Goal: Task Accomplishment & Management: Use online tool/utility

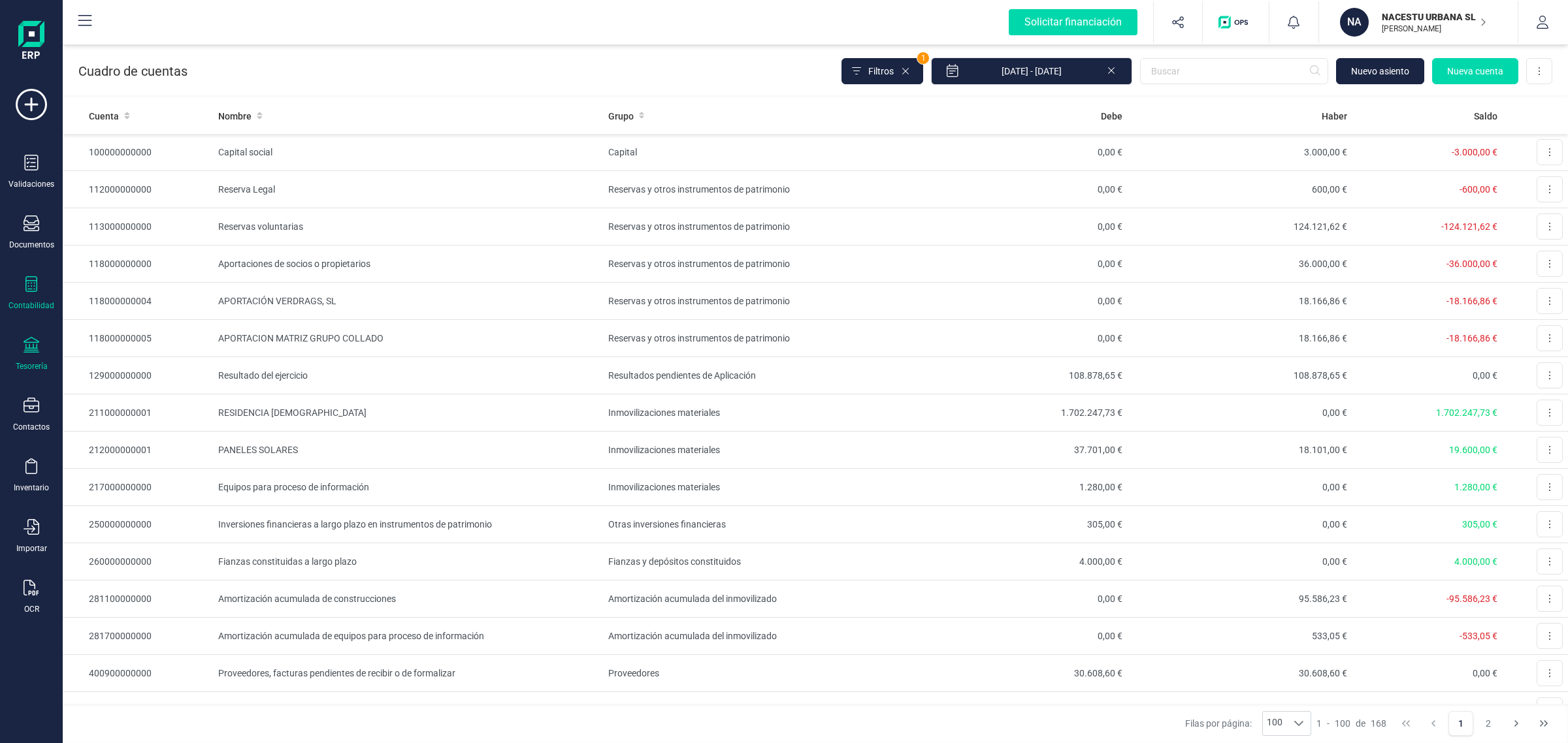
click at [49, 359] on div "Tesorería" at bounding box center [31, 355] width 53 height 35
click at [21, 353] on div "Tesorería" at bounding box center [31, 355] width 53 height 35
click at [21, 363] on div "Tesorería" at bounding box center [31, 366] width 32 height 11
click at [144, 218] on span "Cuentas bancarias" at bounding box center [160, 223] width 115 height 16
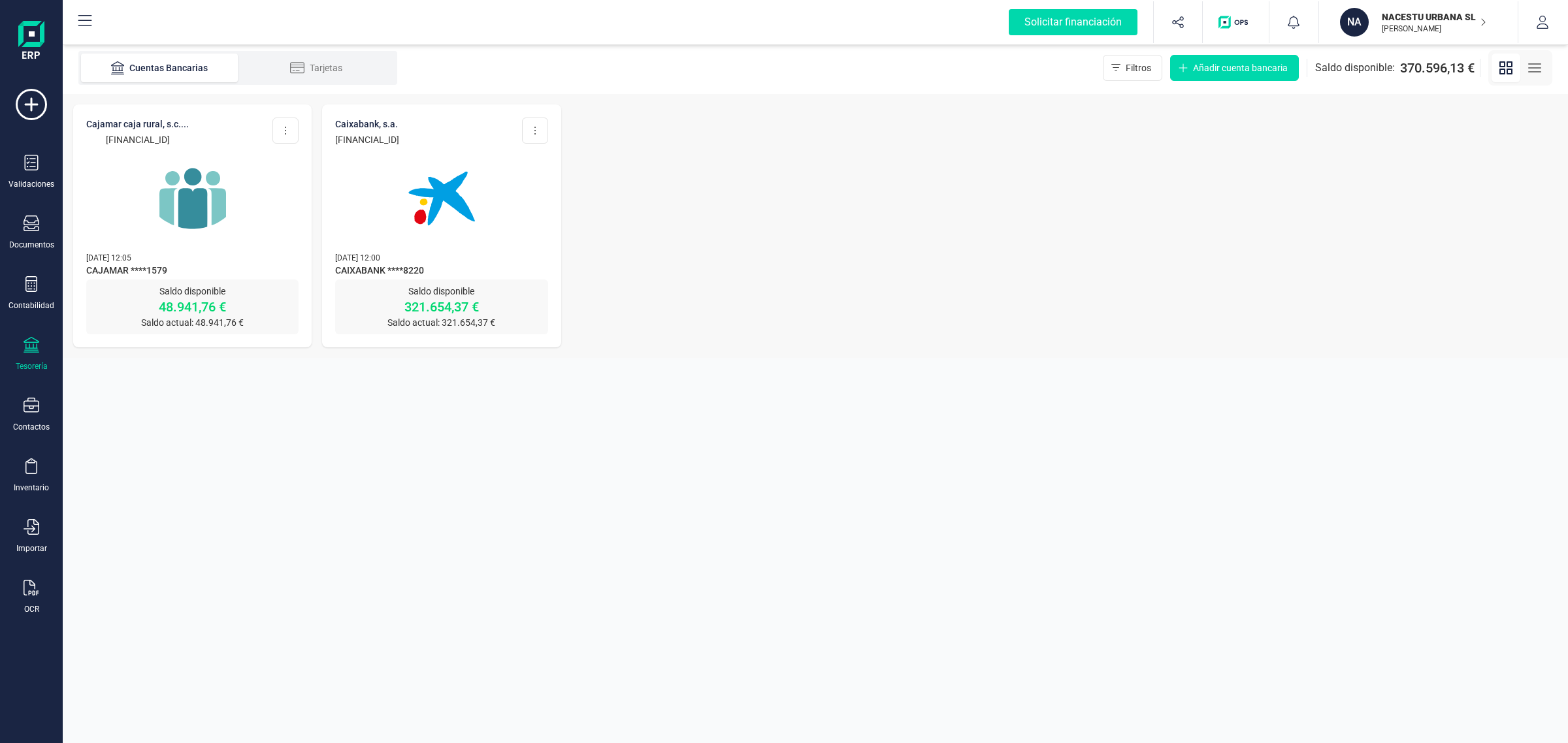
click at [259, 230] on div at bounding box center [193, 190] width 212 height 88
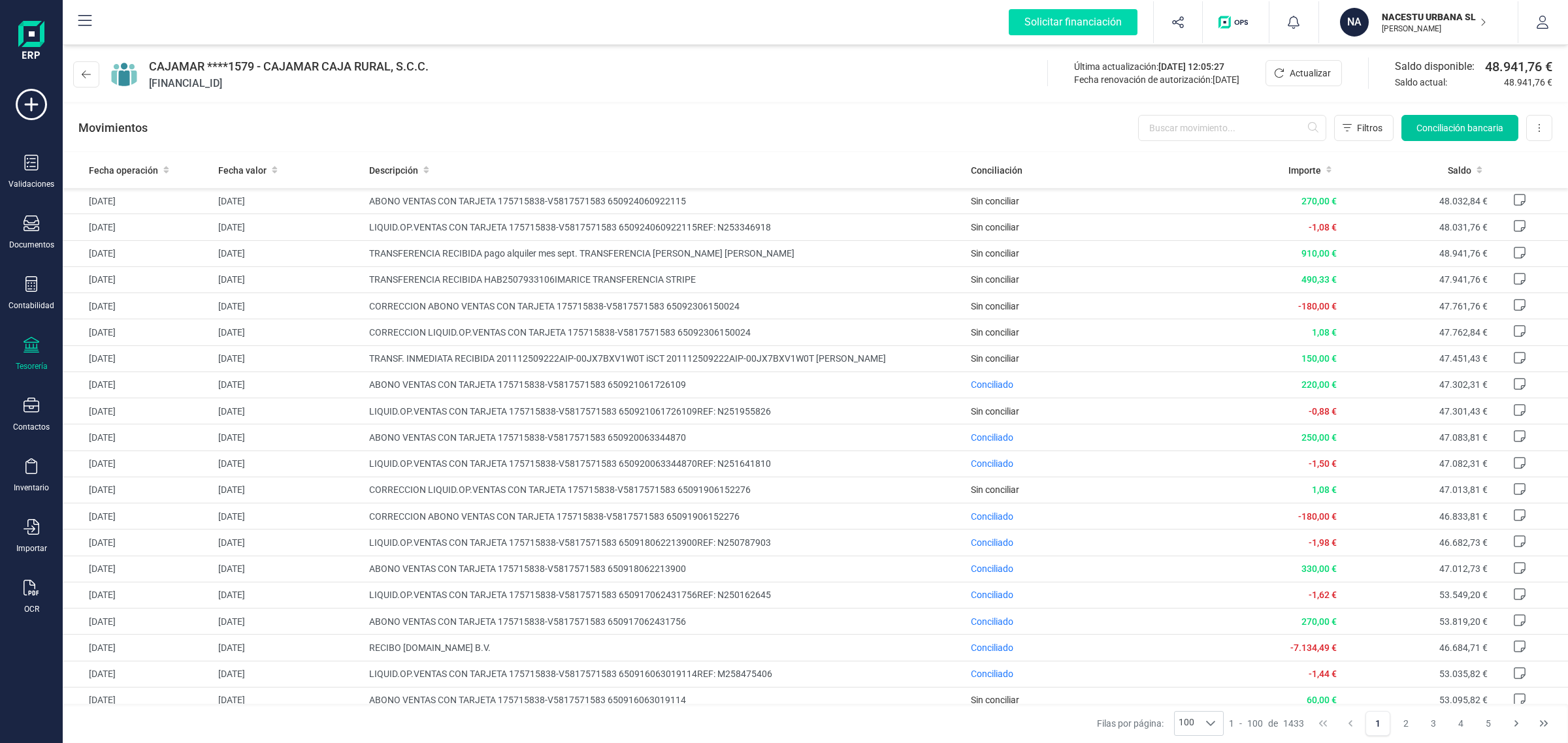
click at [1443, 117] on button "Conciliación bancaria" at bounding box center [1460, 127] width 117 height 26
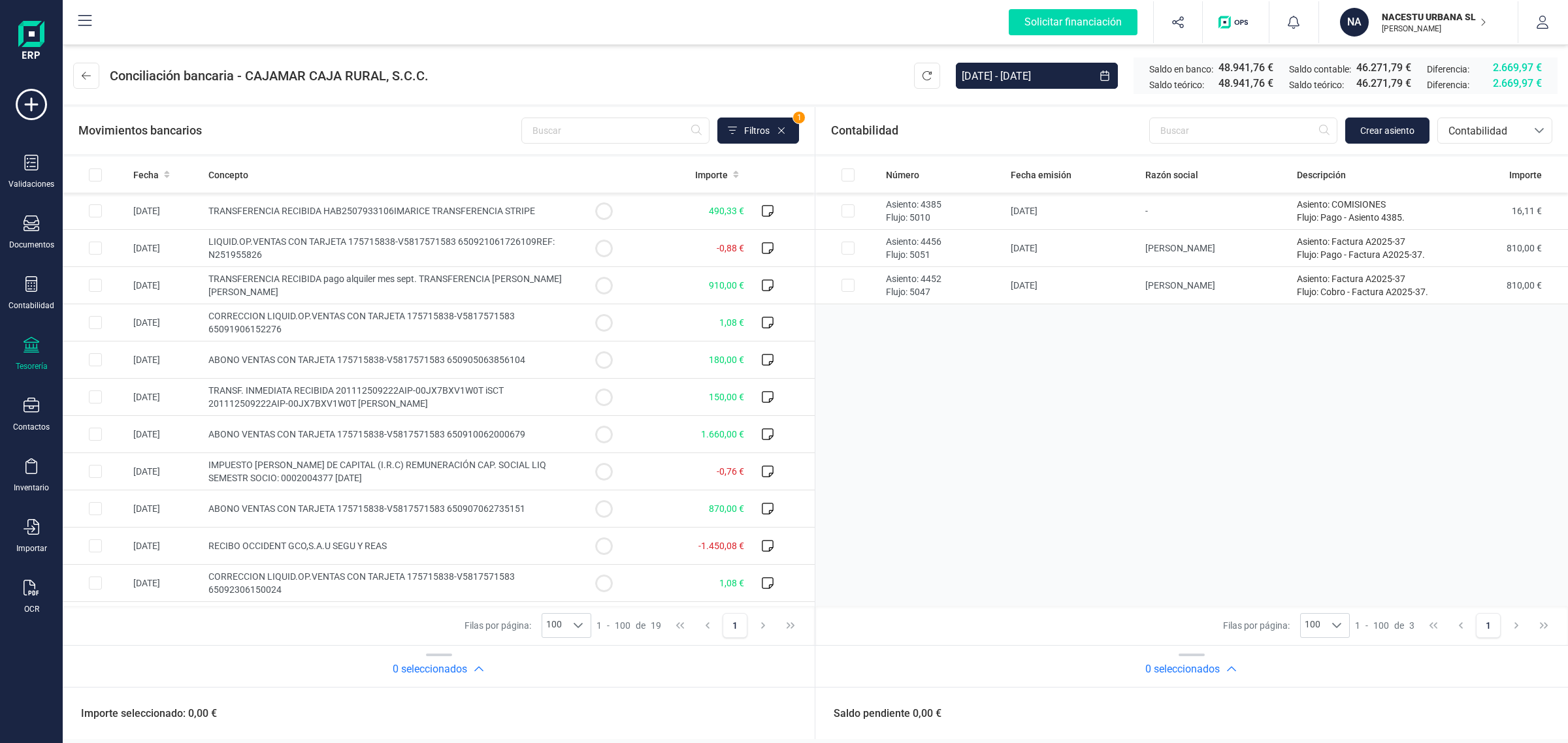
click at [1439, 23] on p "[PERSON_NAME] [PERSON_NAME]" at bounding box center [1434, 28] width 104 height 11
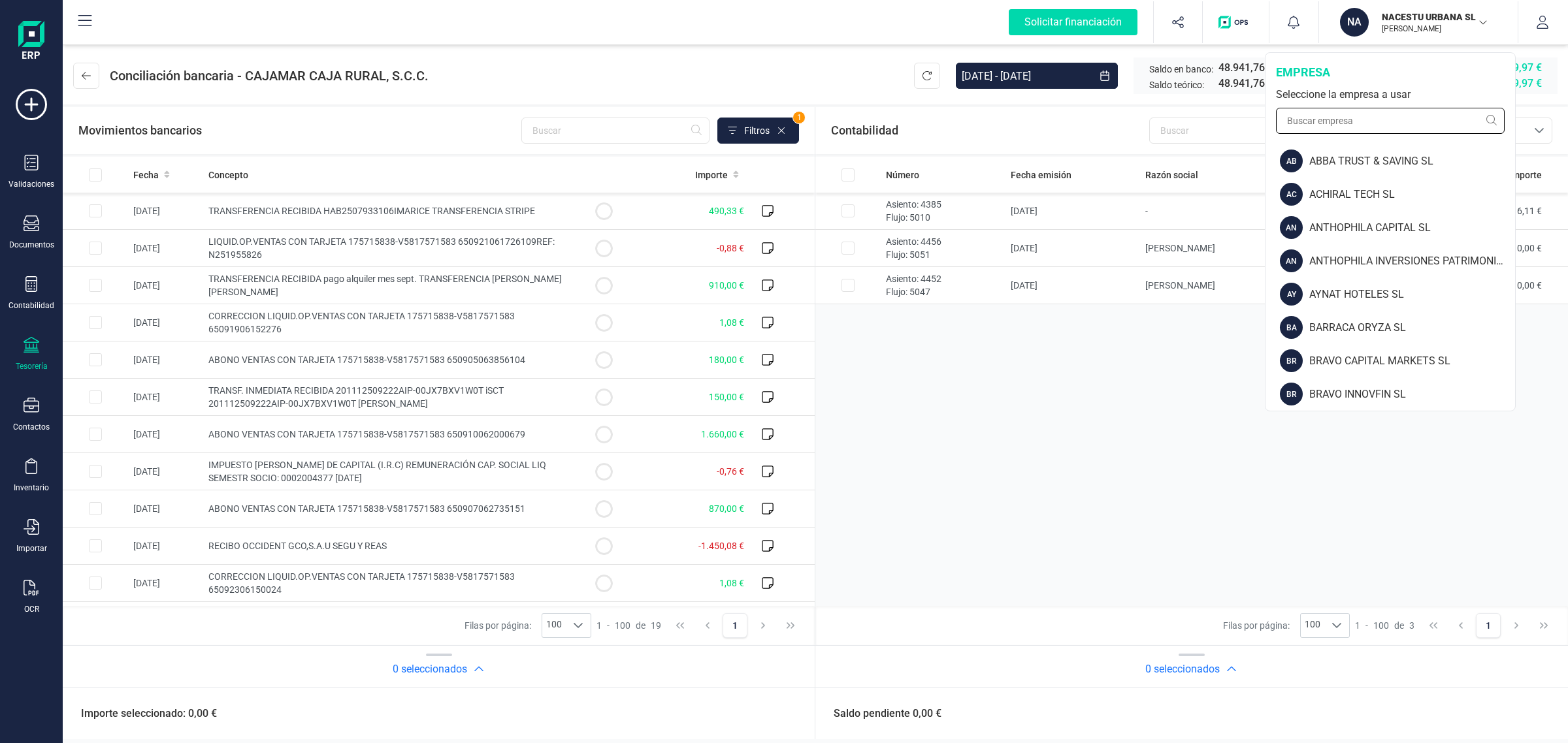
click at [1341, 119] on input "text" at bounding box center [1390, 121] width 229 height 26
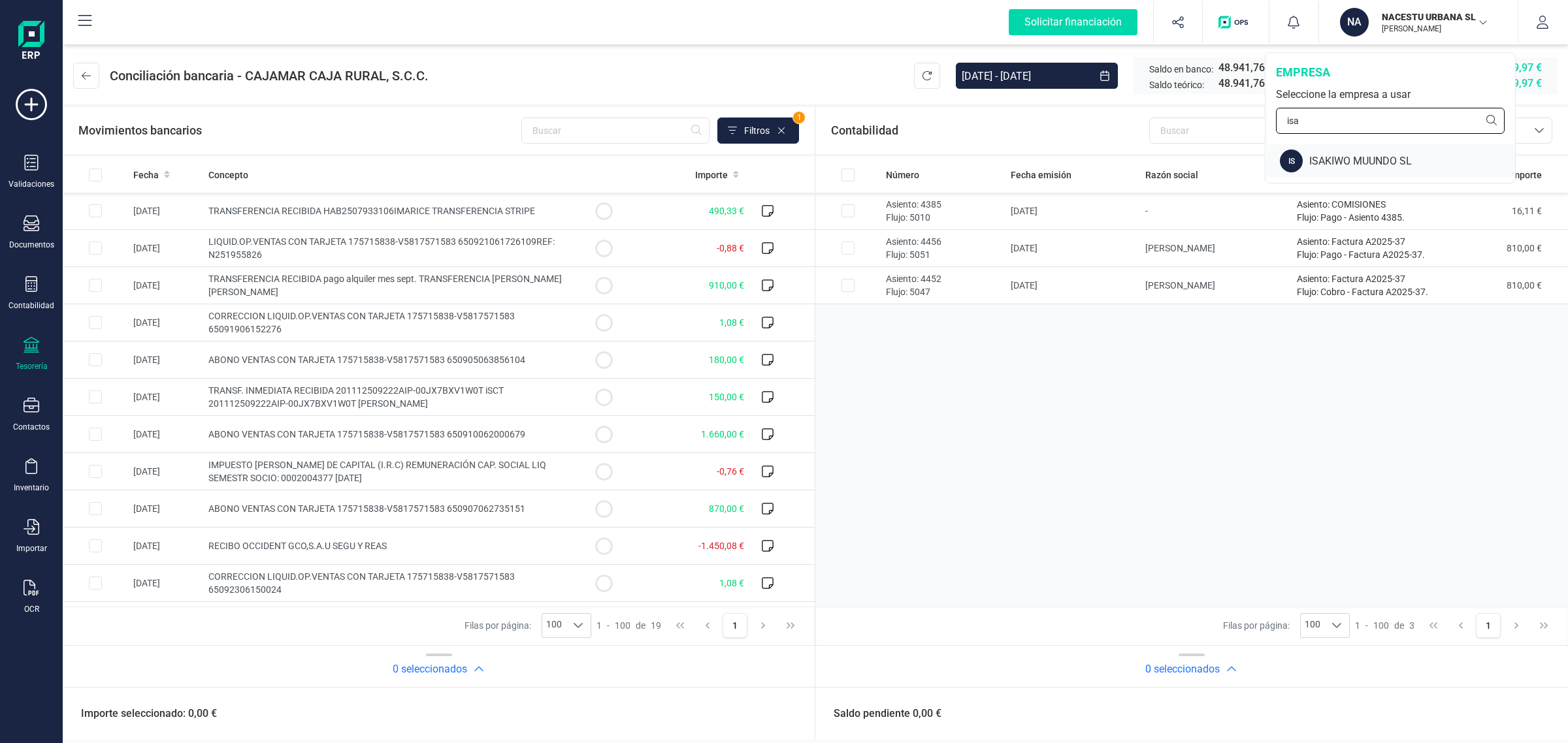
type input "isa"
click at [1436, 152] on div "IS ISAKIWO MUUNDO SL" at bounding box center [1391, 160] width 248 height 33
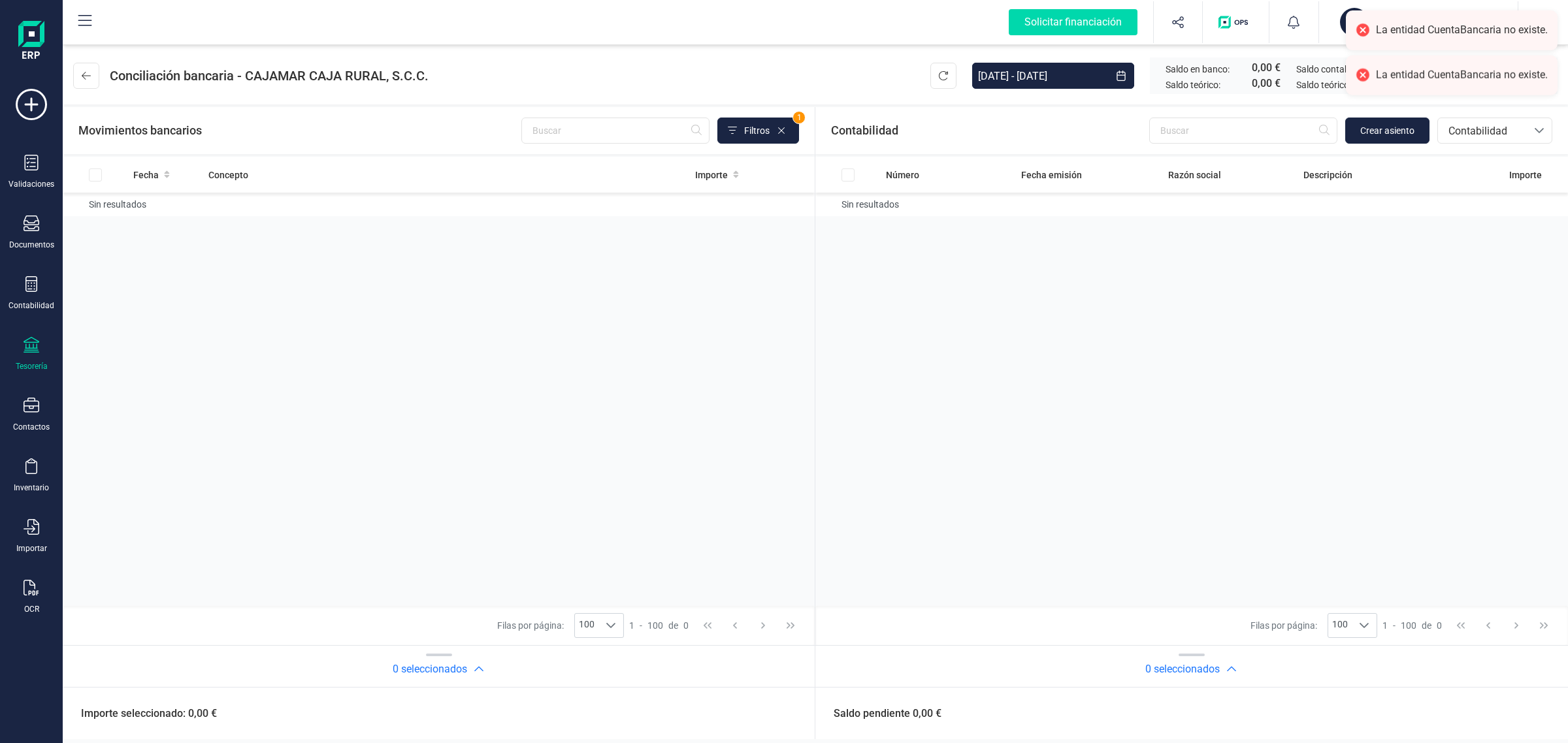
click at [34, 343] on icon at bounding box center [31, 345] width 16 height 16
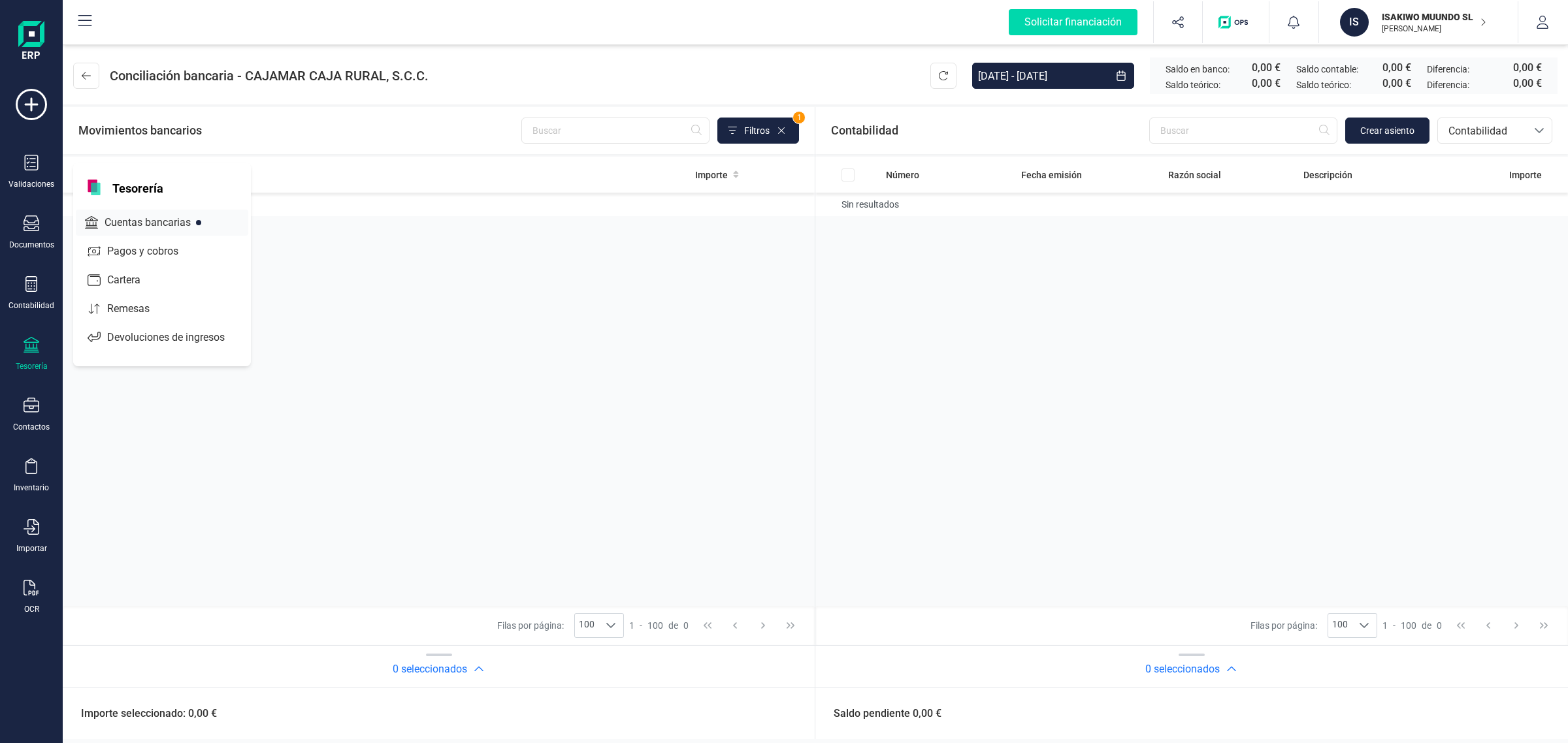
click at [197, 220] on div at bounding box center [198, 222] width 5 height 5
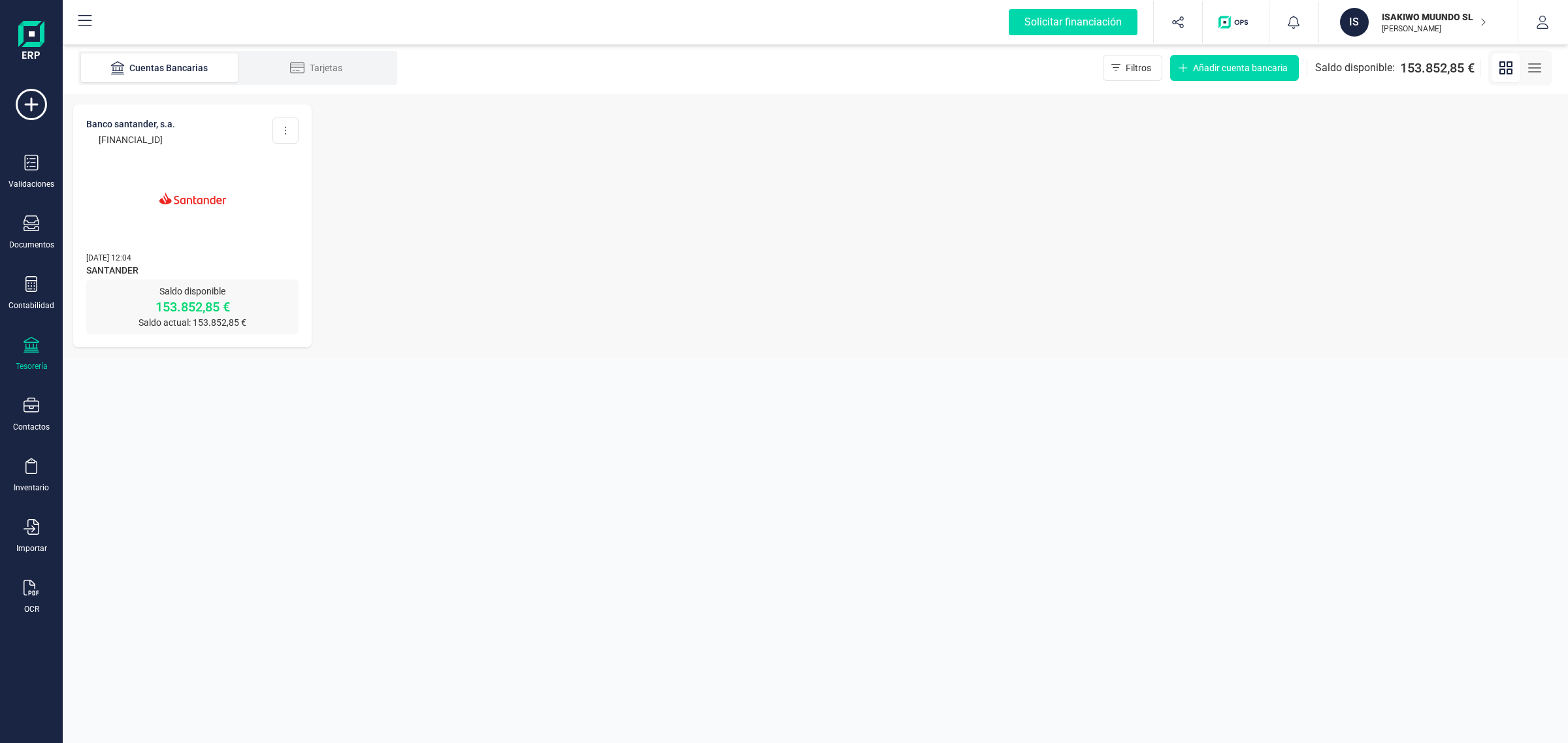
click at [197, 219] on img at bounding box center [193, 198] width 110 height 110
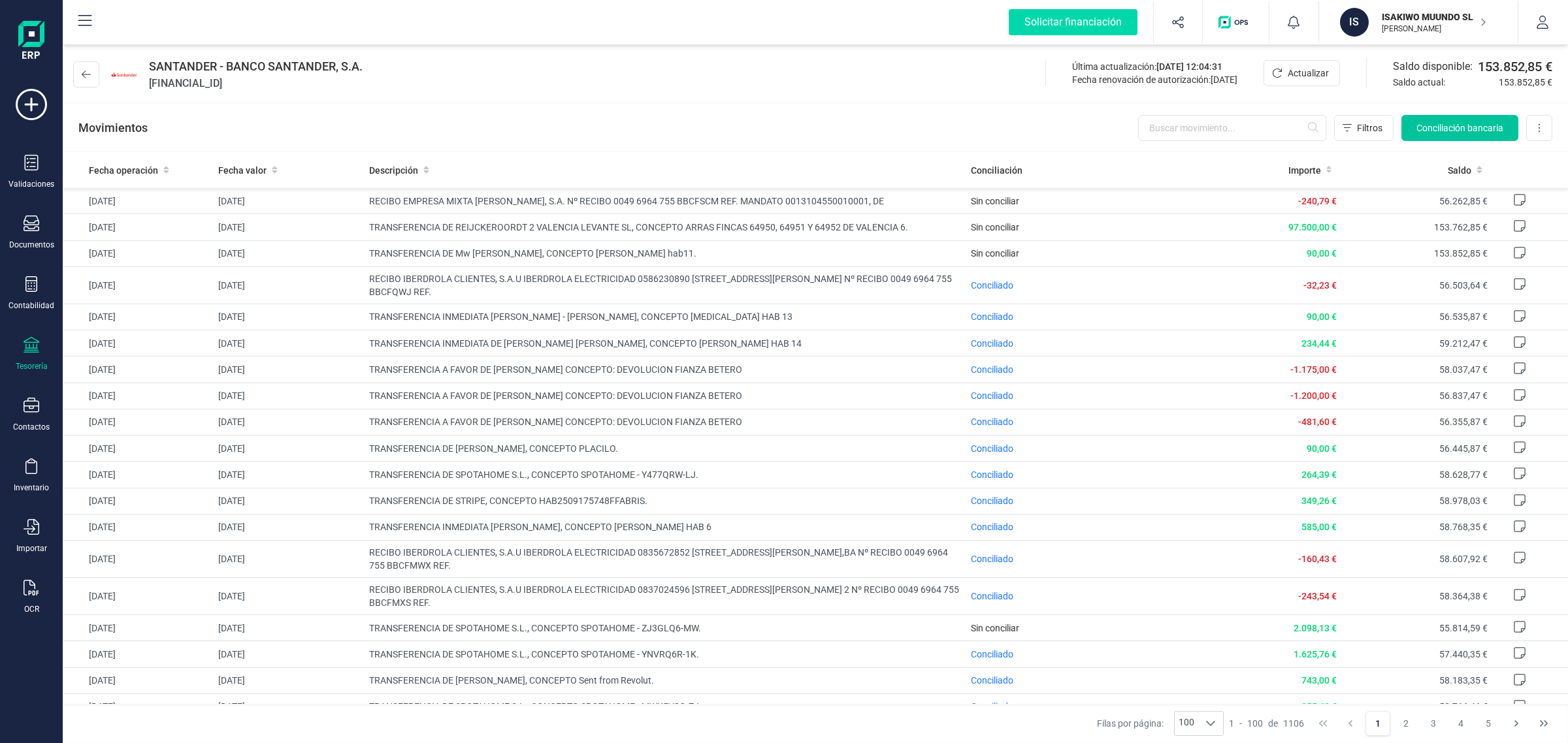
click at [1439, 129] on span "Conciliación bancaria" at bounding box center [1459, 127] width 87 height 13
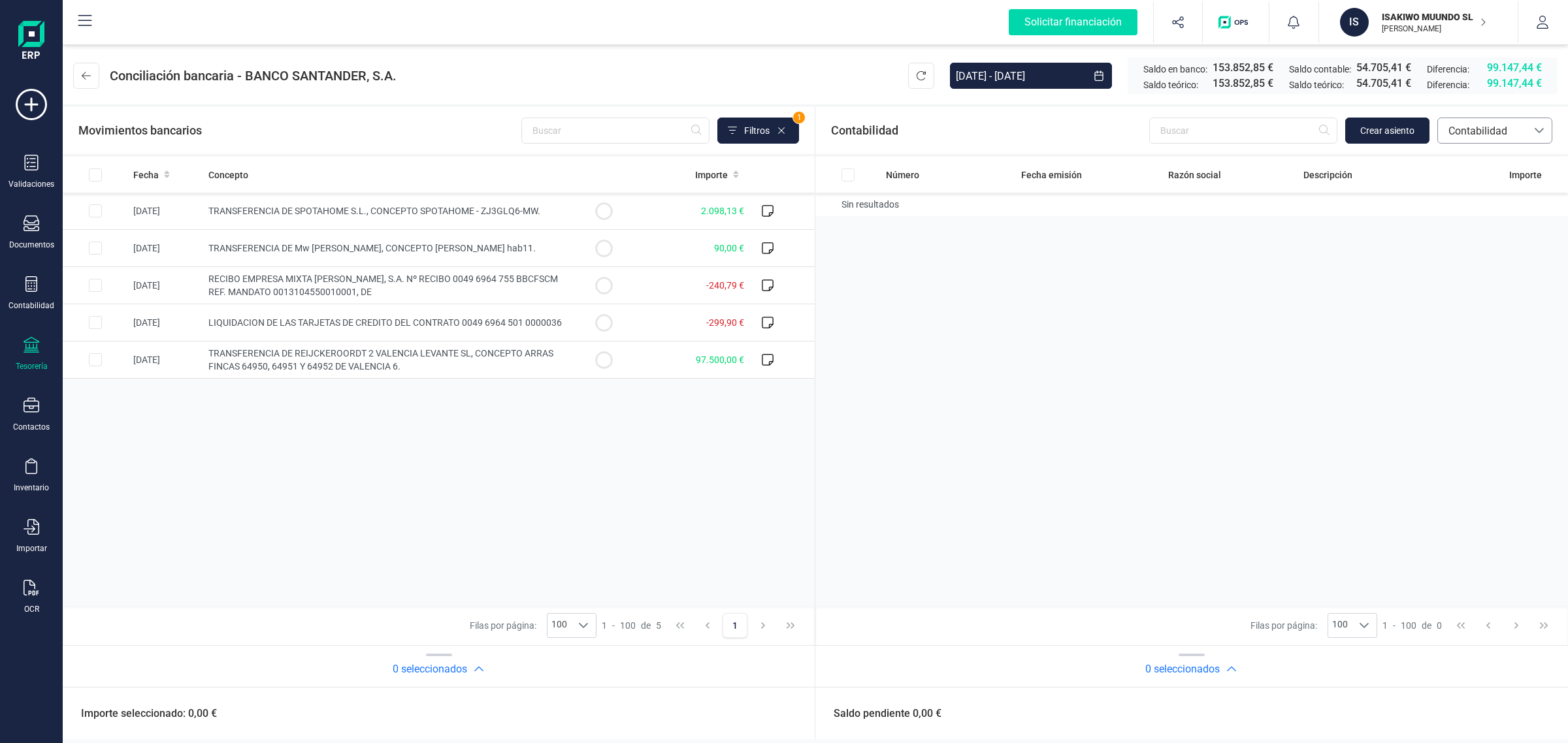
click at [1510, 132] on span "Contabilidad" at bounding box center [1482, 131] width 79 height 16
click at [1484, 216] on span "Facturas" at bounding box center [1469, 220] width 41 height 16
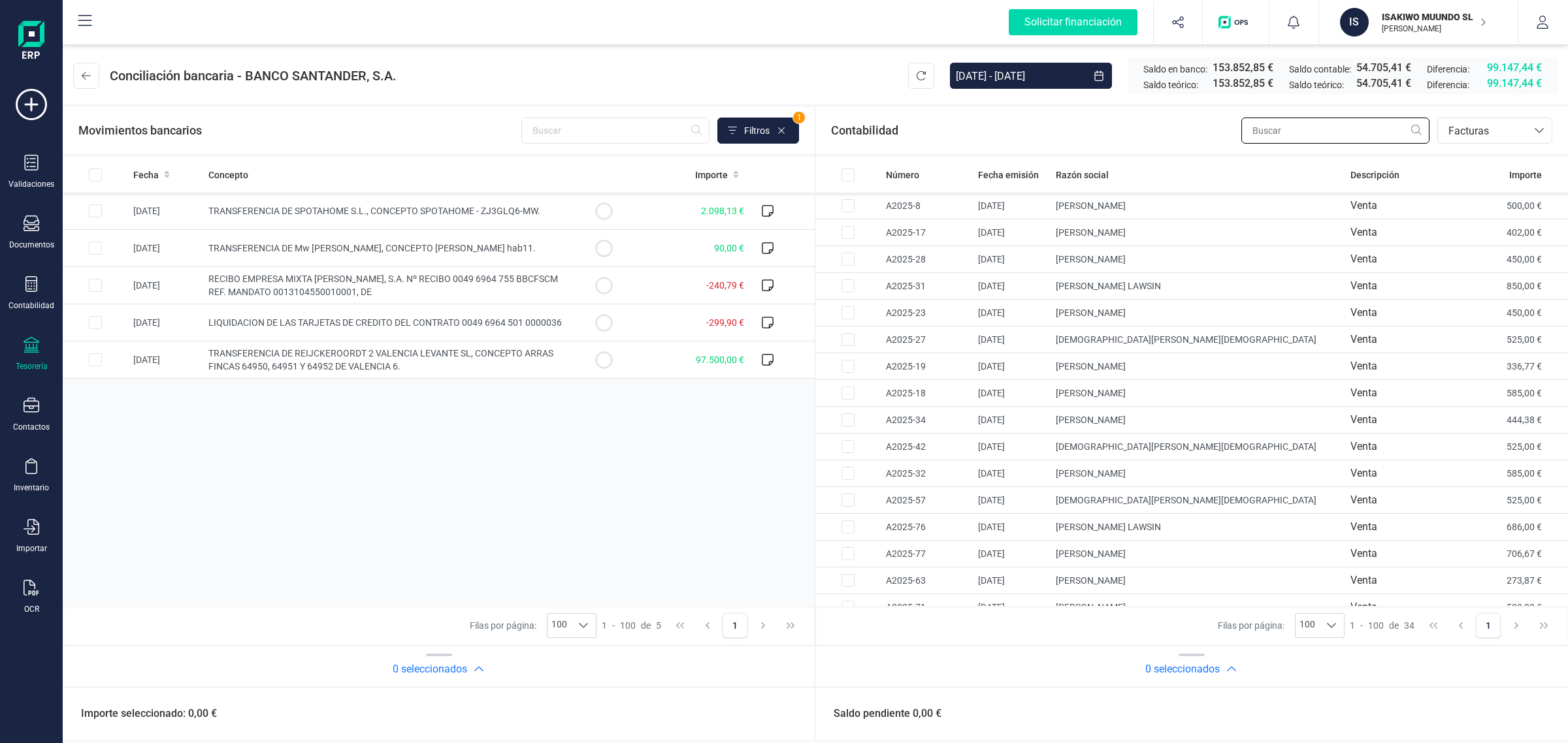
click at [1292, 136] on input "text" at bounding box center [1335, 130] width 188 height 26
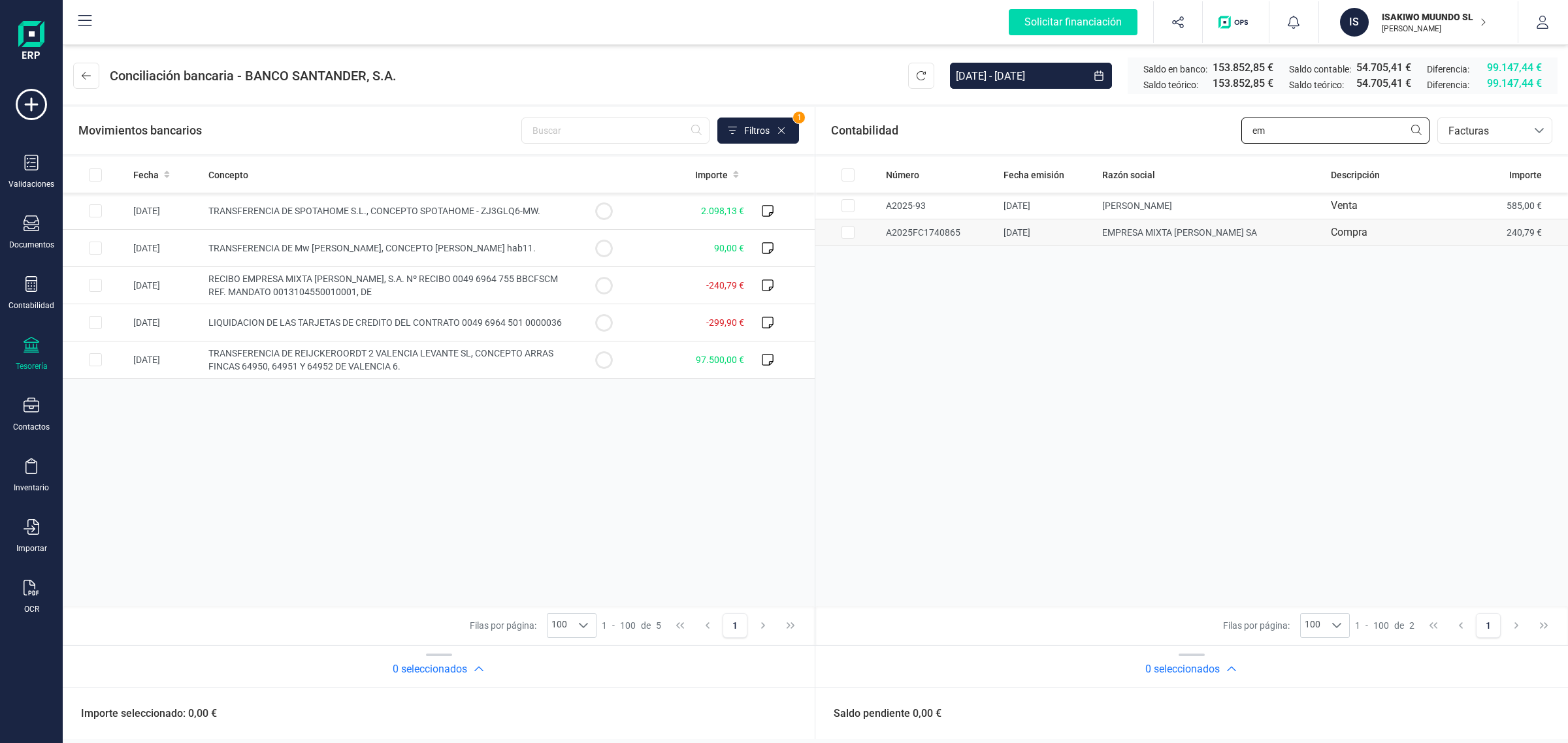
type input "em"
drag, startPoint x: 1435, startPoint y: 236, endPoint x: 1428, endPoint y: 245, distance: 11.4
click at [1435, 238] on td "Compra" at bounding box center [1401, 233] width 151 height 27
checkbox input "true"
click at [644, 289] on td "-240,79 €" at bounding box center [693, 286] width 113 height 37
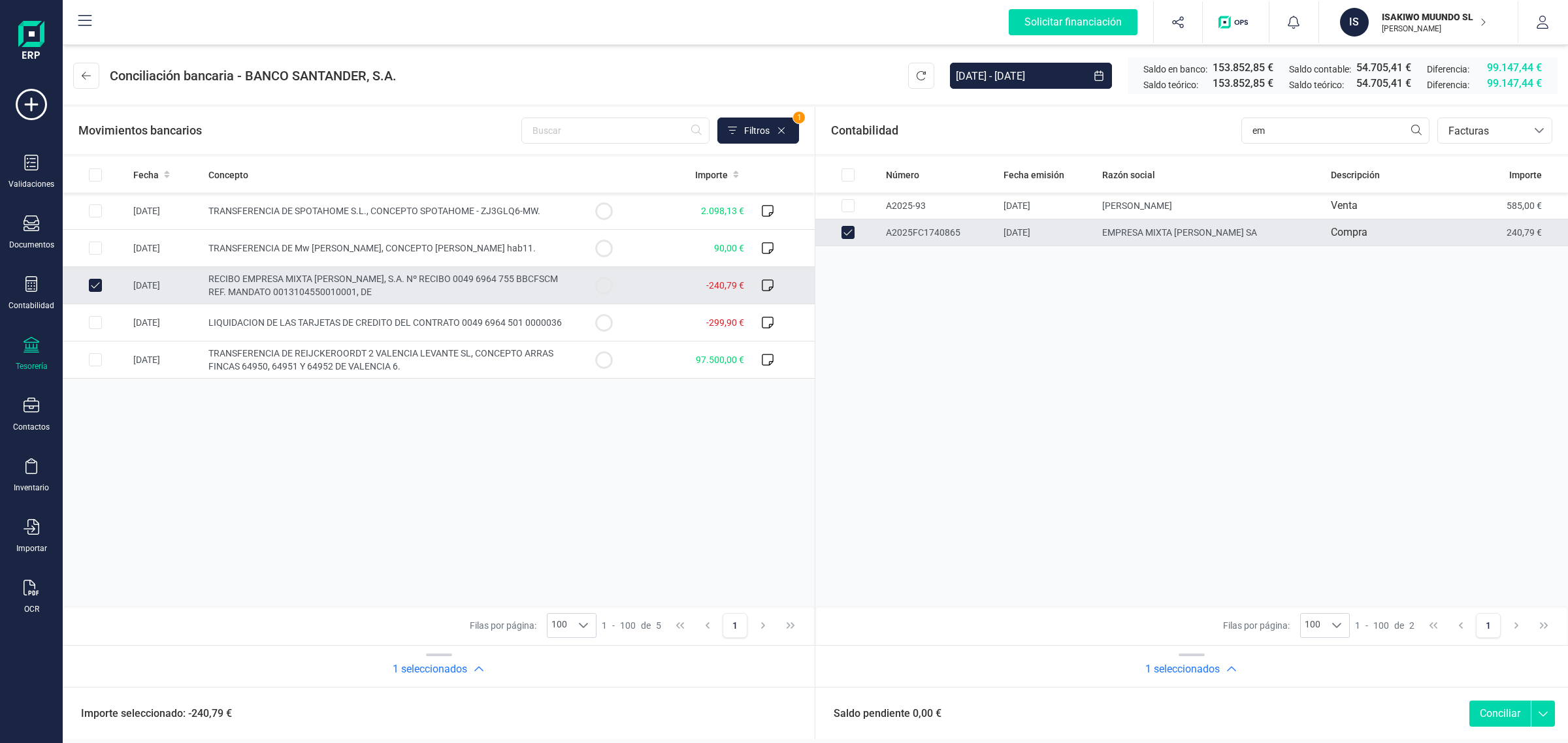
click at [1495, 711] on button "Conciliar" at bounding box center [1500, 714] width 61 height 26
checkbox input "false"
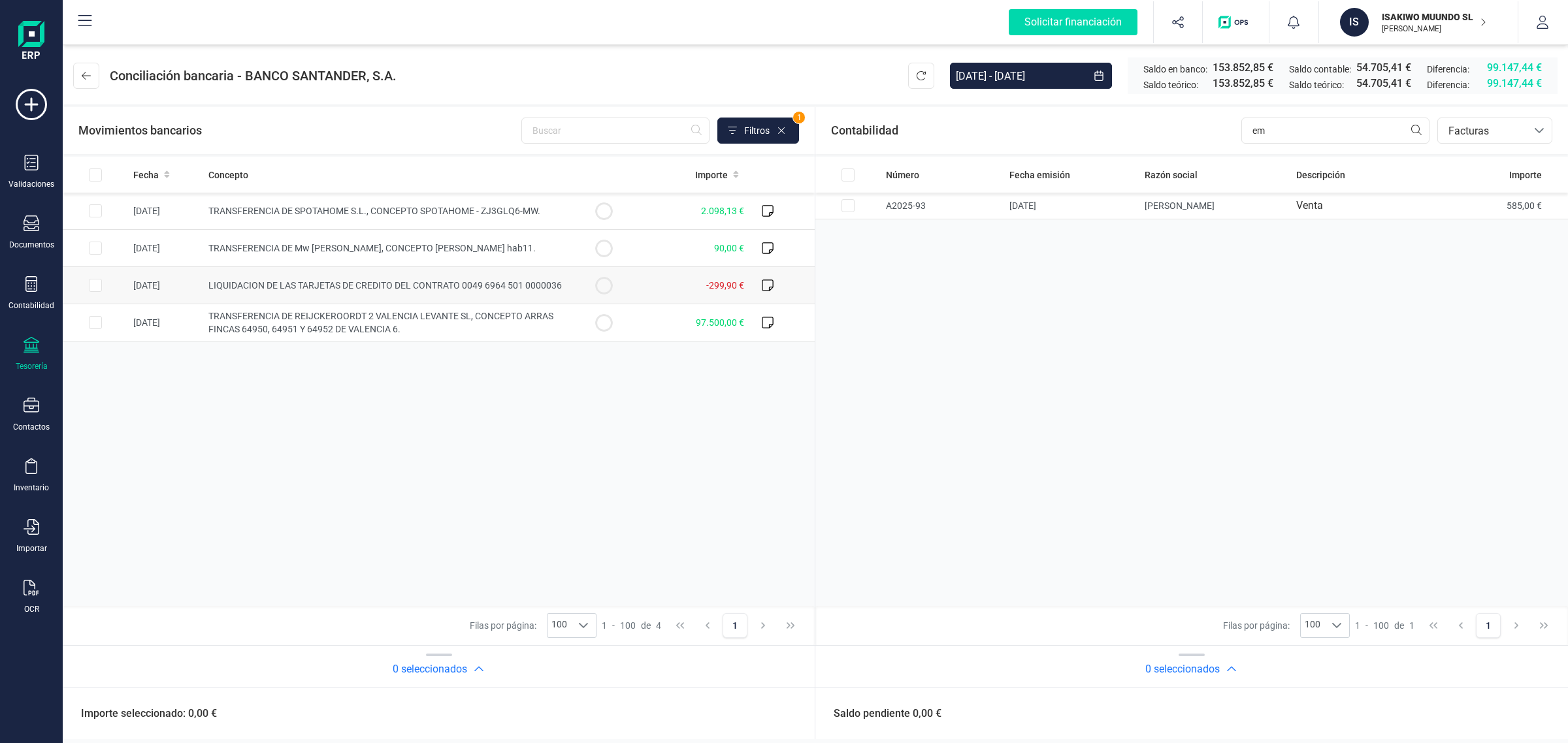
click at [690, 300] on td "-299,90 €" at bounding box center [693, 286] width 113 height 37
checkbox input "true"
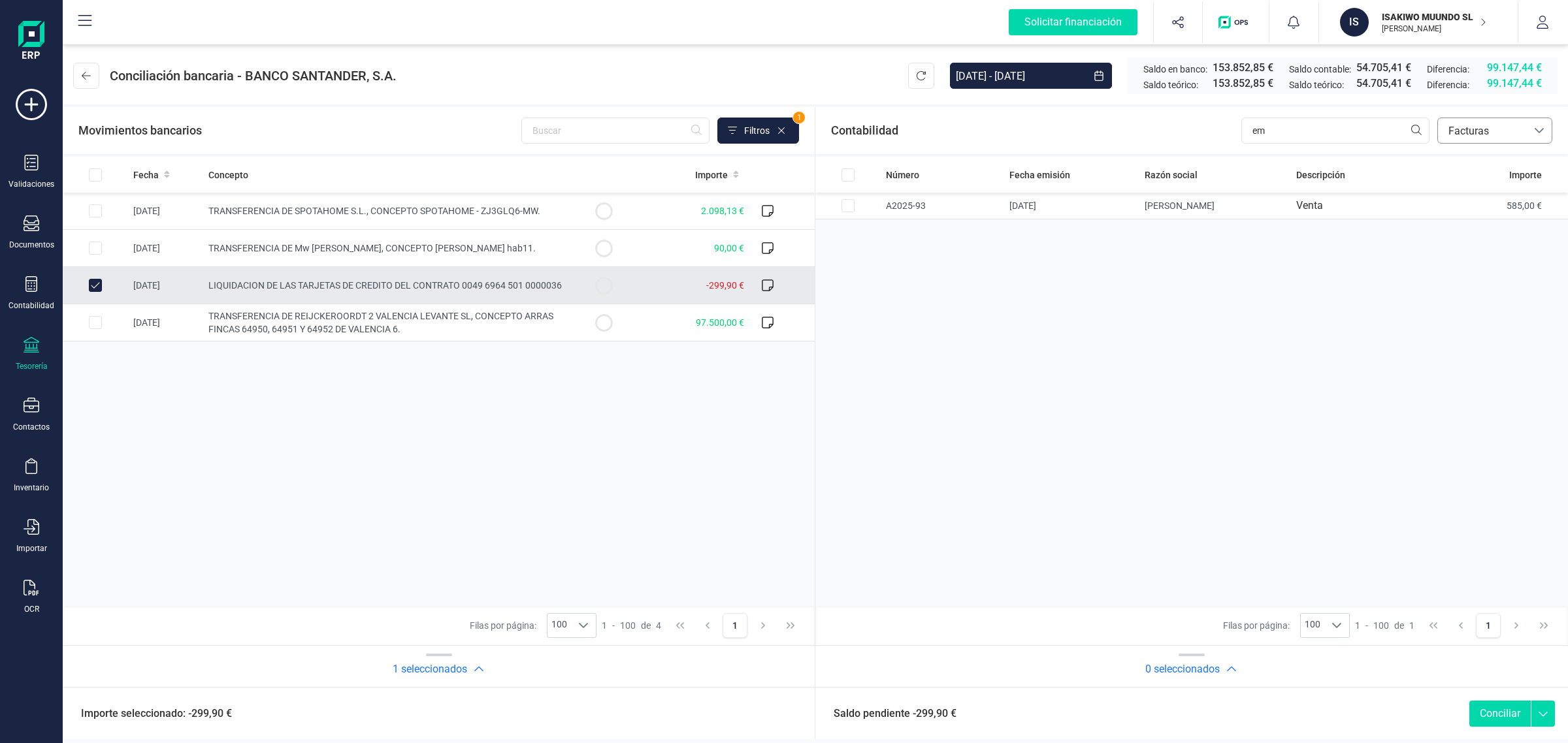
click at [1500, 129] on span "Facturas" at bounding box center [1482, 131] width 79 height 16
click at [1480, 159] on span "Contabilidad" at bounding box center [1478, 162] width 58 height 16
click at [1372, 132] on span "Crear asiento" at bounding box center [1388, 130] width 54 height 13
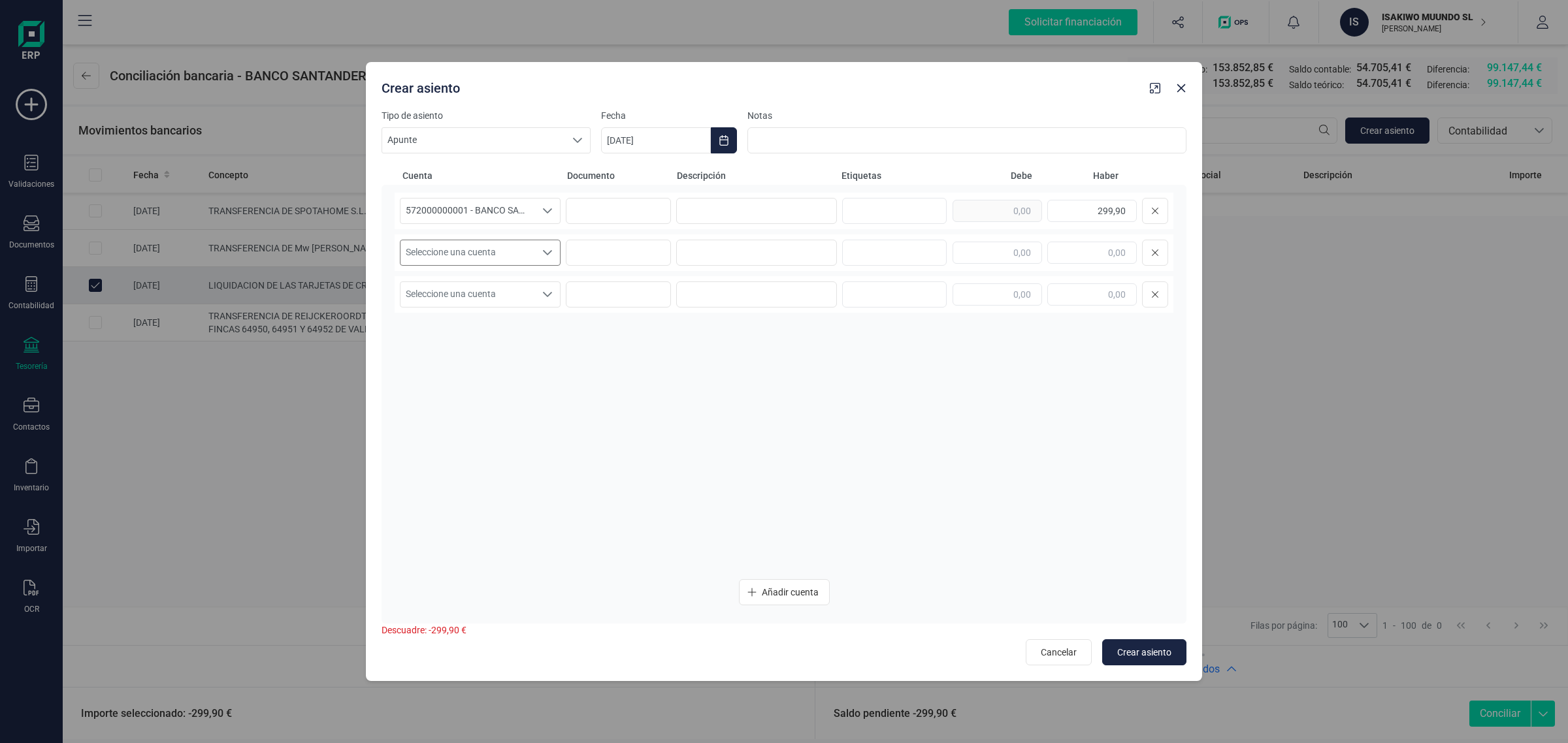
click at [487, 246] on span "Seleccione una cuenta" at bounding box center [468, 253] width 134 height 25
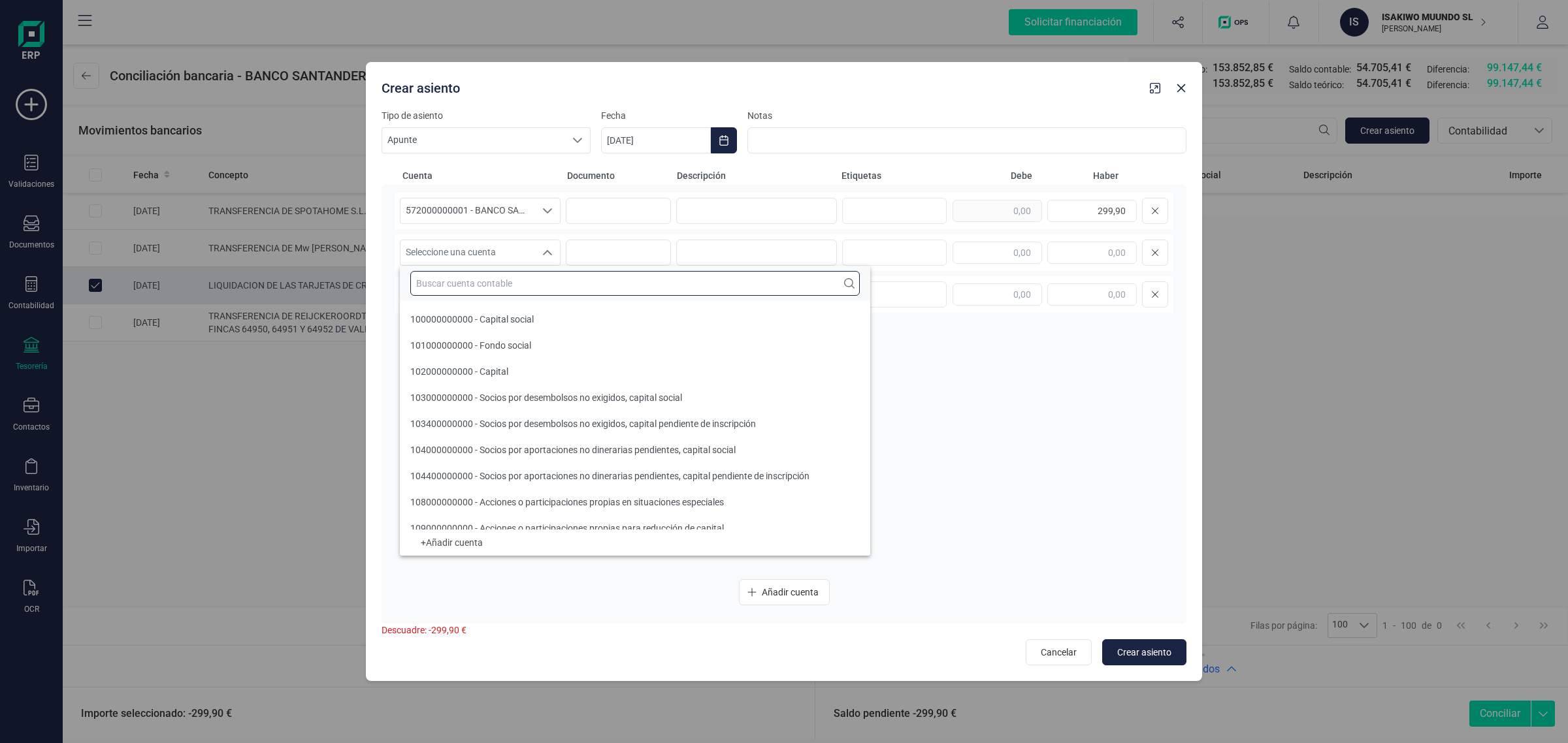
click at [454, 286] on input "text" at bounding box center [635, 284] width 449 height 25
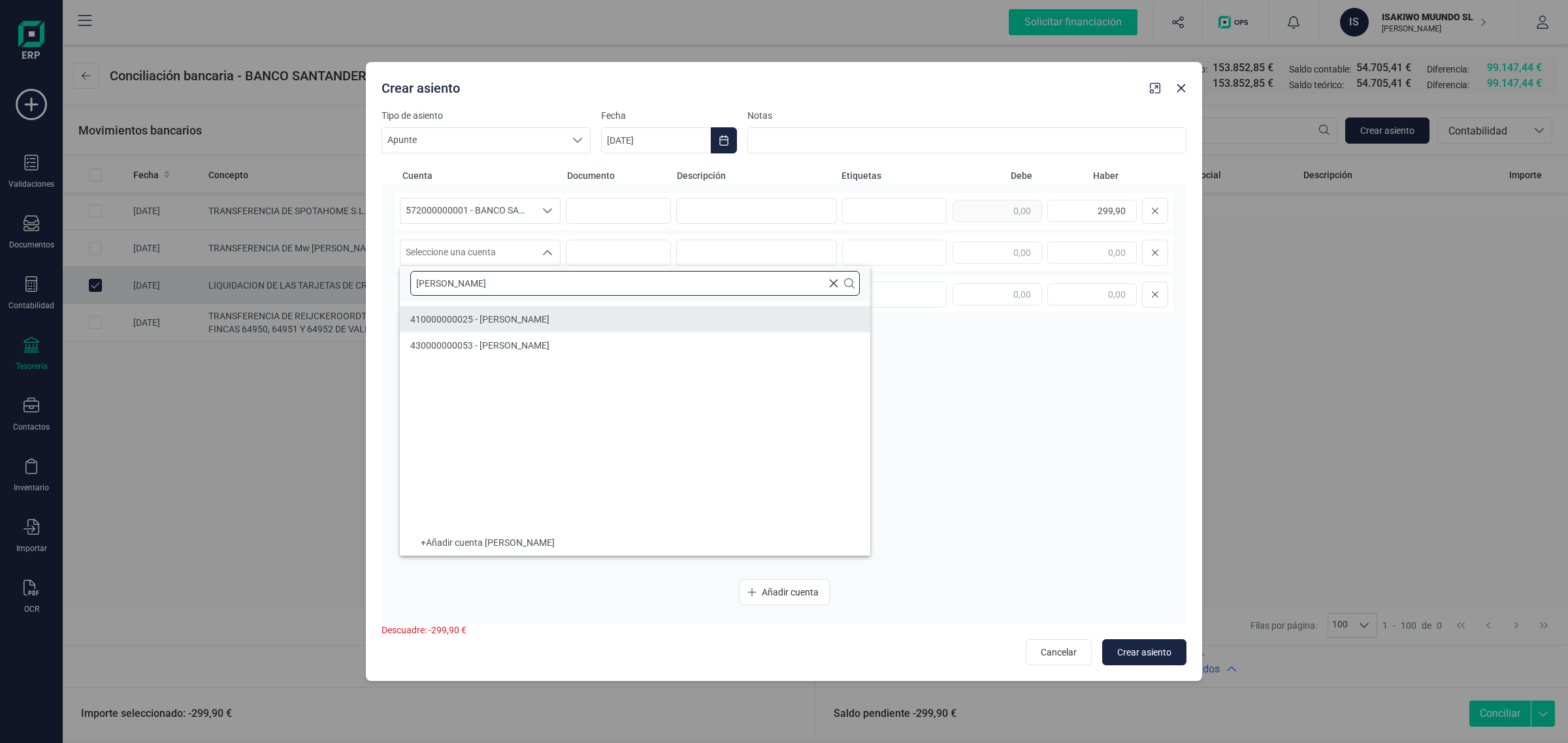
type input "elin"
click at [503, 324] on li "410000000025 - ELIN" at bounding box center [635, 319] width 471 height 26
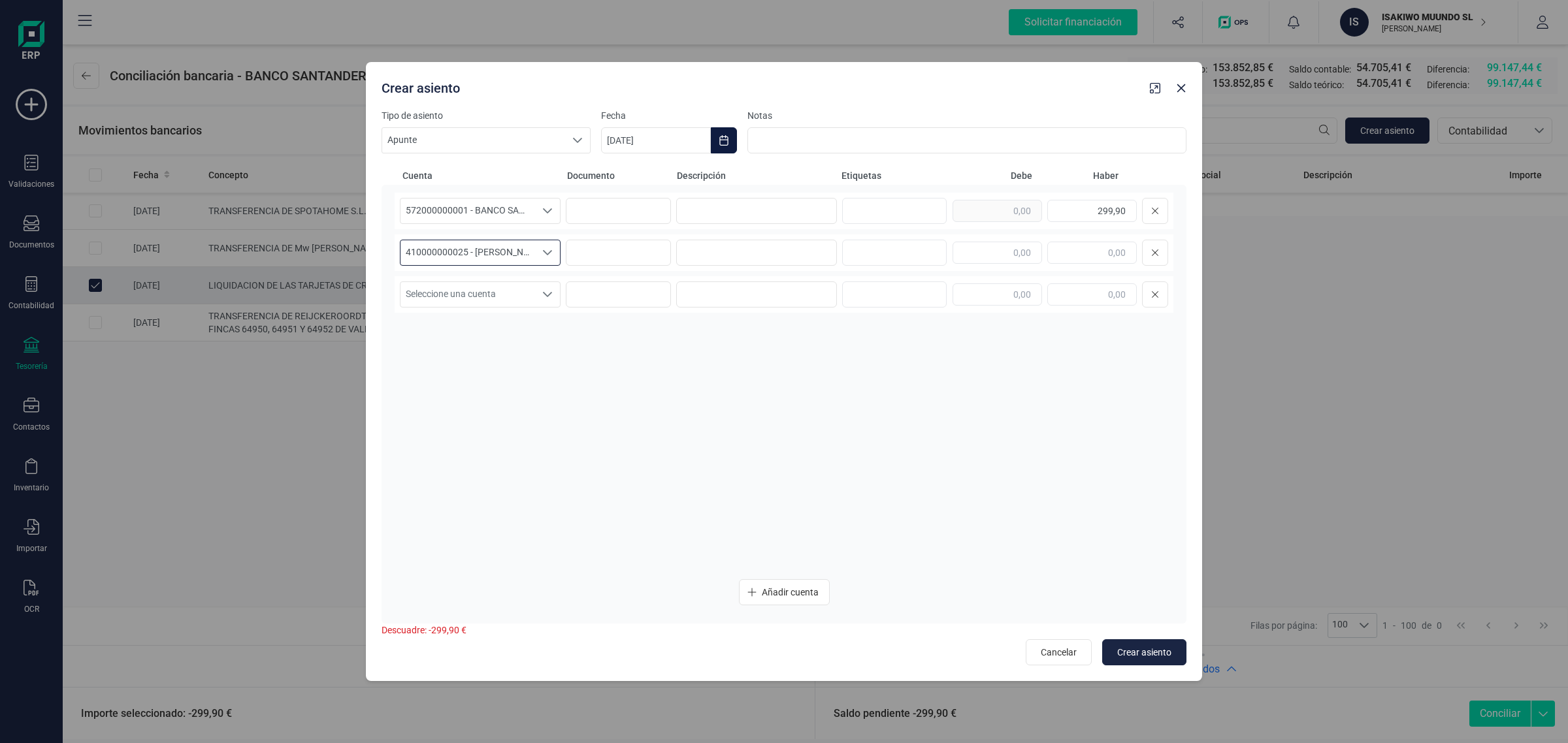
click at [726, 135] on icon "Choose Date" at bounding box center [724, 140] width 11 height 11
click at [638, 255] on span "1" at bounding box center [638, 256] width 26 height 26
type input "[DATE]"
click at [733, 211] on input at bounding box center [756, 211] width 160 height 26
type input "l"
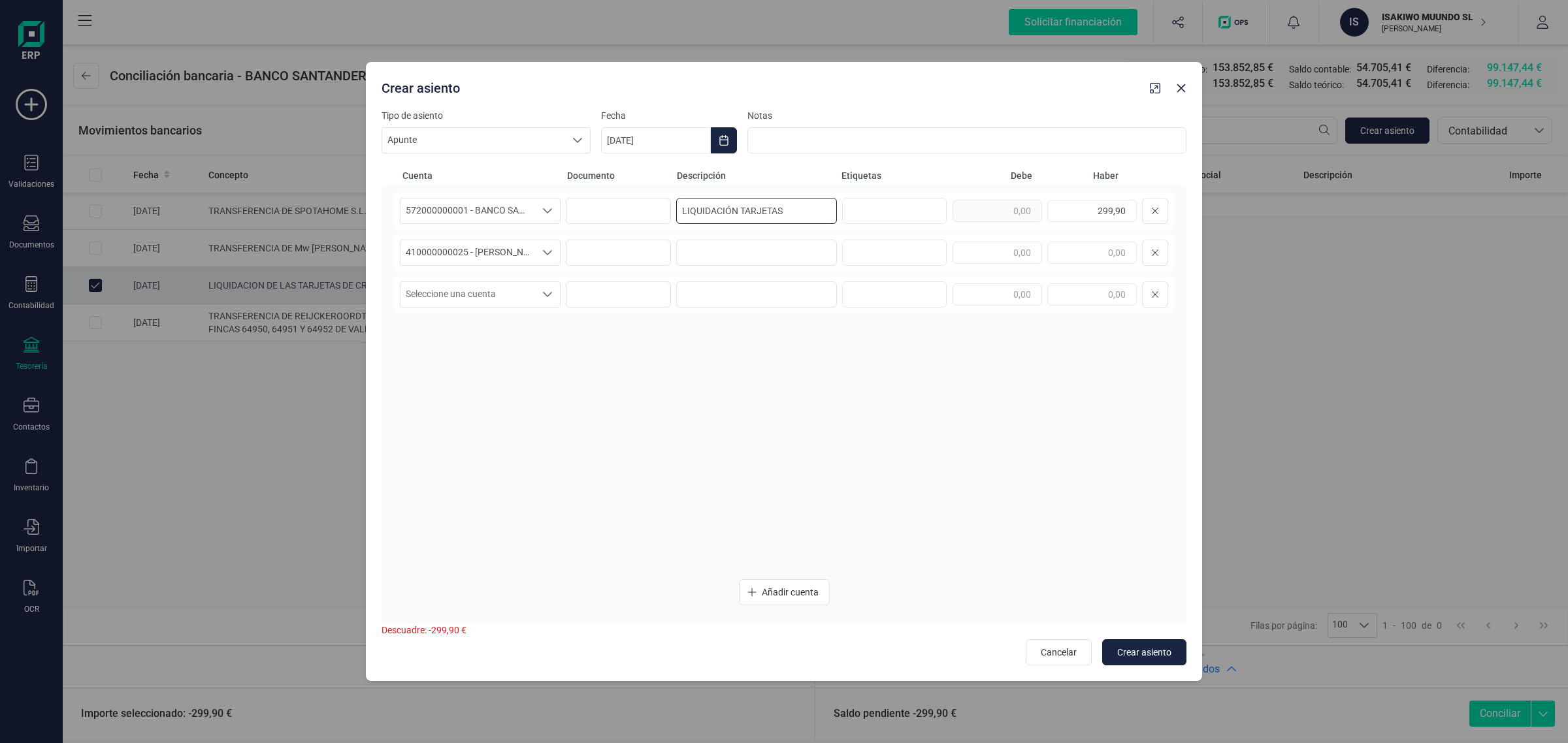
drag, startPoint x: 792, startPoint y: 213, endPoint x: 676, endPoint y: 218, distance: 116.1
click at [676, 218] on input "LIQUIDACIÓN TARJETAS" at bounding box center [756, 211] width 160 height 26
click at [788, 218] on input "LIQUIDACIÓN TARJETAS" at bounding box center [756, 211] width 160 height 26
drag, startPoint x: 785, startPoint y: 210, endPoint x: 668, endPoint y: 224, distance: 117.8
click at [668, 224] on div "572000000001 - BANCO SANTANDER ****0401 572000000001 - BANCO SANTANDER ****0401…" at bounding box center [784, 211] width 779 height 37
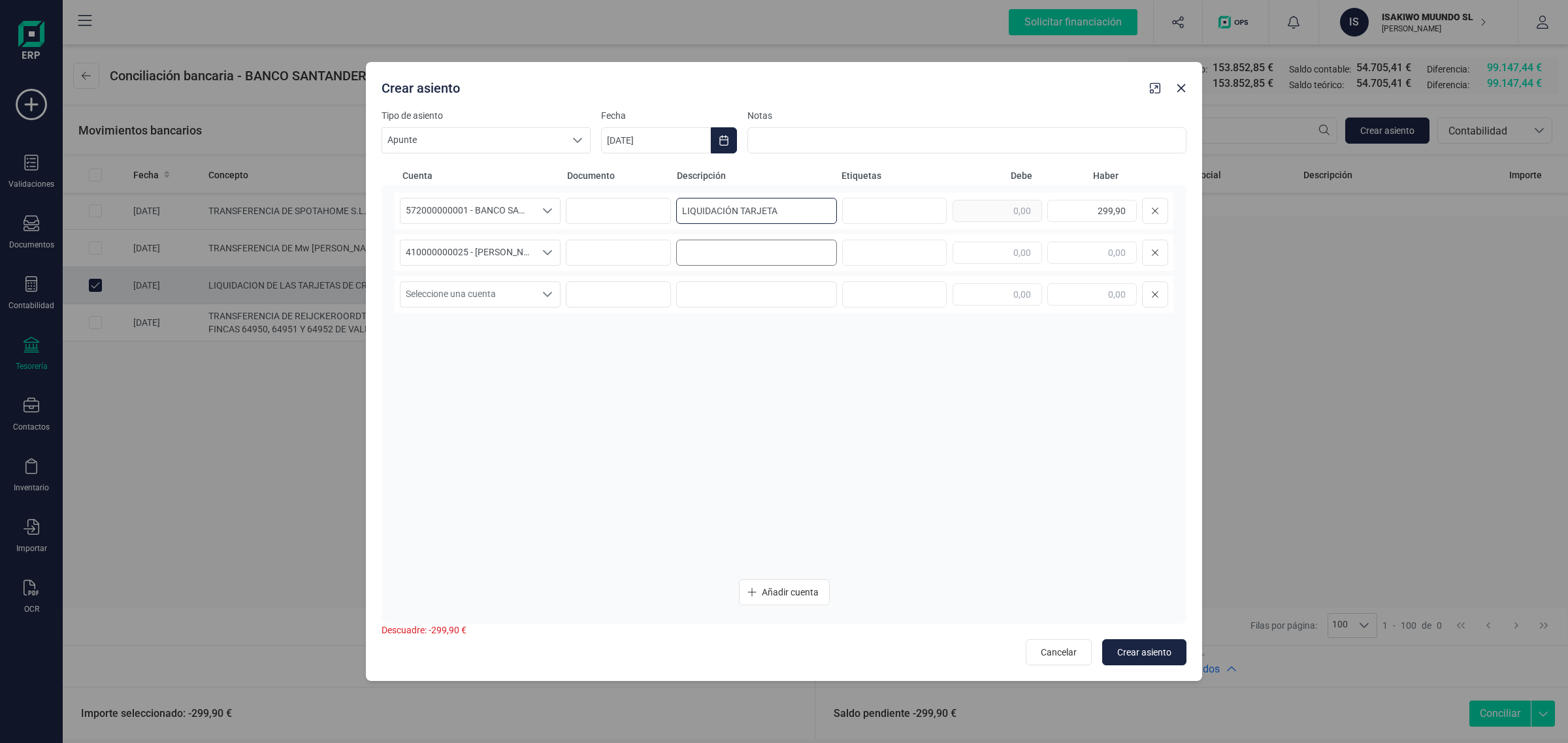
type input "LIQUIDACIÓN TARJETA"
click at [703, 255] on input at bounding box center [756, 253] width 160 height 26
paste input "LIQUIDACIÓN TARJETA"
type input "LIQUIDACIÓN TARJETA"
drag, startPoint x: 1072, startPoint y: 217, endPoint x: 1154, endPoint y: 220, distance: 82.1
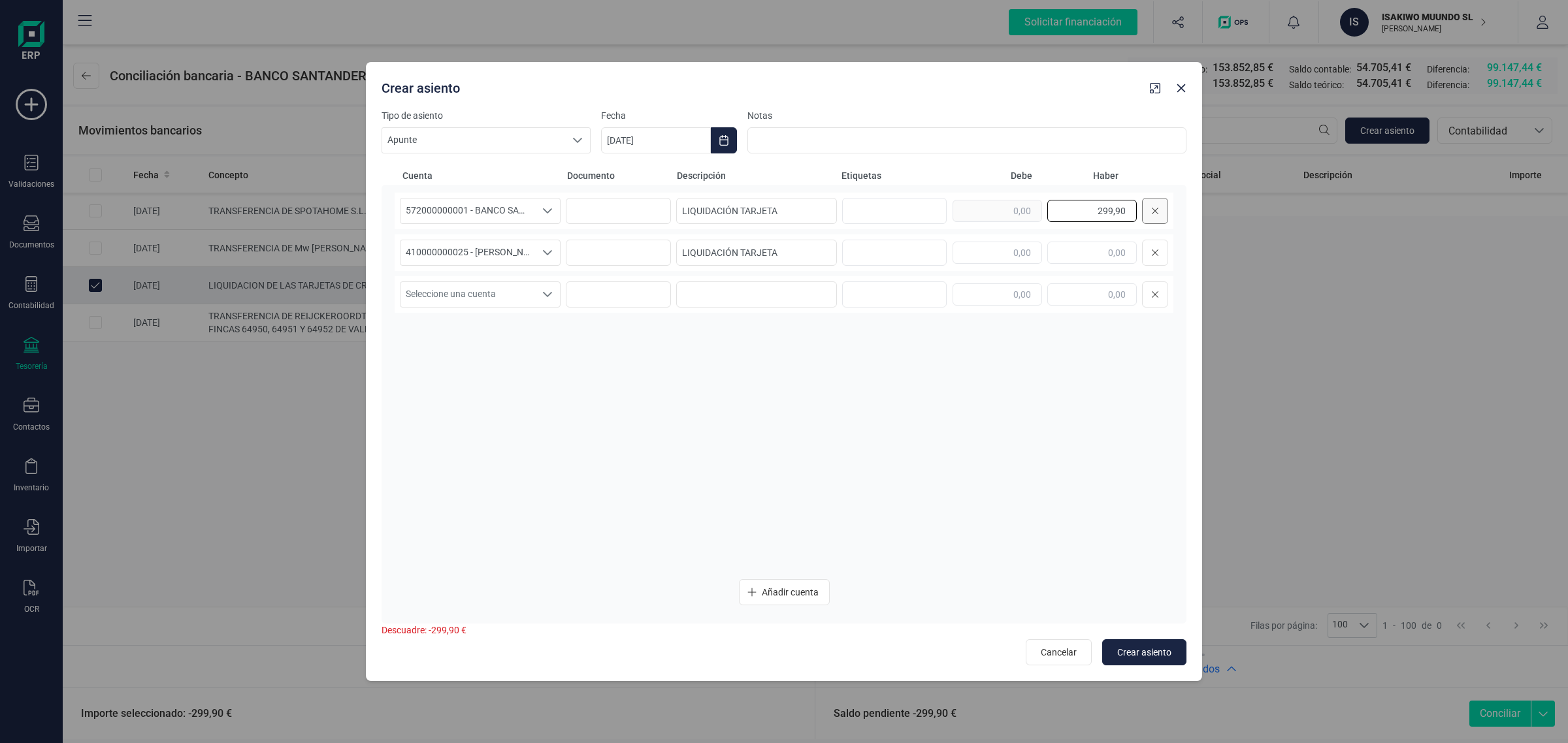
click at [1154, 220] on div "299,90" at bounding box center [1060, 211] width 216 height 26
click at [998, 252] on input "text" at bounding box center [997, 253] width 89 height 22
paste input "299,90"
type input "299,90"
click at [1148, 647] on span "Crear asiento" at bounding box center [1145, 652] width 54 height 13
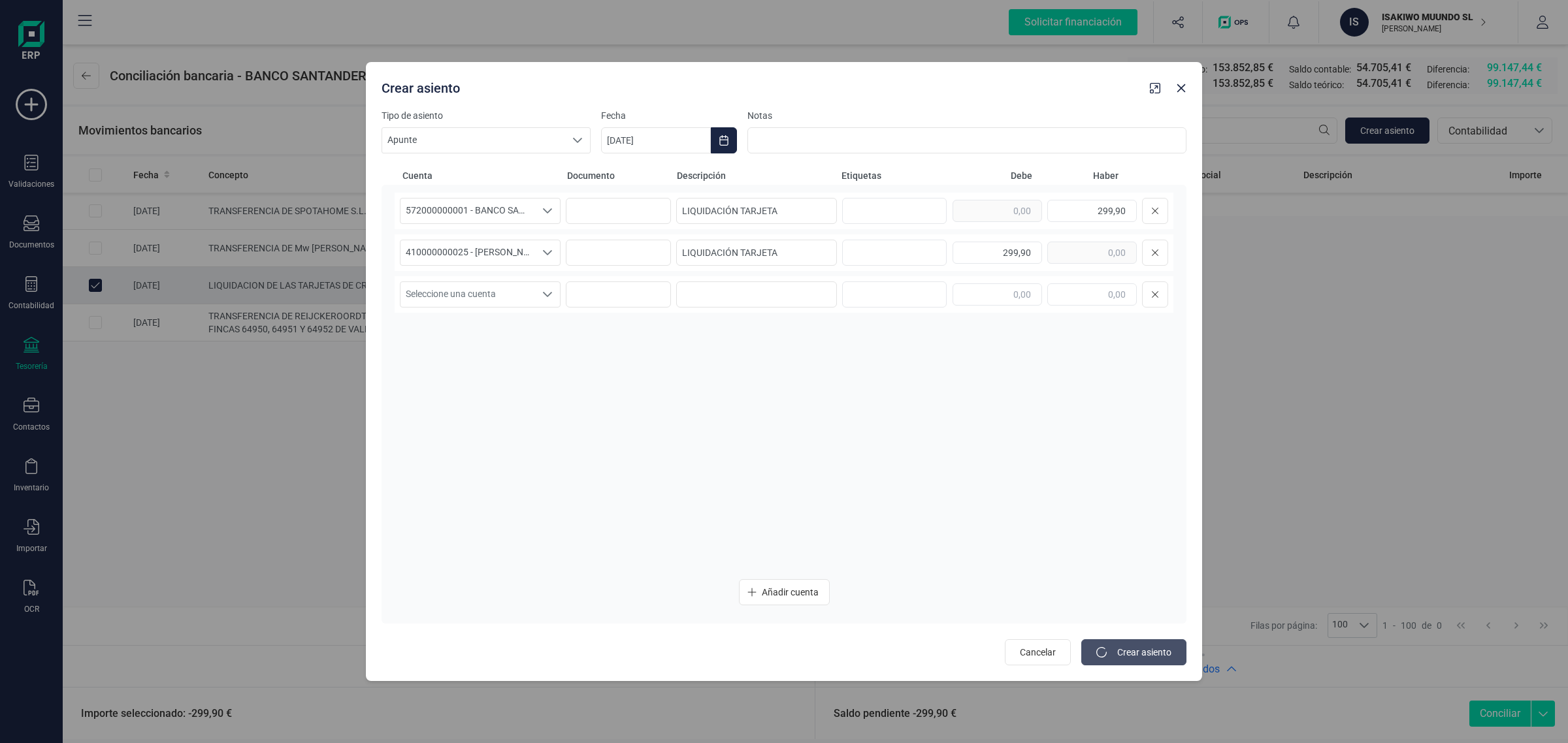
type input "[DATE]"
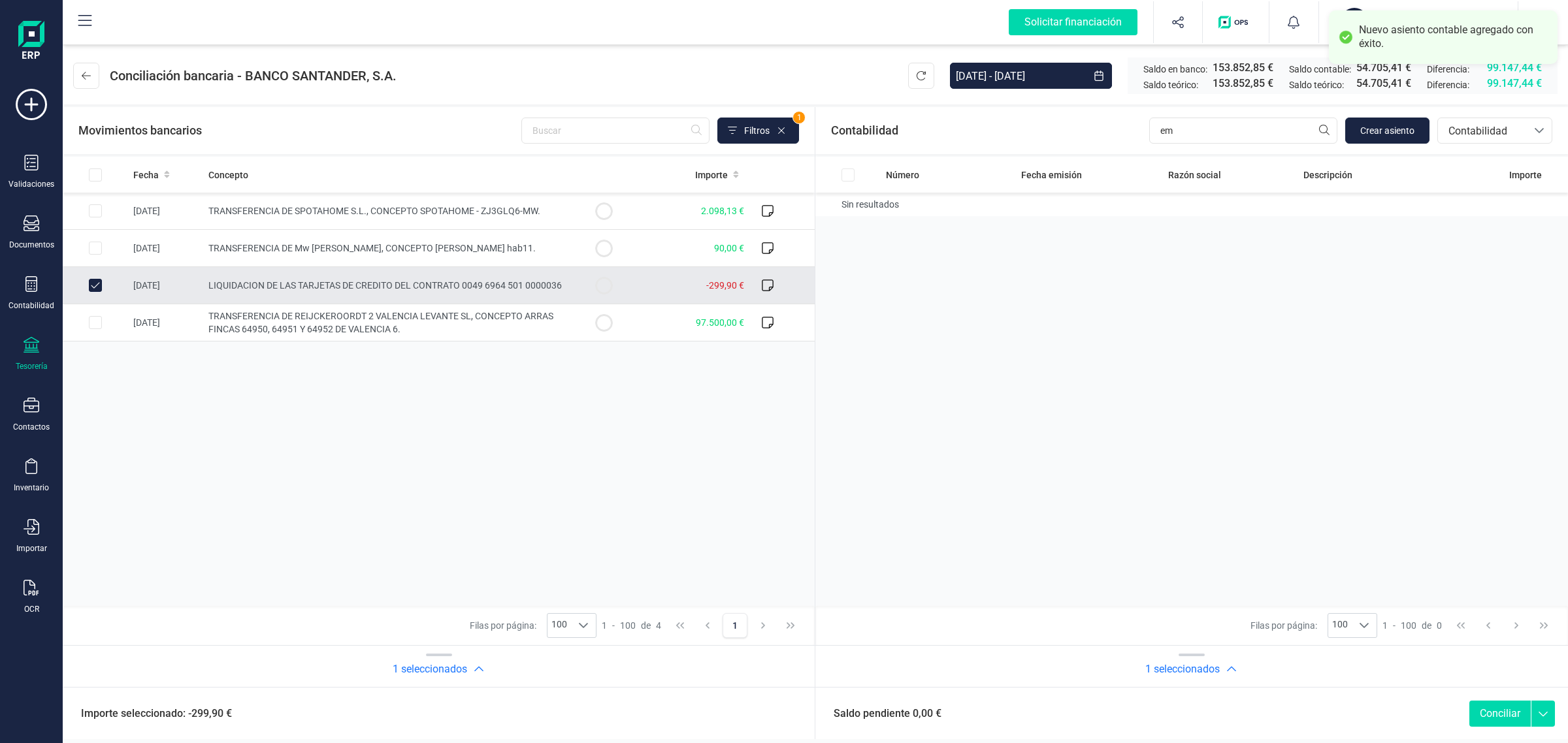
click at [1493, 711] on button "Conciliar" at bounding box center [1500, 714] width 61 height 26
checkbox input "false"
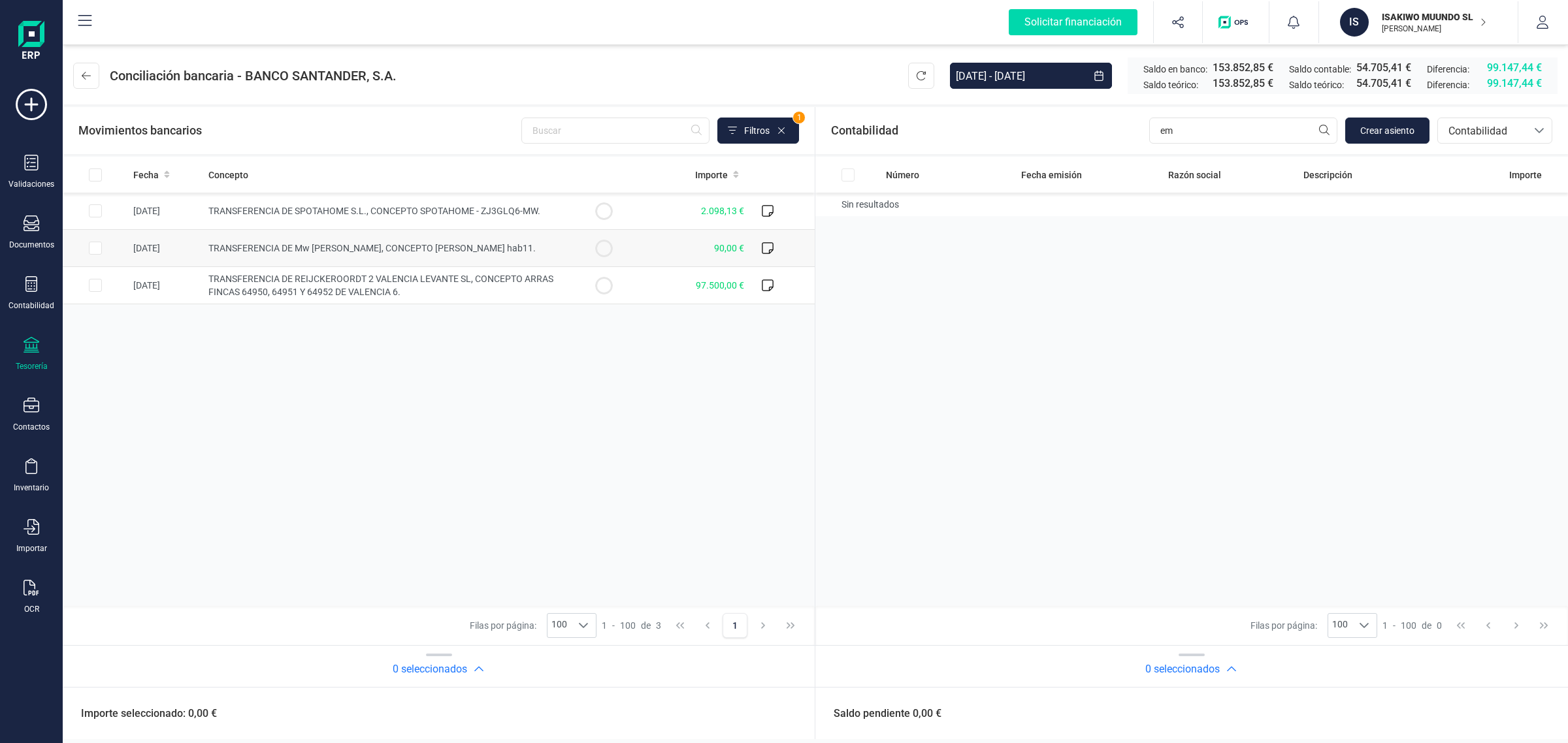
click at [475, 235] on td "TRANSFERENCIA DE [PERSON_NAME], CONCEPTO [PERSON_NAME] hab11." at bounding box center [387, 248] width 368 height 37
checkbox input "true"
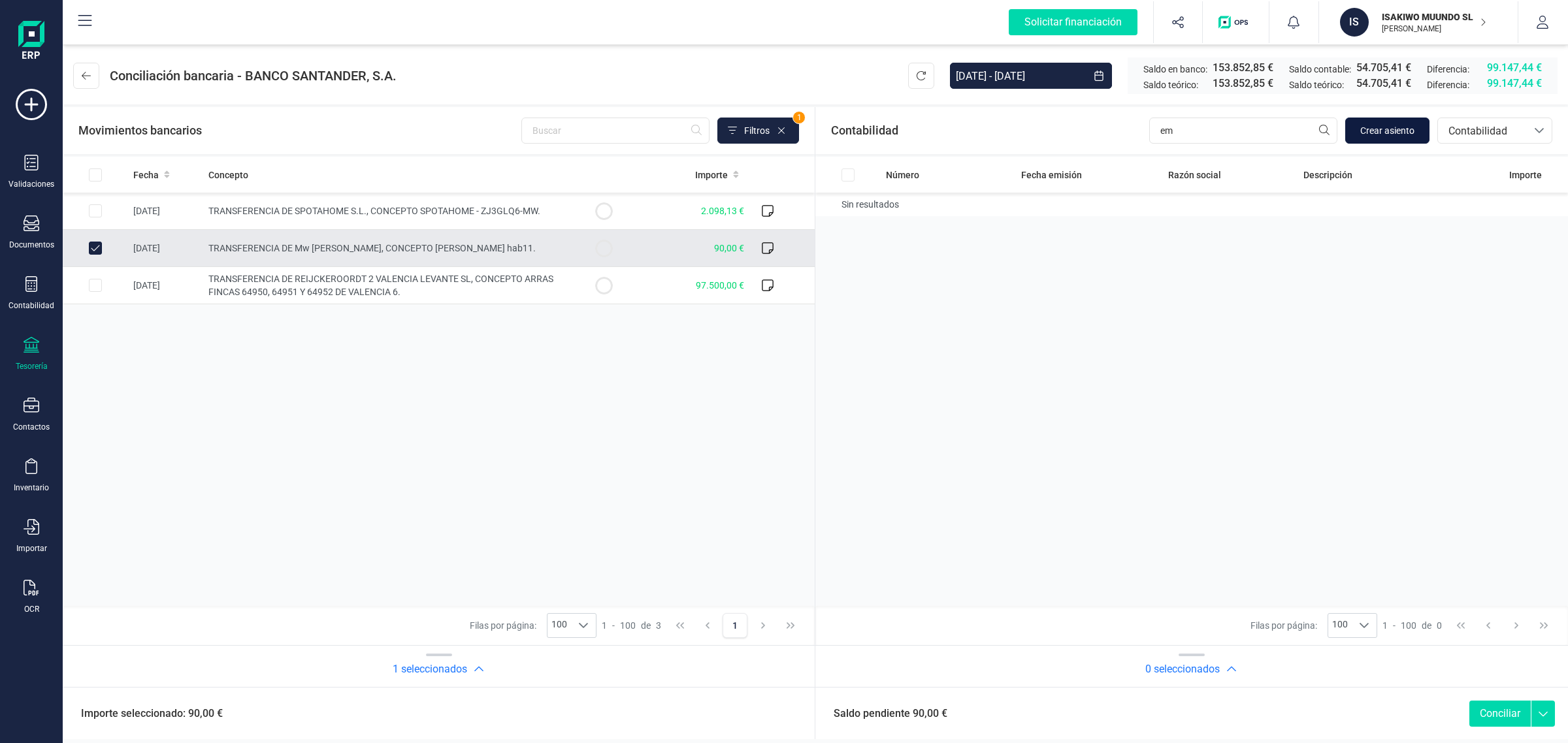
click at [1372, 128] on span "Crear asiento" at bounding box center [1388, 130] width 54 height 13
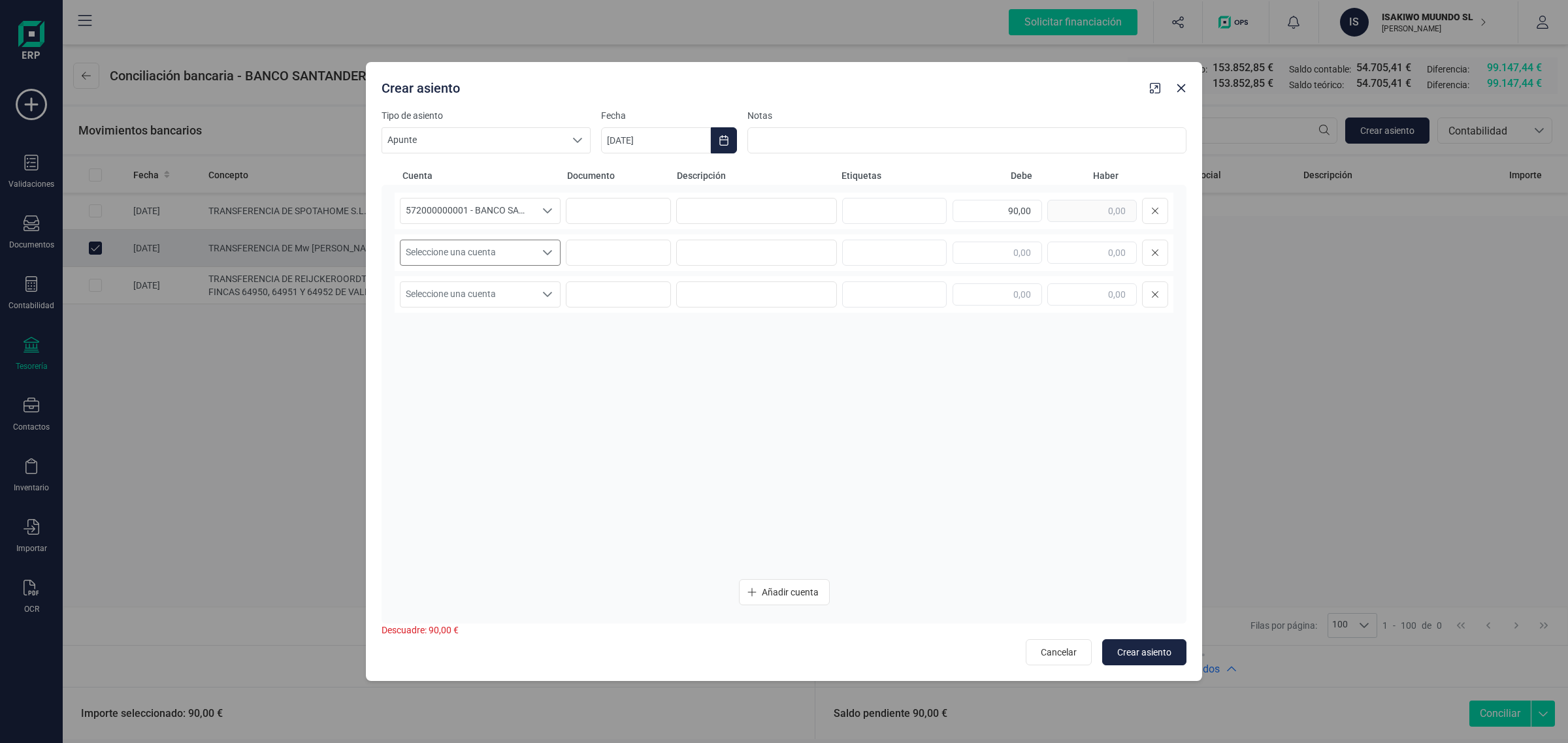
drag, startPoint x: 513, startPoint y: 258, endPoint x: 505, endPoint y: 264, distance: 10.0
click at [512, 258] on span "Seleccione una cuenta" at bounding box center [468, 253] width 134 height 25
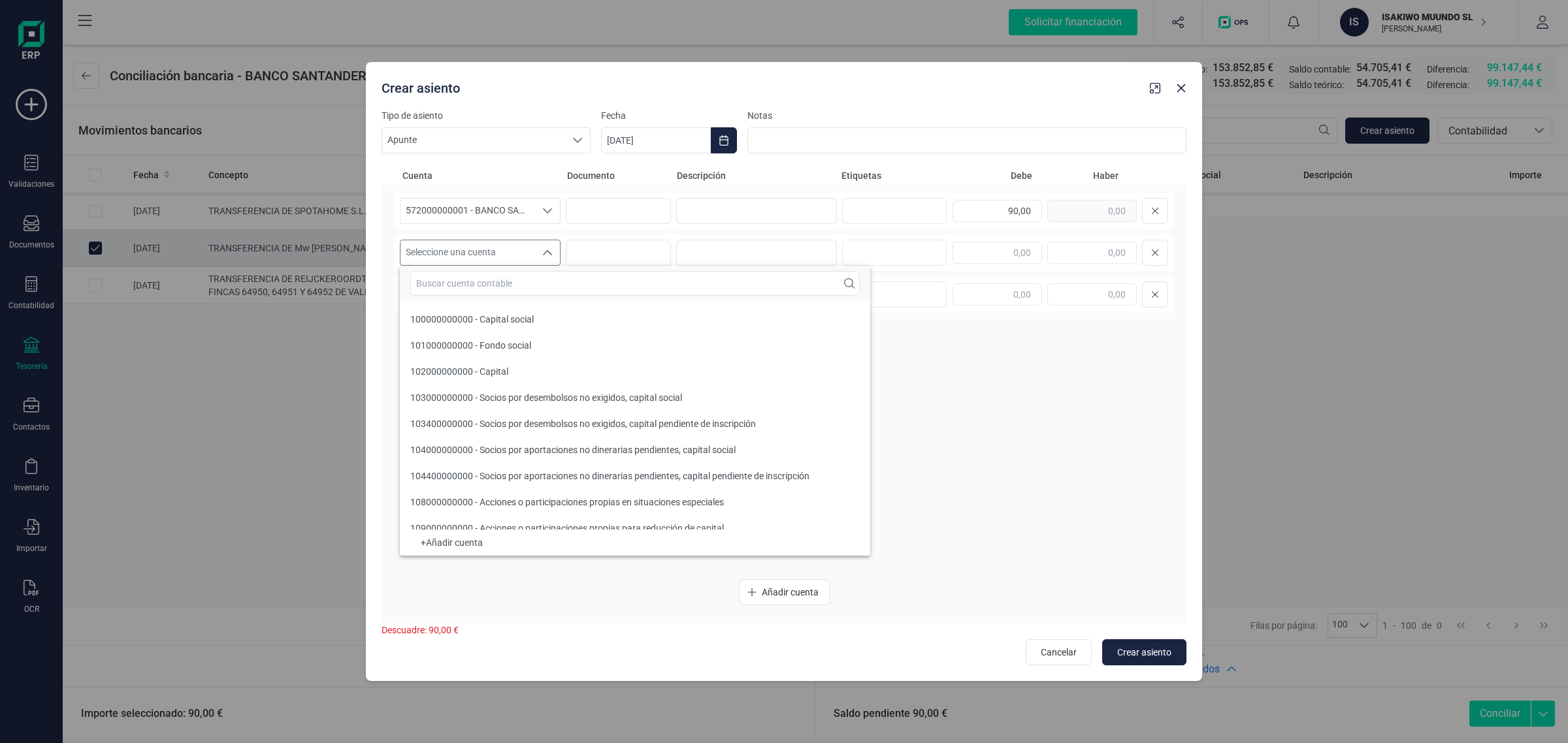
click at [466, 288] on input "text" at bounding box center [635, 284] width 449 height 25
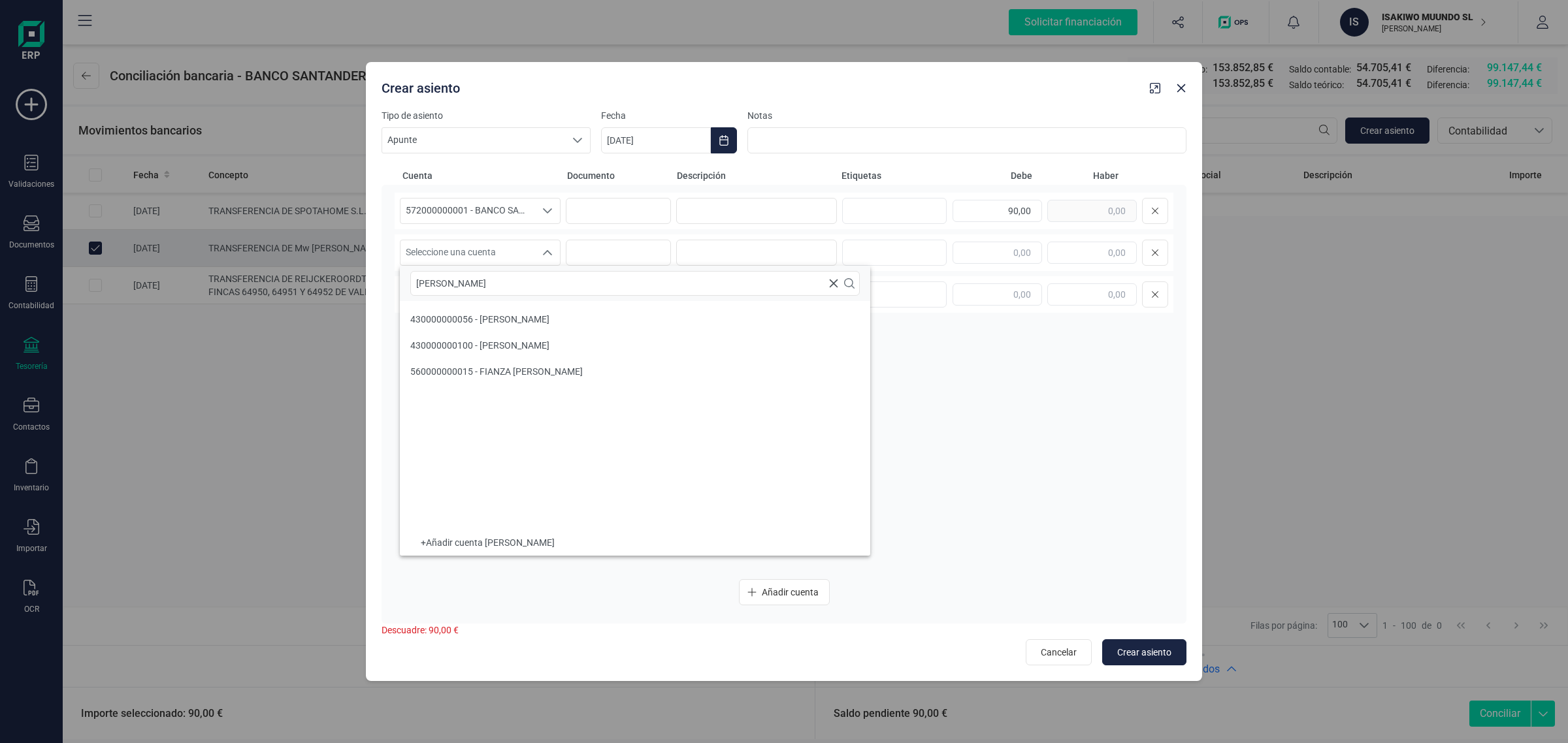
type input "FRAN"
click at [565, 351] on li "430000000100 - FRANCESCA FABRIS" at bounding box center [635, 345] width 471 height 26
click at [1076, 214] on div "90,00" at bounding box center [1060, 211] width 216 height 26
click at [1076, 255] on input "text" at bounding box center [1092, 253] width 89 height 22
paste input "90,00"
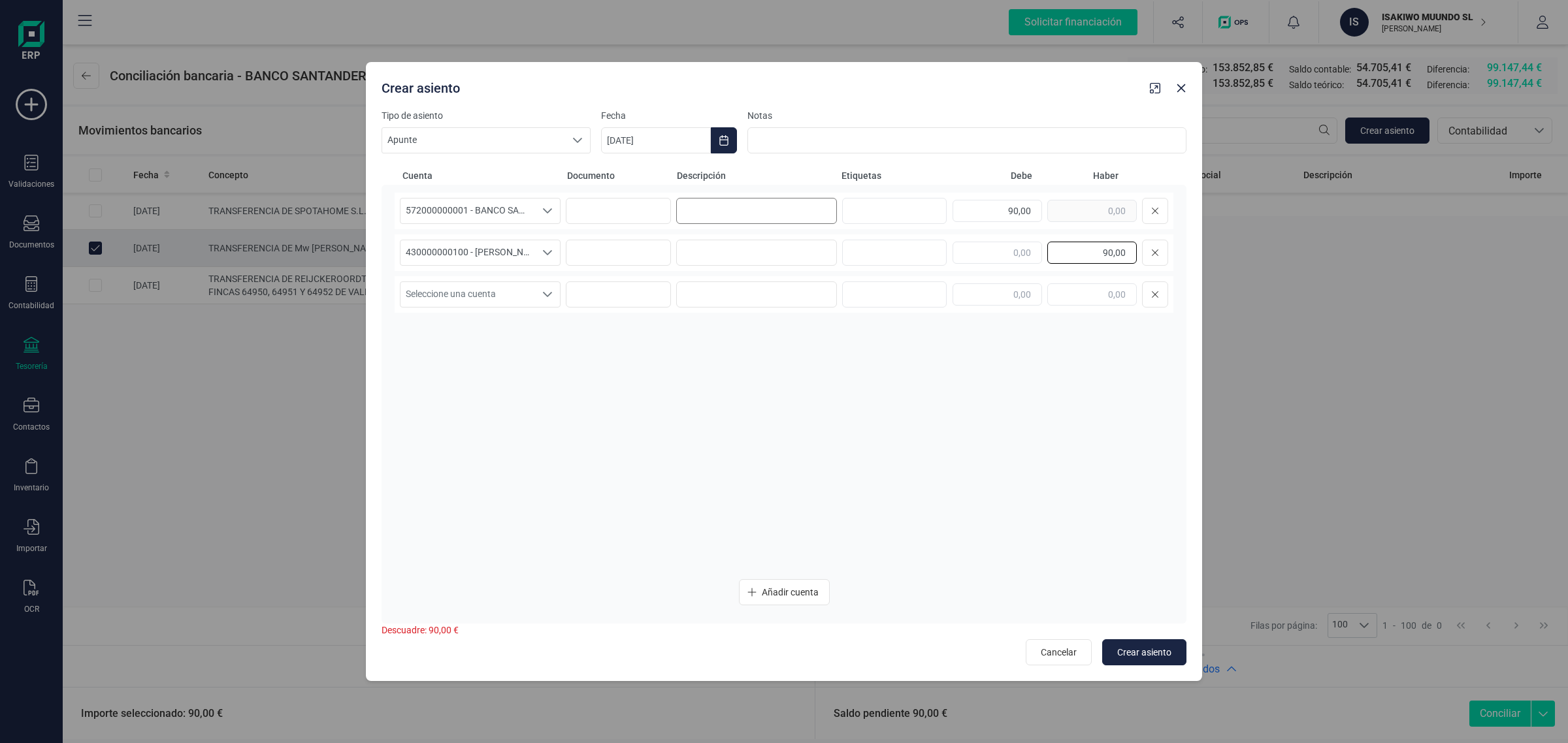
type input "90,00"
click at [743, 204] on input at bounding box center [756, 211] width 160 height 26
click at [807, 198] on input "GASTOS SEPTIEMBRE" at bounding box center [756, 211] width 160 height 26
drag, startPoint x: 793, startPoint y: 211, endPoint x: 676, endPoint y: 228, distance: 118.2
click at [676, 228] on div "572000000001 - BANCO SANTANDER ****0401 572000000001 - BANCO SANTANDER ****0401…" at bounding box center [784, 211] width 779 height 37
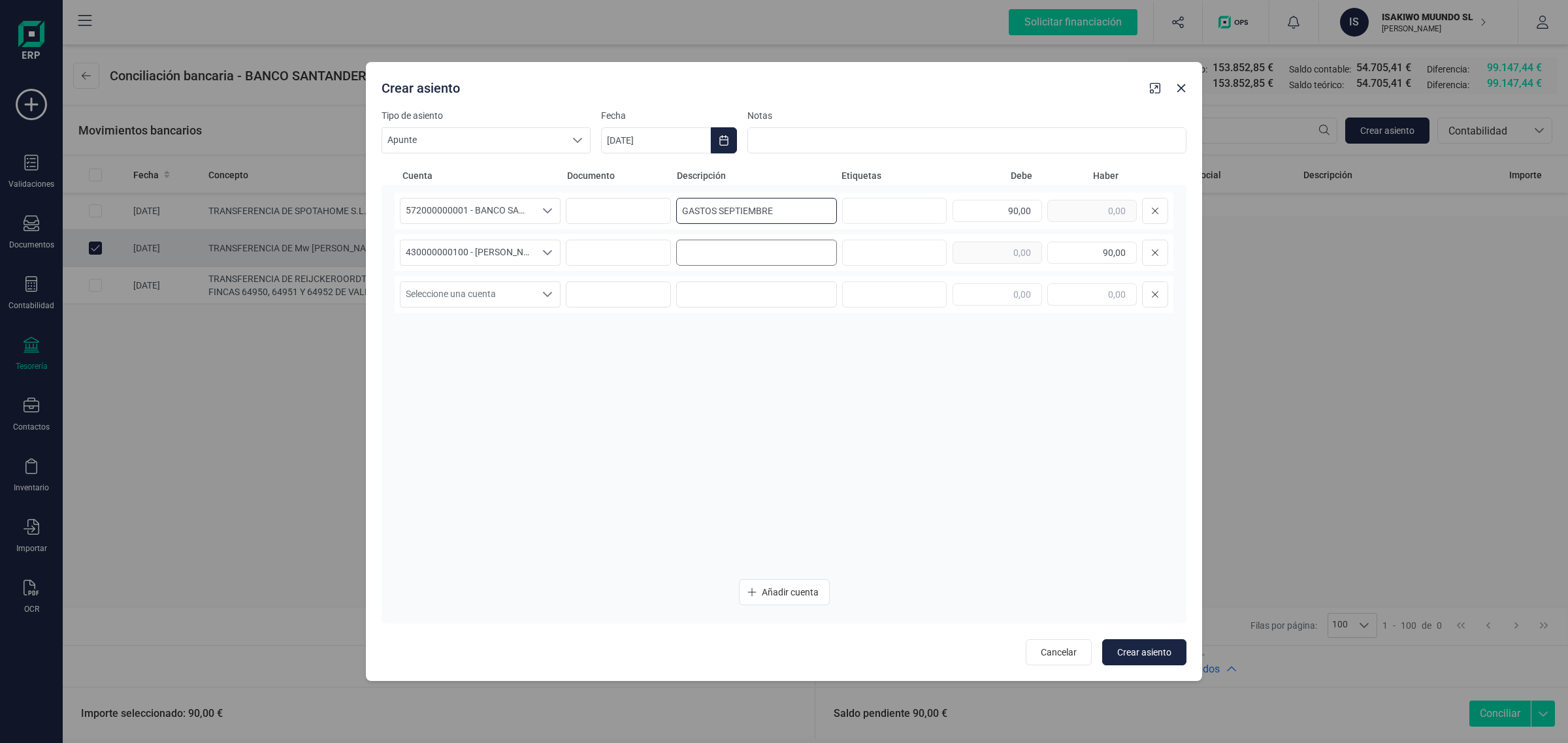
type input "GASTOS SEPTIEMBRE"
click at [748, 242] on input at bounding box center [756, 253] width 160 height 26
paste input "GASTOS SEPTIEMBRE"
type input "GASTOS SEPTIEMBRE"
click at [720, 136] on icon "Choose Date" at bounding box center [724, 140] width 11 height 11
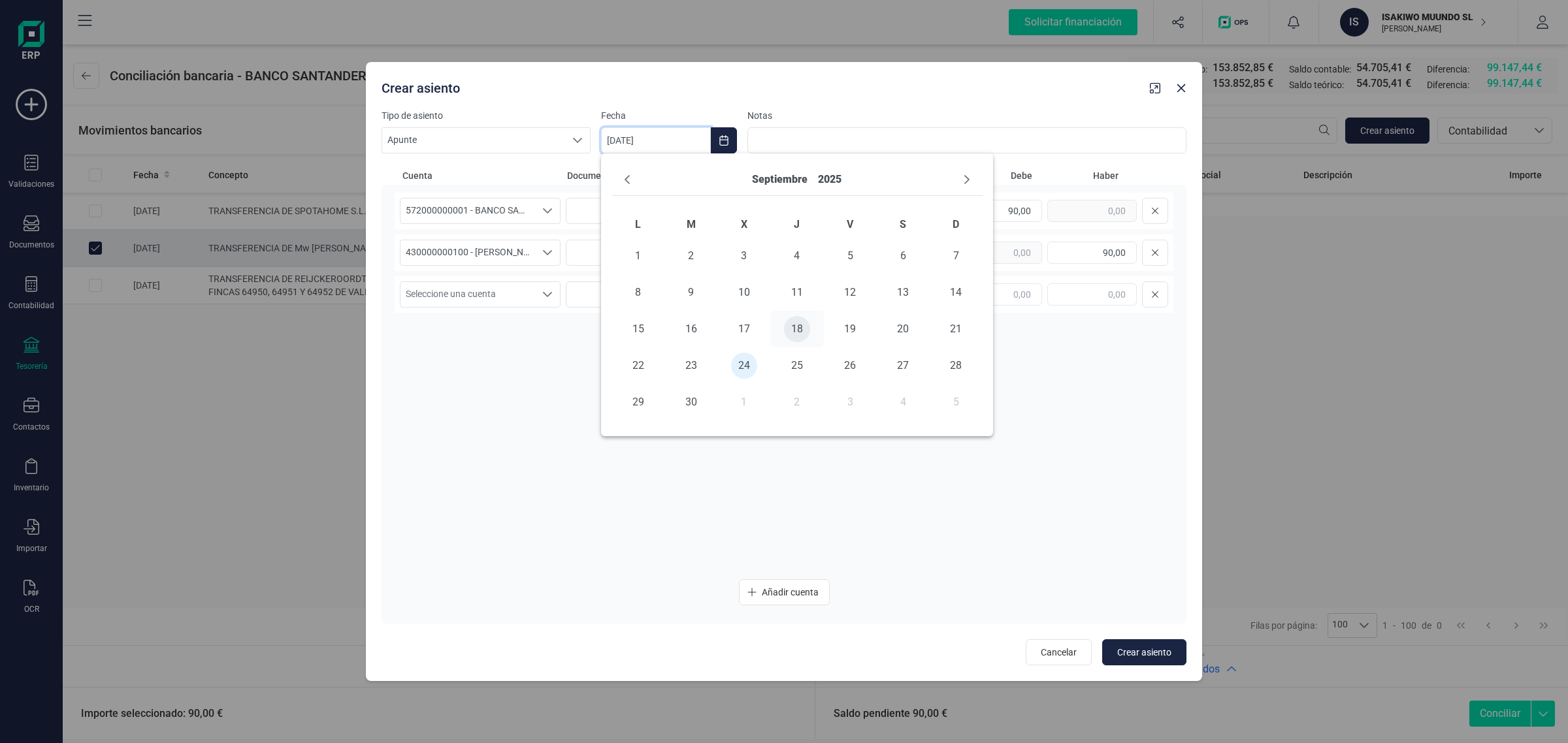
click at [798, 322] on span "18" at bounding box center [797, 329] width 26 height 26
click at [1141, 644] on button "Crear asiento" at bounding box center [1144, 653] width 85 height 26
type input "[DATE]"
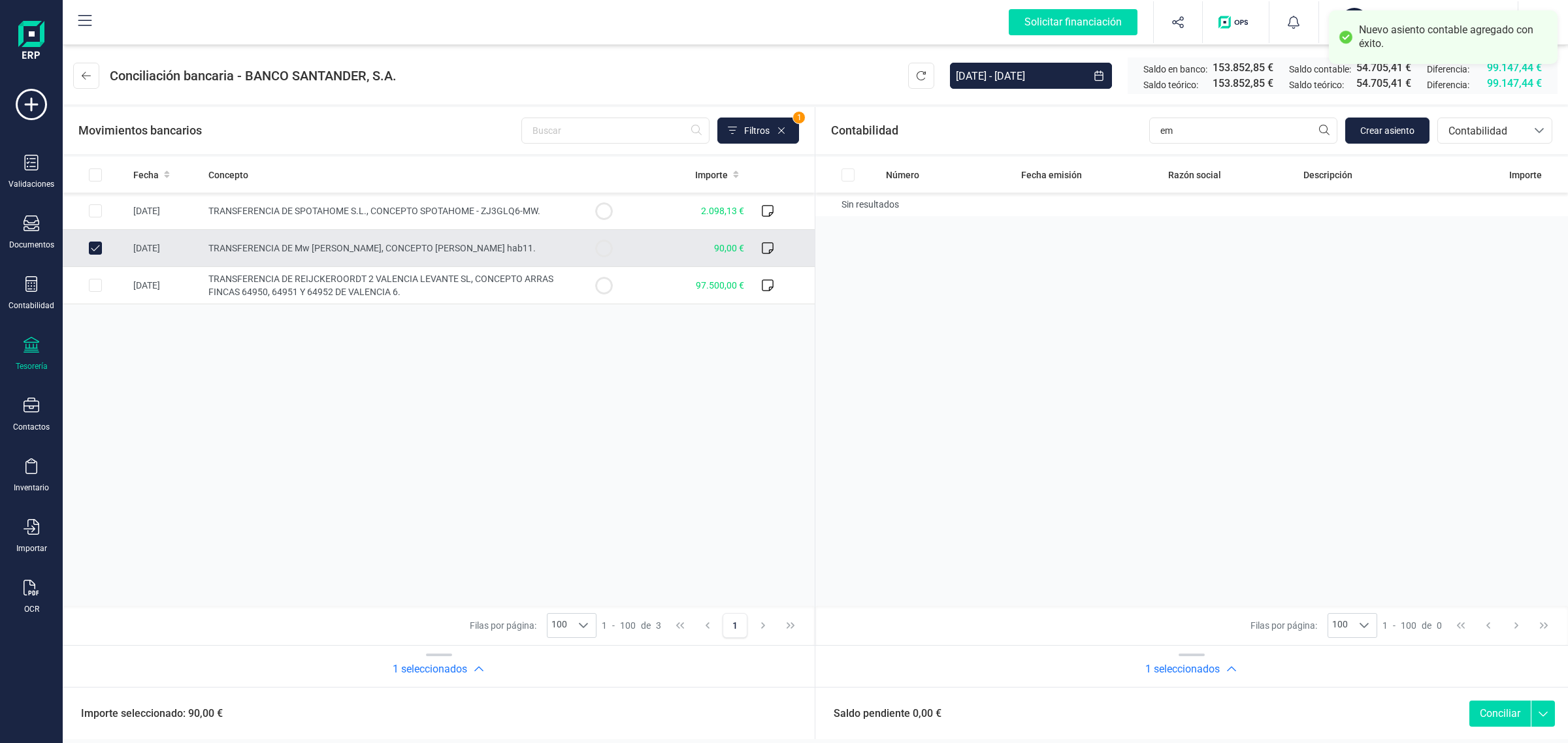
click at [1506, 706] on button "Conciliar" at bounding box center [1500, 714] width 61 height 26
checkbox input "false"
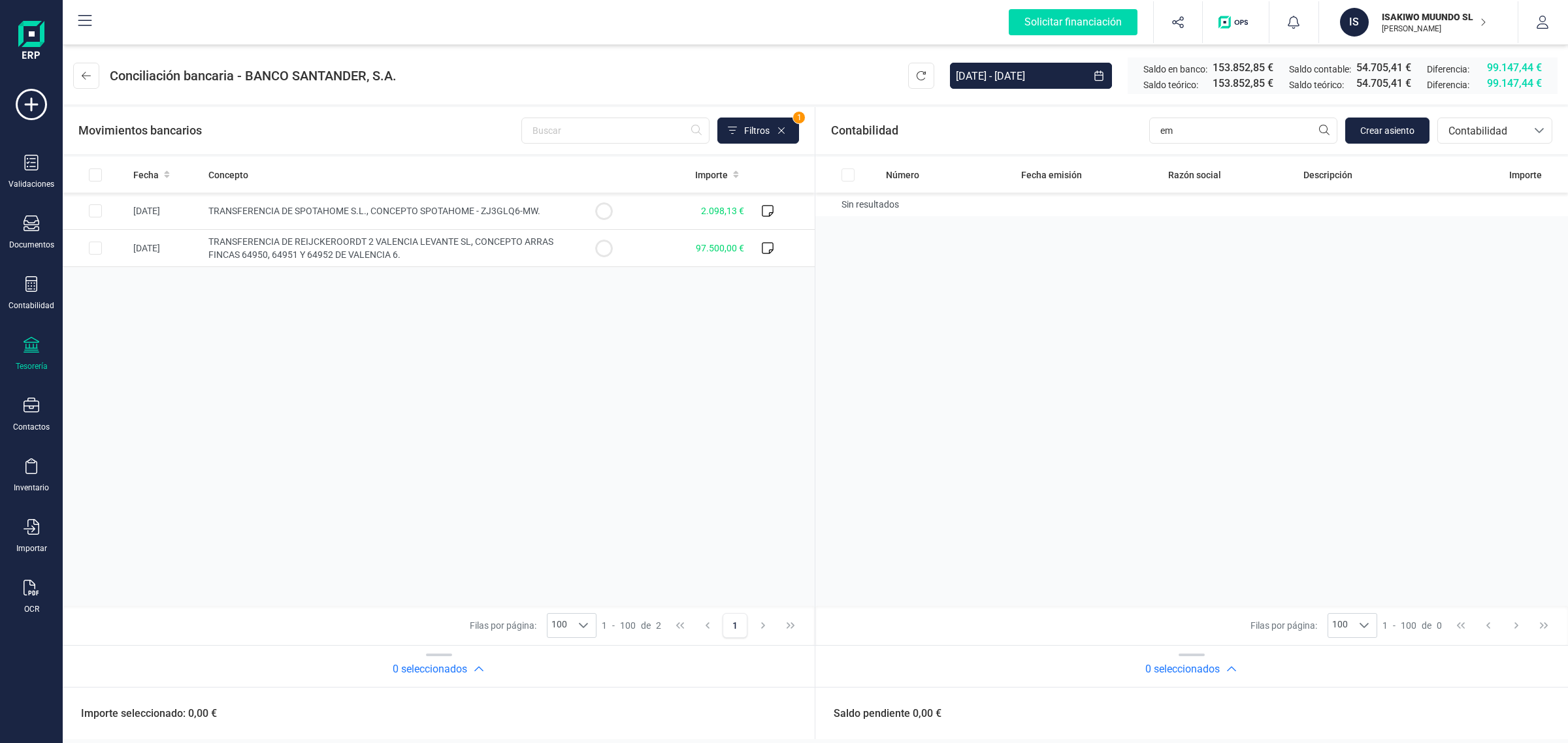
click at [526, 305] on div "Fecha Concepto Importe 05/09/2025 TRANSFERENCIA DE SPOTAHOME S.L., CONCEPTO SPO…" at bounding box center [438, 381] width 752 height 449
drag, startPoint x: 1275, startPoint y: 124, endPoint x: 1047, endPoint y: 141, distance: 228.6
click at [1047, 141] on div "Contabilidad em Crear asiento bancos.conciliacion.modal.headerAccounting bancos…" at bounding box center [1192, 130] width 753 height 47
click at [1500, 134] on span "Contabilidad" at bounding box center [1482, 131] width 79 height 16
click at [1468, 214] on span "Facturas" at bounding box center [1469, 220] width 41 height 16
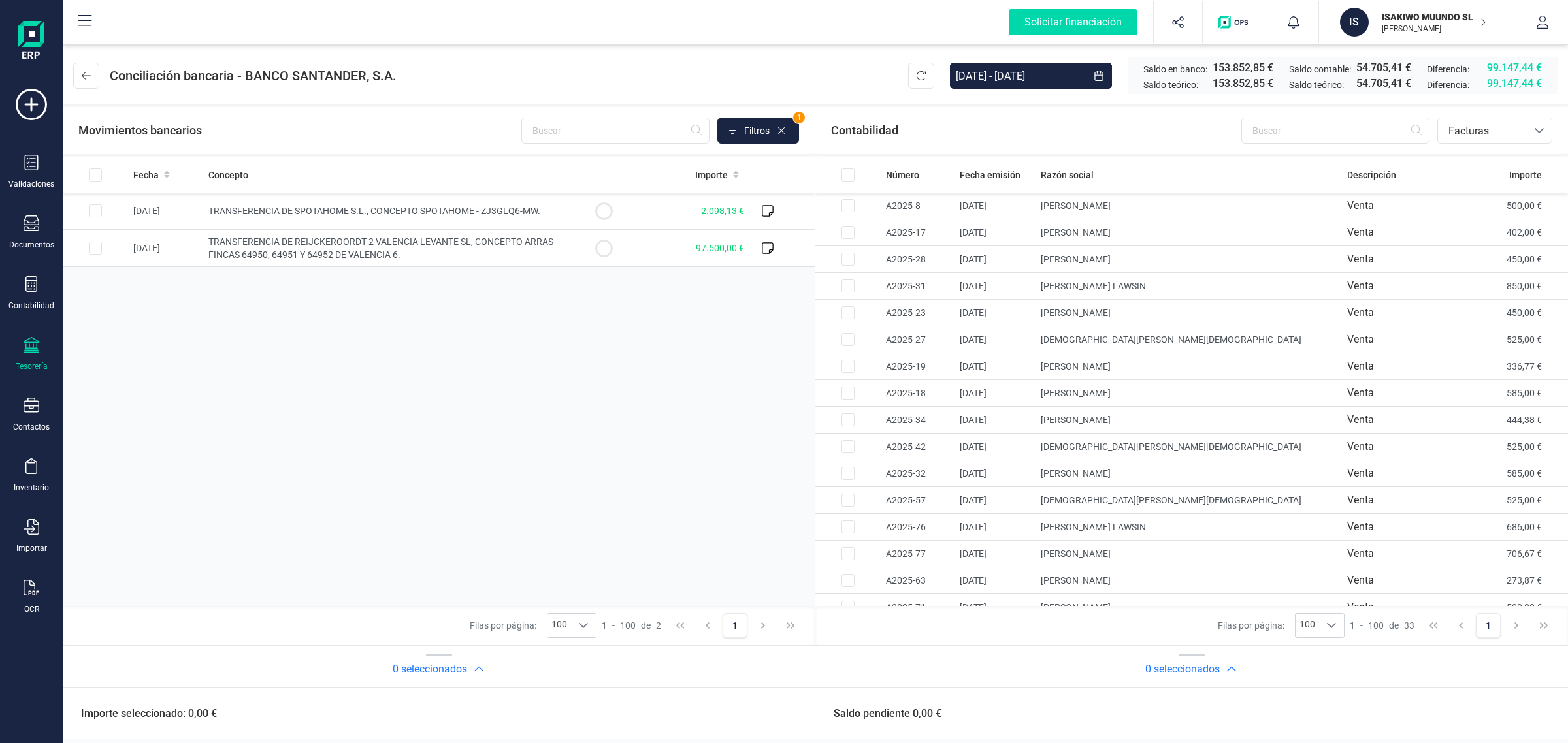
click at [418, 328] on div "Fecha Concepto Importe 05/09/2025 TRANSFERENCIA DE SPOTAHOME S.L., CONCEPTO SPO…" at bounding box center [438, 381] width 752 height 449
drag, startPoint x: 1413, startPoint y: 18, endPoint x: 1401, endPoint y: 29, distance: 16.3
click at [1413, 18] on p "ISAKIWO MUUNDO SL" at bounding box center [1434, 17] width 104 height 13
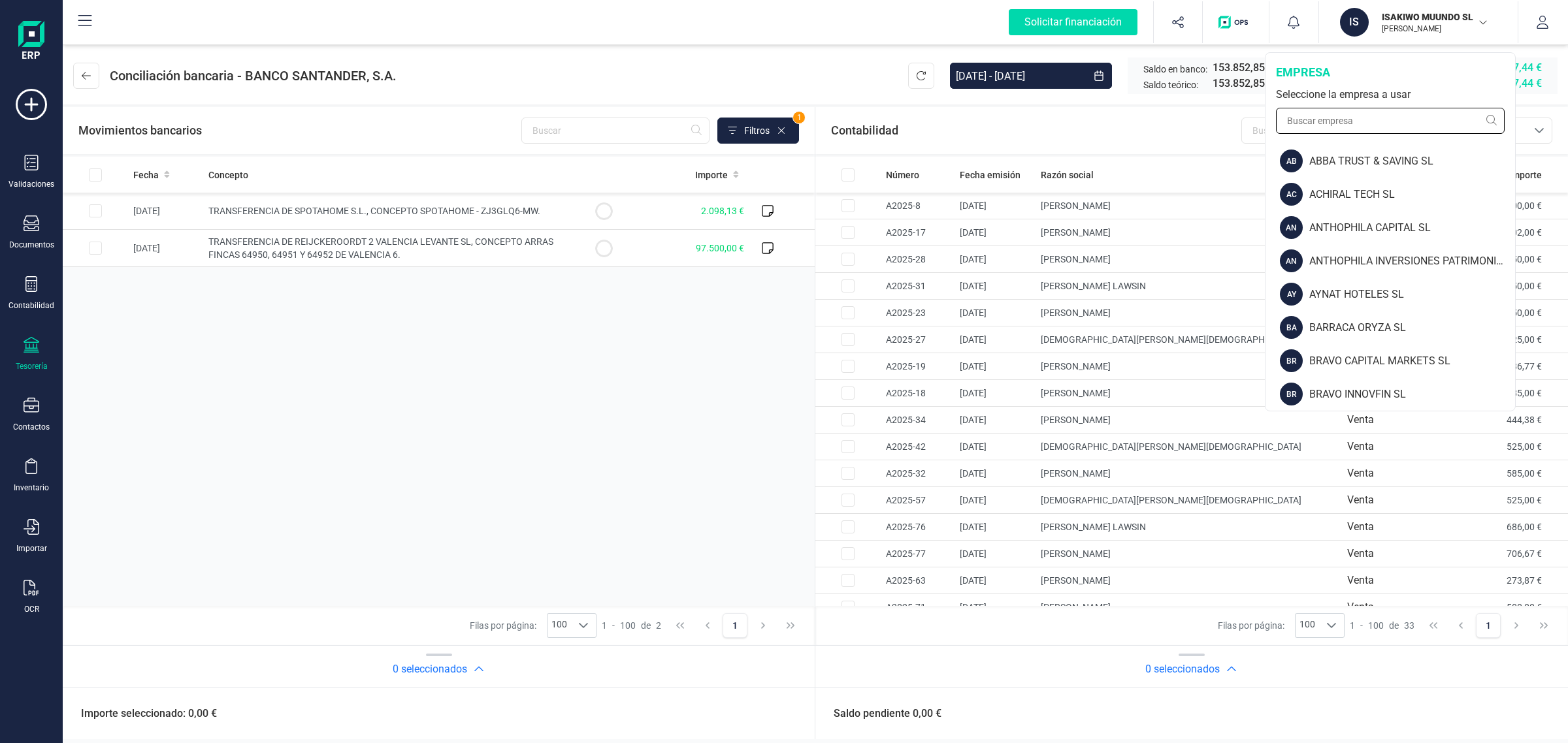
click at [1348, 119] on input "text" at bounding box center [1390, 121] width 229 height 26
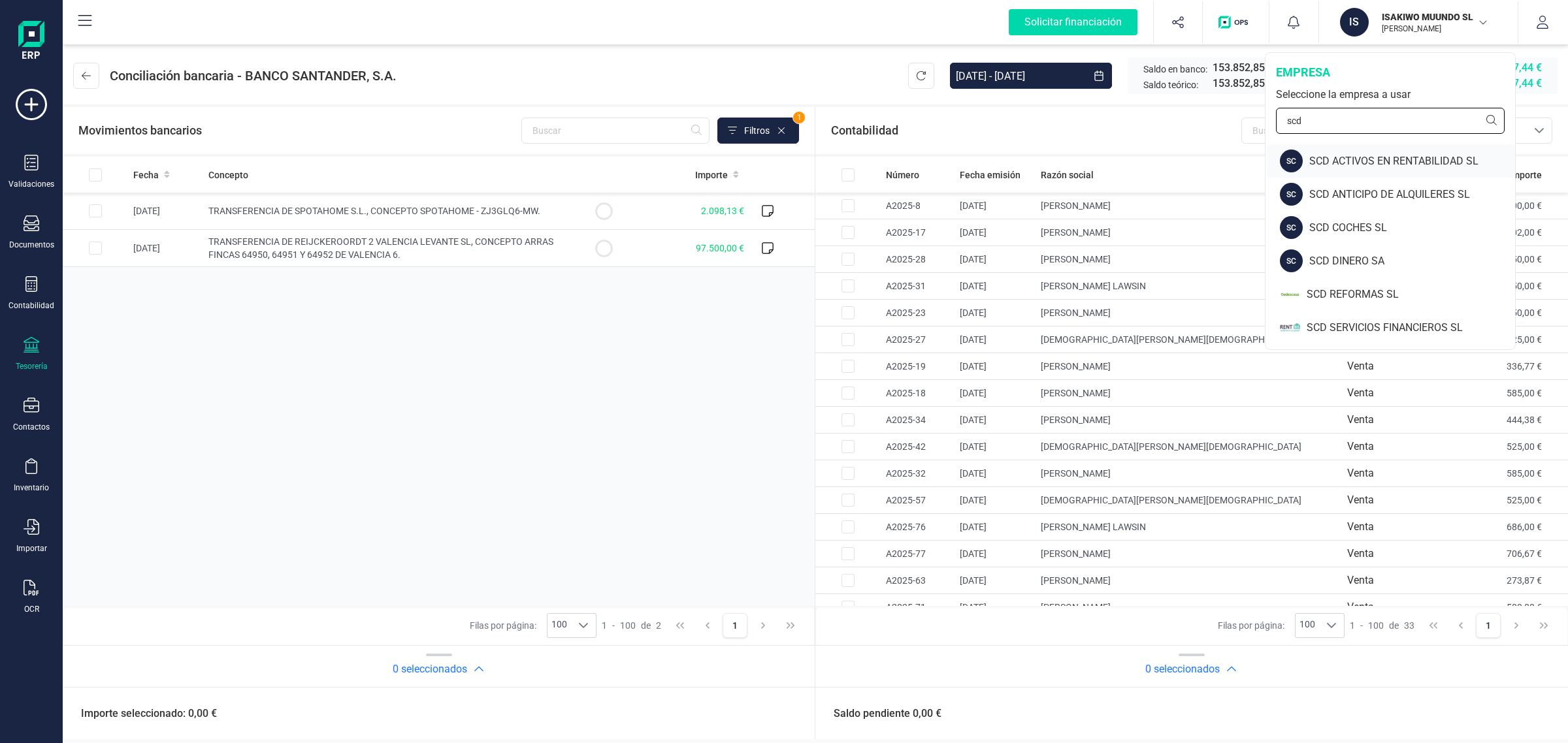
type input "scd"
click at [1396, 164] on div "SCD ACTIVOS EN RENTABILIDAD SL" at bounding box center [1412, 161] width 206 height 16
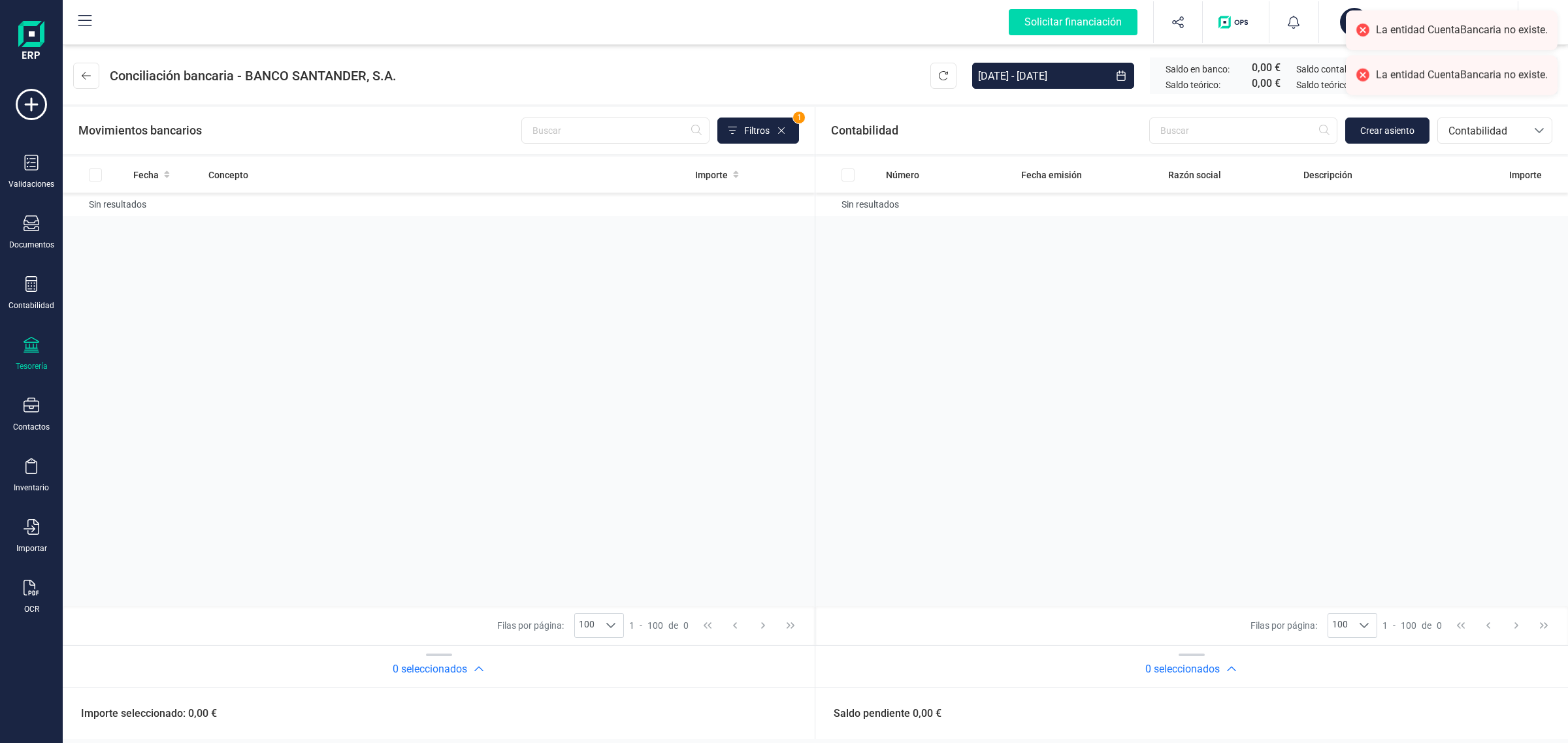
click at [29, 353] on div at bounding box center [31, 346] width 16 height 18
click at [136, 216] on span "Cuentas bancarias" at bounding box center [157, 223] width 115 height 16
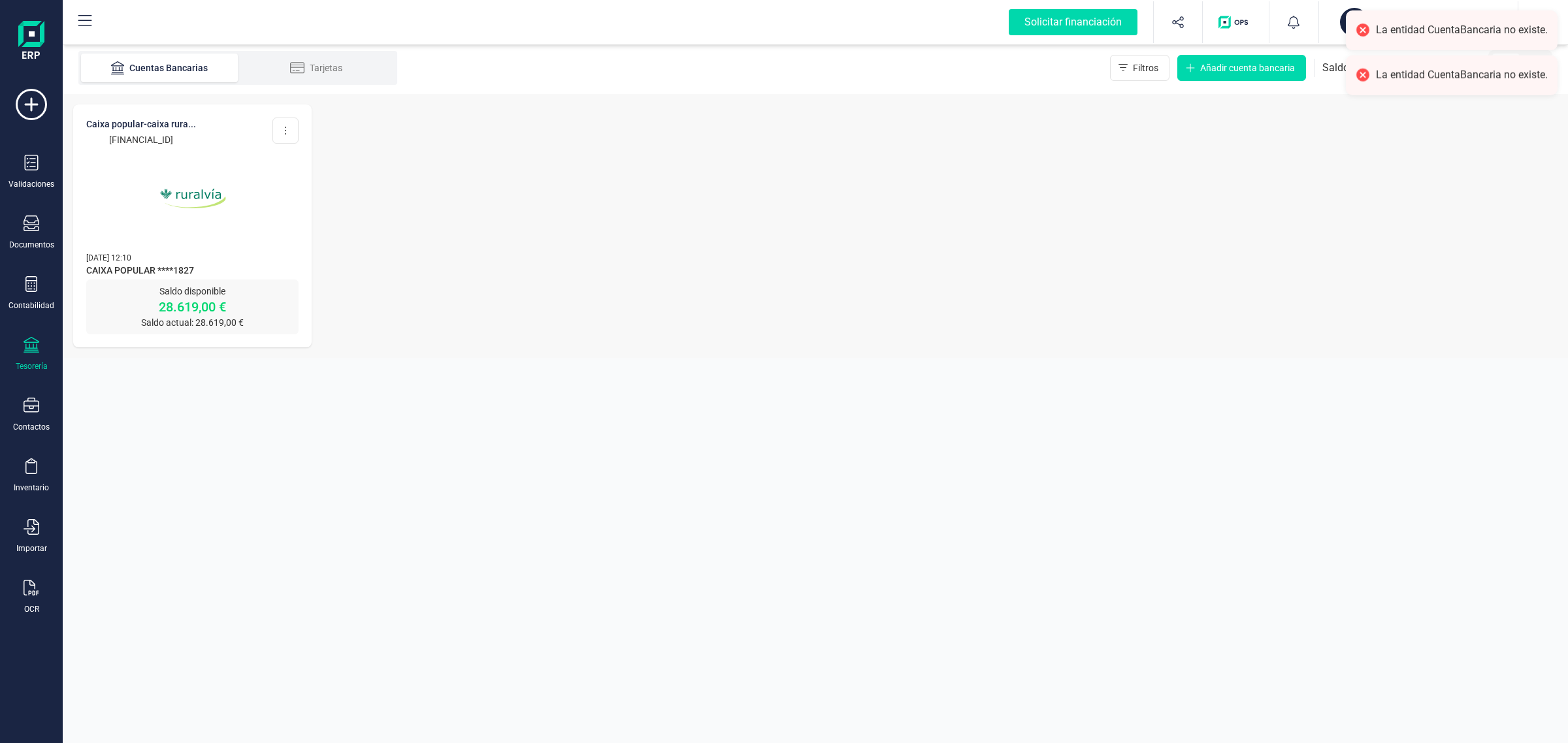
click at [226, 214] on img at bounding box center [193, 198] width 110 height 110
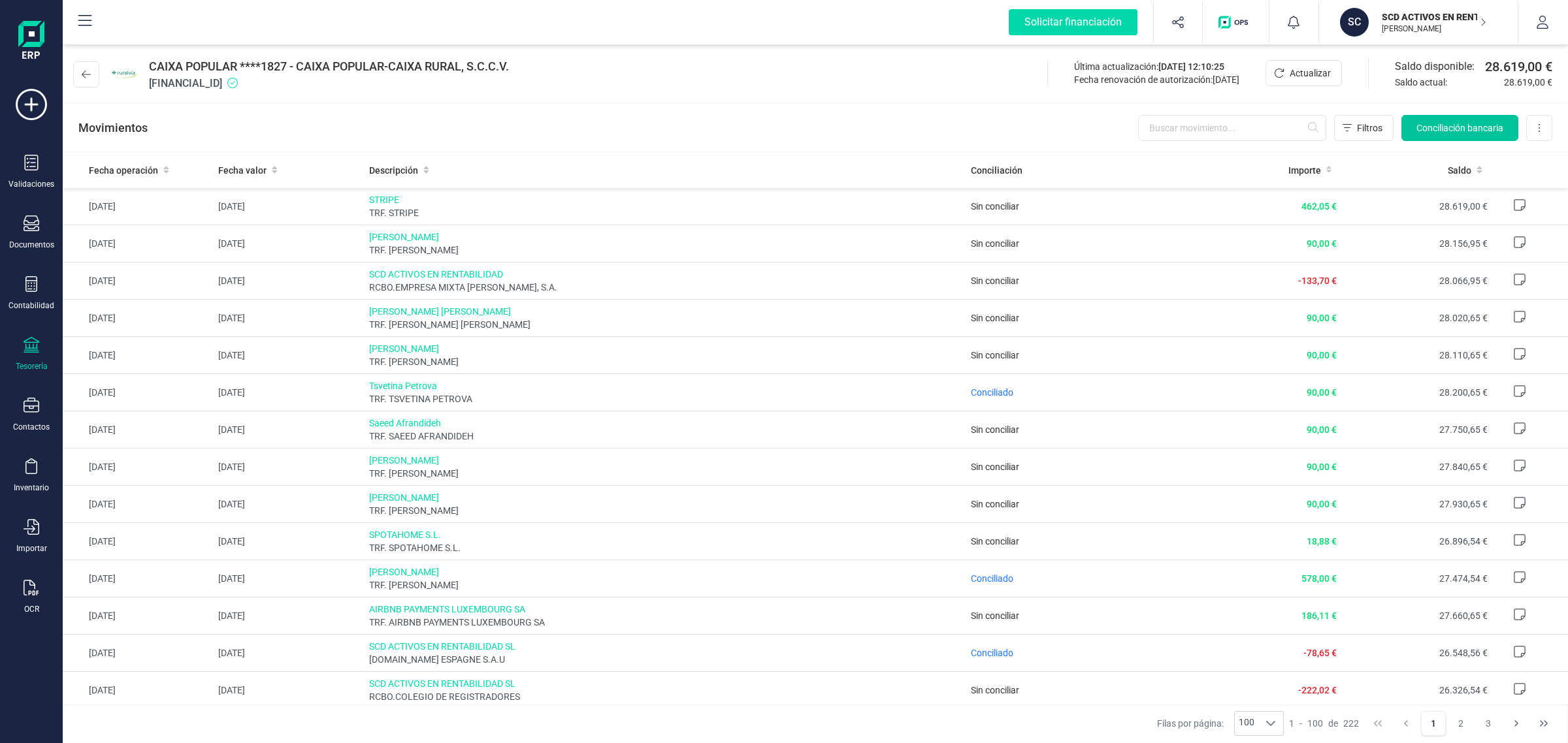
click at [1447, 126] on span "Conciliación bancaria" at bounding box center [1459, 127] width 87 height 13
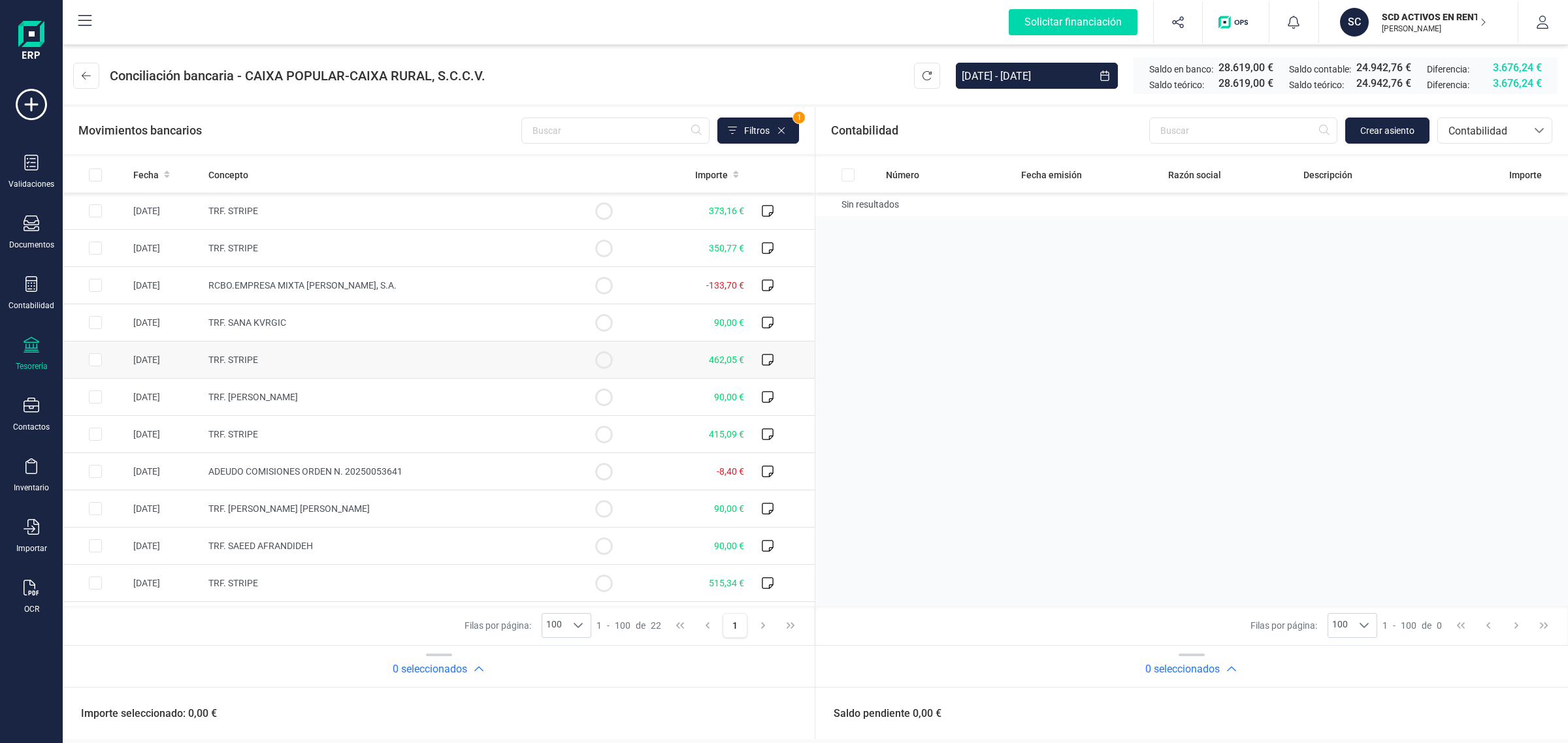
drag, startPoint x: 164, startPoint y: 174, endPoint x: 451, endPoint y: 359, distance: 341.5
click at [164, 174] on icon at bounding box center [167, 174] width 6 height 9
click at [684, 210] on td "90,00 €" at bounding box center [693, 211] width 113 height 37
checkbox input "true"
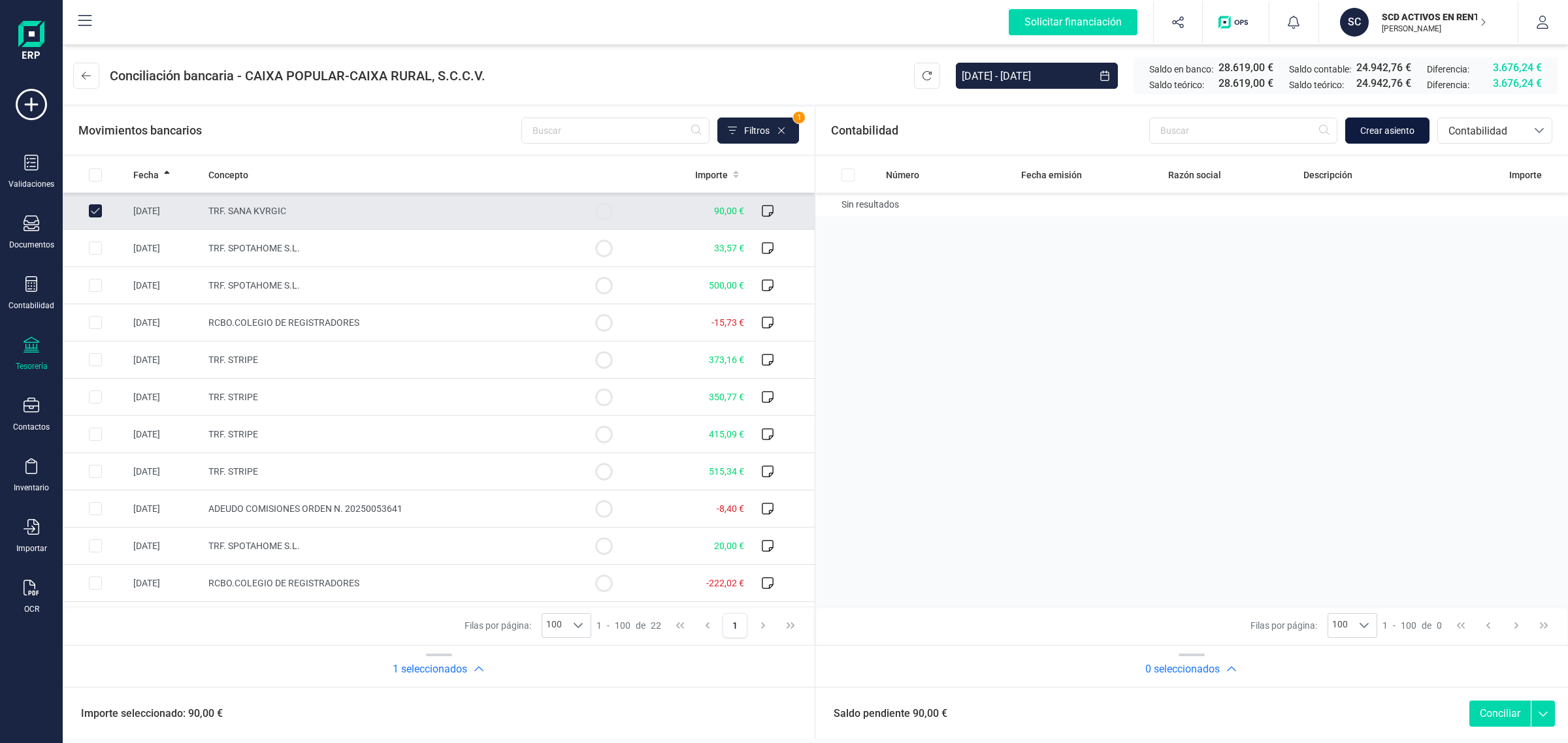
click at [1372, 136] on span "Crear asiento" at bounding box center [1388, 130] width 54 height 13
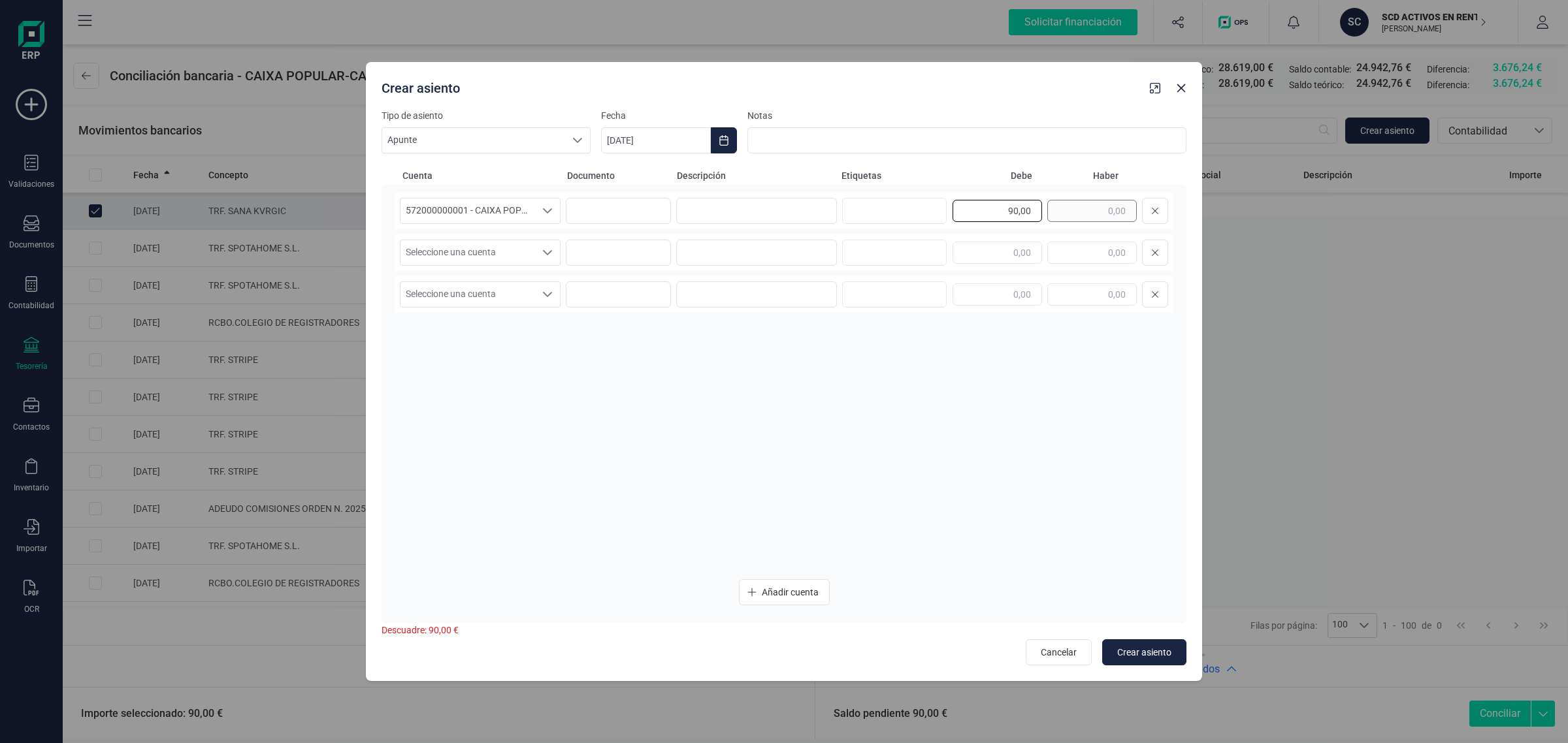
click at [1055, 219] on div "90,00" at bounding box center [1060, 211] width 216 height 26
click at [1072, 250] on input "text" at bounding box center [1092, 253] width 89 height 22
paste input "90,00"
type input "90,00"
click at [467, 252] on span "Seleccione una cuenta" at bounding box center [468, 253] width 134 height 25
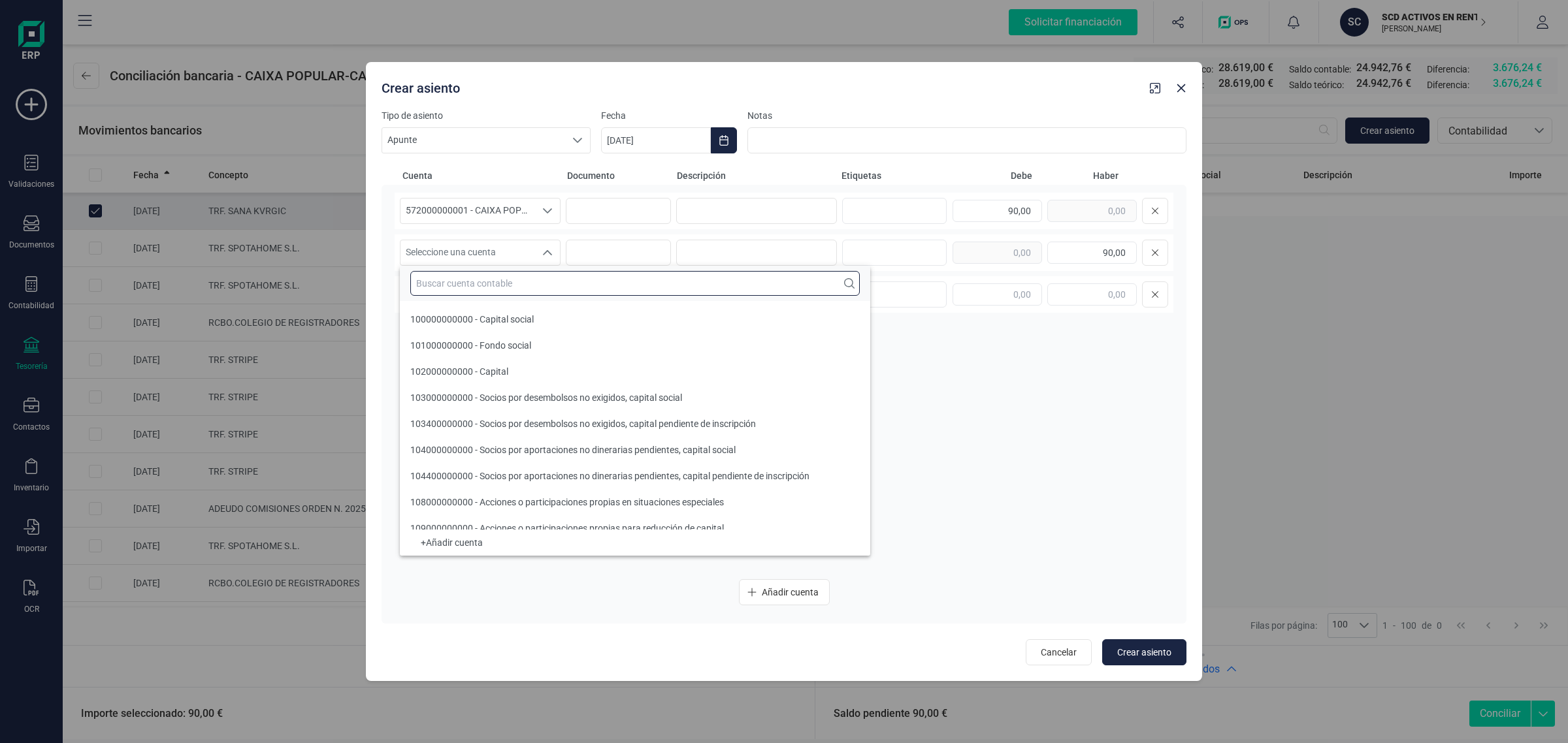
click at [448, 286] on input "text" at bounding box center [635, 284] width 449 height 25
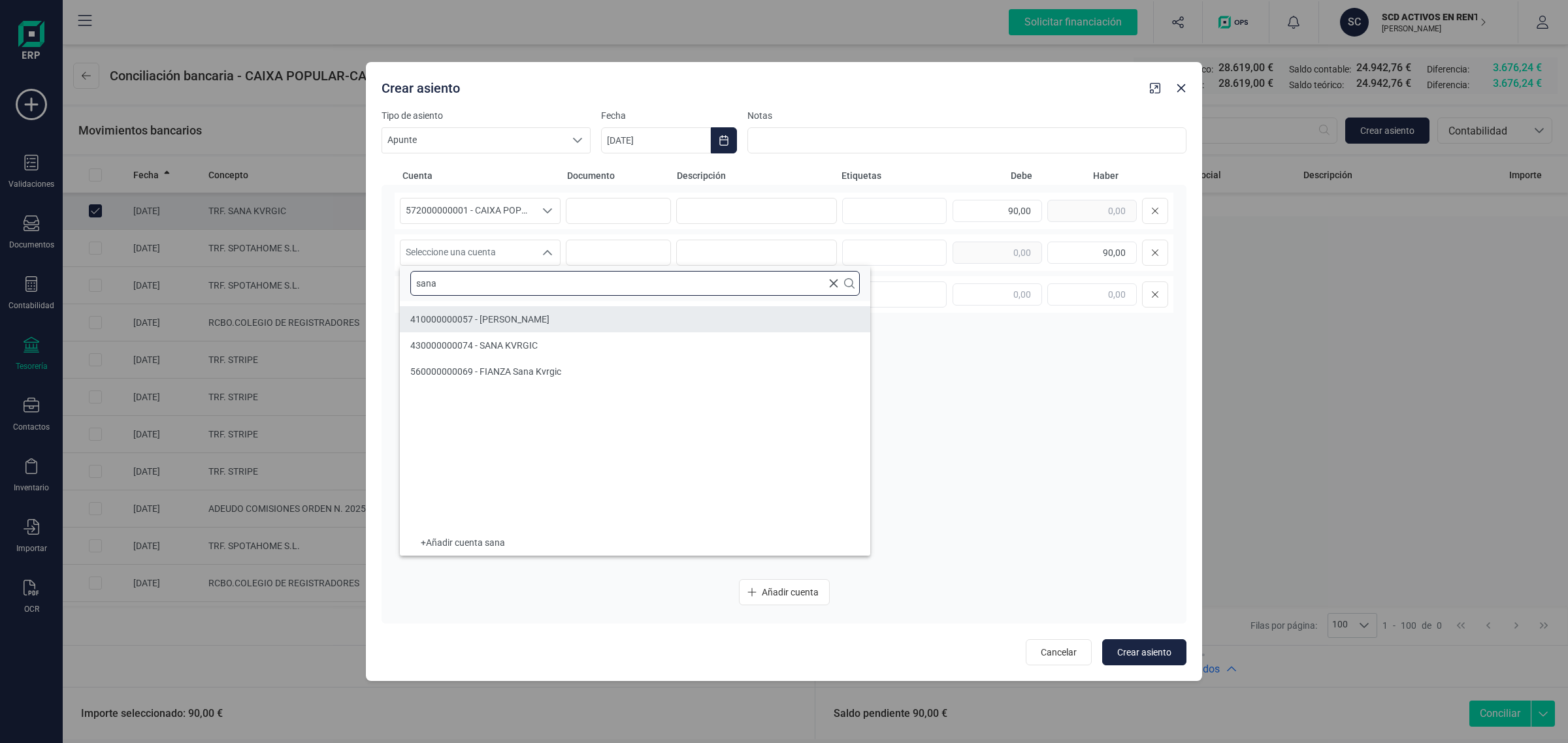
type input "sana"
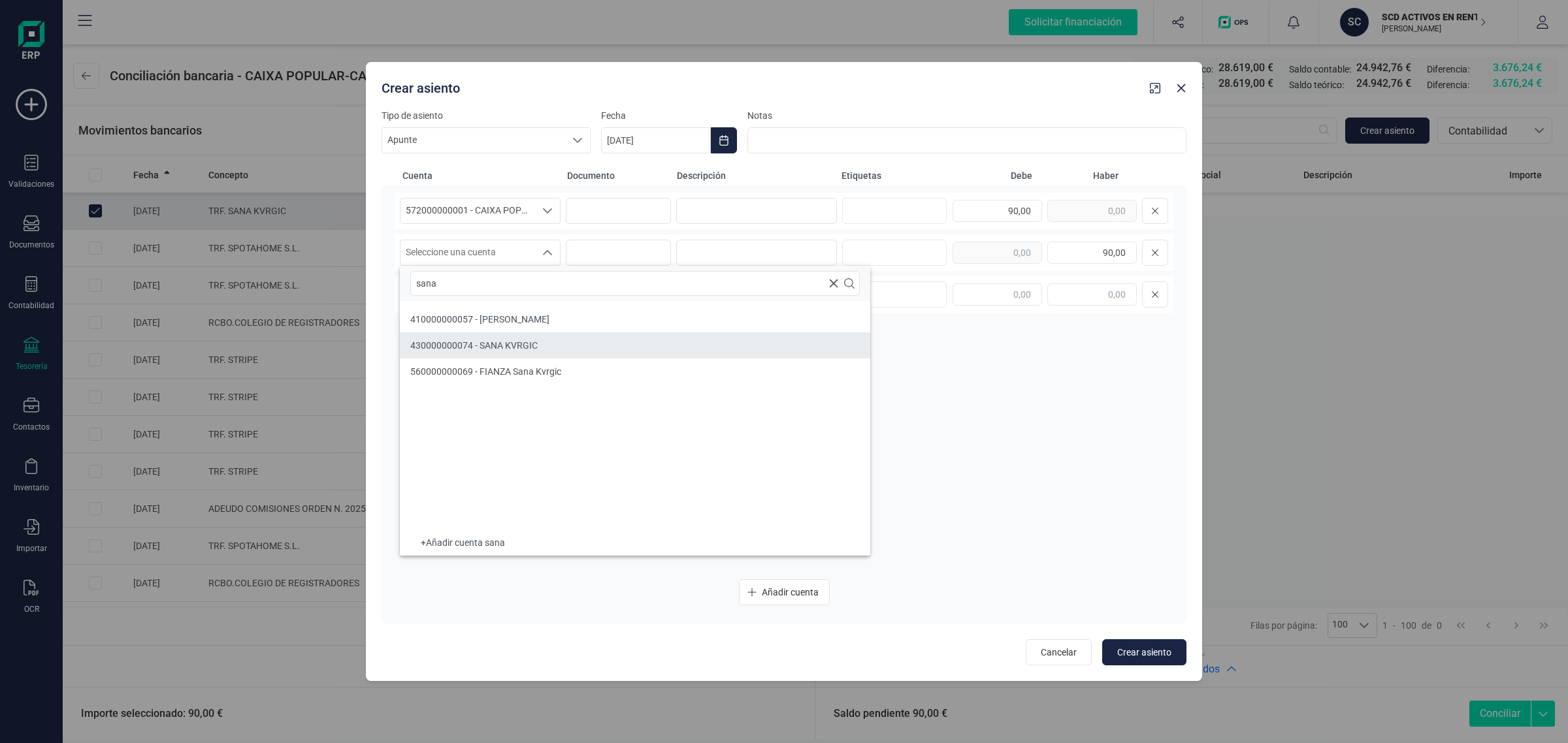
click at [486, 336] on li "430000000074 - SANA KVRGIC" at bounding box center [635, 345] width 471 height 26
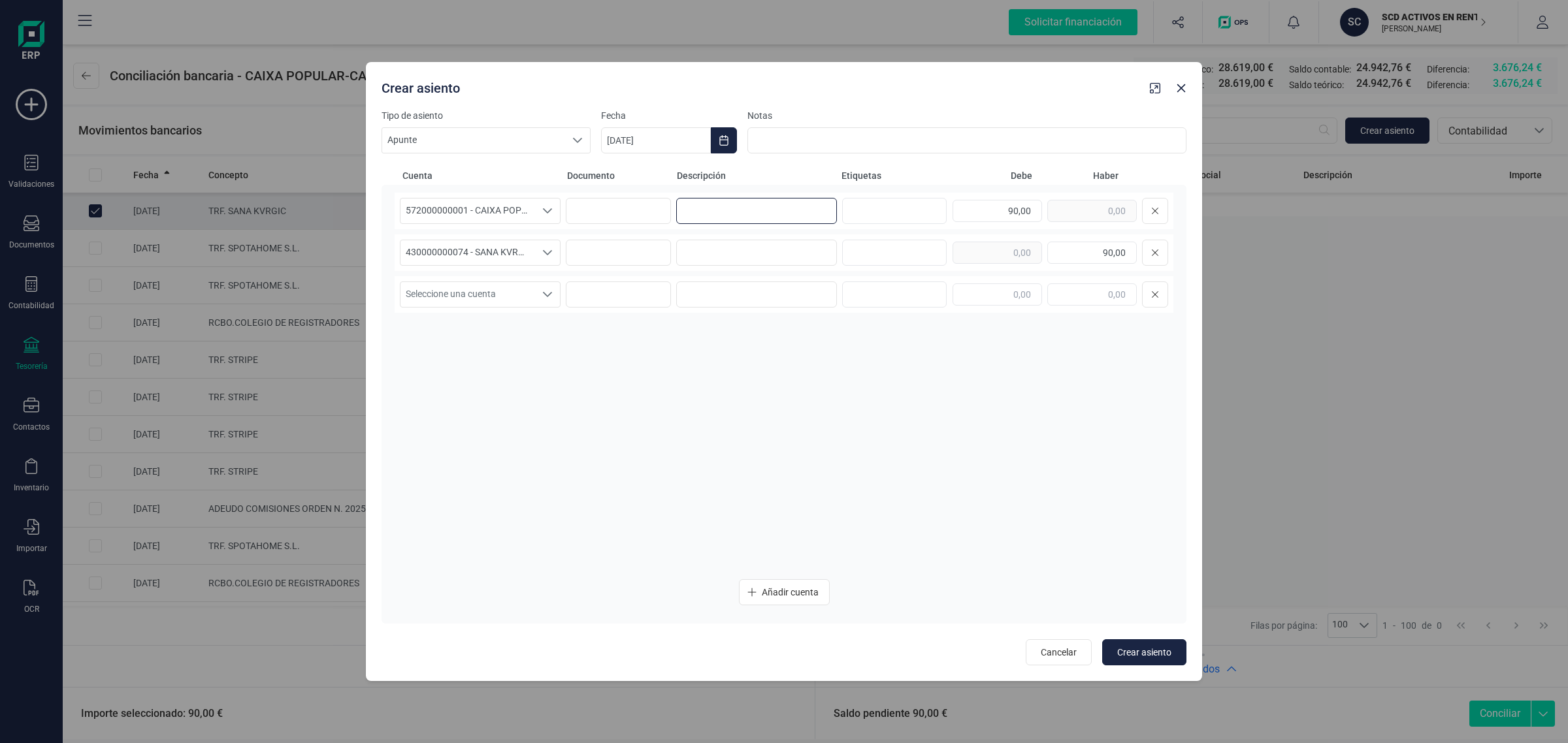
click at [719, 214] on input at bounding box center [756, 211] width 160 height 26
type input "g"
drag, startPoint x: 792, startPoint y: 213, endPoint x: 638, endPoint y: 220, distance: 154.2
click at [638, 220] on div "572000000001 - CAIXA POPULAR-CAIXA RURAL, S.C.C.V. 572000000001 - CAIXA POPULAR…" at bounding box center [784, 211] width 779 height 37
type input "GASTOS SEPTIEMBRE"
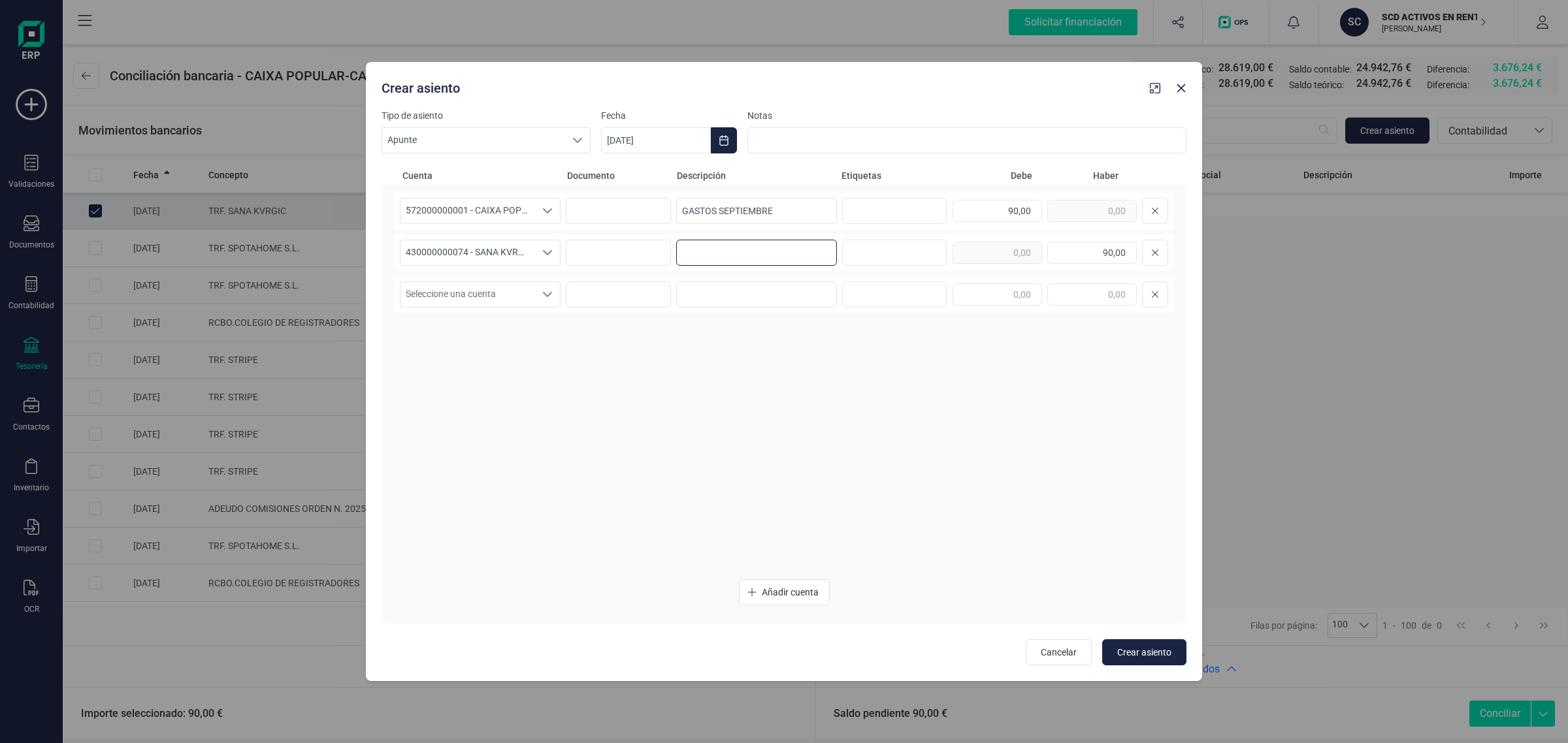
click at [792, 250] on input at bounding box center [756, 253] width 160 height 26
paste input "GASTOS SEPTIEMBRE"
type input "GASTOS SEPTIEMBRE"
click at [723, 144] on icon "Choose Date" at bounding box center [724, 140] width 11 height 11
click at [699, 259] on span "2" at bounding box center [691, 256] width 26 height 26
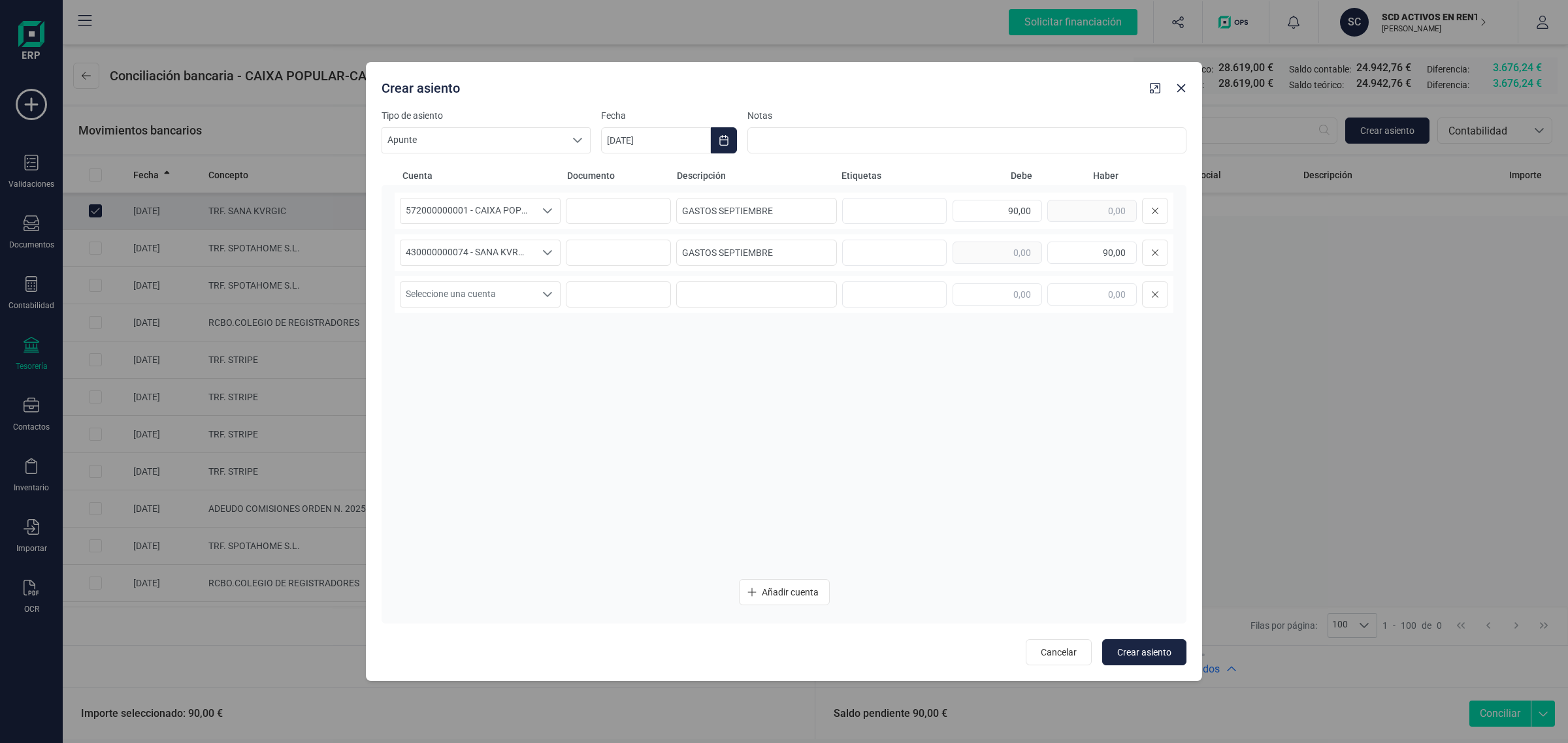
click at [602, 349] on div "572000000001 - CAIXA POPULAR-CAIXA RURAL, S.C.C.V. 572000000001 - CAIXA POPULAR…" at bounding box center [784, 380] width 779 height 376
click at [1138, 648] on span "Crear asiento" at bounding box center [1145, 652] width 54 height 13
type input "[DATE]"
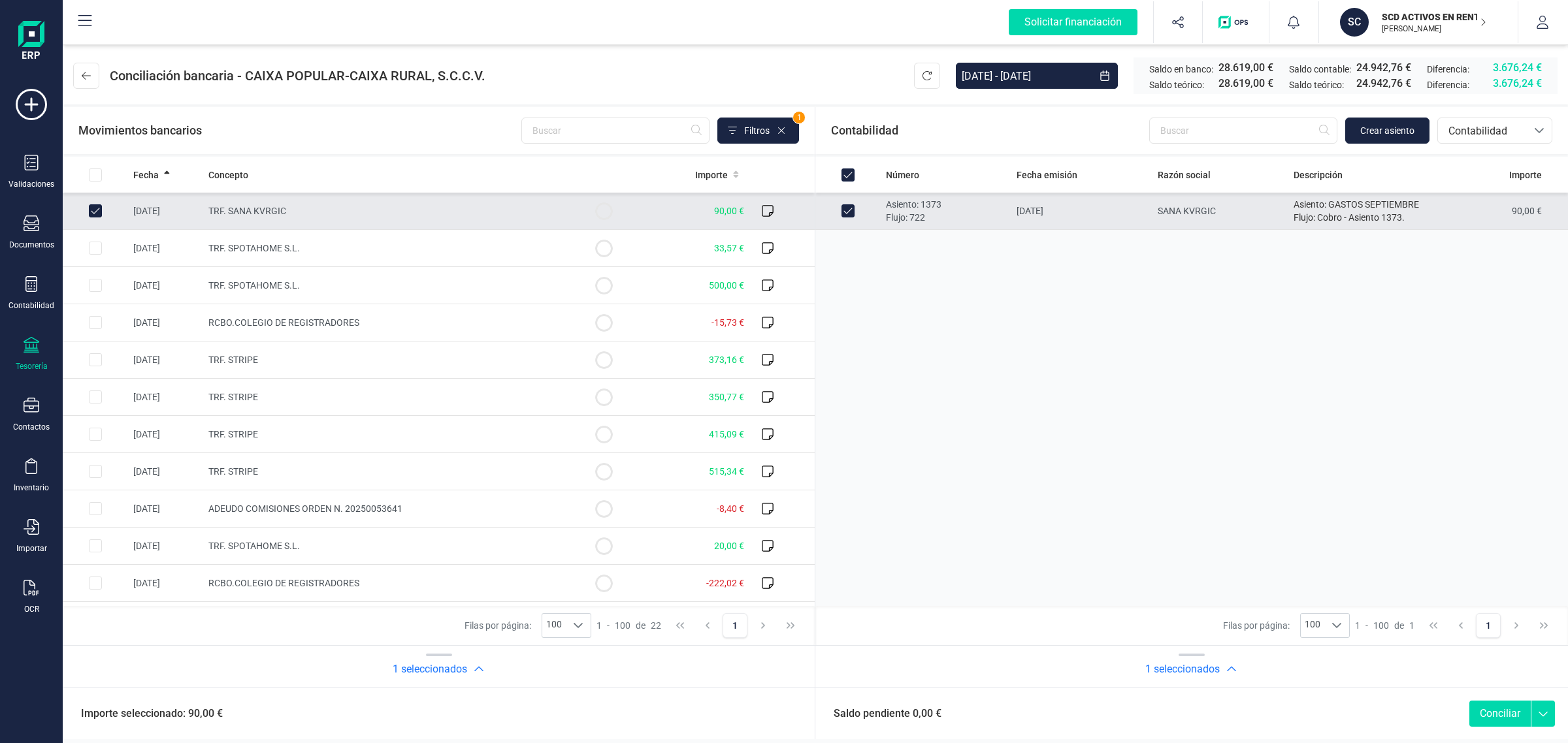
click at [1498, 717] on button "Conciliar" at bounding box center [1500, 714] width 61 height 26
checkbox input "false"
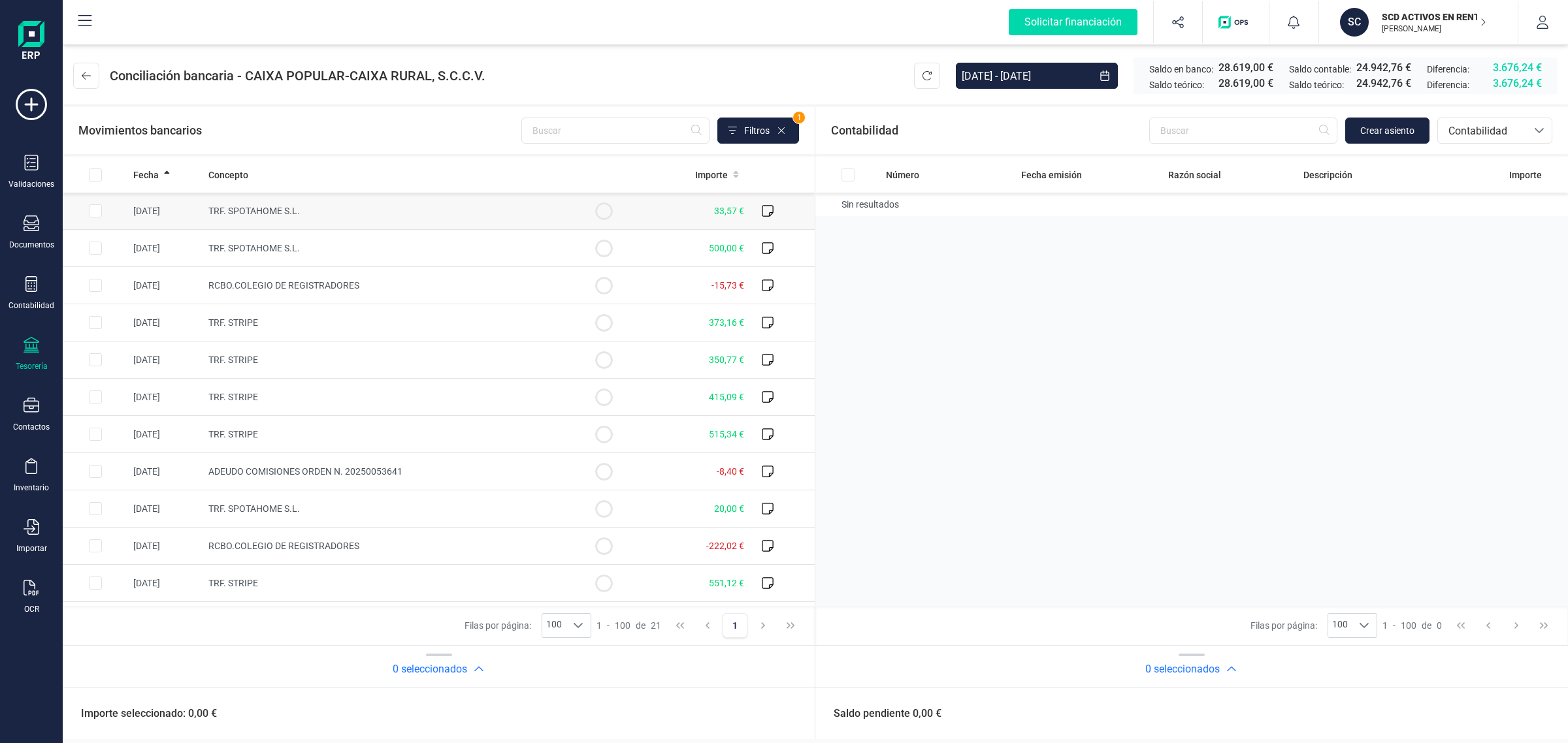
click at [365, 210] on td "TRF. SPOTAHOME S.L." at bounding box center [387, 211] width 368 height 37
checkbox input "true"
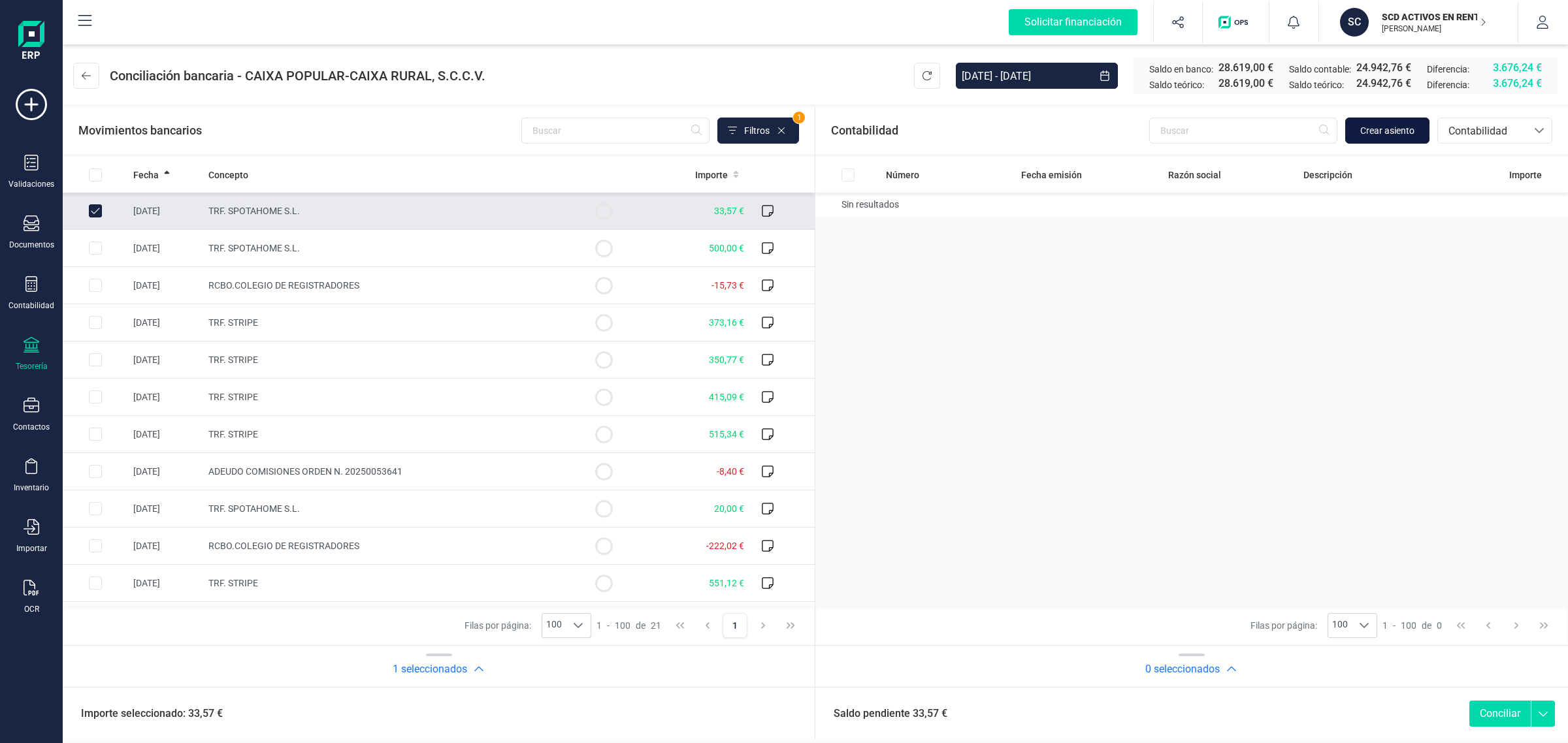
click at [1407, 119] on button "Crear asiento" at bounding box center [1387, 130] width 85 height 26
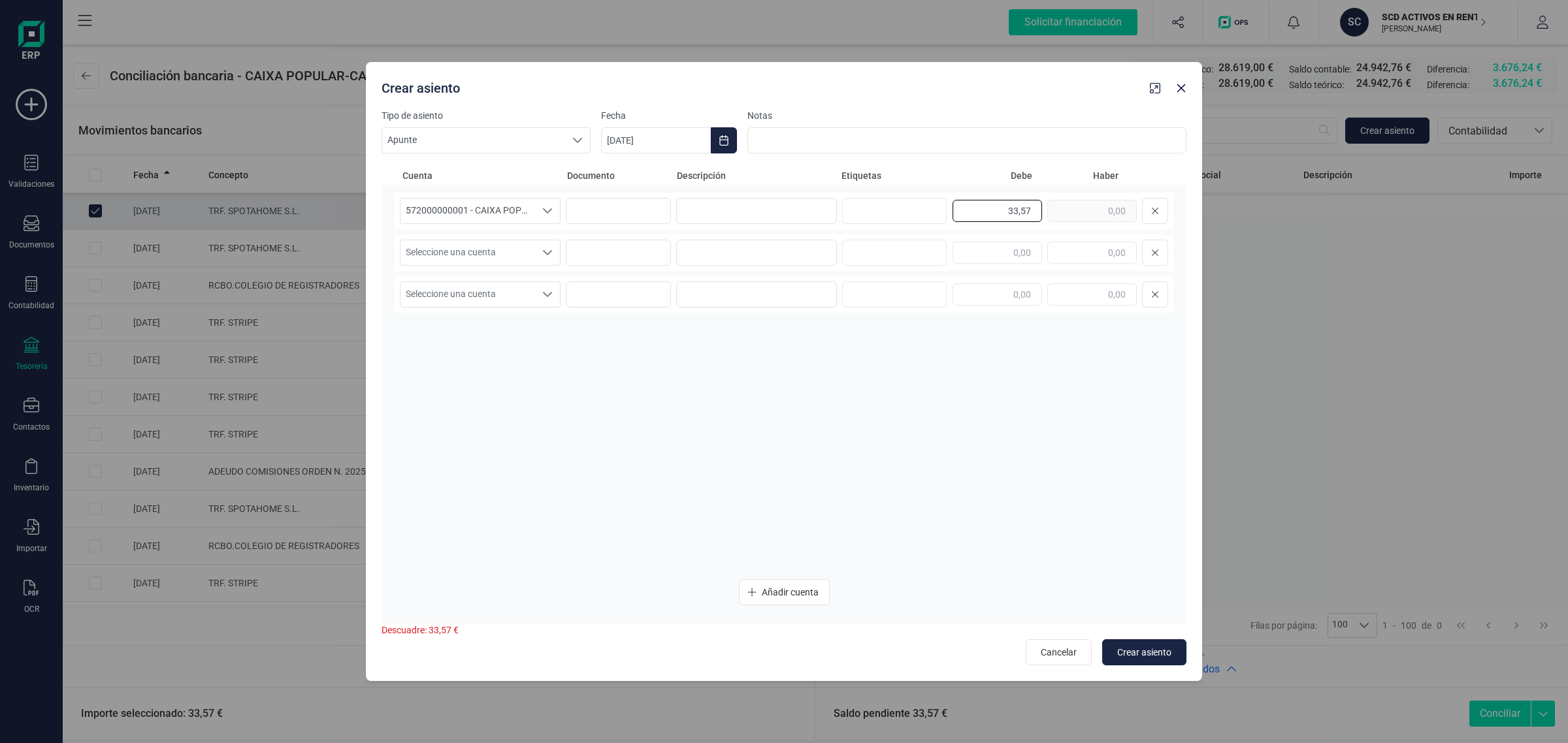
drag, startPoint x: 1000, startPoint y: 207, endPoint x: 1044, endPoint y: 216, distance: 44.9
click at [1044, 216] on div "33,57" at bounding box center [1060, 211] width 216 height 26
click at [1066, 250] on input "text" at bounding box center [1092, 253] width 89 height 22
paste input "33,57"
type input "33,57"
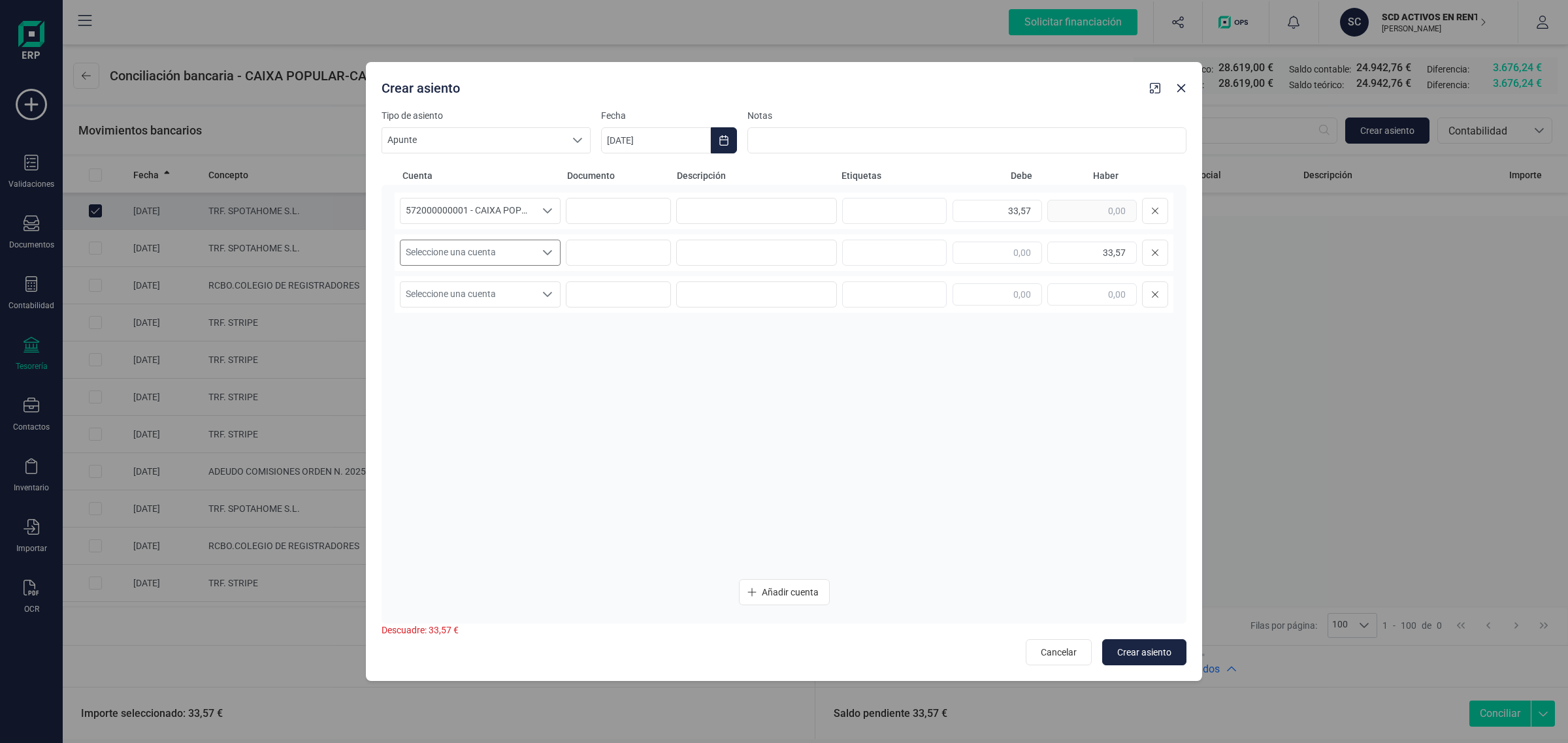
click at [508, 250] on span "Seleccione una cuenta" at bounding box center [468, 253] width 134 height 25
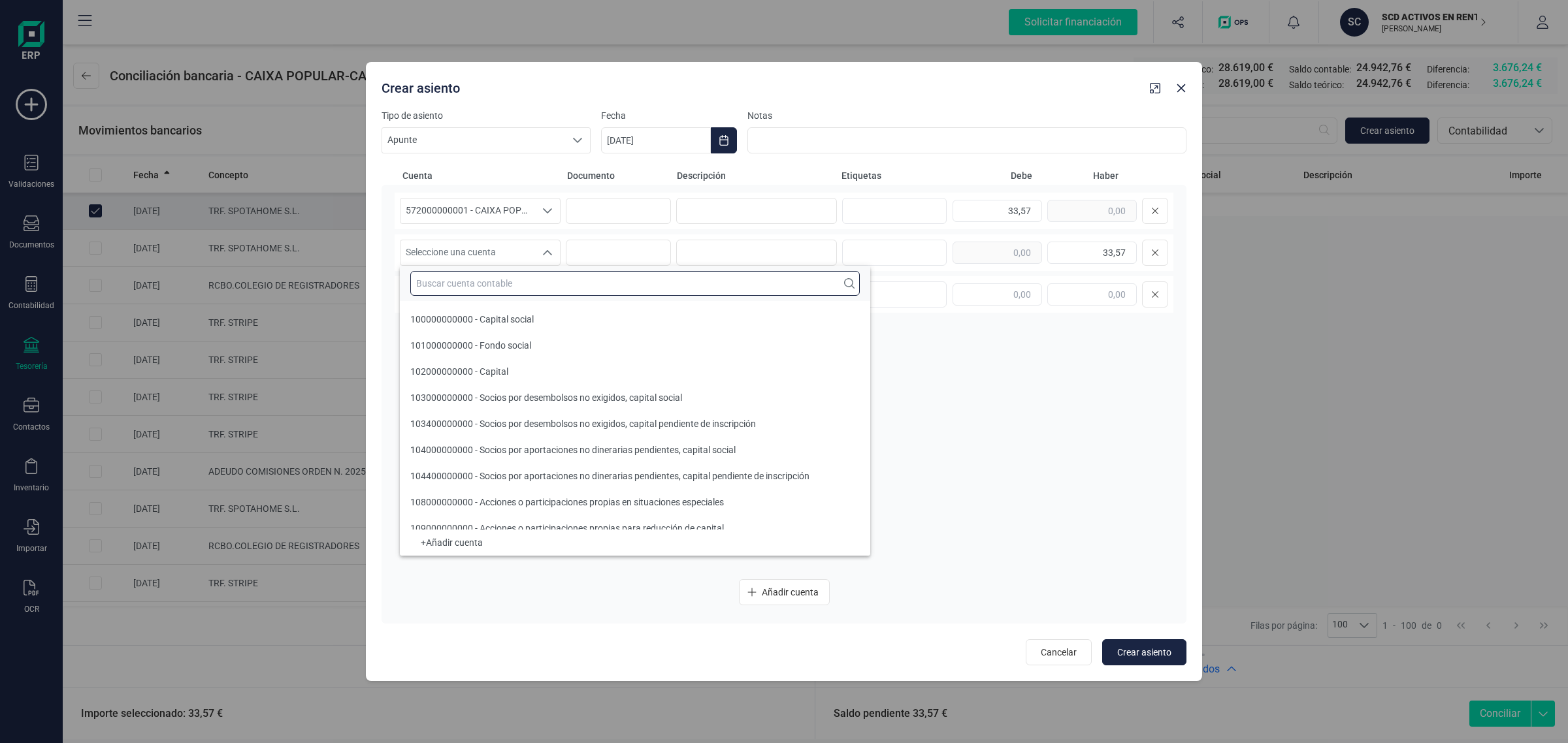
click at [484, 277] on input "text" at bounding box center [635, 284] width 449 height 25
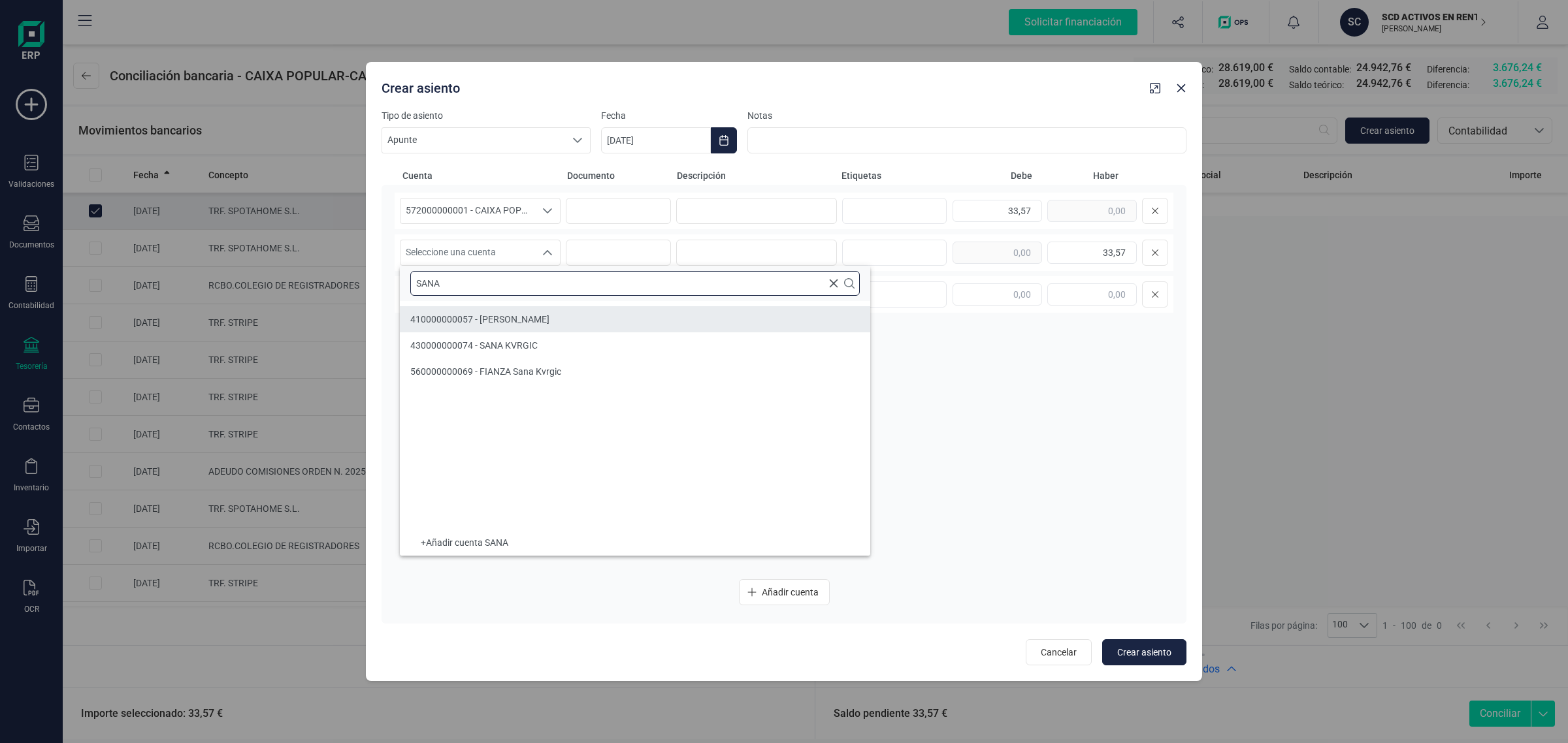
type input "SANA"
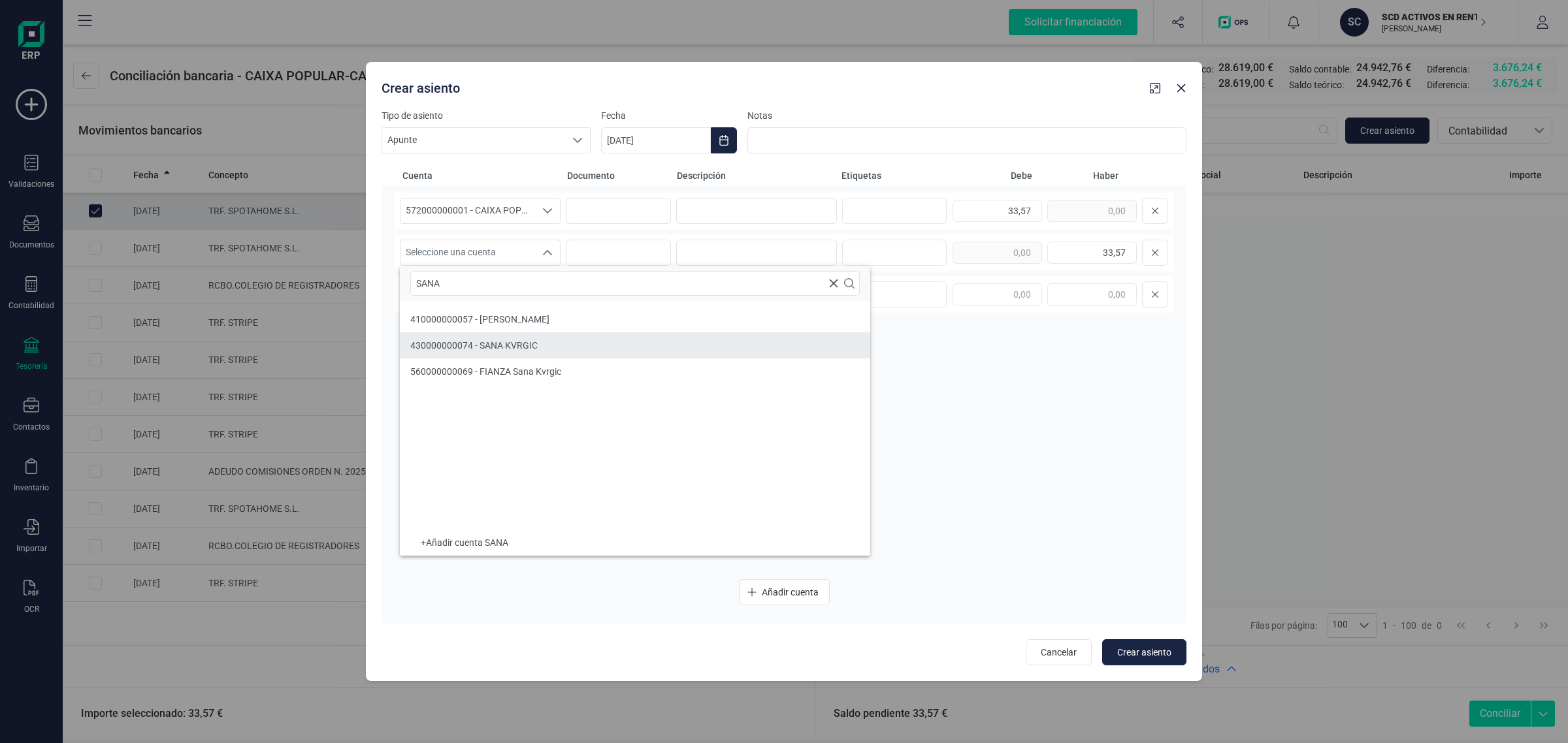
click at [531, 336] on li "430000000074 - SANA KVRGIC" at bounding box center [635, 345] width 471 height 26
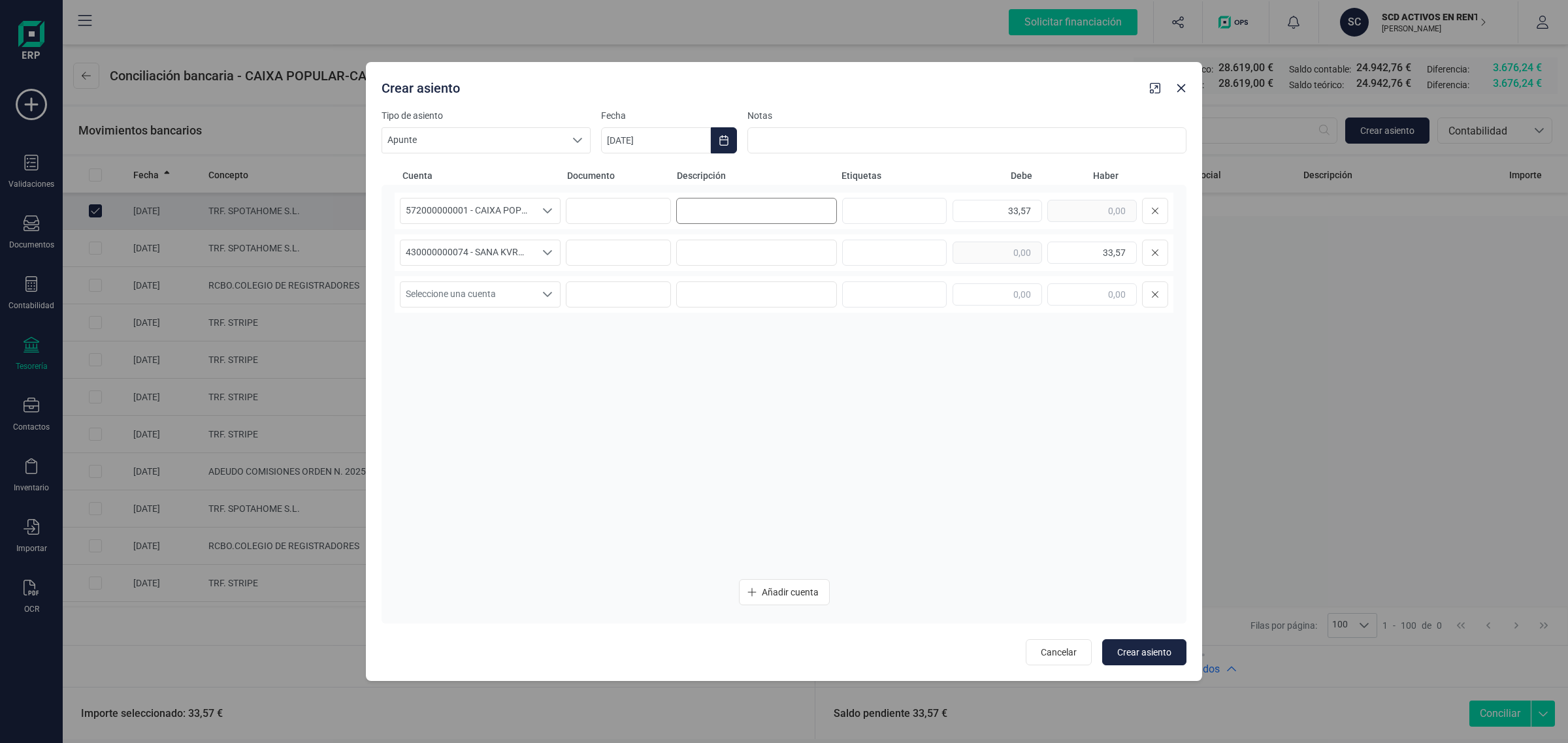
drag, startPoint x: 701, startPoint y: 226, endPoint x: 701, endPoint y: 217, distance: 9.0
click at [701, 226] on div "572000000001 - CAIXA POPULAR-CAIXA RURAL, S.C.C.V. 572000000001 - CAIXA POPULAR…" at bounding box center [784, 211] width 779 height 37
click at [699, 212] on input at bounding box center [756, 211] width 160 height 26
type input "p"
drag, startPoint x: 810, startPoint y: 210, endPoint x: 671, endPoint y: 213, distance: 139.0
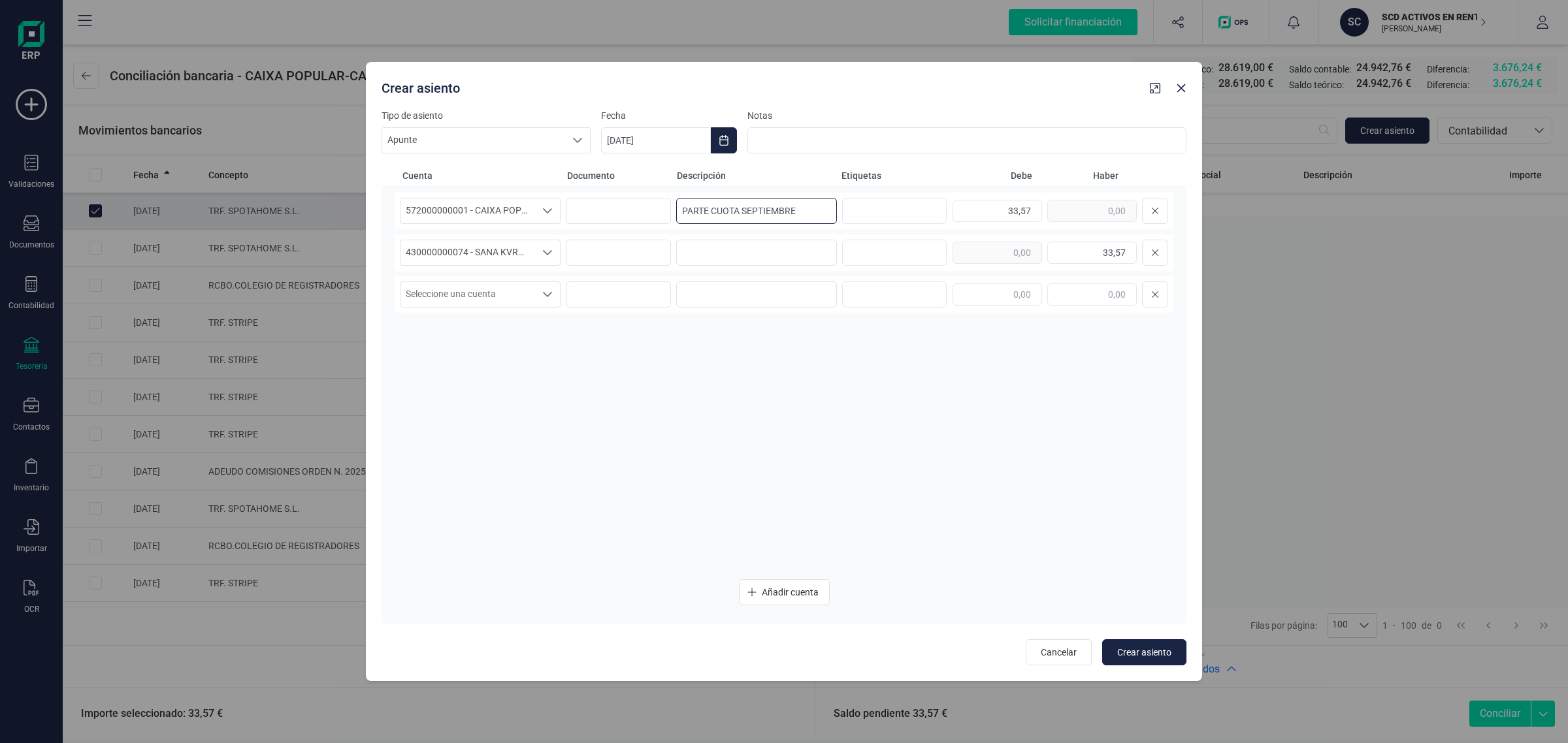
click at [671, 213] on div "572000000001 - CAIXA POPULAR-CAIXA RURAL, S.C.C.V. 572000000001 - CAIXA POPULAR…" at bounding box center [784, 211] width 779 height 37
type input "PARTE CUOTA SEPTIEMBRE"
click at [798, 247] on input at bounding box center [756, 253] width 160 height 26
paste input "PARTE CUOTA SEPTIEMBRE"
type input "PARTE CUOTA SEPTIEMBRE"
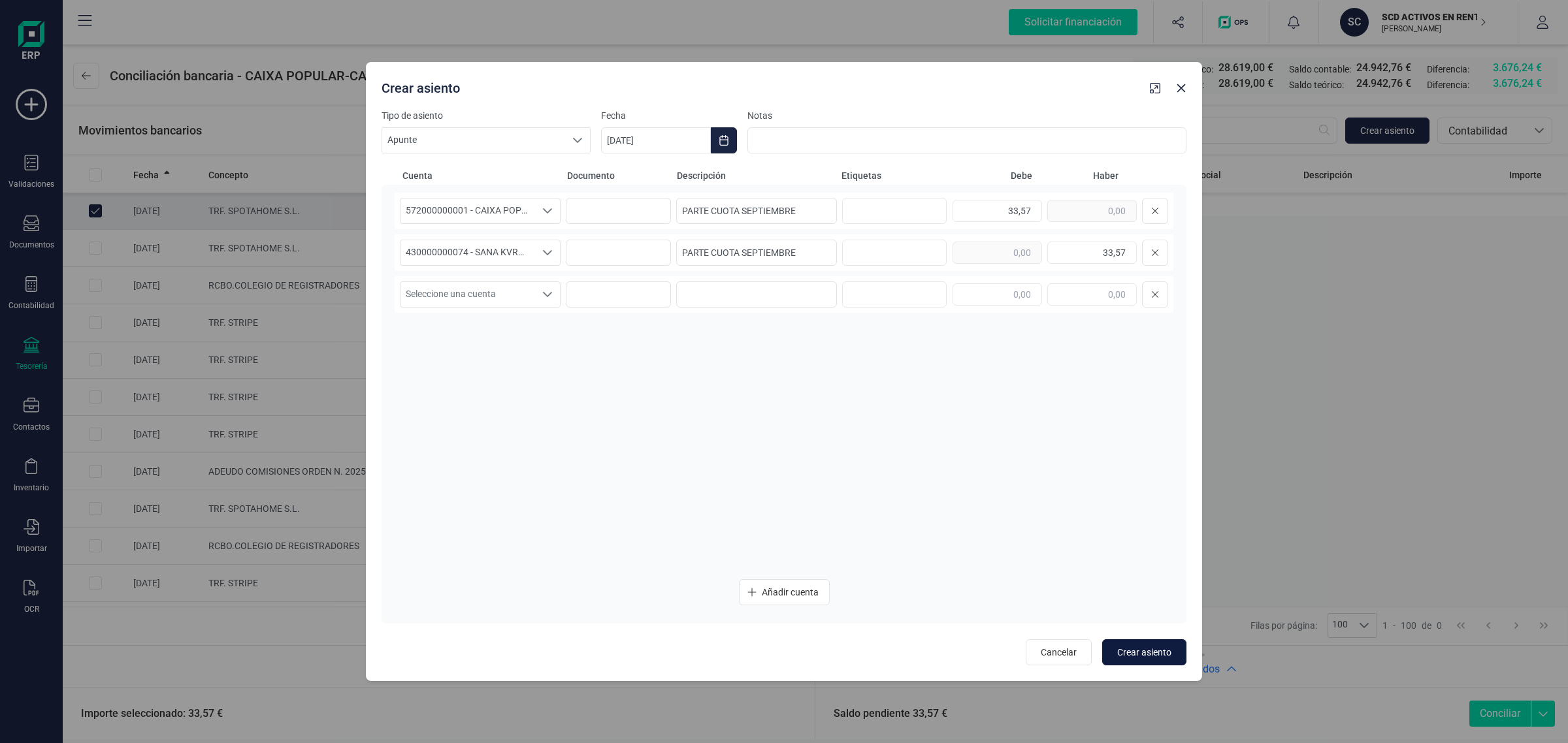
click at [1131, 652] on span "Crear asiento" at bounding box center [1145, 652] width 54 height 13
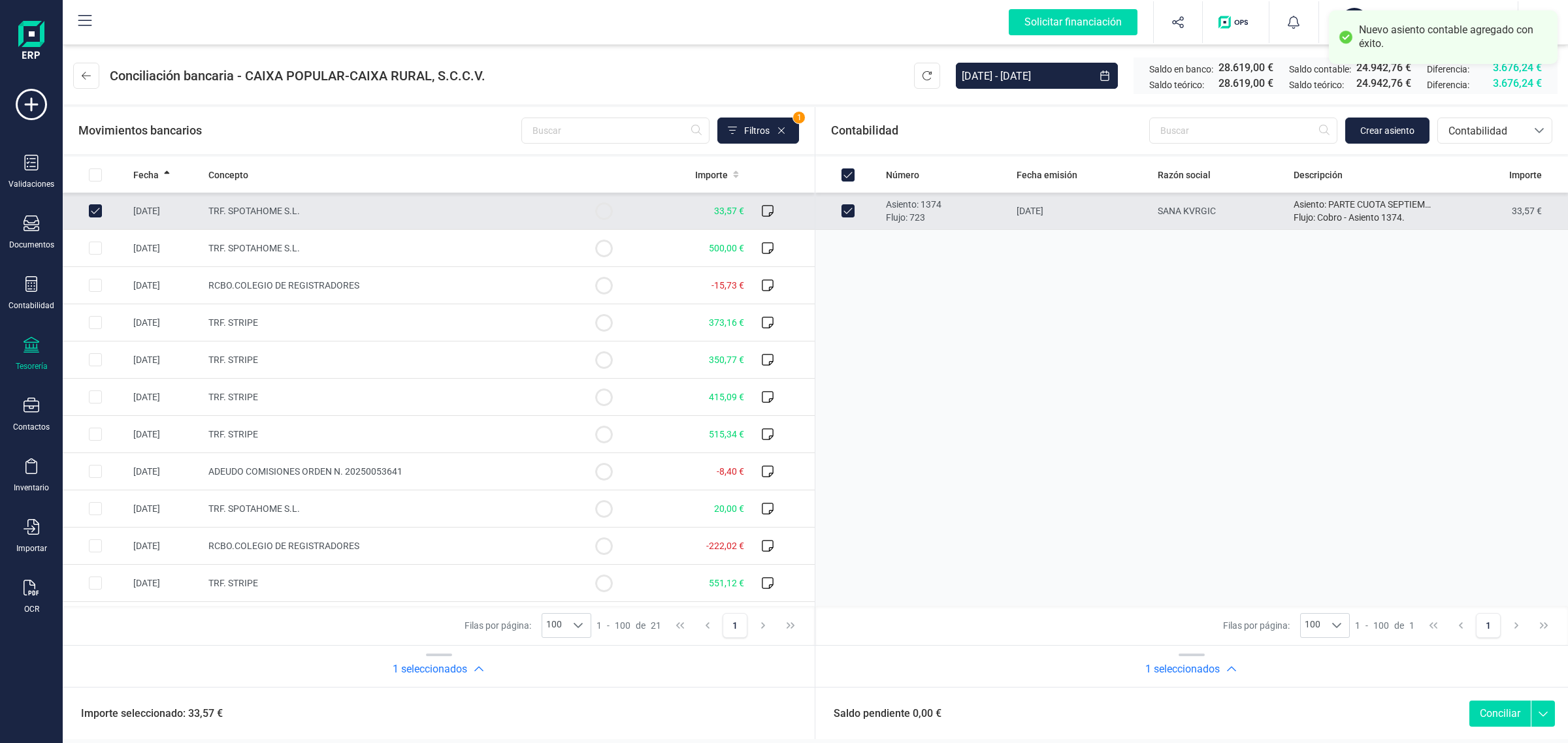
click at [1490, 709] on button "Conciliar" at bounding box center [1500, 714] width 61 height 26
checkbox input "false"
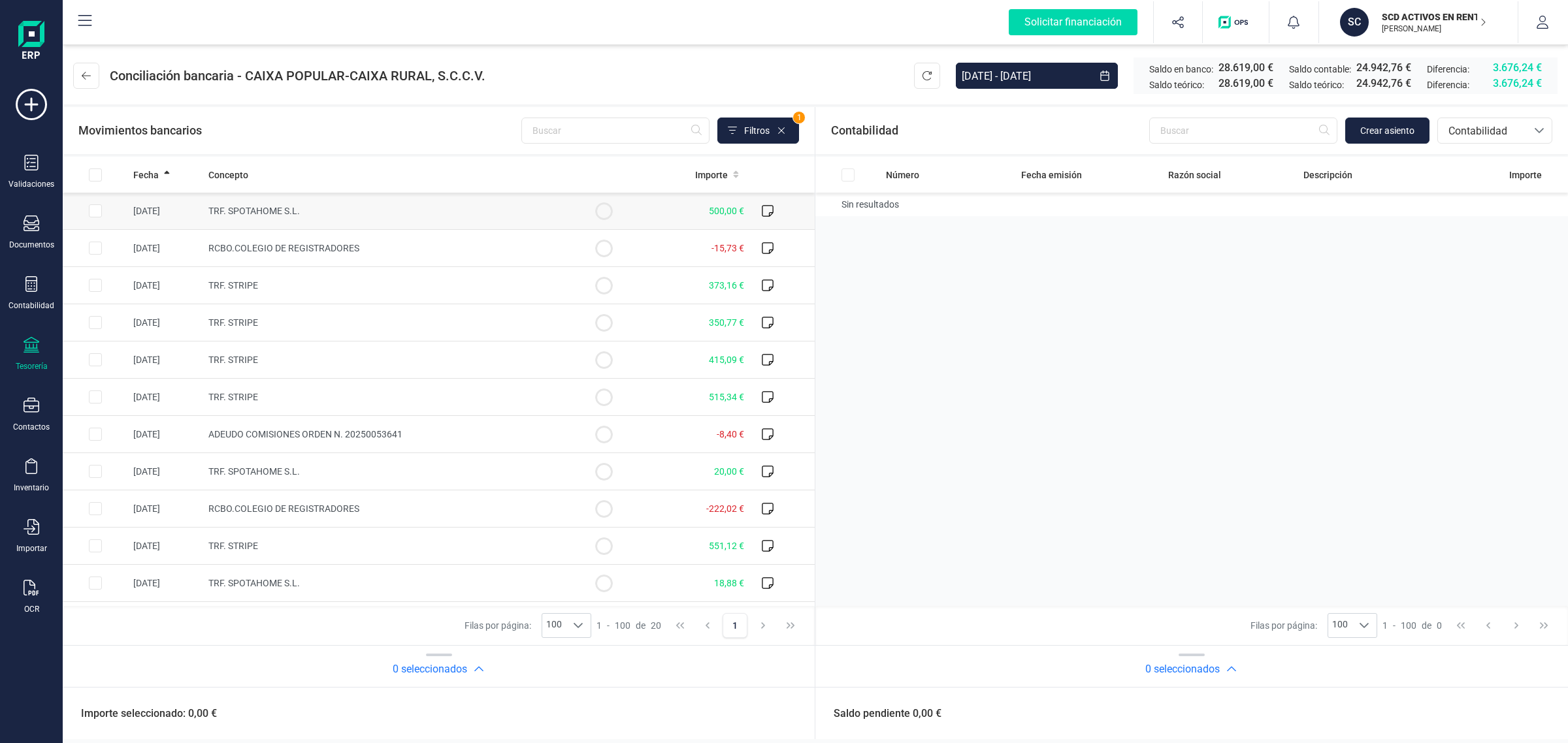
click at [571, 213] on td at bounding box center [603, 211] width 65 height 37
checkbox input "true"
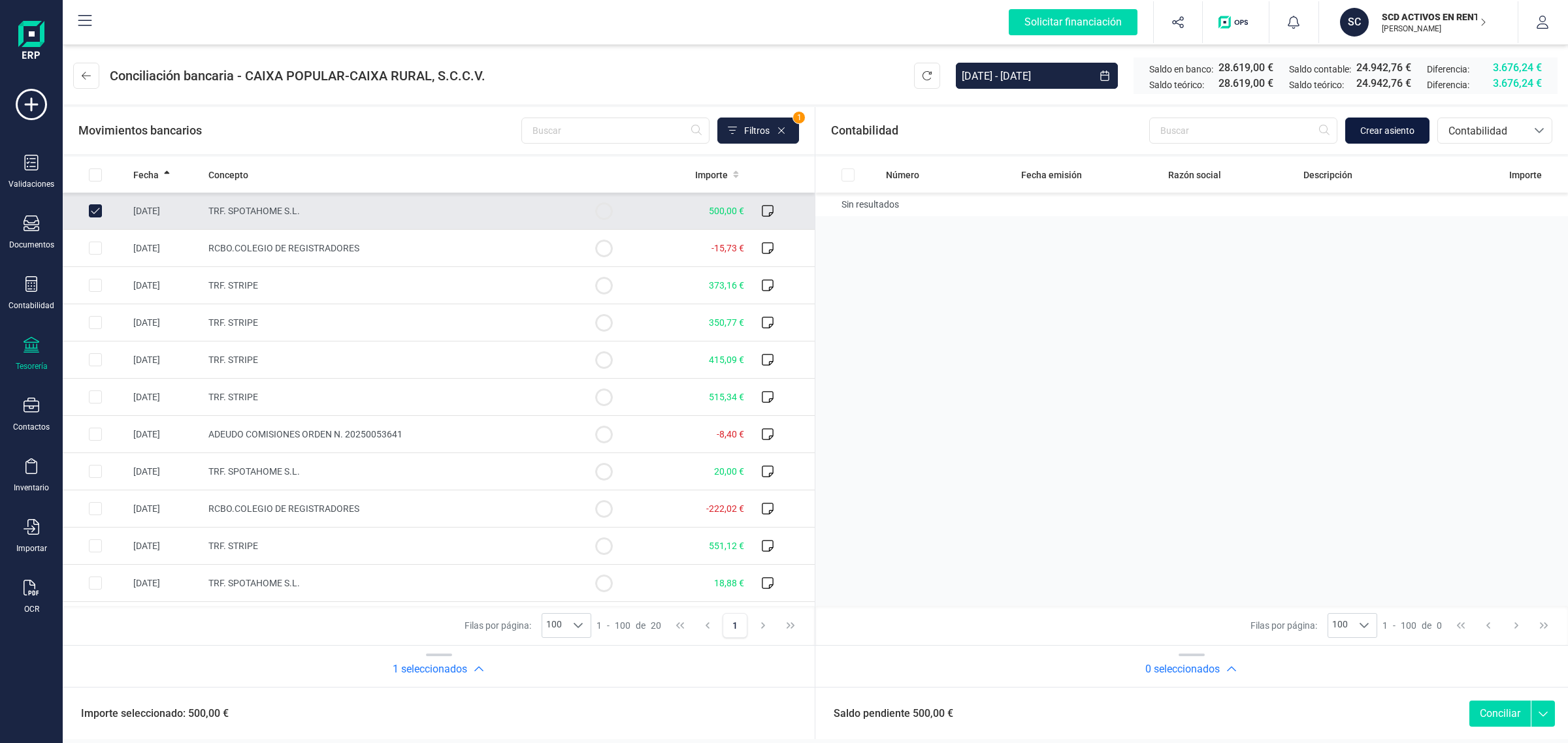
click at [1402, 132] on span "Crear asiento" at bounding box center [1388, 130] width 54 height 13
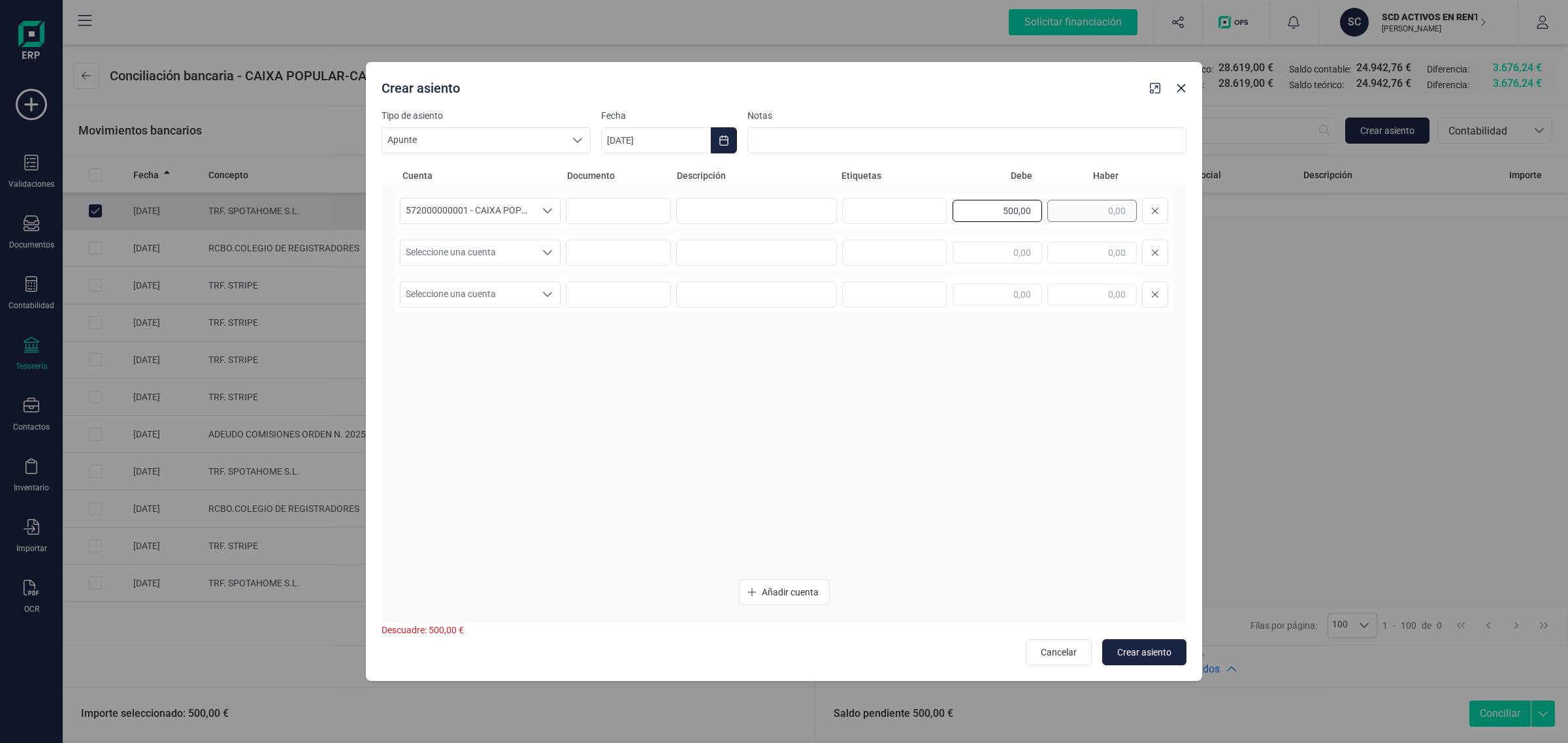
click at [1099, 206] on div "500,00" at bounding box center [1060, 211] width 216 height 26
click at [1083, 257] on input "text" at bounding box center [1092, 253] width 89 height 22
paste input "500,00"
type input "500,00"
click at [518, 243] on span "Seleccione una cuenta" at bounding box center [468, 253] width 134 height 25
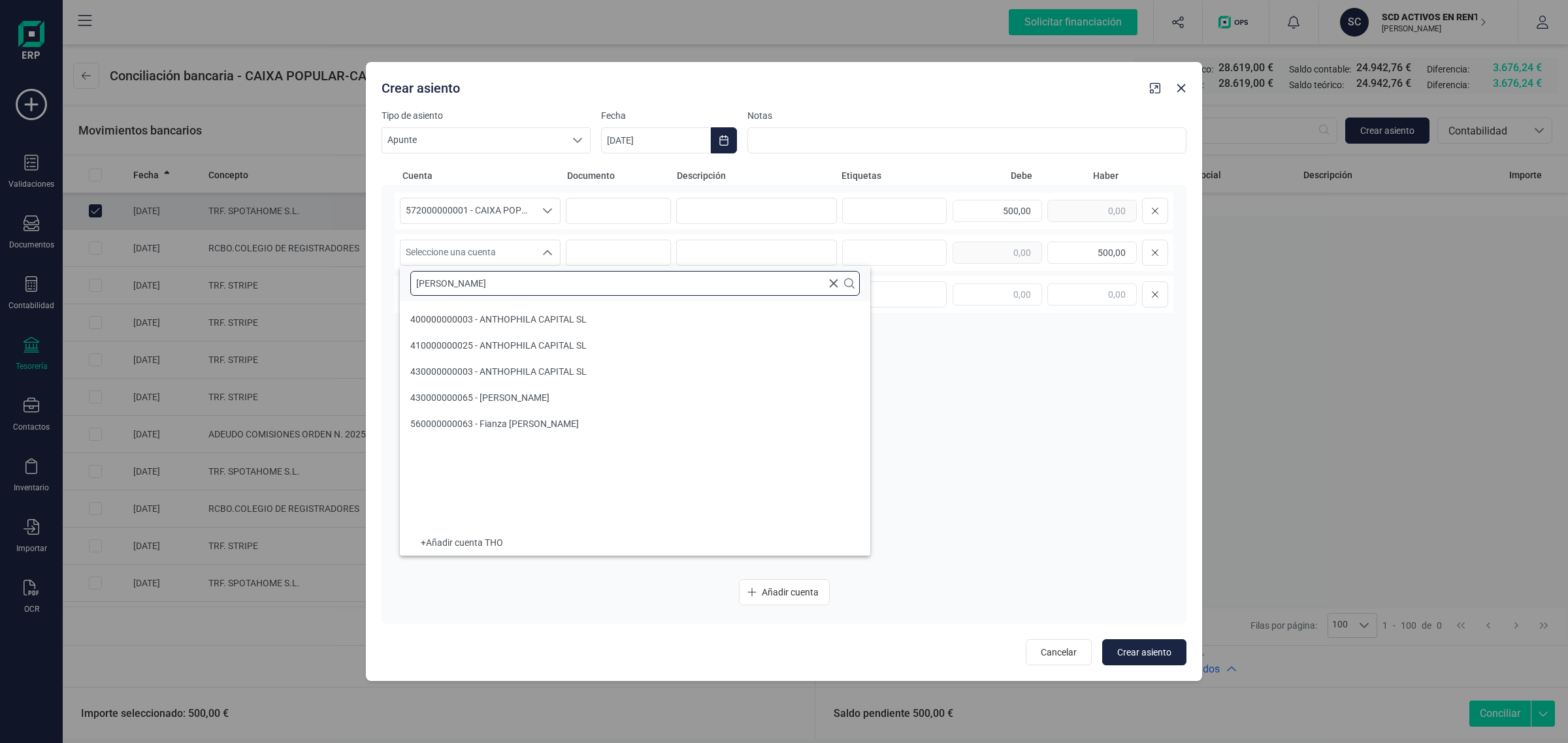
type input "THOMA"
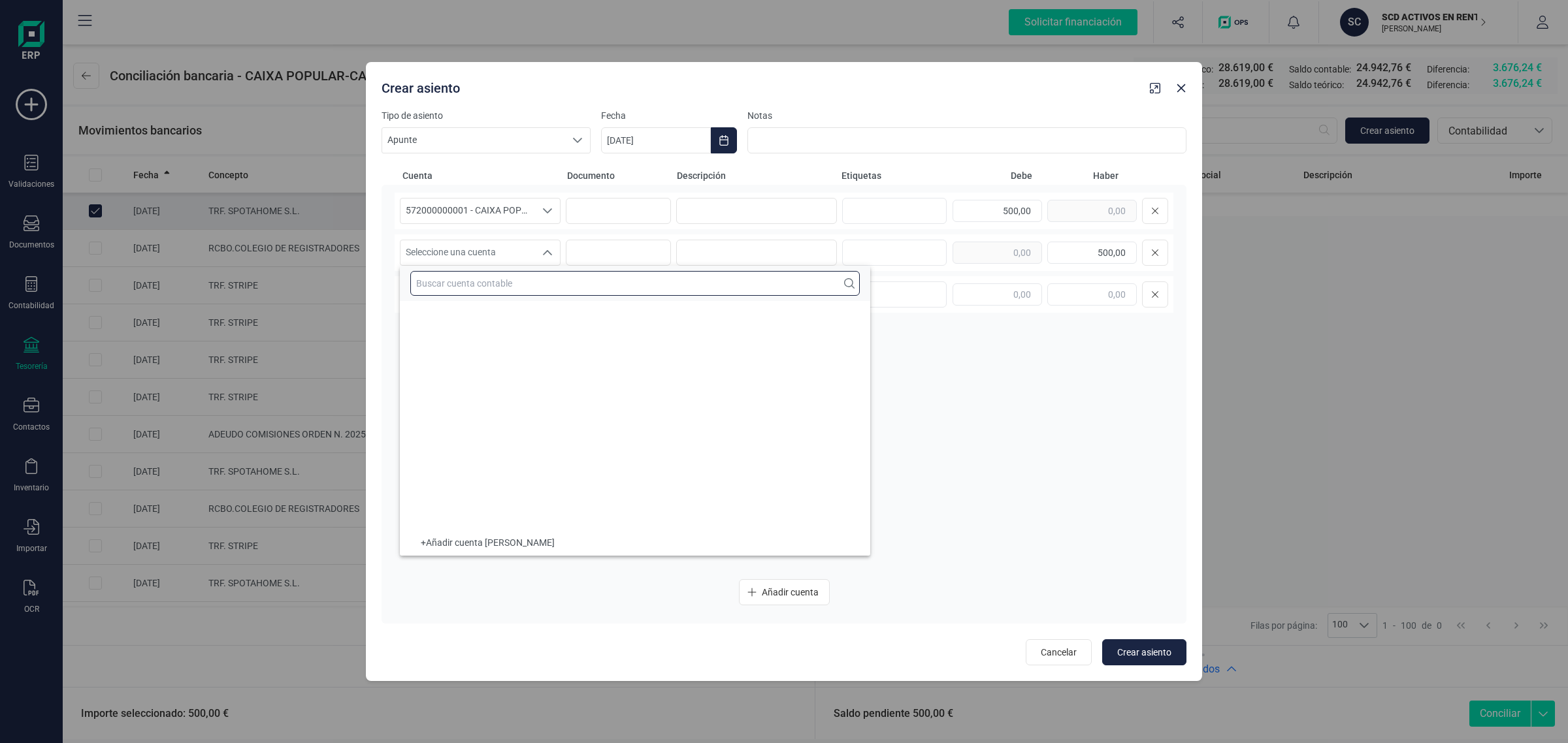
click at [501, 282] on input "text" at bounding box center [635, 284] width 449 height 25
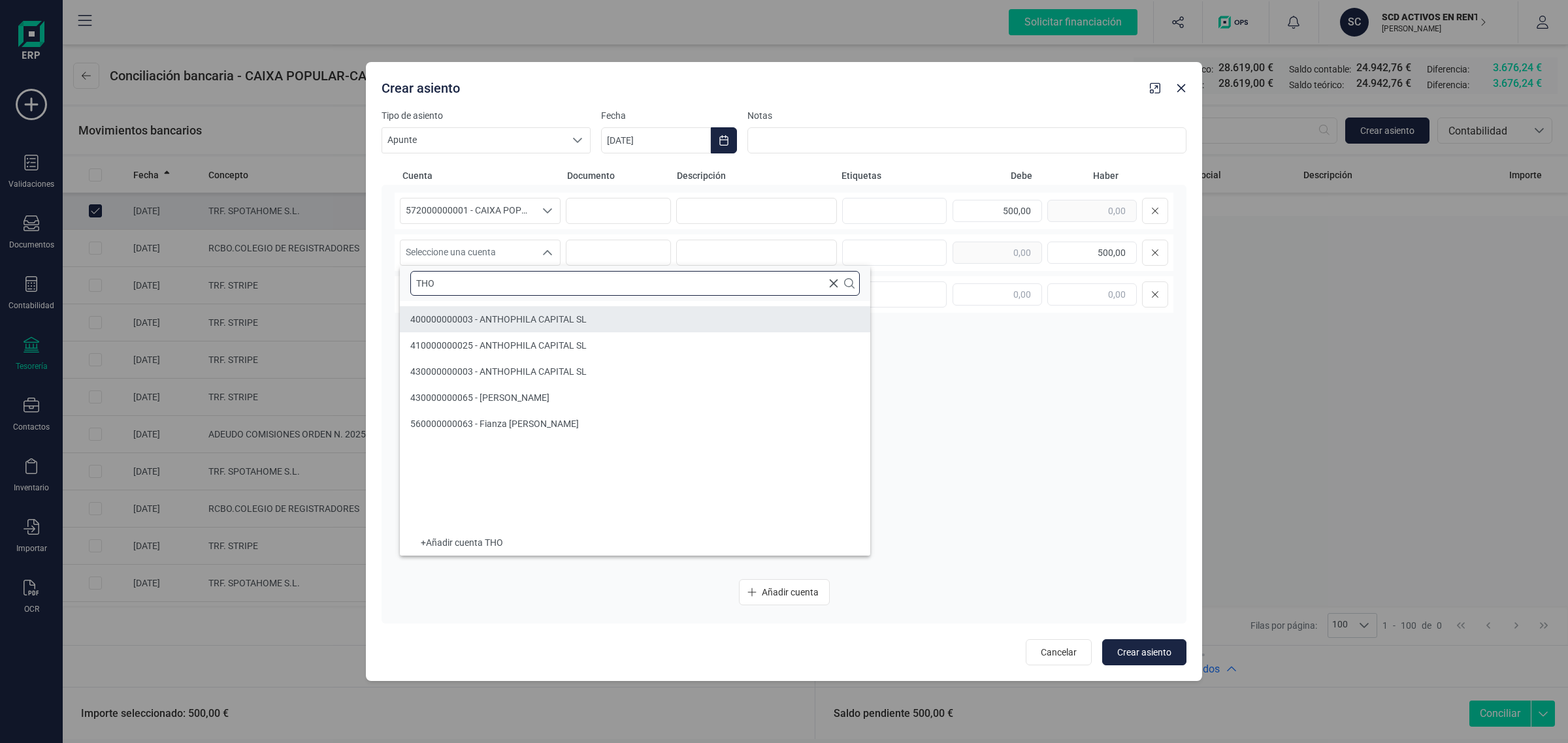
type input "THO"
click at [572, 278] on input "THO" at bounding box center [635, 284] width 449 height 25
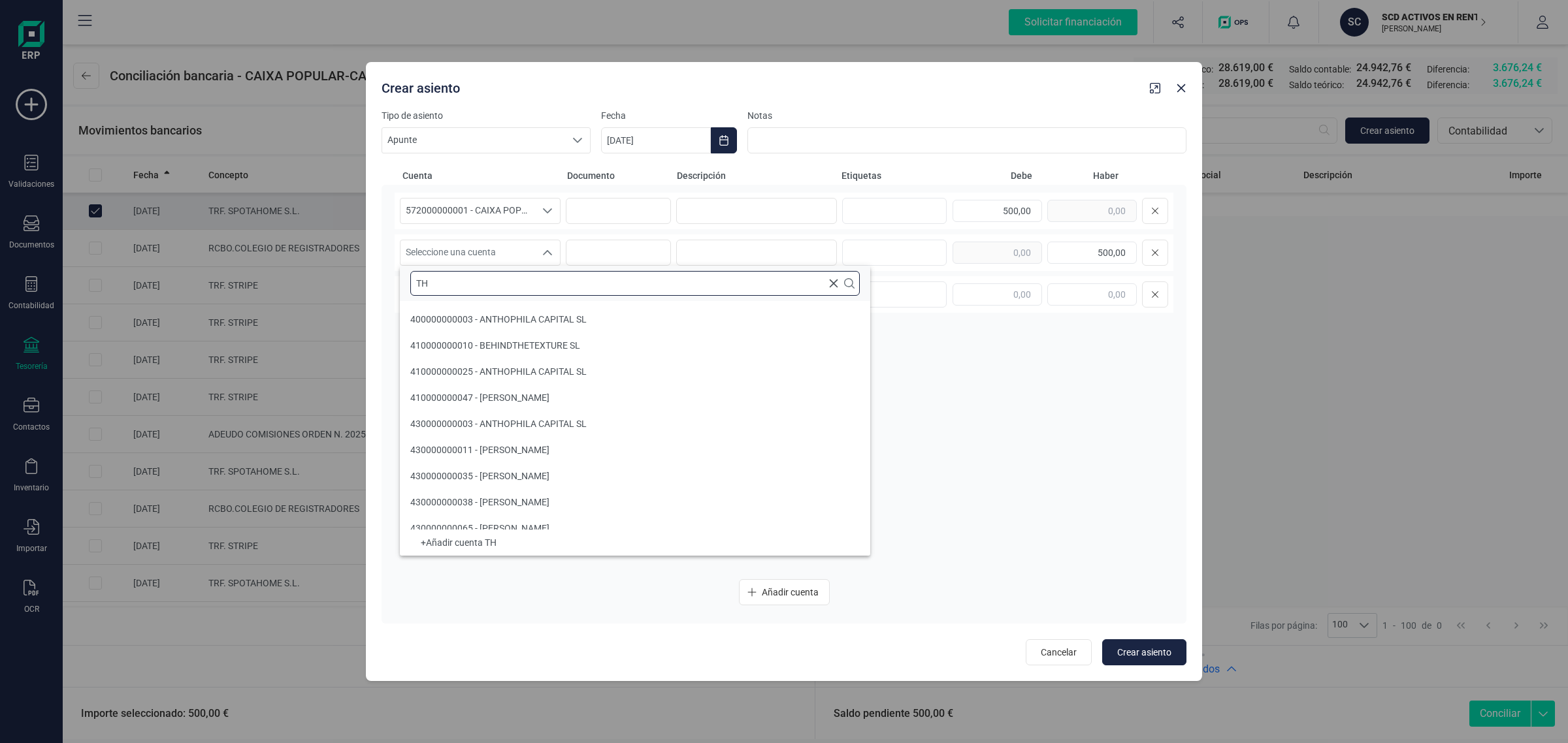
type input "T"
type input "VAN"
click at [1184, 92] on icon "Close" at bounding box center [1181, 88] width 11 height 11
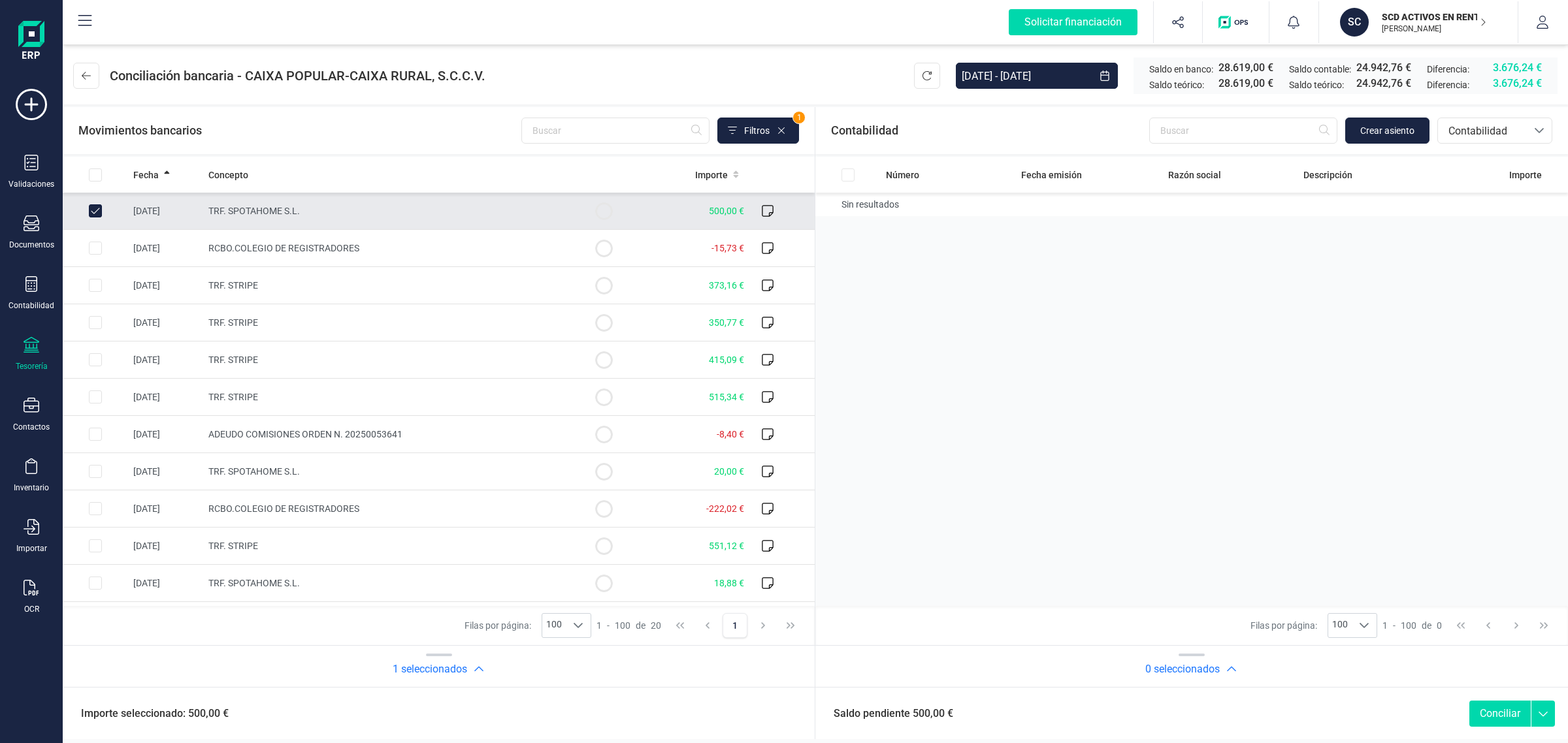
click at [86, 210] on td at bounding box center [94, 211] width 65 height 37
checkbox input "false"
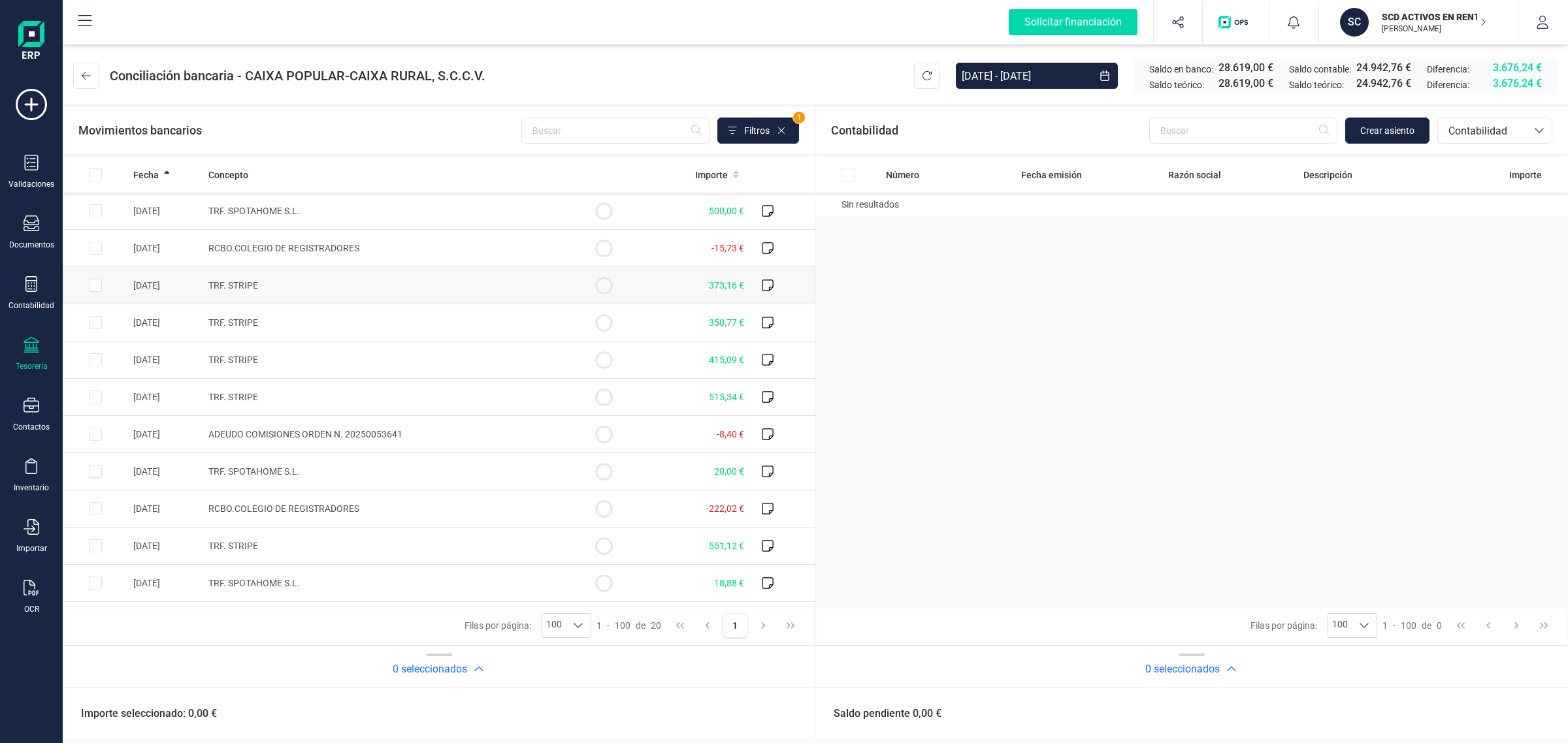
click at [678, 286] on td "373,16 €" at bounding box center [693, 286] width 113 height 37
checkbox input "true"
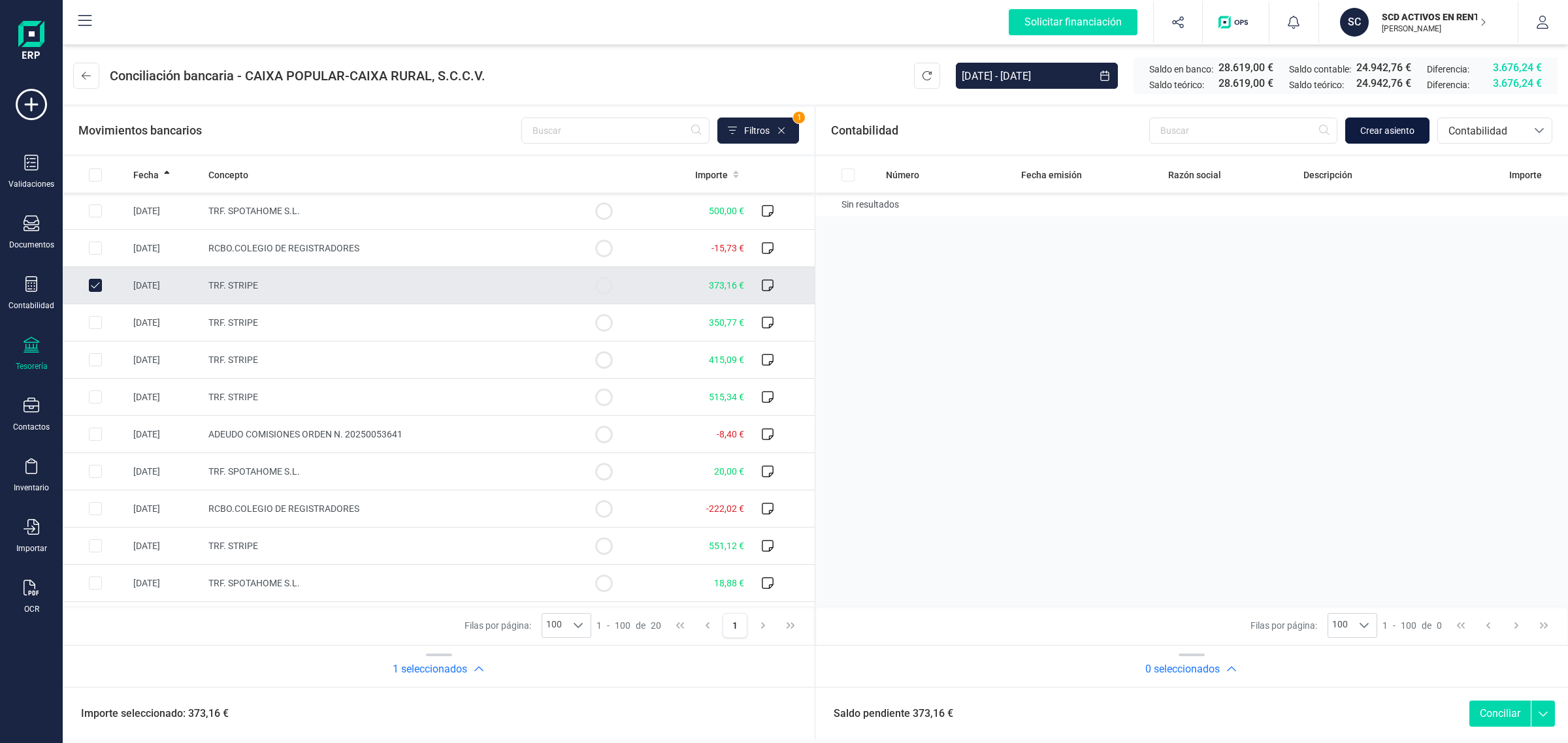
click at [1386, 132] on span "Crear asiento" at bounding box center [1388, 130] width 54 height 13
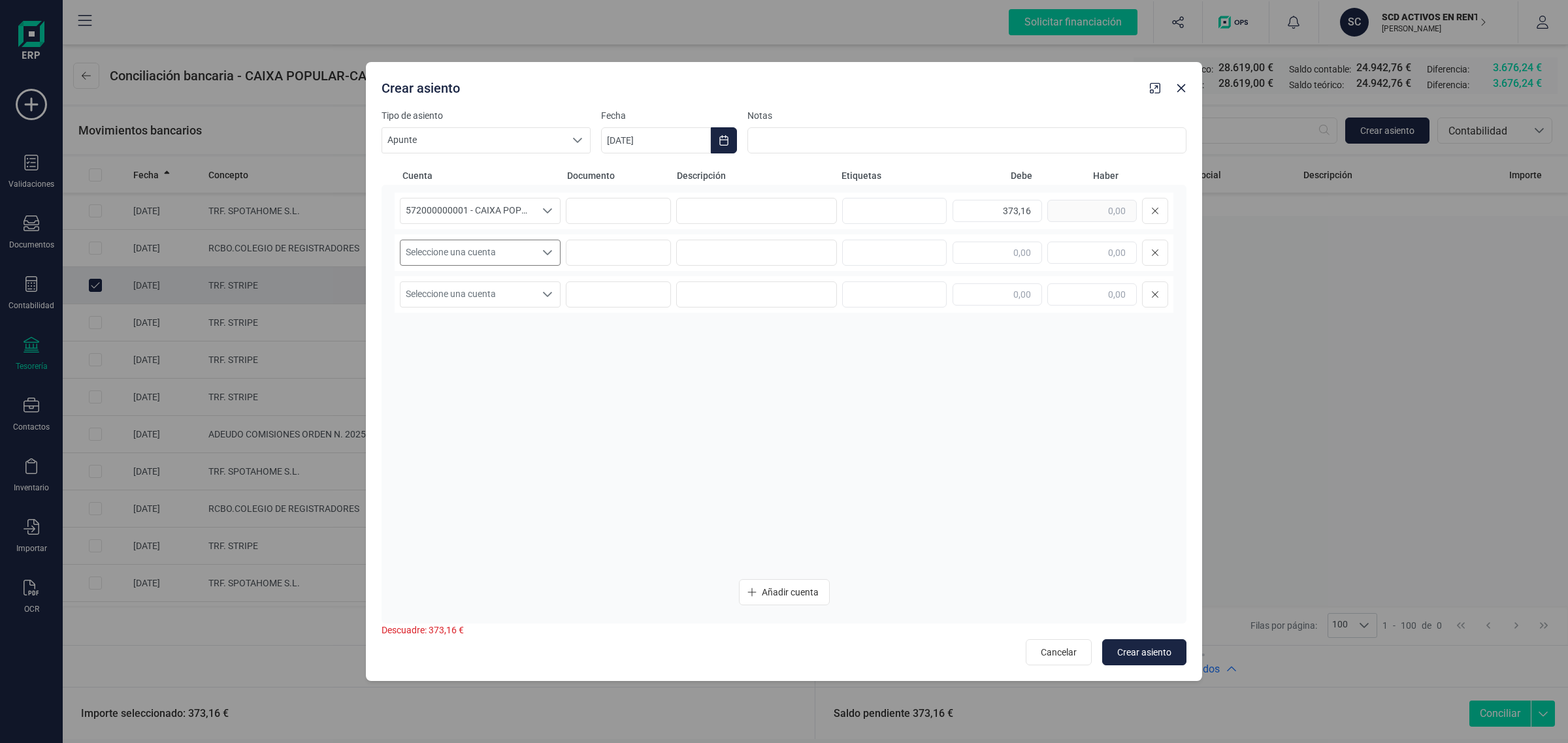
click at [481, 252] on span "Seleccione una cuenta" at bounding box center [468, 253] width 134 height 25
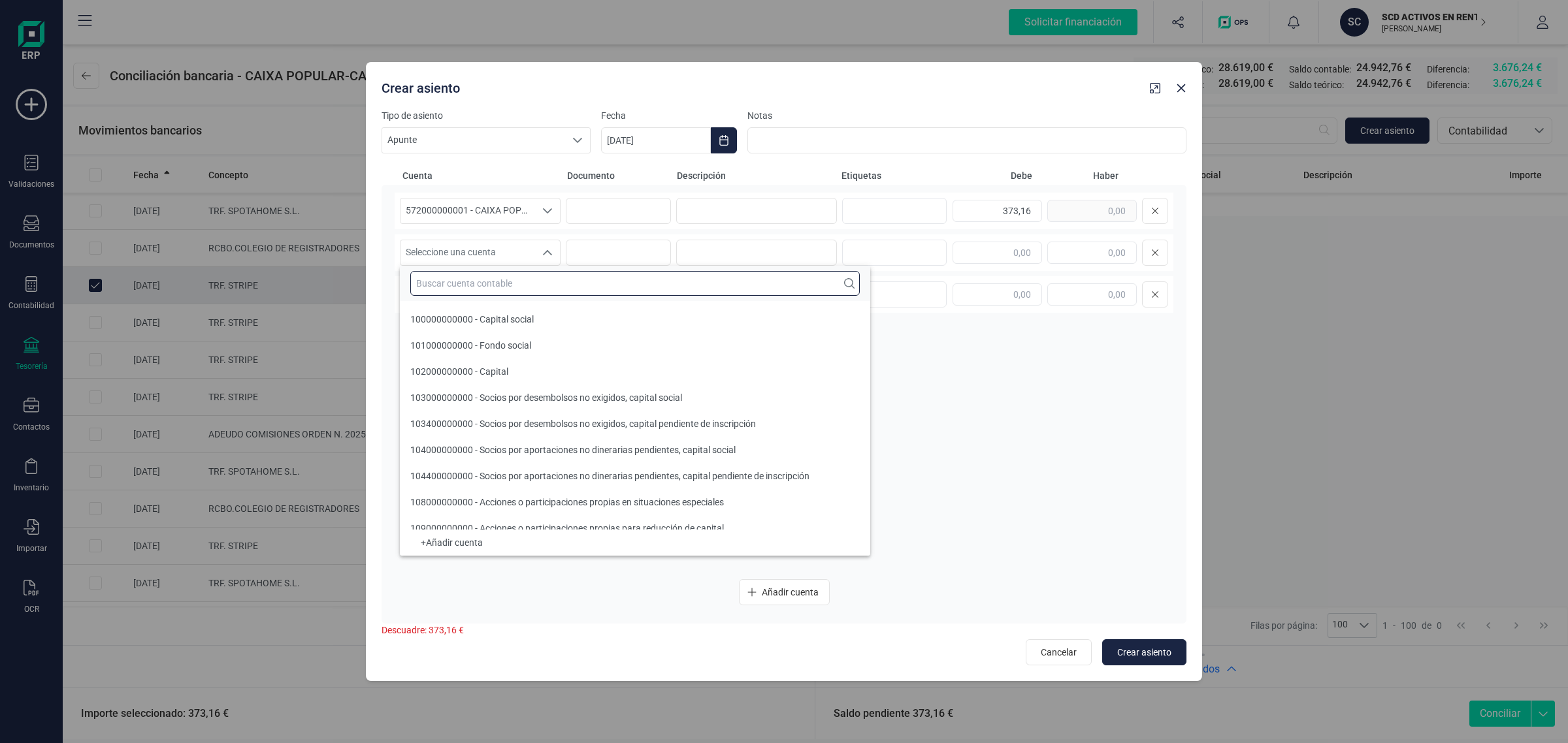
click at [469, 284] on input "text" at bounding box center [635, 284] width 449 height 25
click at [507, 282] on input "text" at bounding box center [635, 284] width 449 height 25
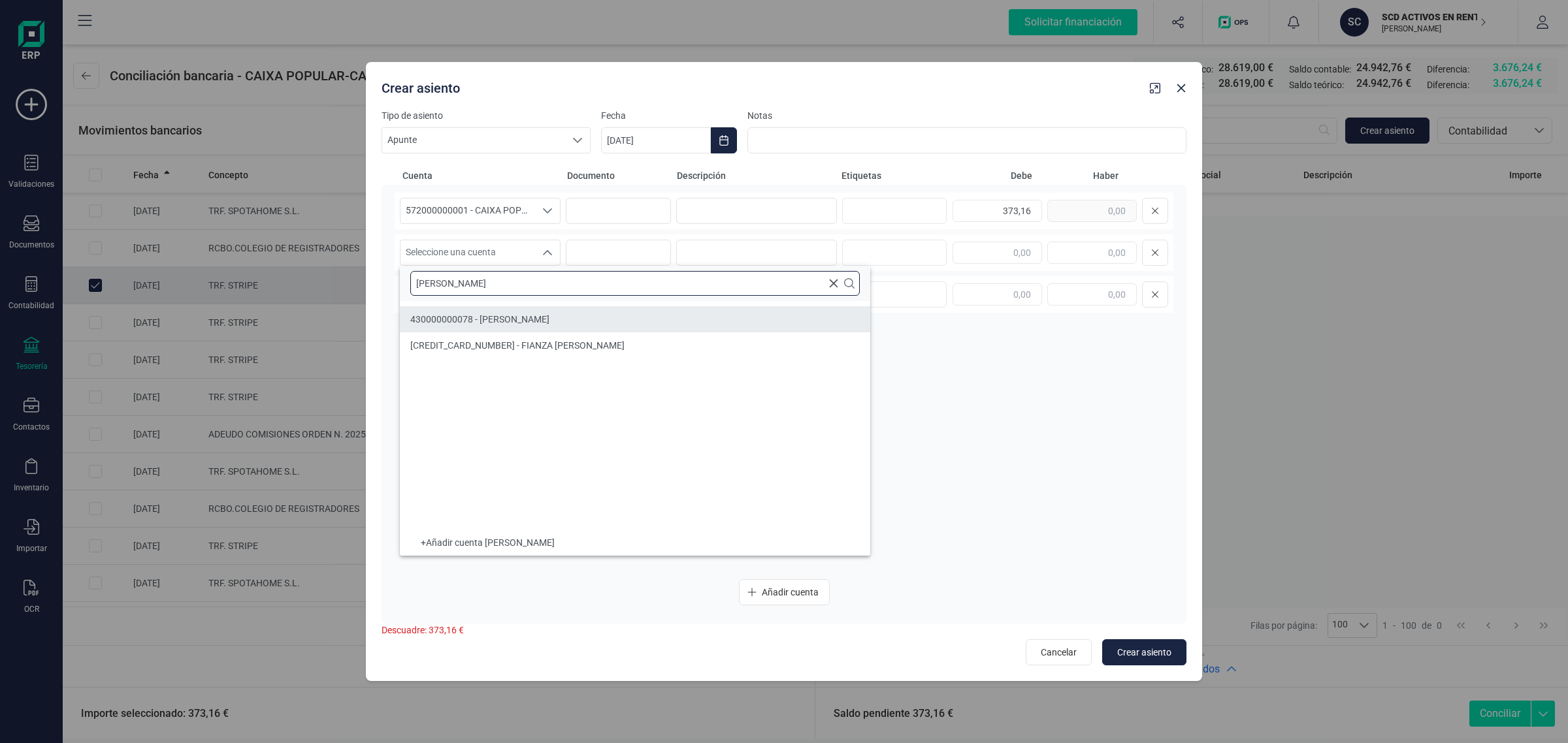
type input "SARA"
click at [530, 320] on span "430000000078 - SARAH-MARIE AERNOUDTS" at bounding box center [480, 319] width 139 height 11
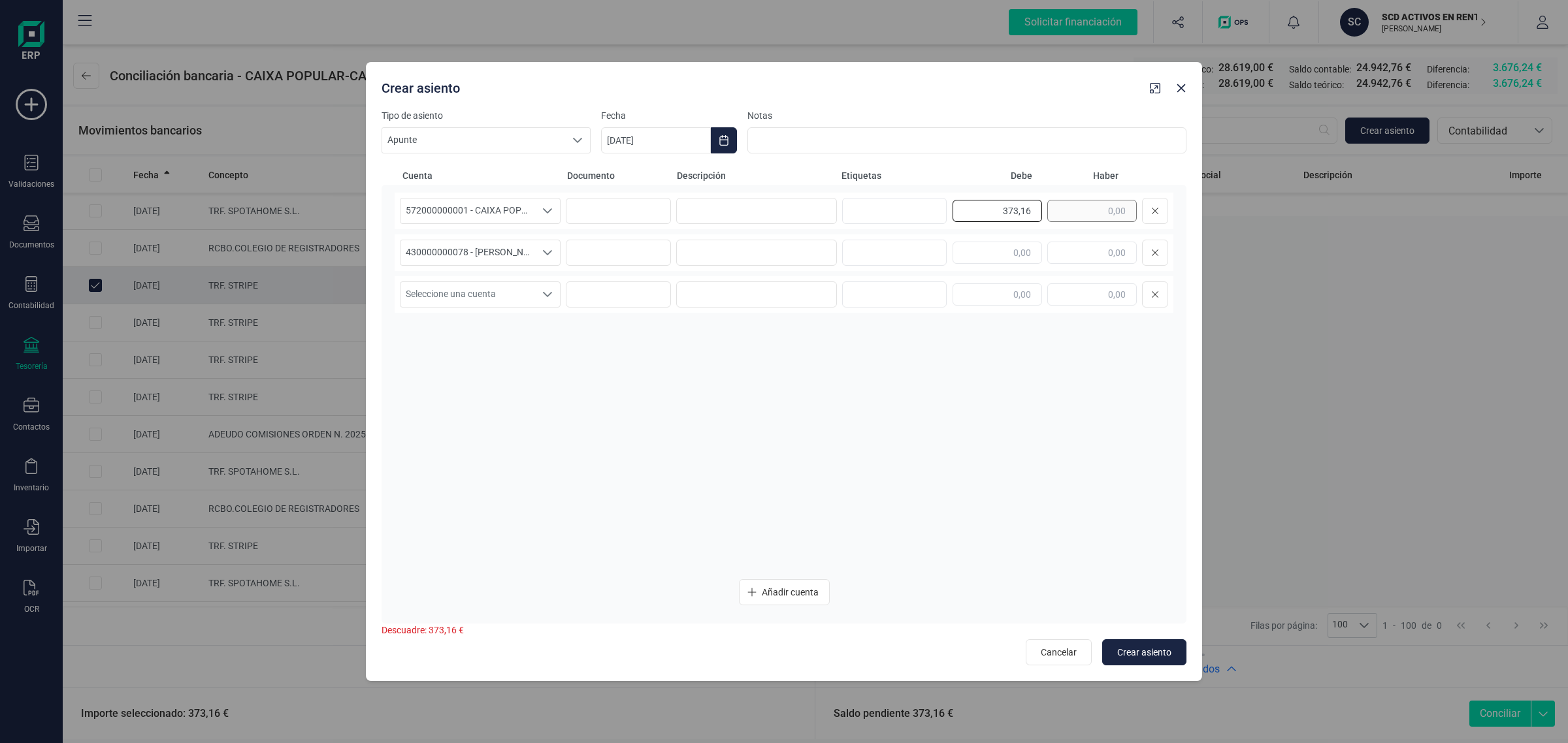
click at [1075, 200] on div "373,16" at bounding box center [1060, 211] width 216 height 26
click at [1100, 247] on input "text" at bounding box center [1092, 253] width 89 height 22
paste input "373,16"
type input "373,16"
click at [740, 211] on input at bounding box center [756, 211] width 160 height 26
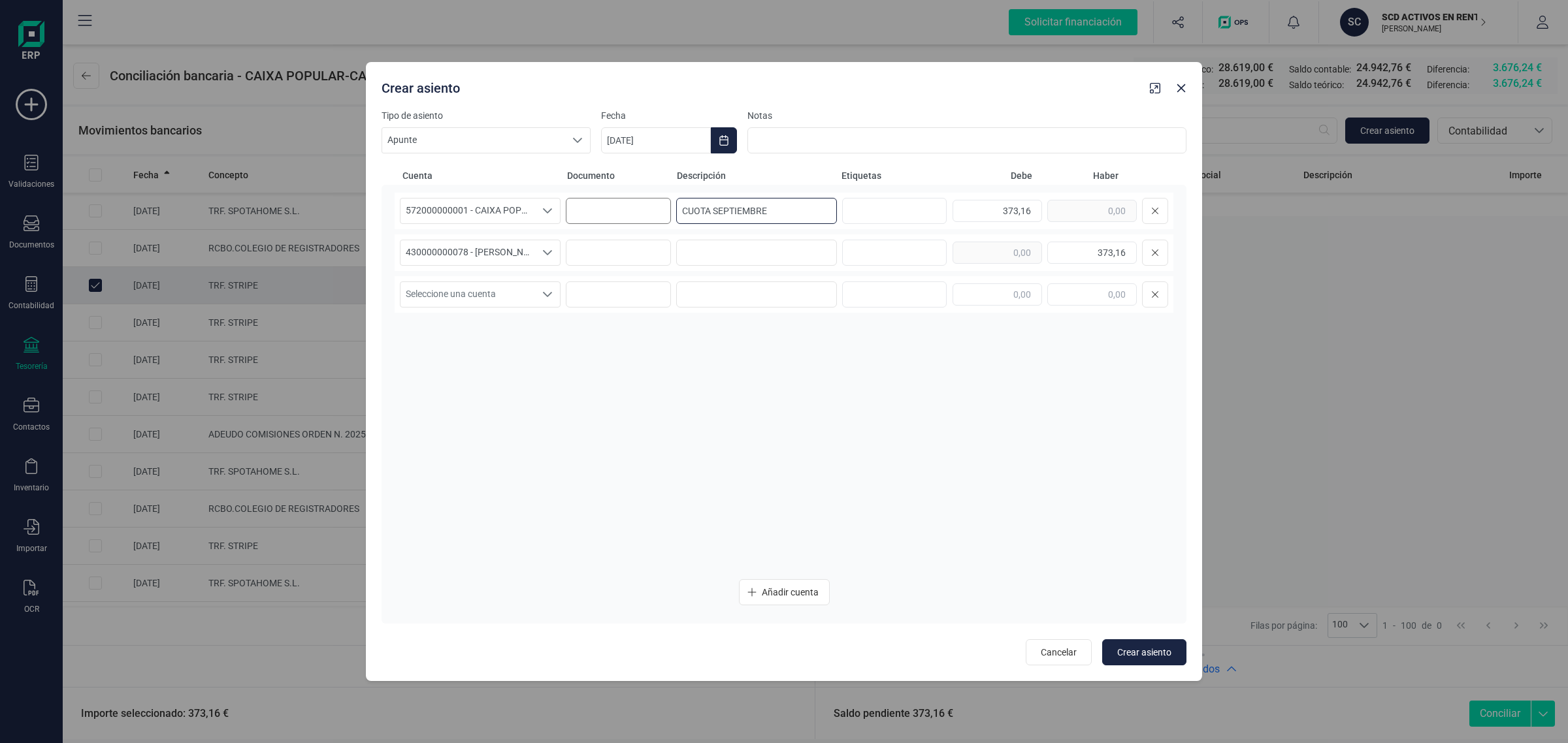
drag, startPoint x: 729, startPoint y: 211, endPoint x: 660, endPoint y: 218, distance: 69.4
click at [660, 218] on div "572000000001 - CAIXA POPULAR-CAIXA RURAL, S.C.C.V. 572000000001 - CAIXA POPULAR…" at bounding box center [784, 211] width 779 height 37
type input "CUOTA SEPTIEMBRE"
click at [696, 246] on input at bounding box center [756, 253] width 160 height 26
paste input "CUOTA SEPTIEMBRE"
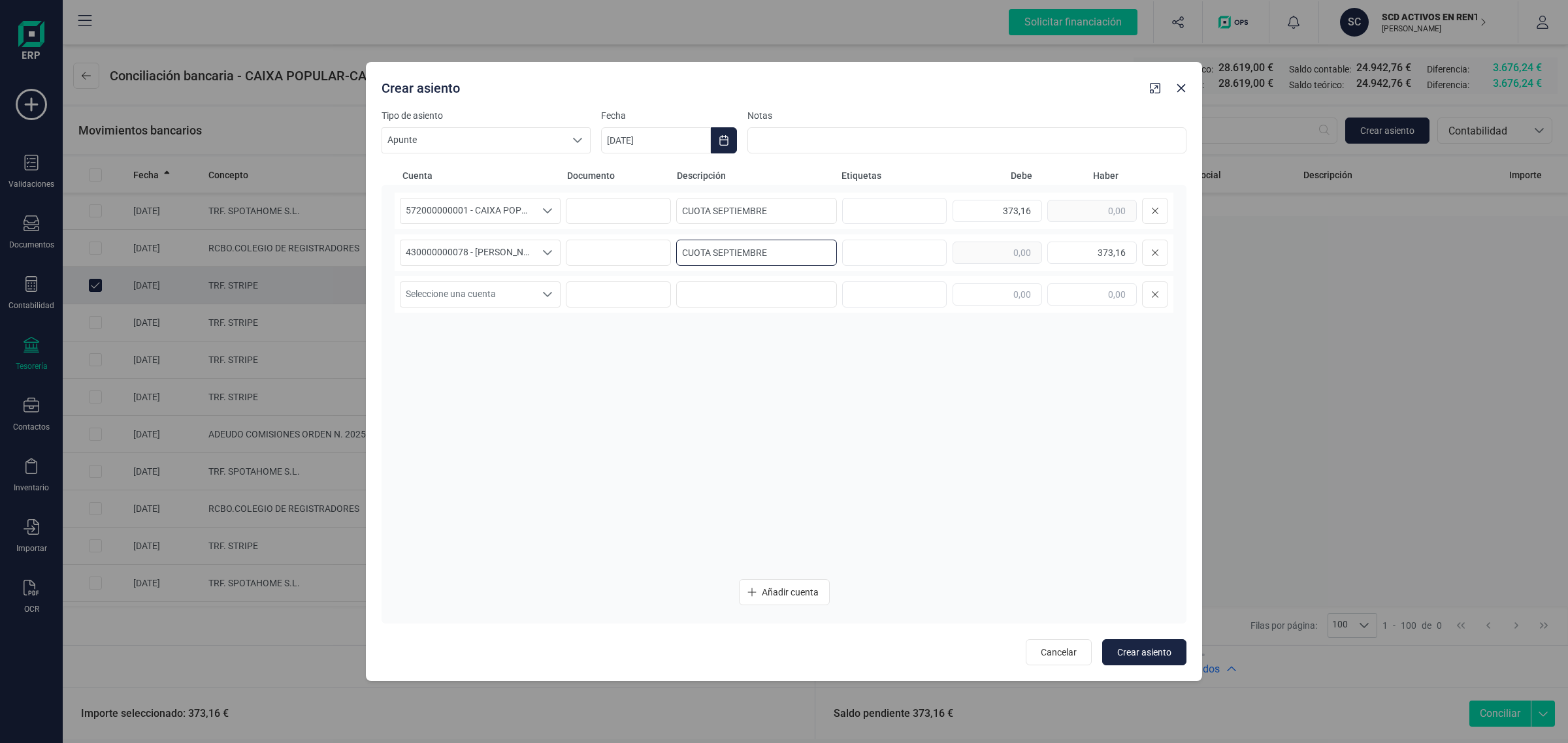
type input "CUOTA SEPTIEMBRE"
click at [727, 140] on icon "Choose Date" at bounding box center [724, 140] width 11 height 11
click at [642, 298] on span "8" at bounding box center [638, 293] width 26 height 26
click at [1132, 647] on span "Crear asiento" at bounding box center [1145, 652] width 54 height 13
type input "[DATE]"
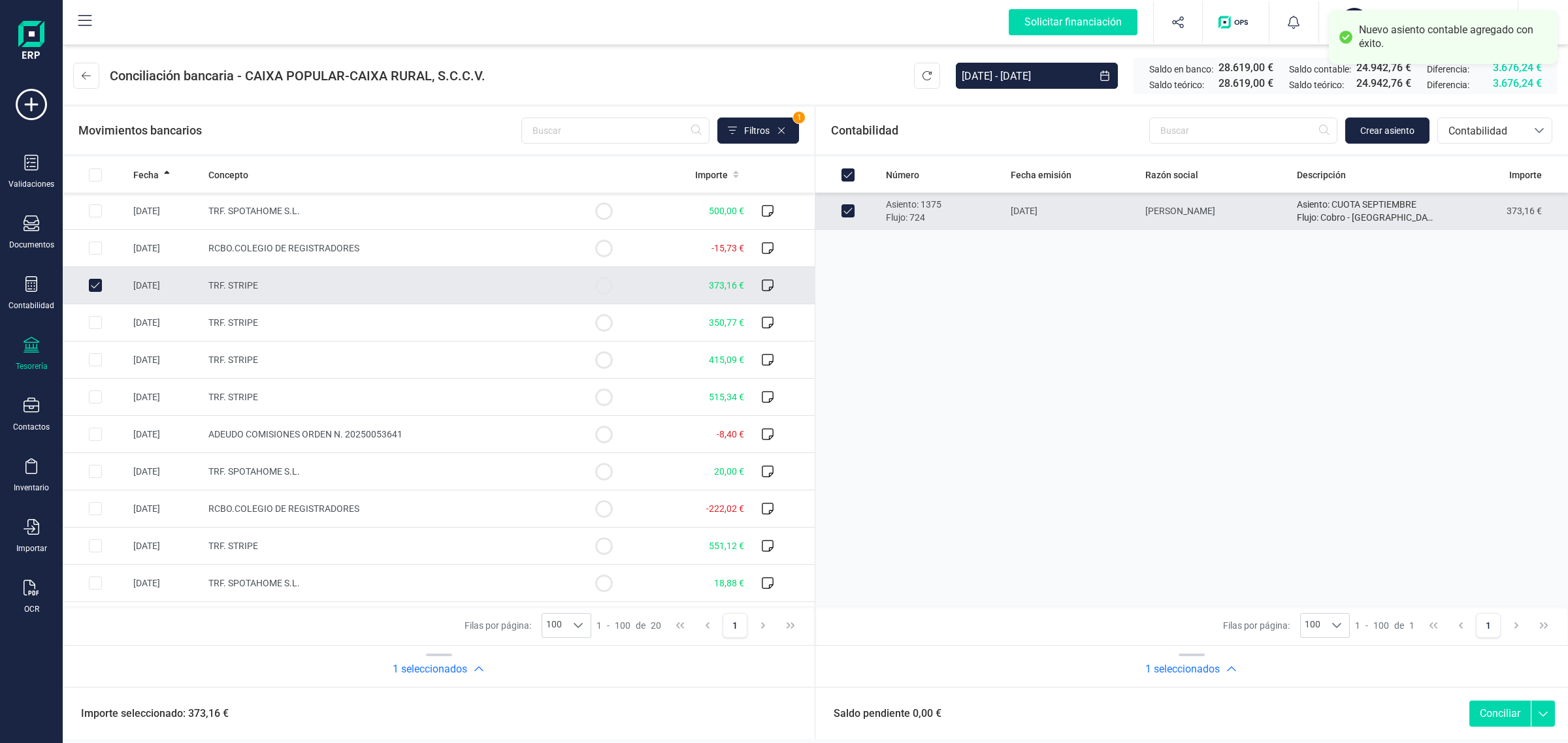
click at [1493, 722] on button "Conciliar" at bounding box center [1500, 714] width 61 height 26
checkbox input "false"
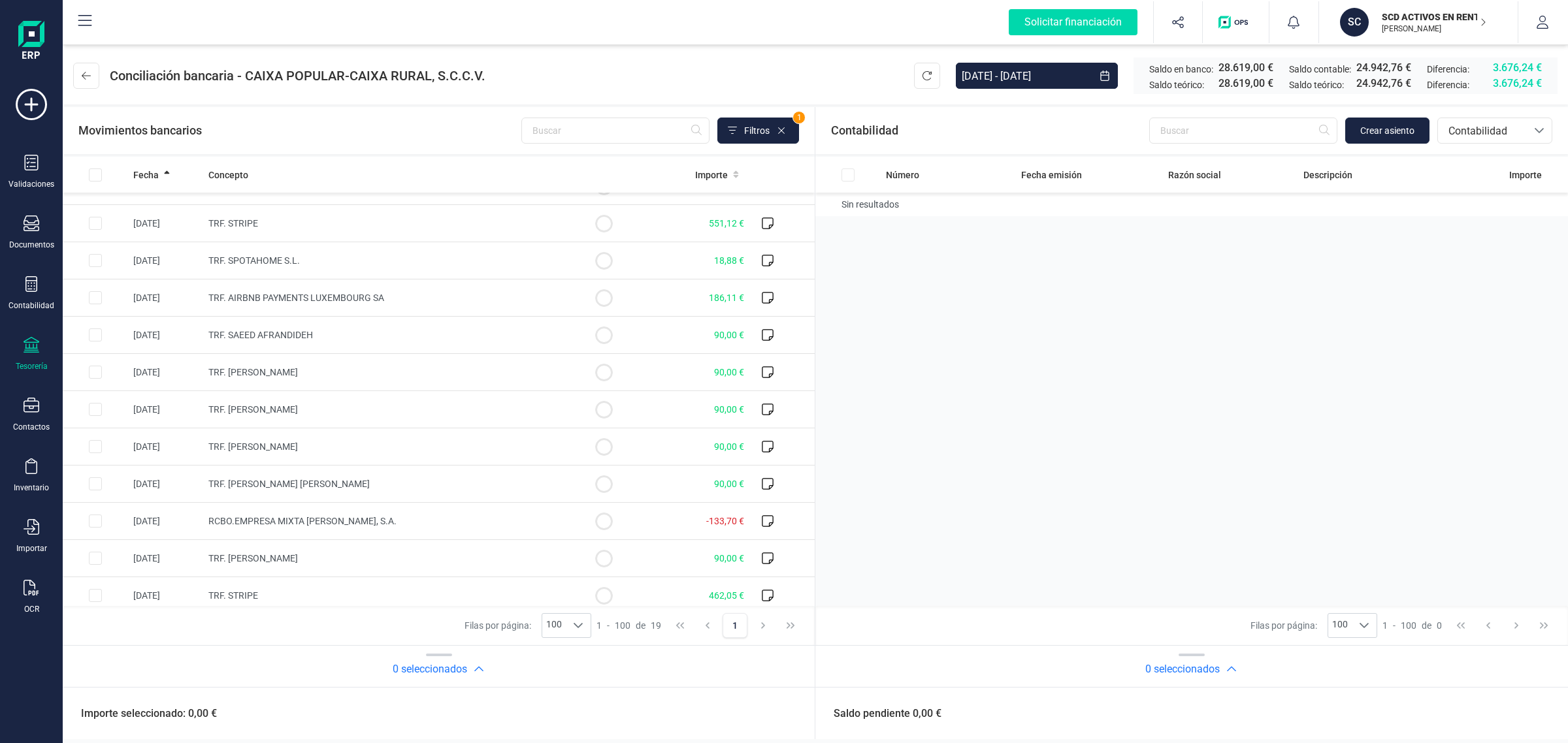
scroll to position [296, 0]
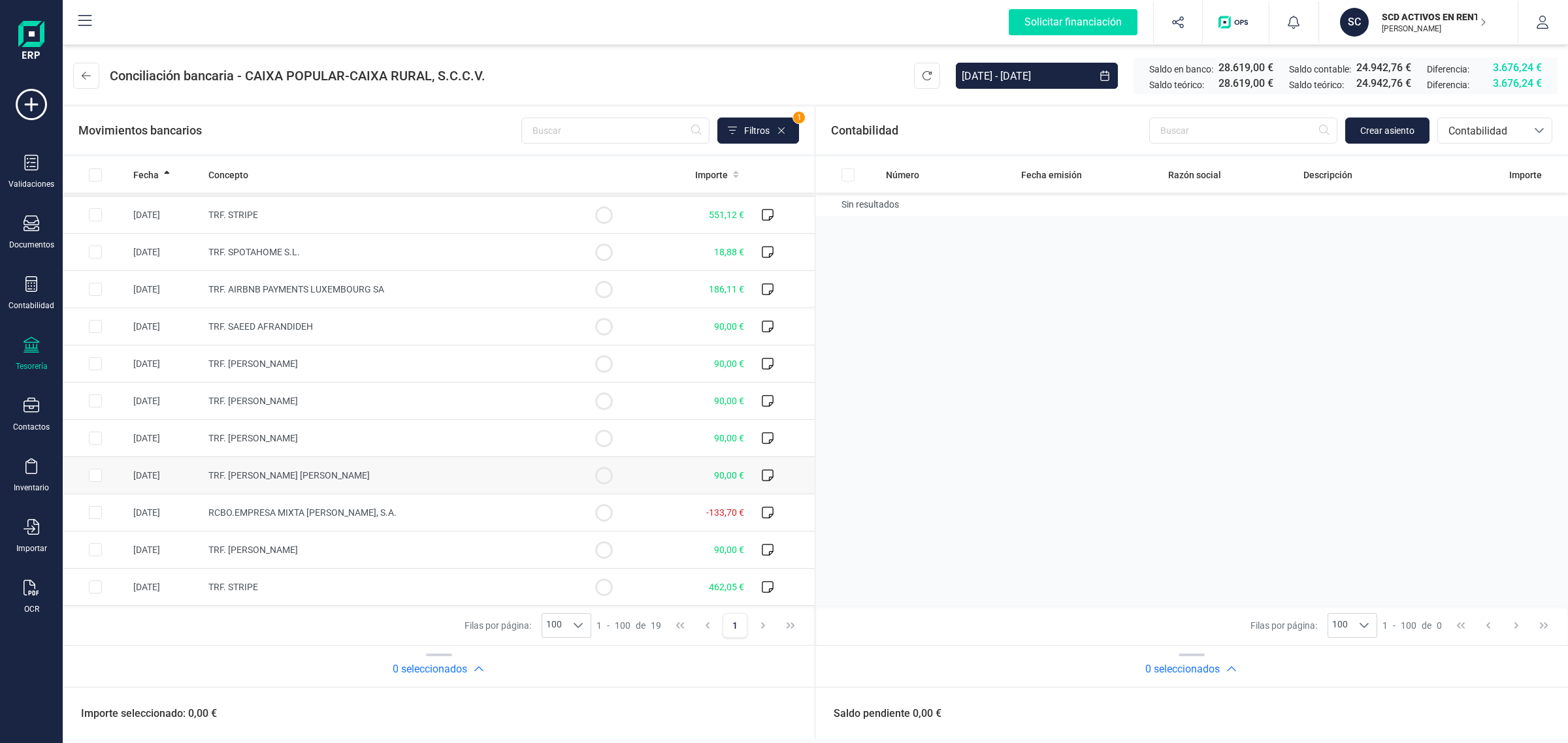
click at [361, 477] on td "TRF. AERNOUDTS PETER" at bounding box center [387, 476] width 368 height 37
checkbox input "true"
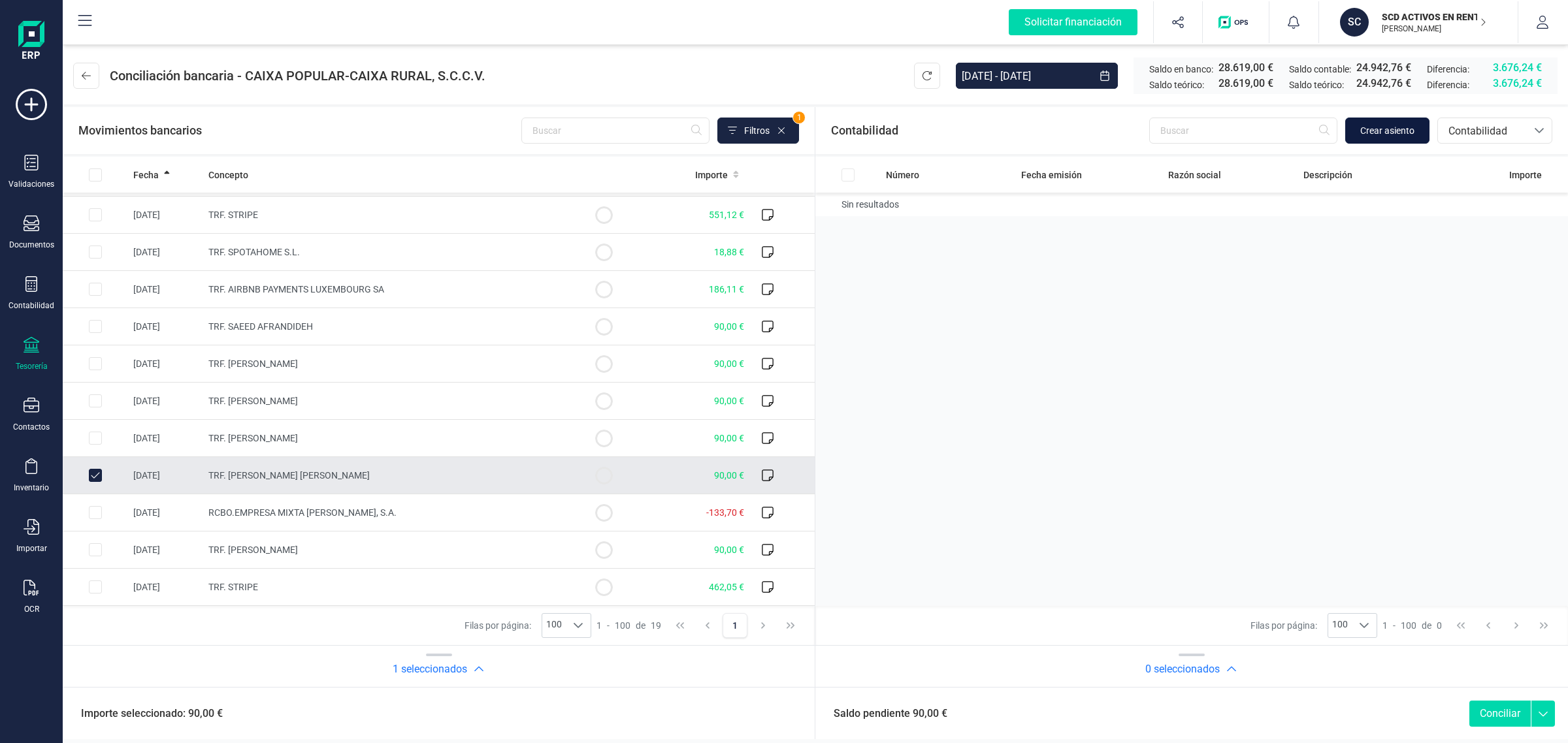
click at [1387, 131] on span "Crear asiento" at bounding box center [1388, 130] width 54 height 13
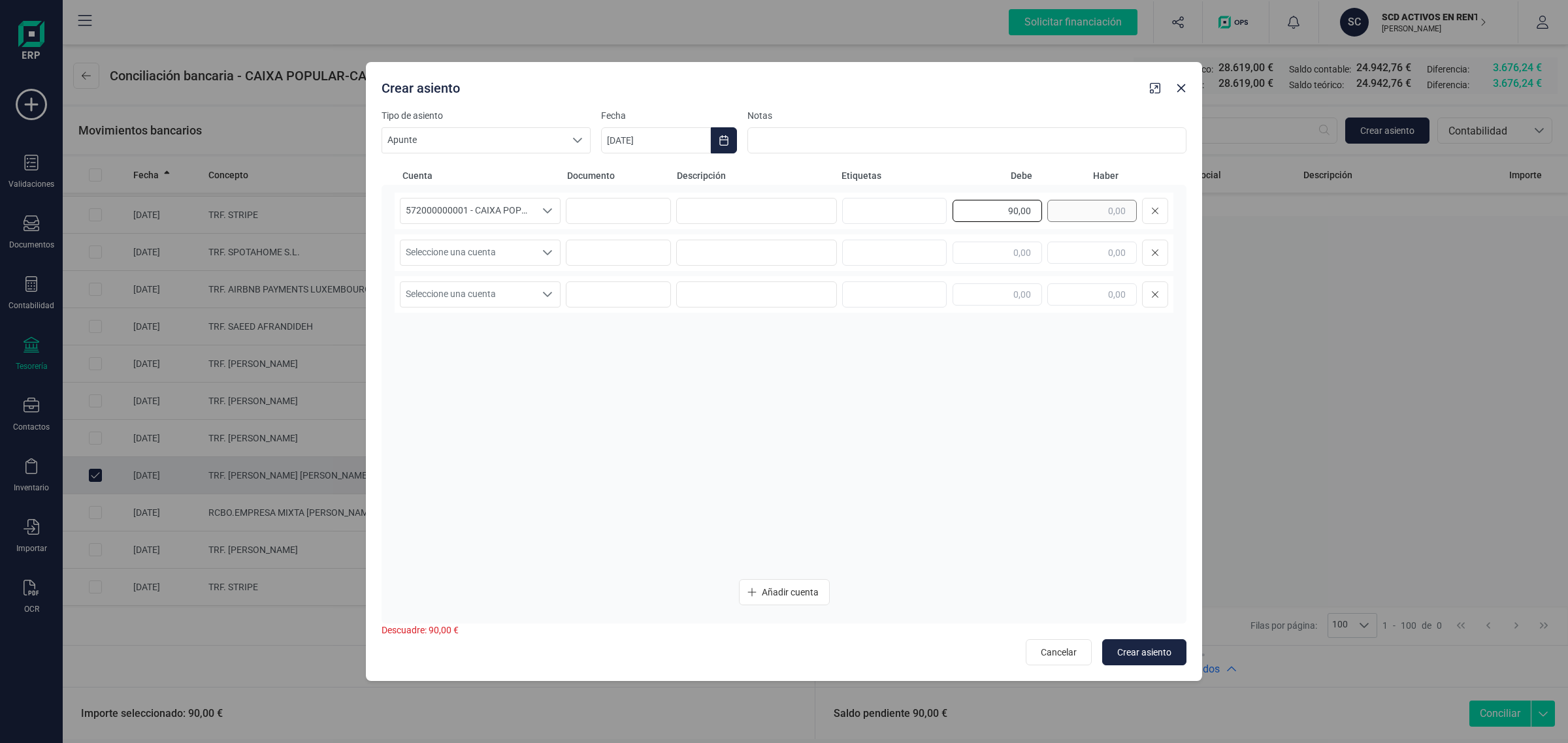
click at [1102, 213] on div "90,00" at bounding box center [1060, 211] width 216 height 26
click at [1096, 248] on input "text" at bounding box center [1092, 253] width 89 height 22
paste input "90,00"
type input "90,00"
drag, startPoint x: 688, startPoint y: 214, endPoint x: 776, endPoint y: 203, distance: 88.7
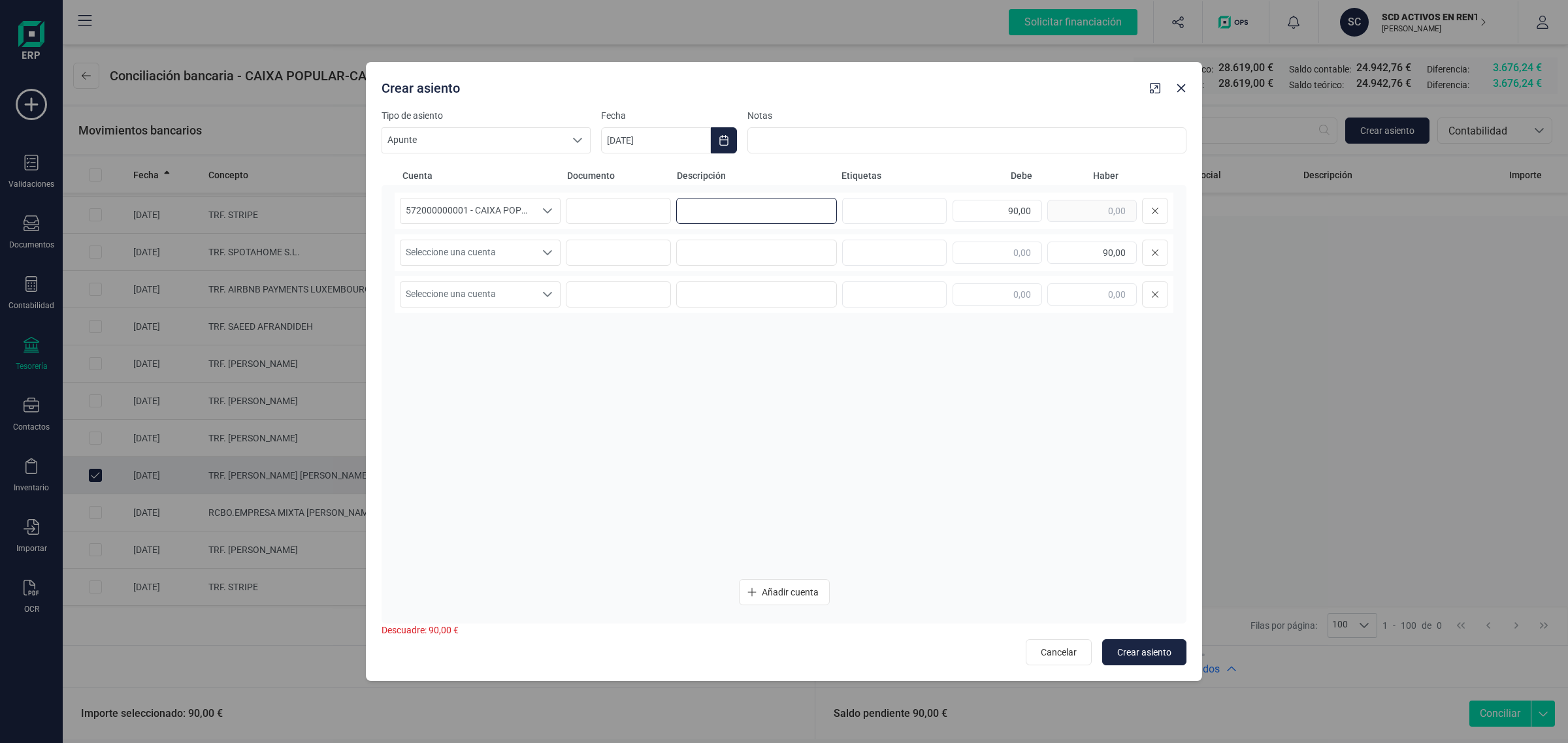
click at [694, 214] on input at bounding box center [756, 211] width 160 height 26
drag, startPoint x: 785, startPoint y: 213, endPoint x: 672, endPoint y: 217, distance: 113.1
click at [672, 217] on div "572000000001 - CAIXA POPULAR-CAIXA RURAL, S.C.C.V. 572000000001 - CAIXA POPULAR…" at bounding box center [784, 211] width 779 height 37
type input "GASTOS SEPTIEMBRE"
click at [714, 250] on input at bounding box center [756, 253] width 160 height 26
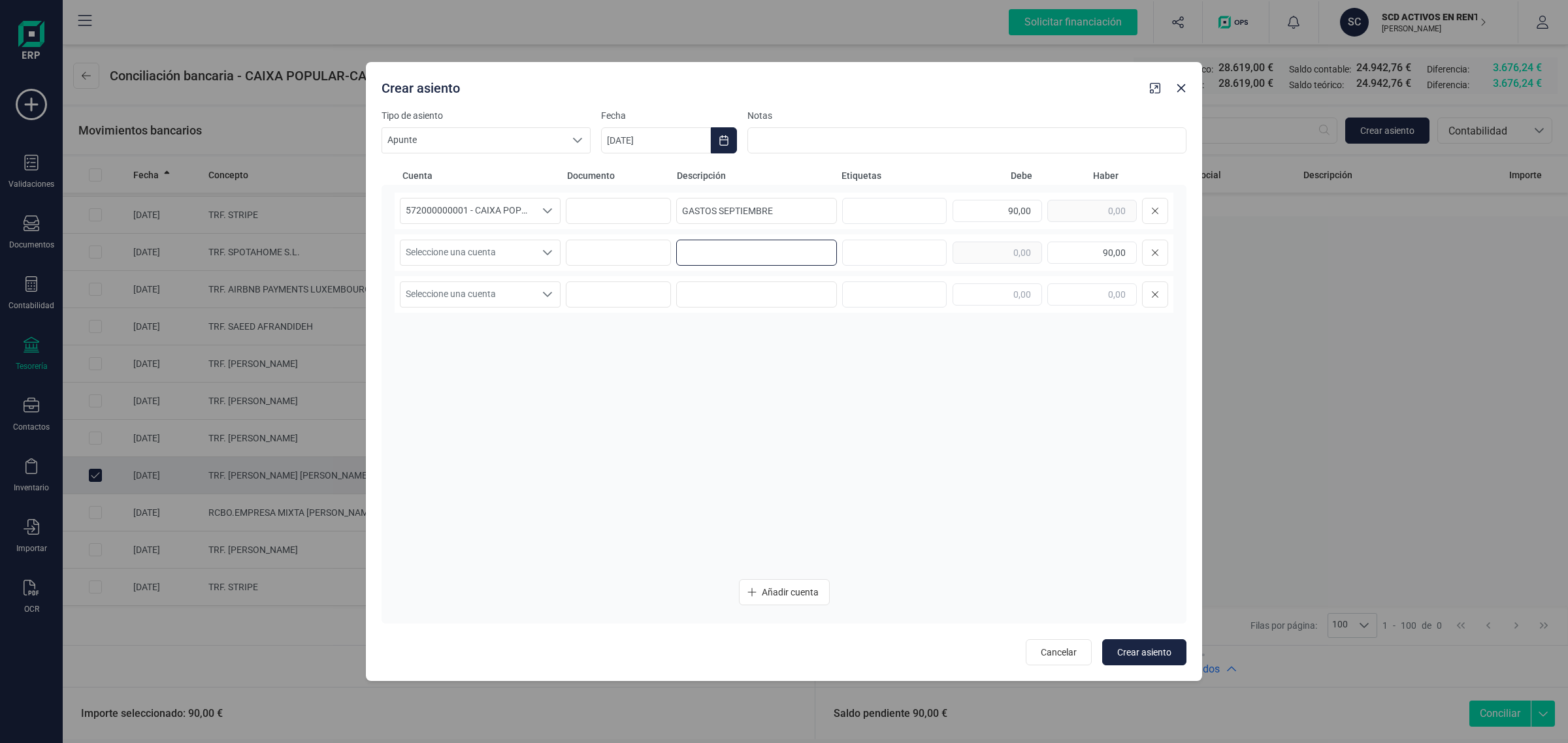
paste input "GASTOS SEPTIEMBRE"
type input "GASTOS SEPTIEMBRE"
drag, startPoint x: 493, startPoint y: 253, endPoint x: 484, endPoint y: 264, distance: 14.2
click at [492, 255] on span "Seleccione una cuenta" at bounding box center [468, 253] width 134 height 25
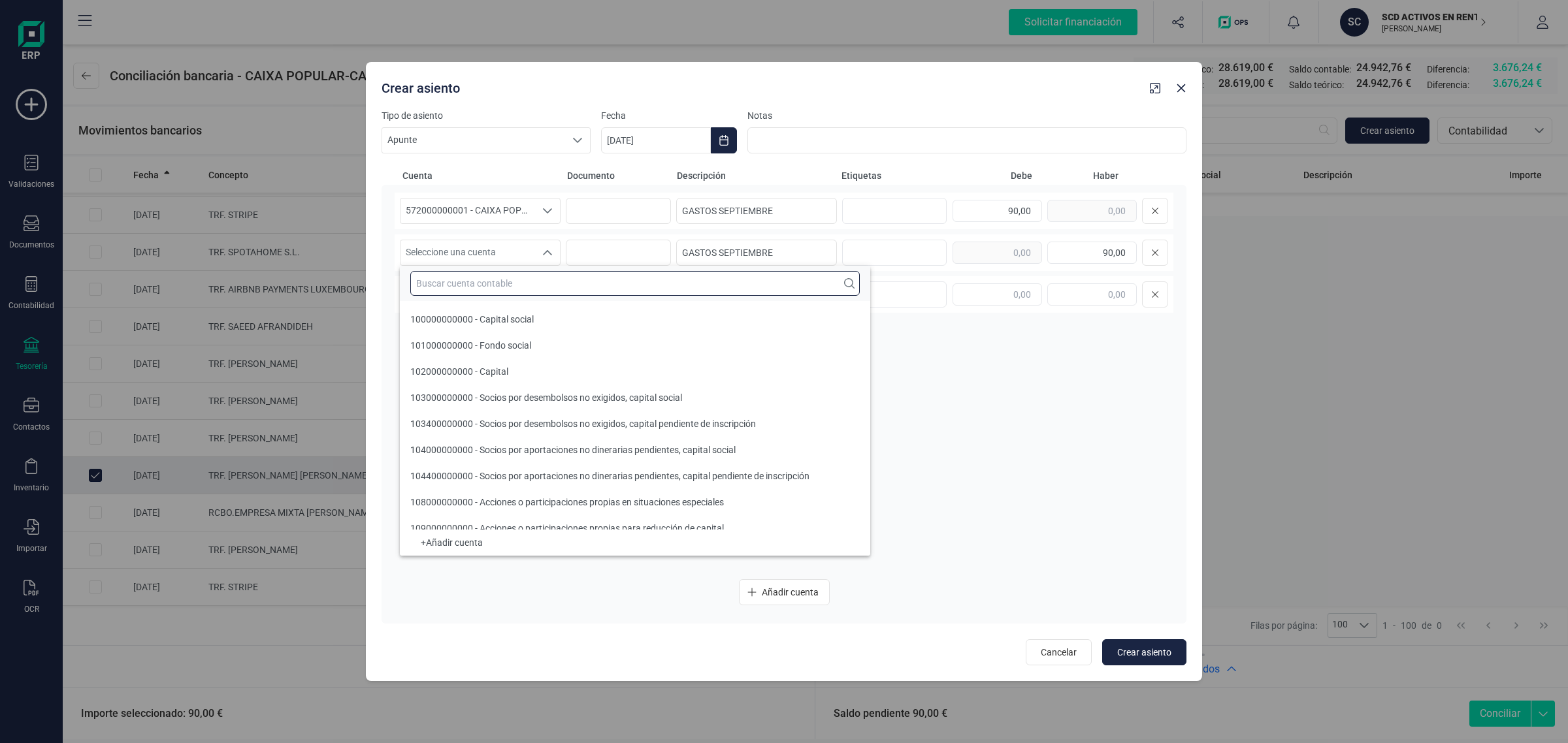
click at [467, 286] on input "text" at bounding box center [635, 284] width 449 height 25
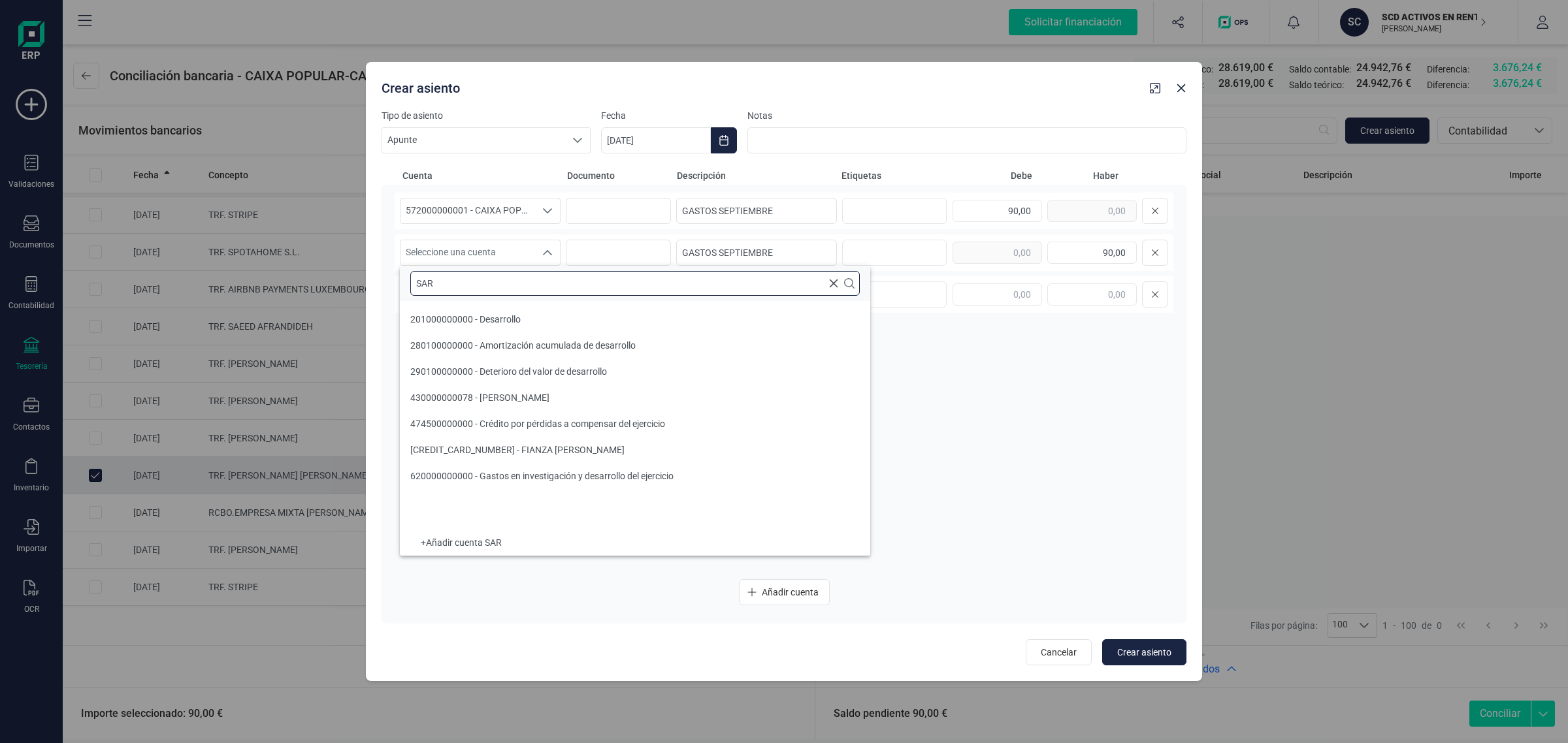
scroll to position [0, 0]
type input "SARH"
type input "SAR"
click at [612, 395] on li "430000000078 - SARAH-MARIE AERNOUDTS" at bounding box center [635, 398] width 471 height 26
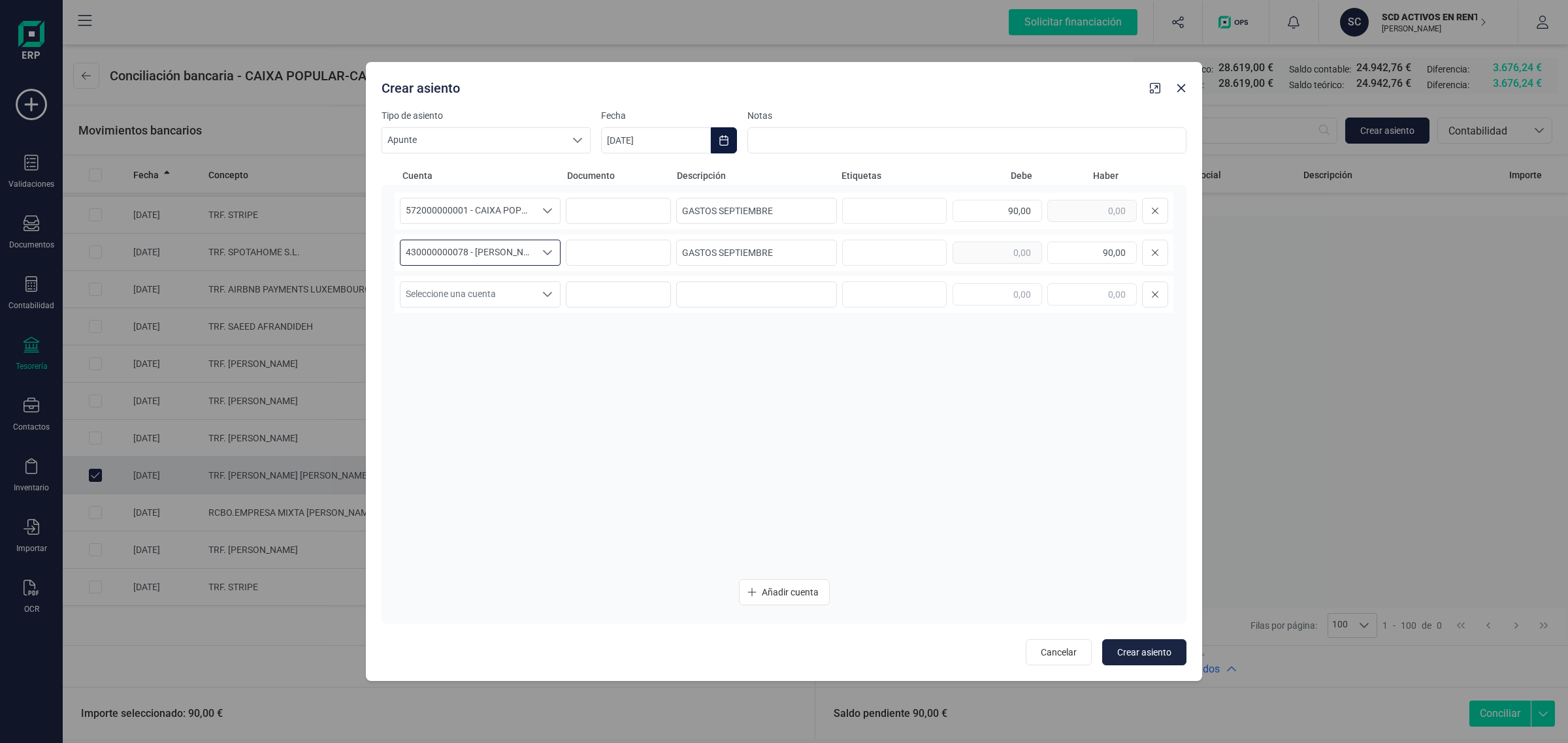
click at [731, 145] on button "Choose Date" at bounding box center [724, 140] width 26 height 26
click at [693, 331] on span "16" at bounding box center [691, 329] width 26 height 26
click at [1145, 646] on span "Crear asiento" at bounding box center [1145, 652] width 54 height 13
type input "[DATE]"
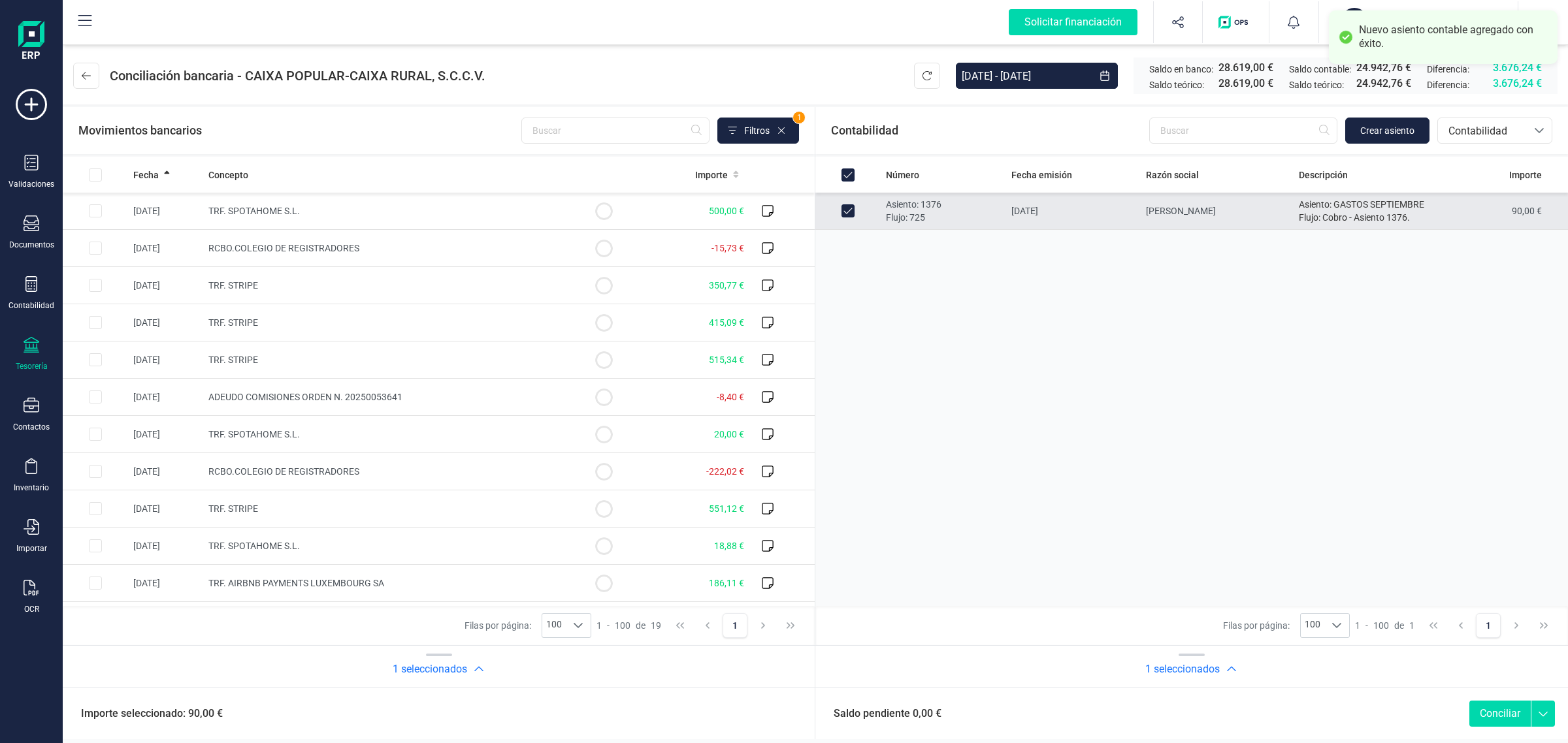
click at [1495, 722] on button "Conciliar" at bounding box center [1500, 714] width 61 height 26
checkbox input "false"
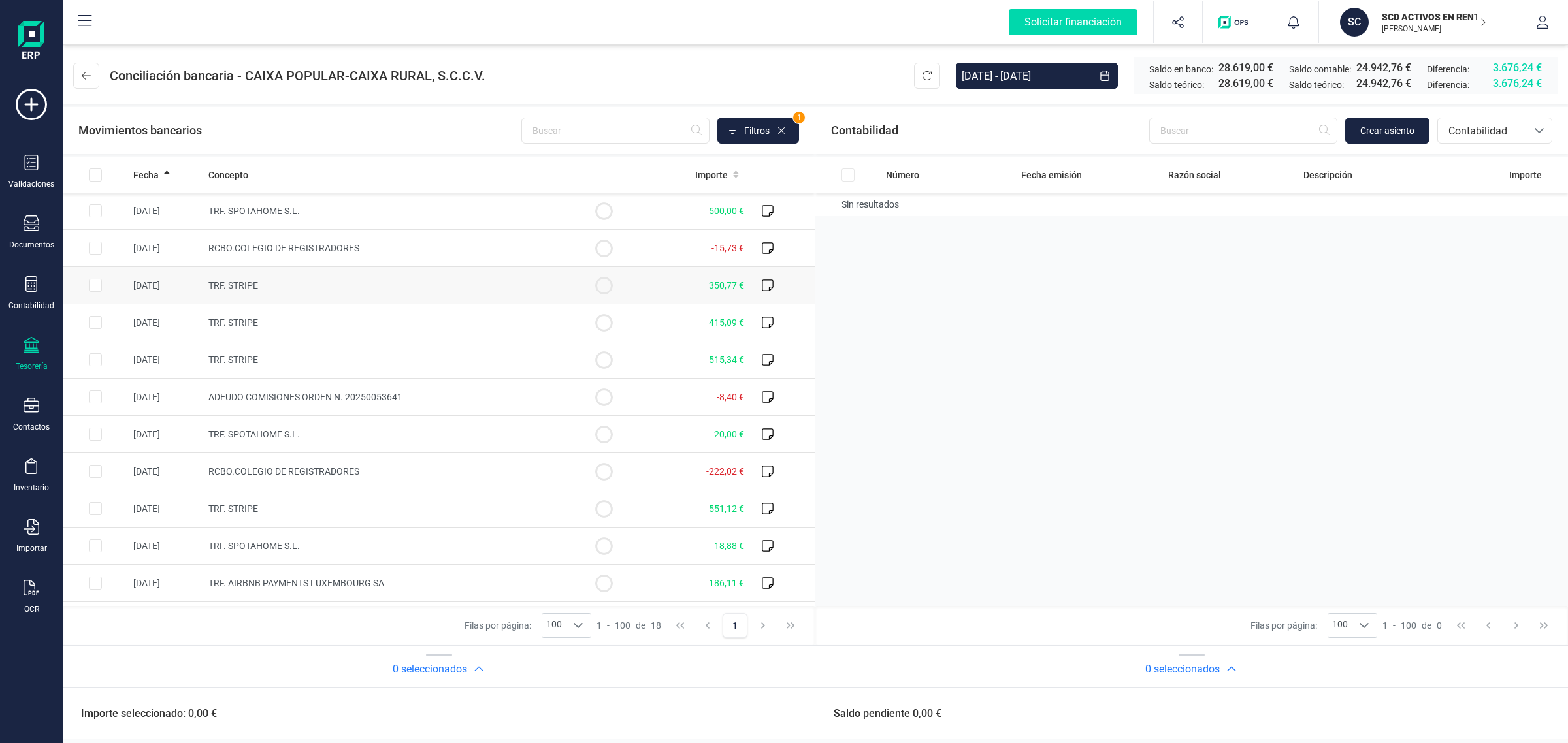
click at [353, 288] on td "TRF. STRIPE" at bounding box center [387, 286] width 368 height 37
checkbox input "true"
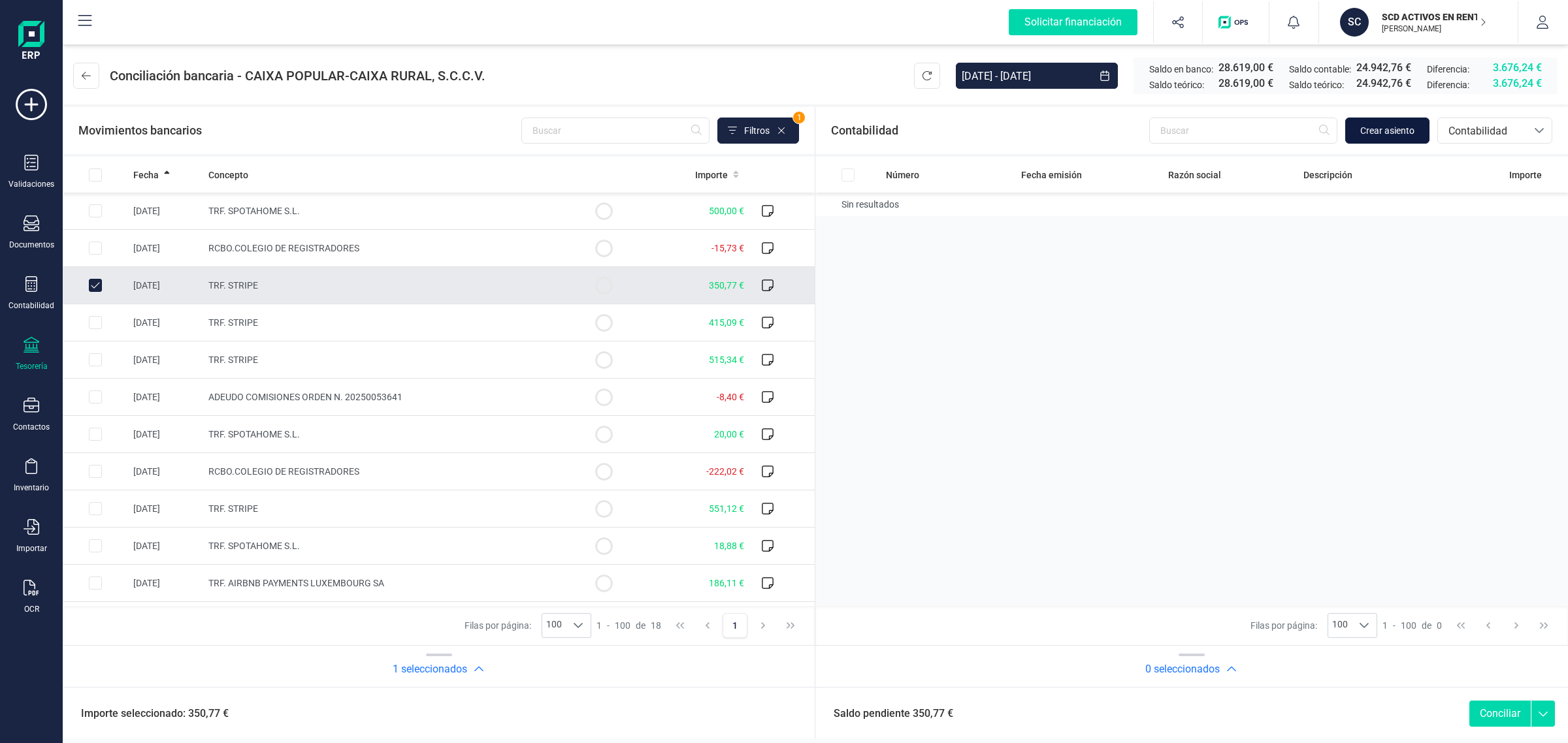
click at [1380, 125] on span "Crear asiento" at bounding box center [1388, 130] width 54 height 13
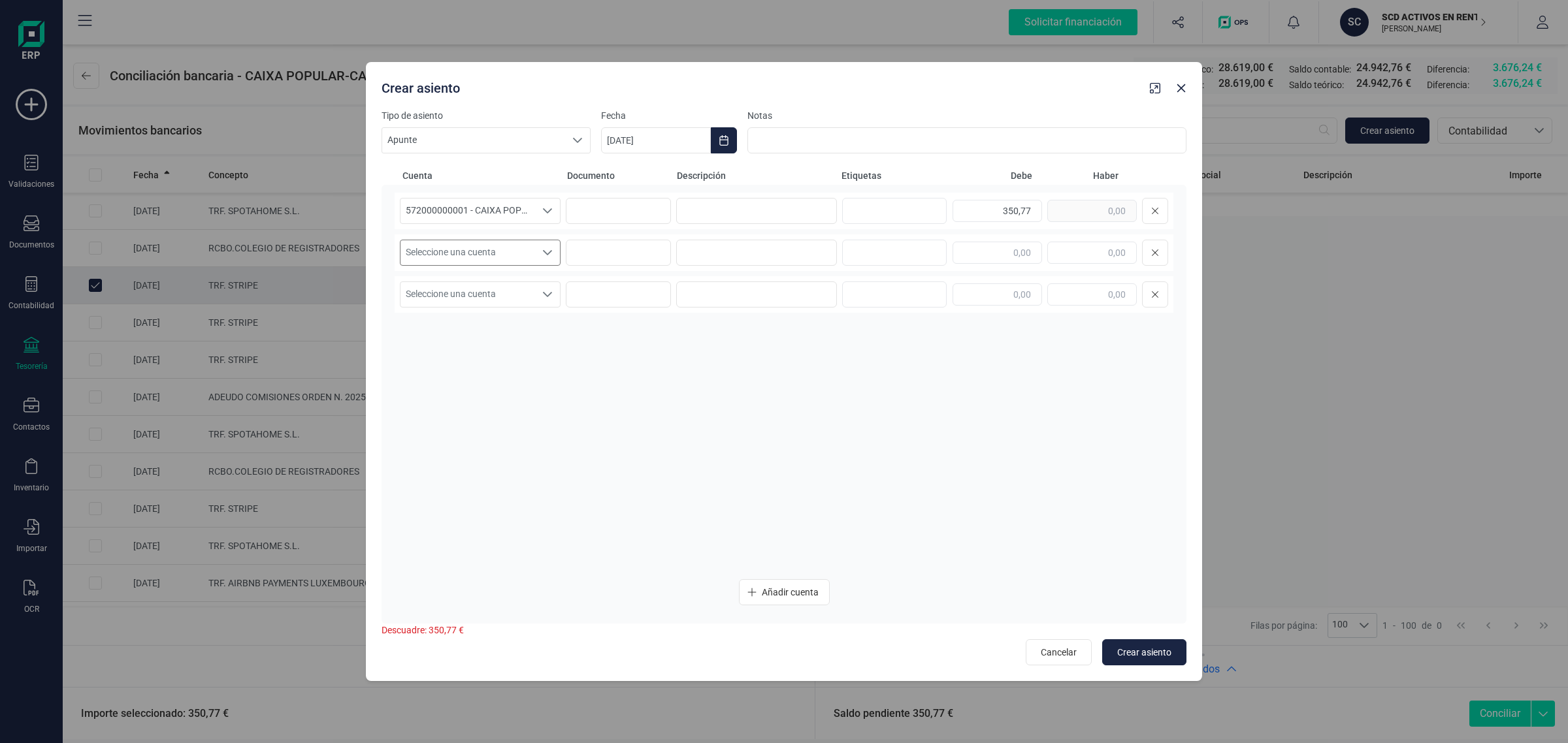
drag, startPoint x: 498, startPoint y: 248, endPoint x: 483, endPoint y: 262, distance: 20.5
click at [497, 248] on span "Seleccione una cuenta" at bounding box center [468, 253] width 134 height 25
type input "NOO"
click at [515, 319] on span "430000000075 - NOOR VANDECASTEELE" at bounding box center [480, 319] width 139 height 11
click at [1112, 208] on div "350,77" at bounding box center [1060, 211] width 216 height 26
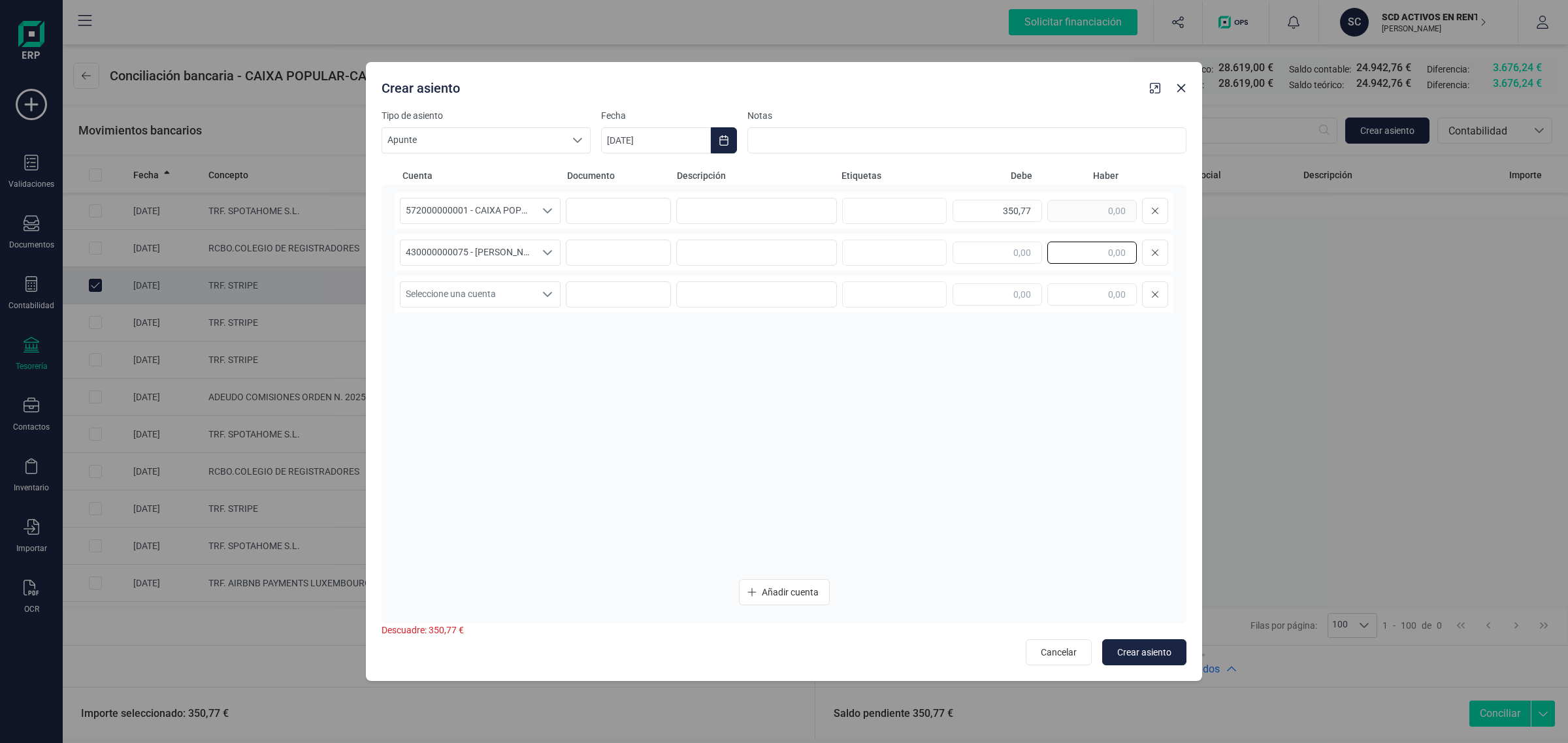
click at [1108, 250] on input "text" at bounding box center [1092, 253] width 89 height 22
paste input "350,77"
type input "350,77"
click at [733, 208] on input at bounding box center [756, 211] width 160 height 26
drag, startPoint x: 783, startPoint y: 210, endPoint x: 675, endPoint y: 201, distance: 108.4
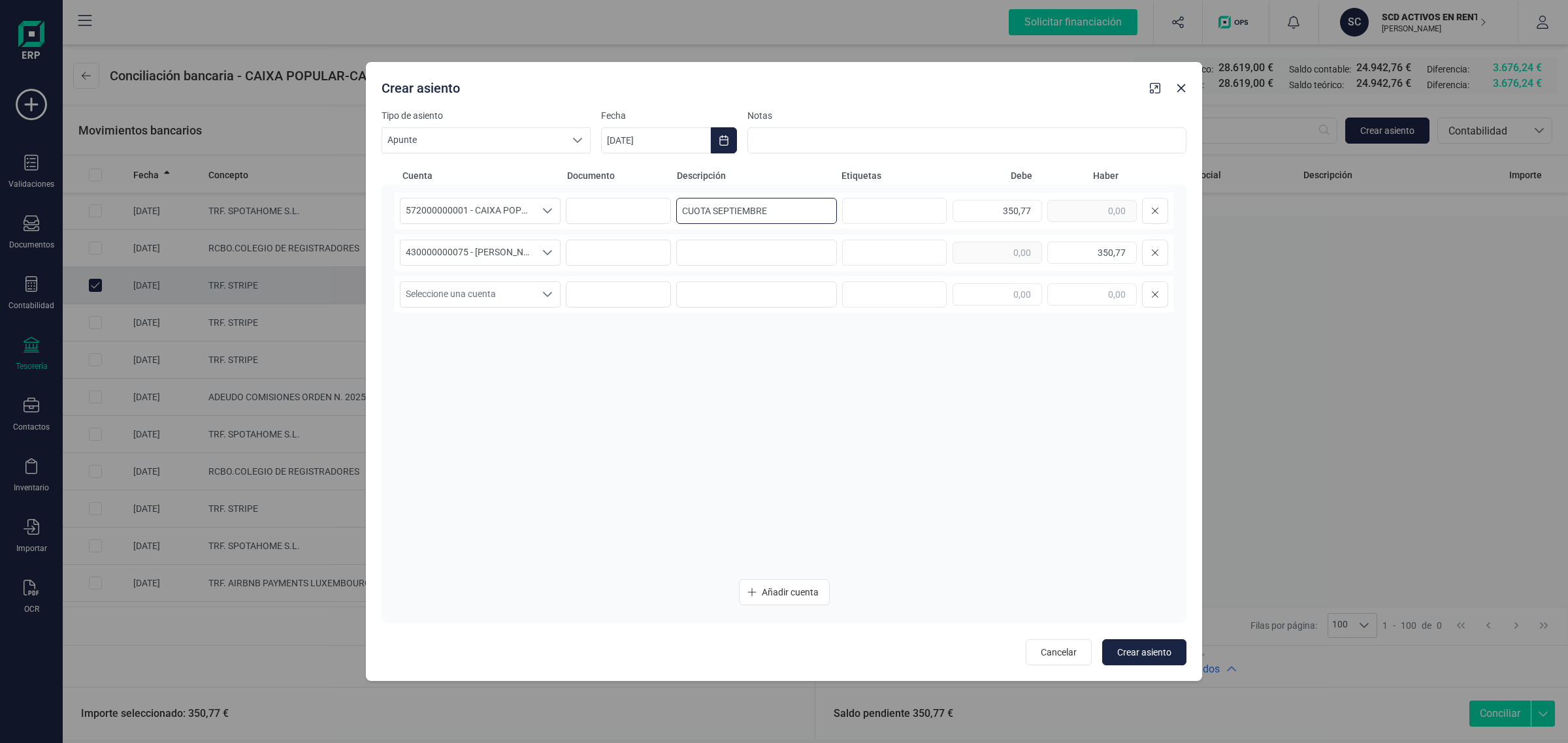
click at [676, 201] on input "CUOTA SEPTIEMBRE" at bounding box center [756, 211] width 160 height 26
paste input
type input "CUOTA SEPTIEMBRE"
click at [732, 246] on input at bounding box center [756, 253] width 160 height 26
paste input "CUOTA SEPTIEMBRE"
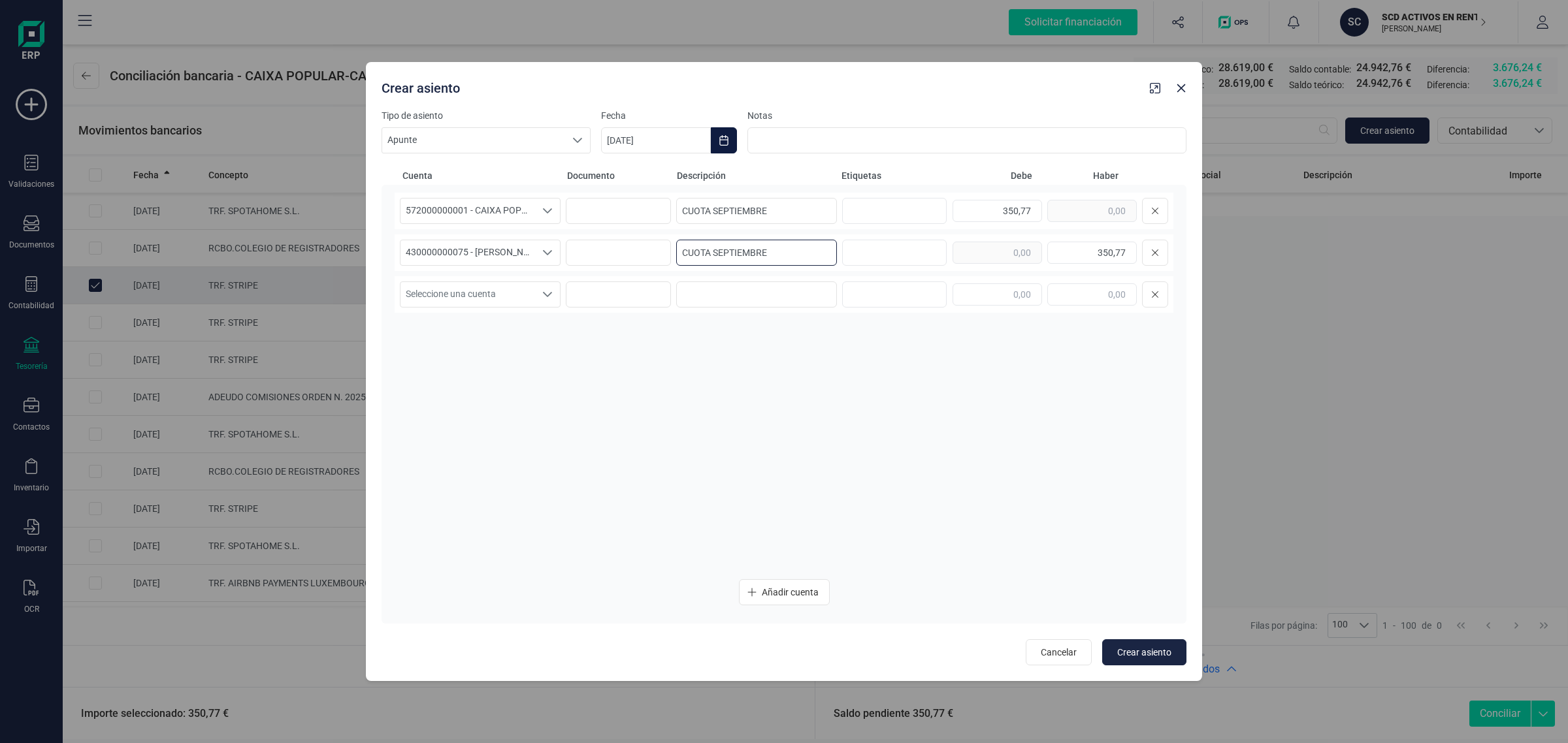
type input "CUOTA SEPTIEMBRE"
click at [726, 134] on button "Choose Date" at bounding box center [724, 140] width 26 height 26
click at [644, 290] on span "8" at bounding box center [638, 293] width 26 height 26
click at [1134, 648] on span "Crear asiento" at bounding box center [1145, 652] width 54 height 13
type input "[DATE]"
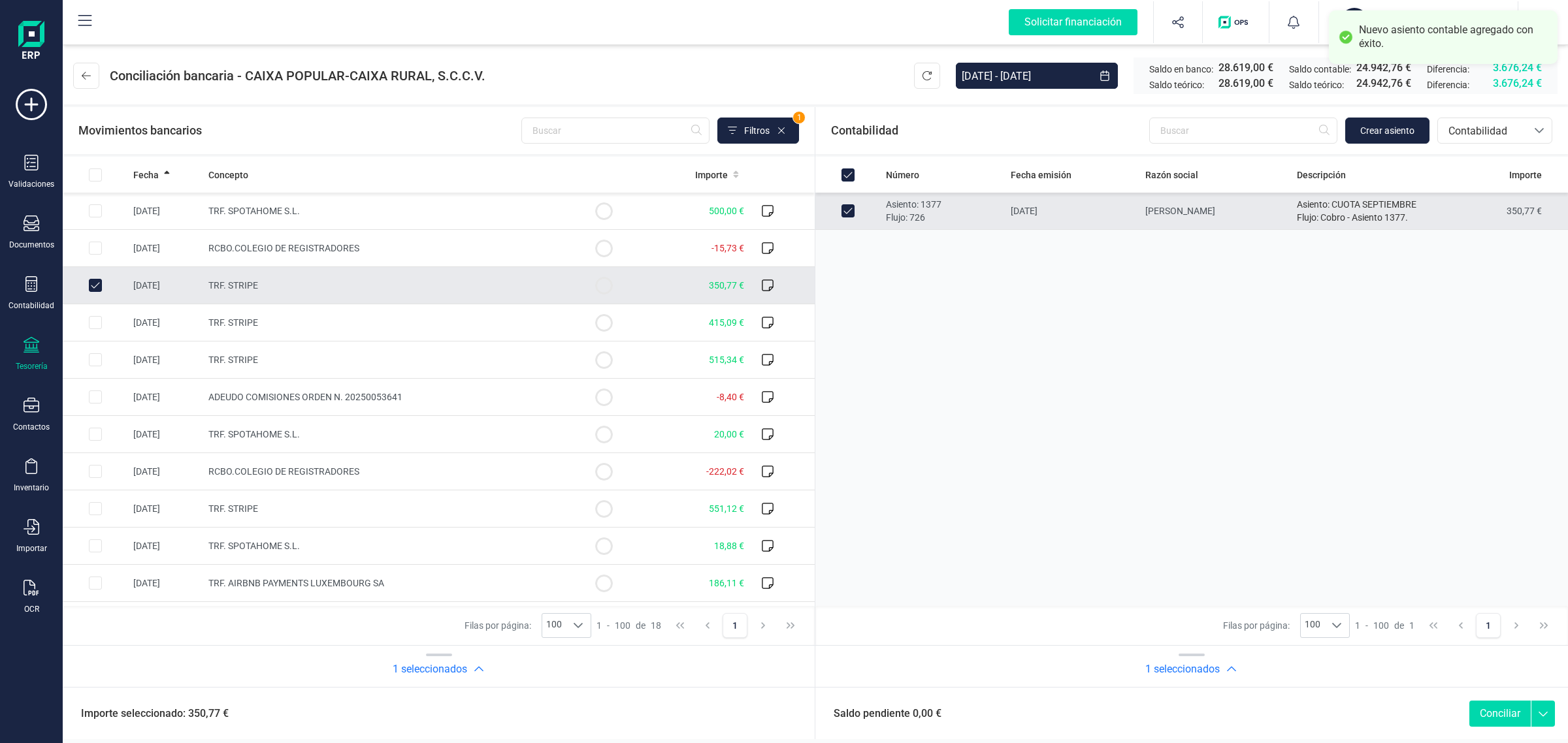
click at [1504, 713] on button "Conciliar" at bounding box center [1500, 714] width 61 height 26
checkbox input "false"
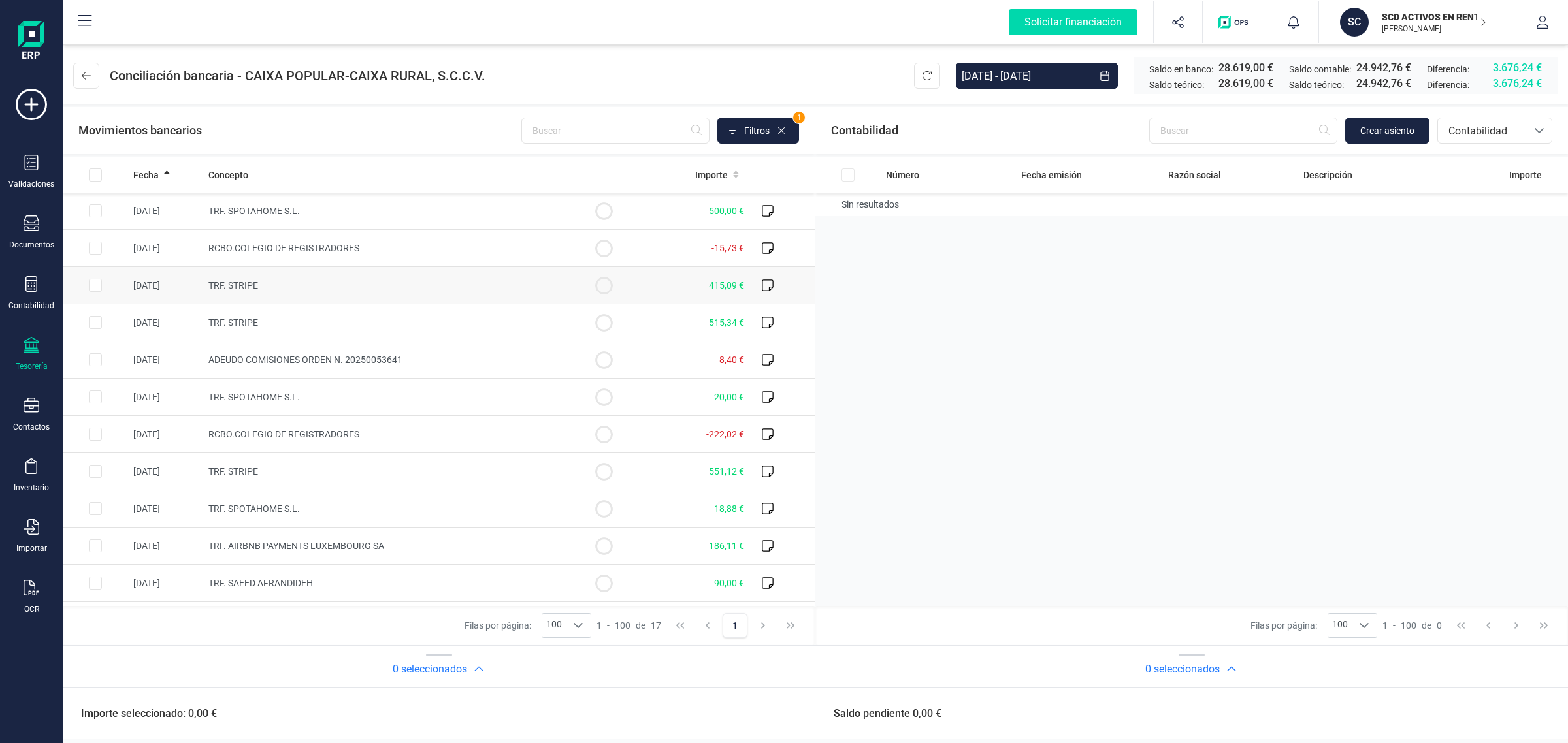
click at [302, 282] on td "TRF. STRIPE" at bounding box center [387, 286] width 368 height 37
checkbox input "true"
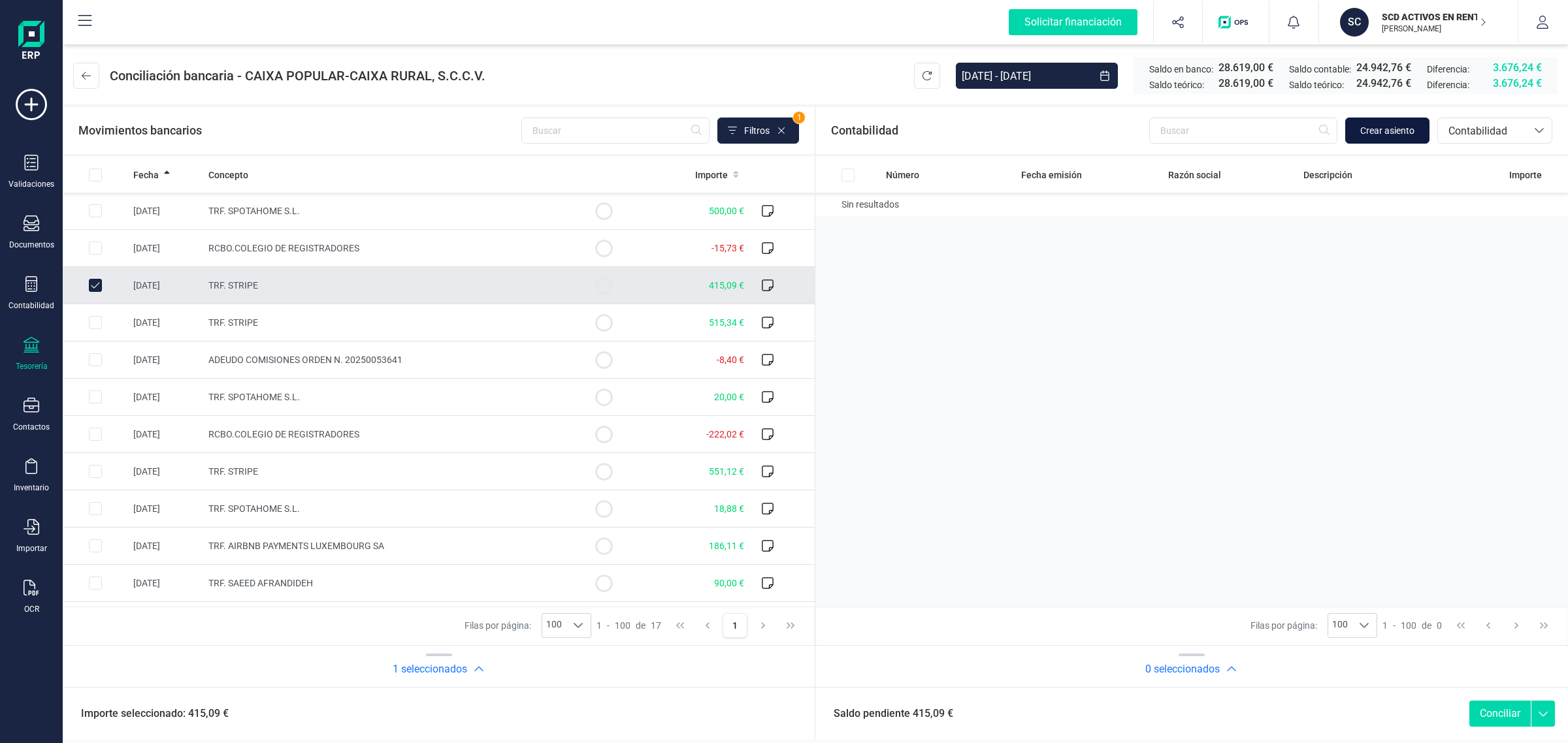
click at [1395, 129] on span "Crear asiento" at bounding box center [1388, 130] width 54 height 13
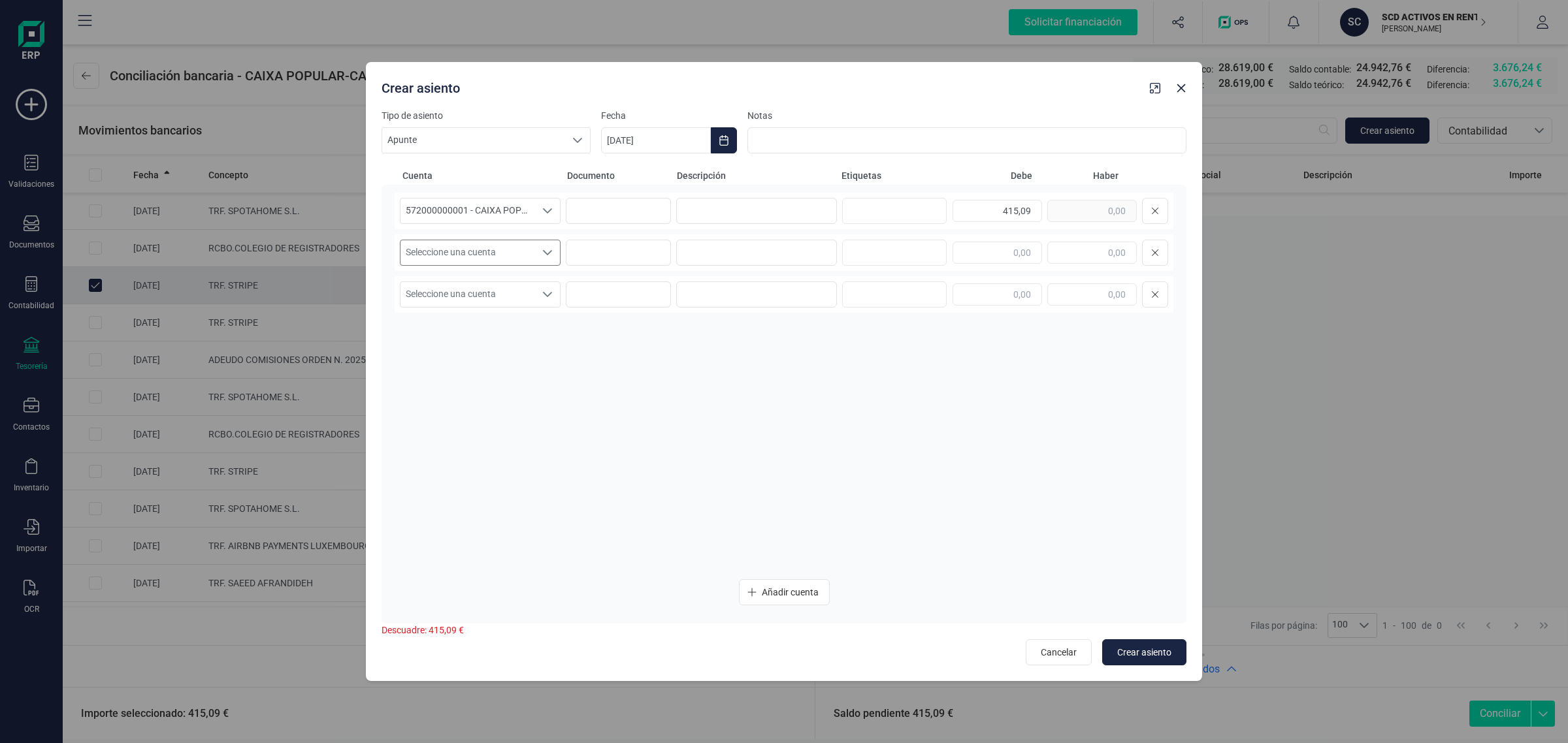
click at [491, 255] on span "Seleccione una cuenta" at bounding box center [468, 253] width 134 height 25
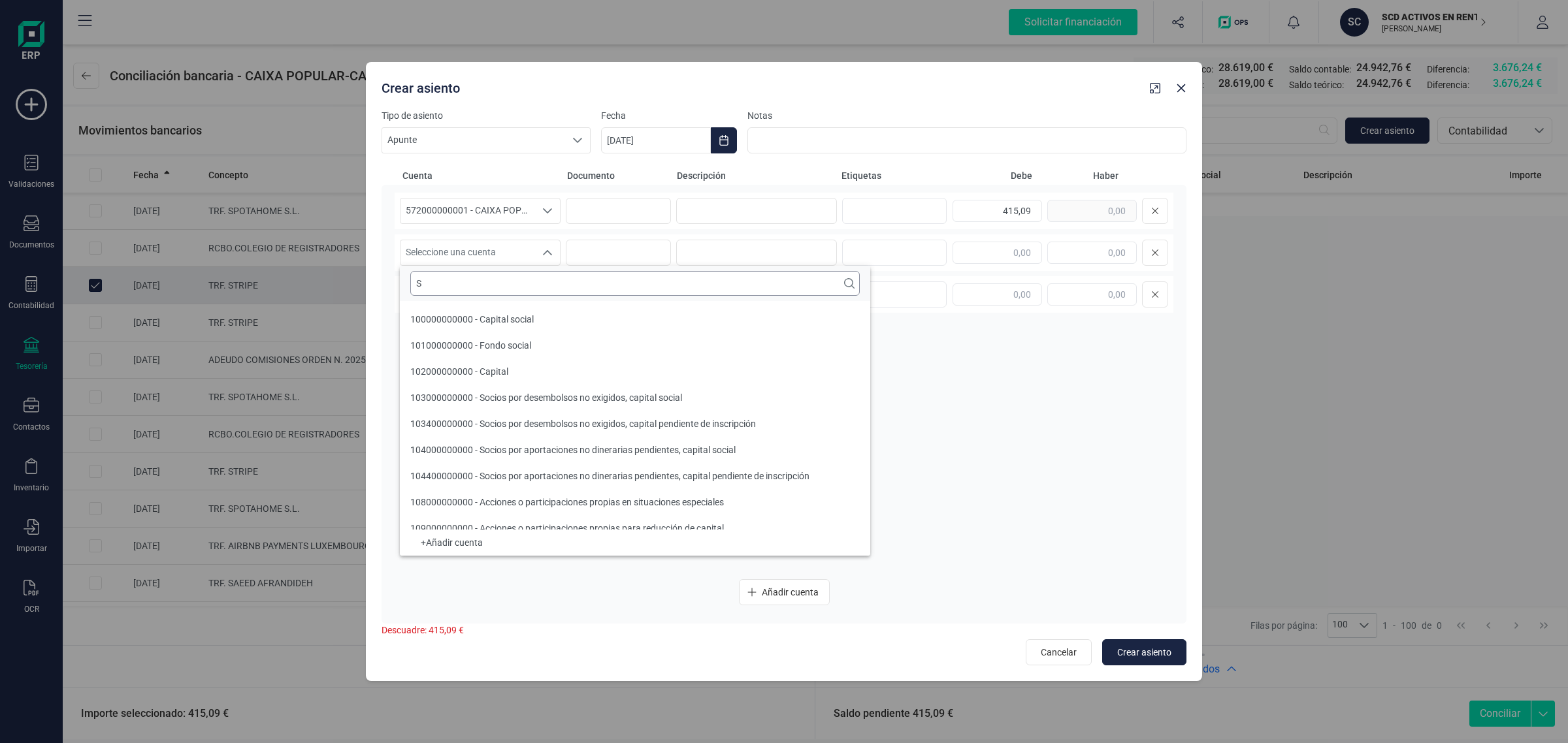
scroll to position [5, 0]
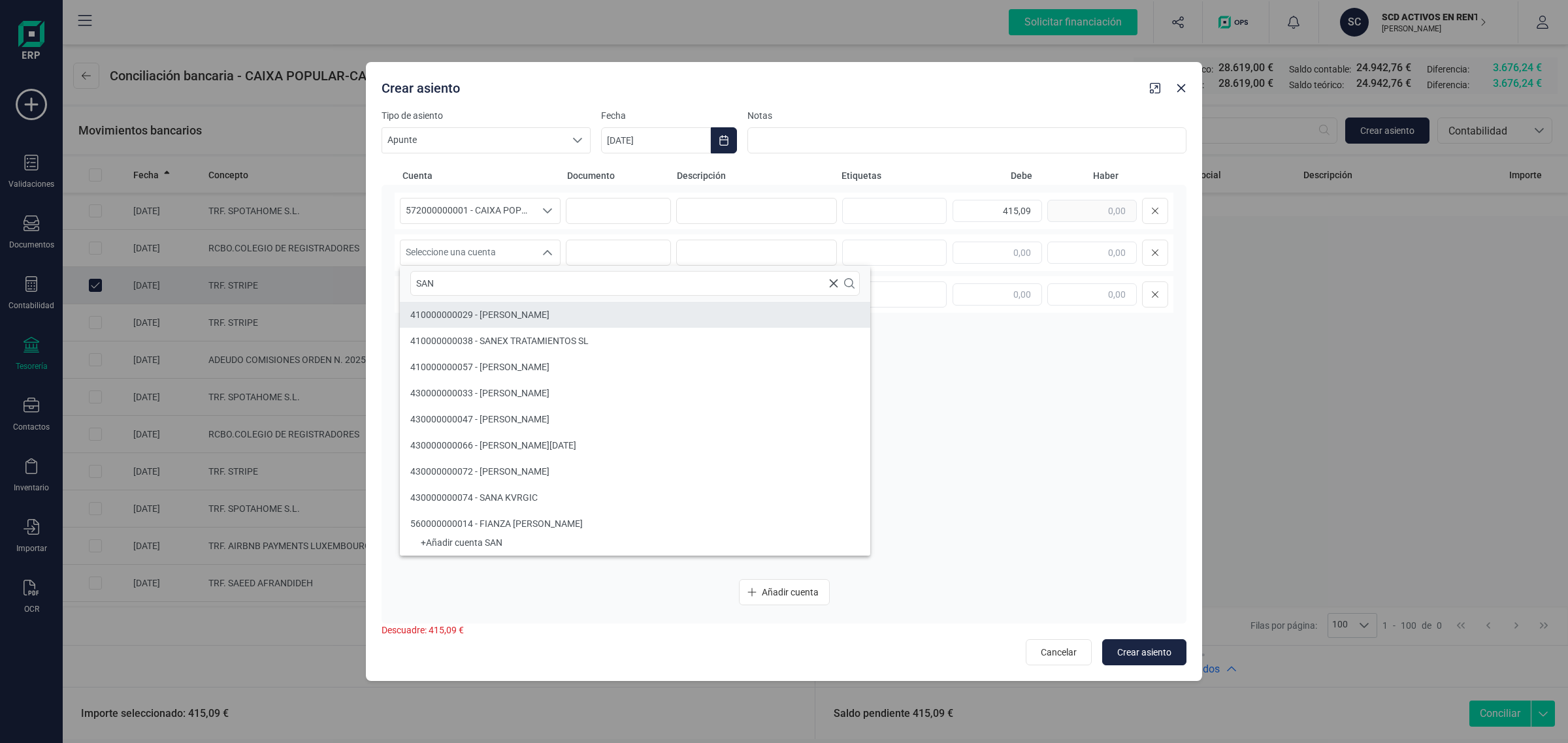
type input "SAN"
click at [449, 283] on input "SAN" at bounding box center [635, 284] width 449 height 25
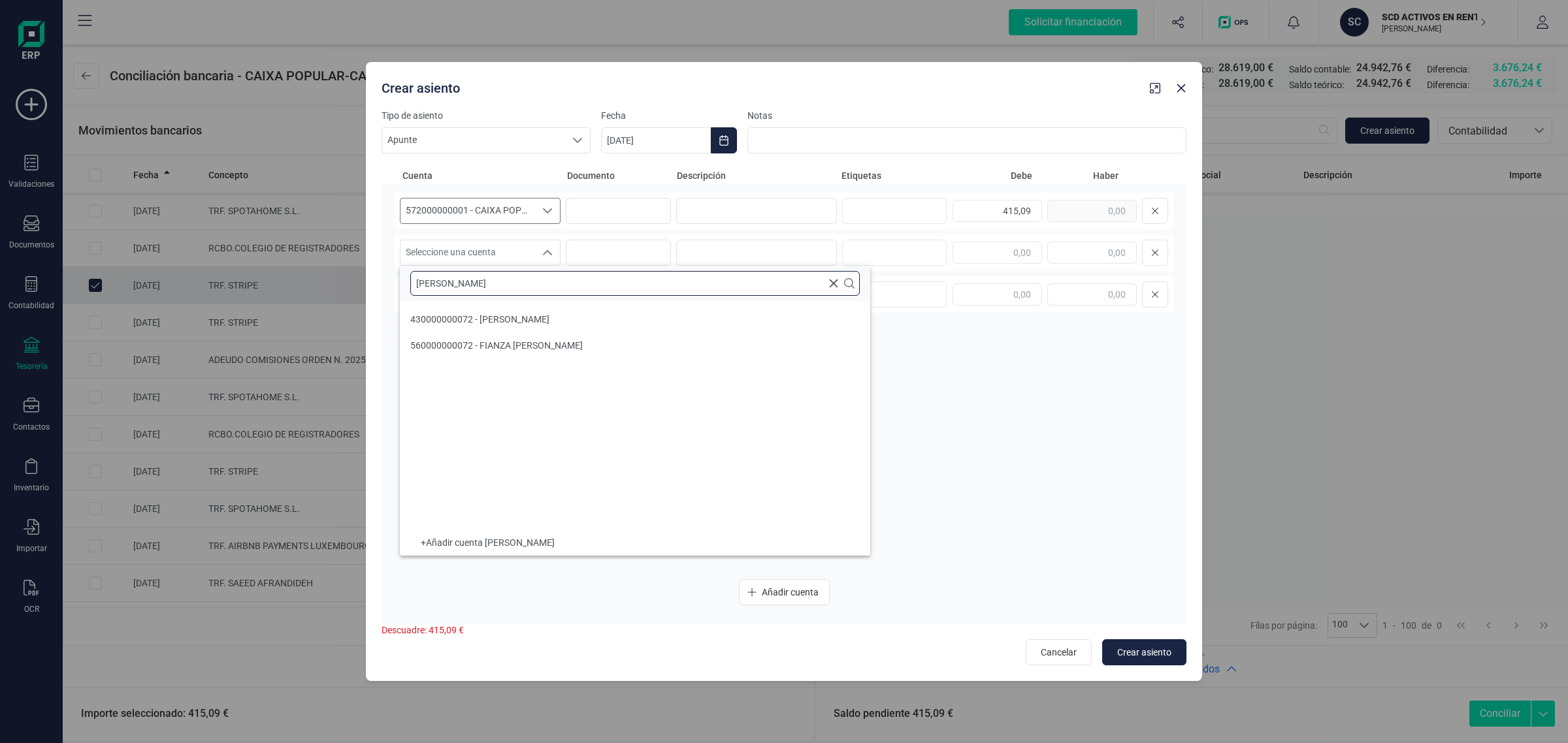
type input "SANTIAF"
click at [479, 283] on input "text" at bounding box center [635, 284] width 449 height 25
type input "SANTIAGO"
click at [515, 318] on span "430000000072 - SANTIAGO CALLIGARI" at bounding box center [480, 319] width 139 height 11
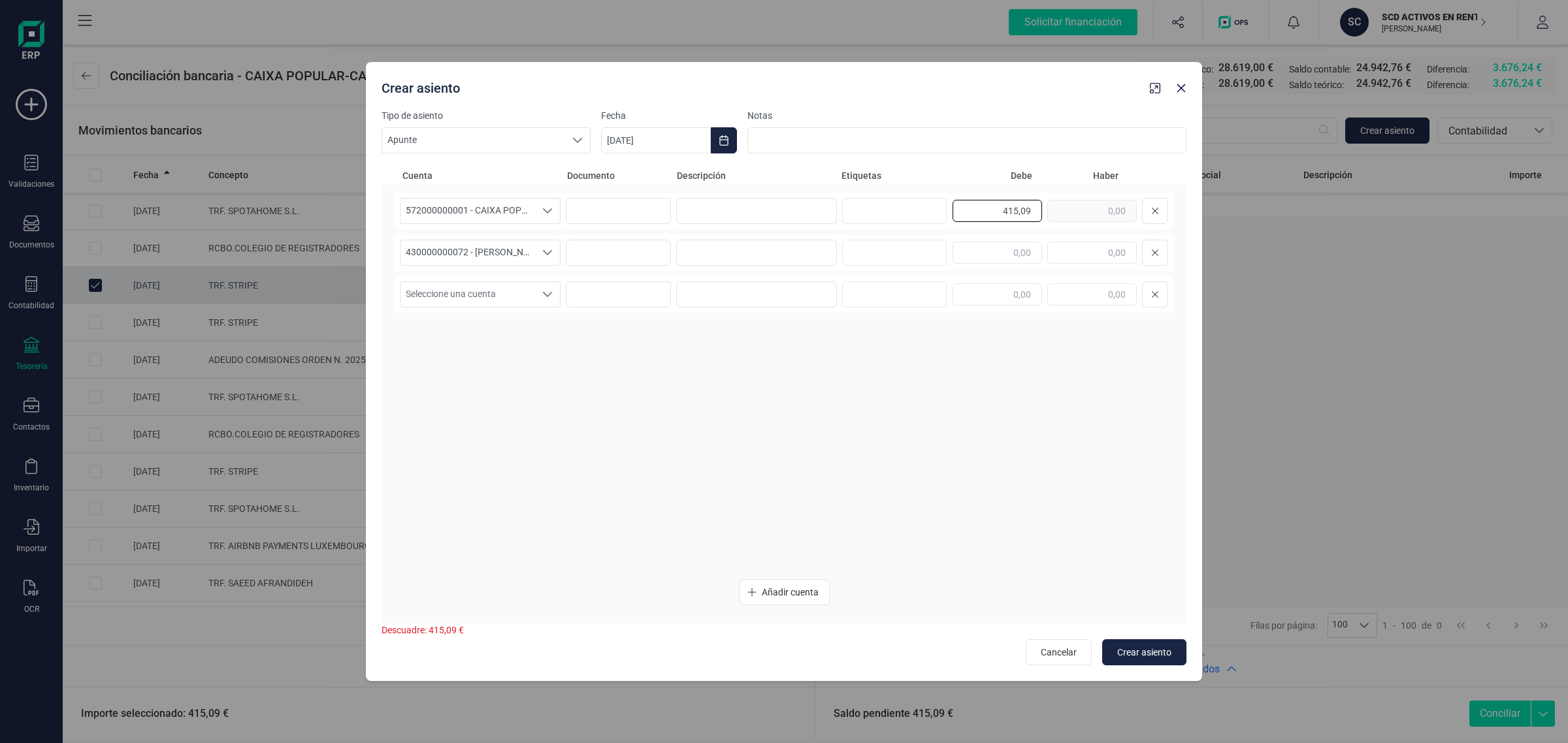
drag, startPoint x: 998, startPoint y: 206, endPoint x: 1046, endPoint y: 220, distance: 50.0
click at [1046, 220] on div "415,09" at bounding box center [1060, 211] width 216 height 26
click at [1064, 244] on input "text" at bounding box center [1092, 253] width 89 height 22
paste input "415,09"
type input "415,09"
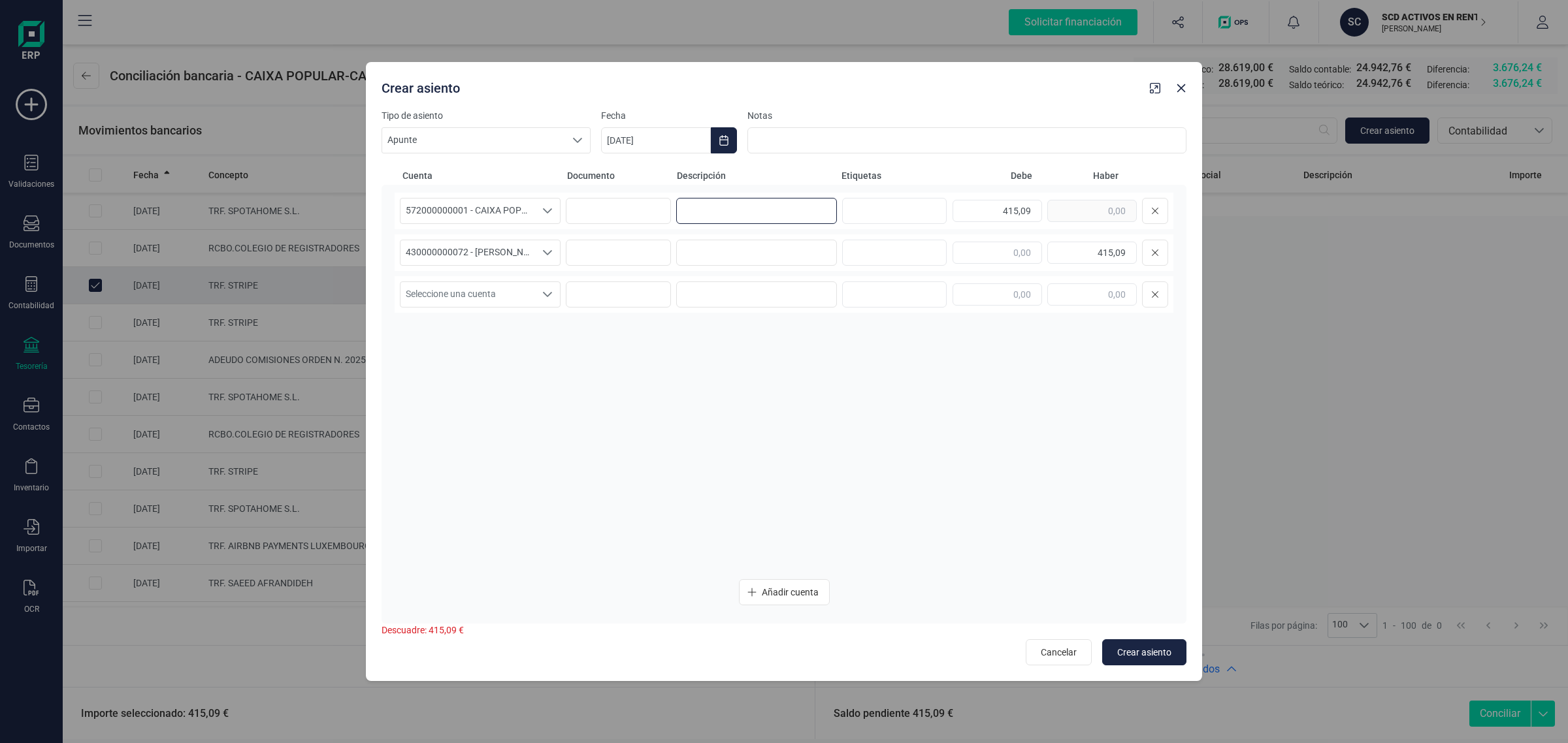
click at [720, 210] on input at bounding box center [756, 211] width 160 height 26
click at [738, 206] on input at bounding box center [756, 211] width 160 height 26
drag, startPoint x: 777, startPoint y: 220, endPoint x: 681, endPoint y: 212, distance: 96.3
click at [682, 212] on input "CUOTA SEPTIEMBRE" at bounding box center [756, 211] width 160 height 26
type input "CUOTA SEPTIEMBRE"
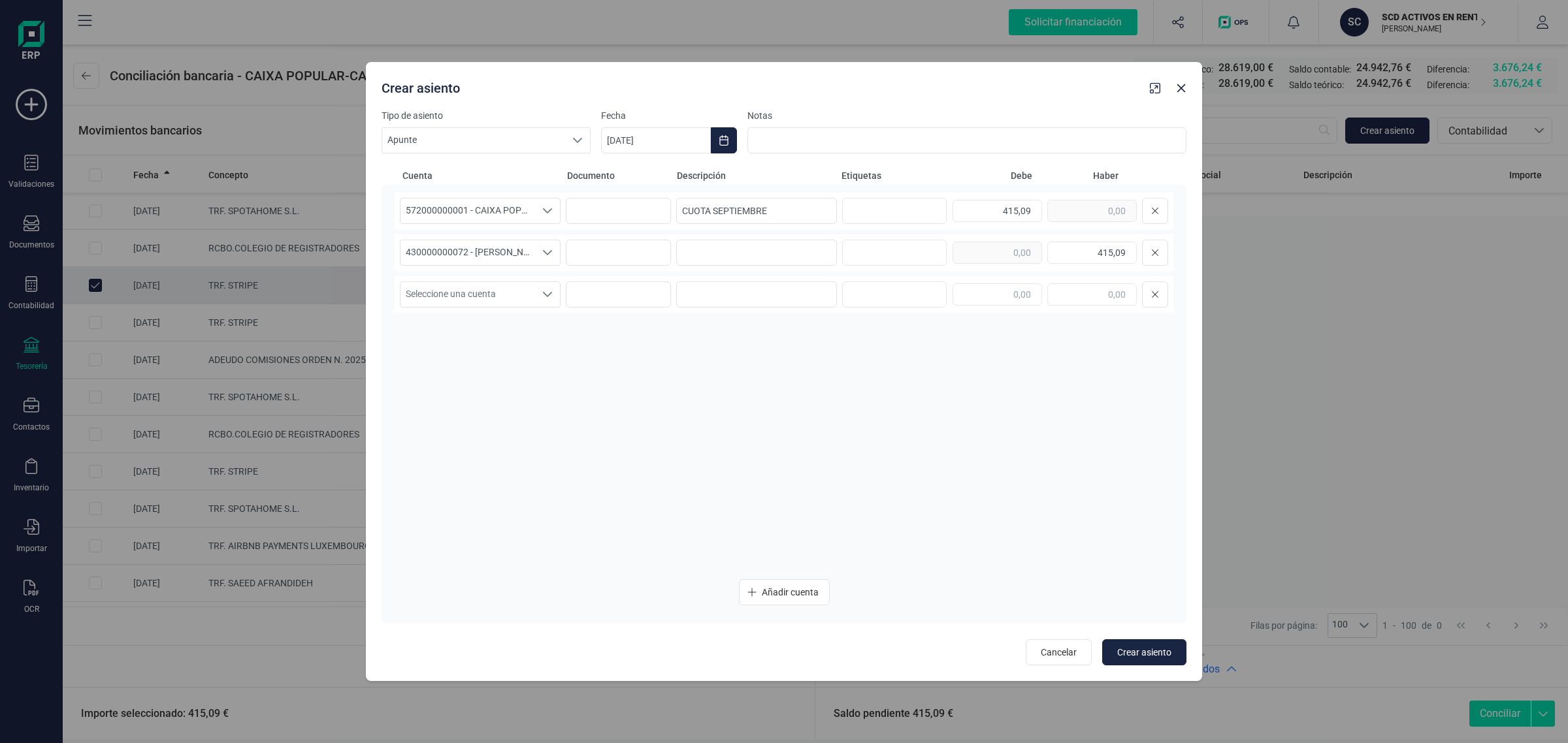
click at [709, 237] on div "430000000072 - SANTIAGO CALLIGARI 430000000072 - SANTIAGO CALLIGARI 43000000007…" at bounding box center [784, 253] width 779 height 37
click at [710, 248] on input at bounding box center [756, 253] width 160 height 26
paste input "CUOTA SEPTIEMBRE"
type input "CUOTA SEPTIEMBRE"
click at [721, 132] on button "Choose Date" at bounding box center [724, 140] width 26 height 26
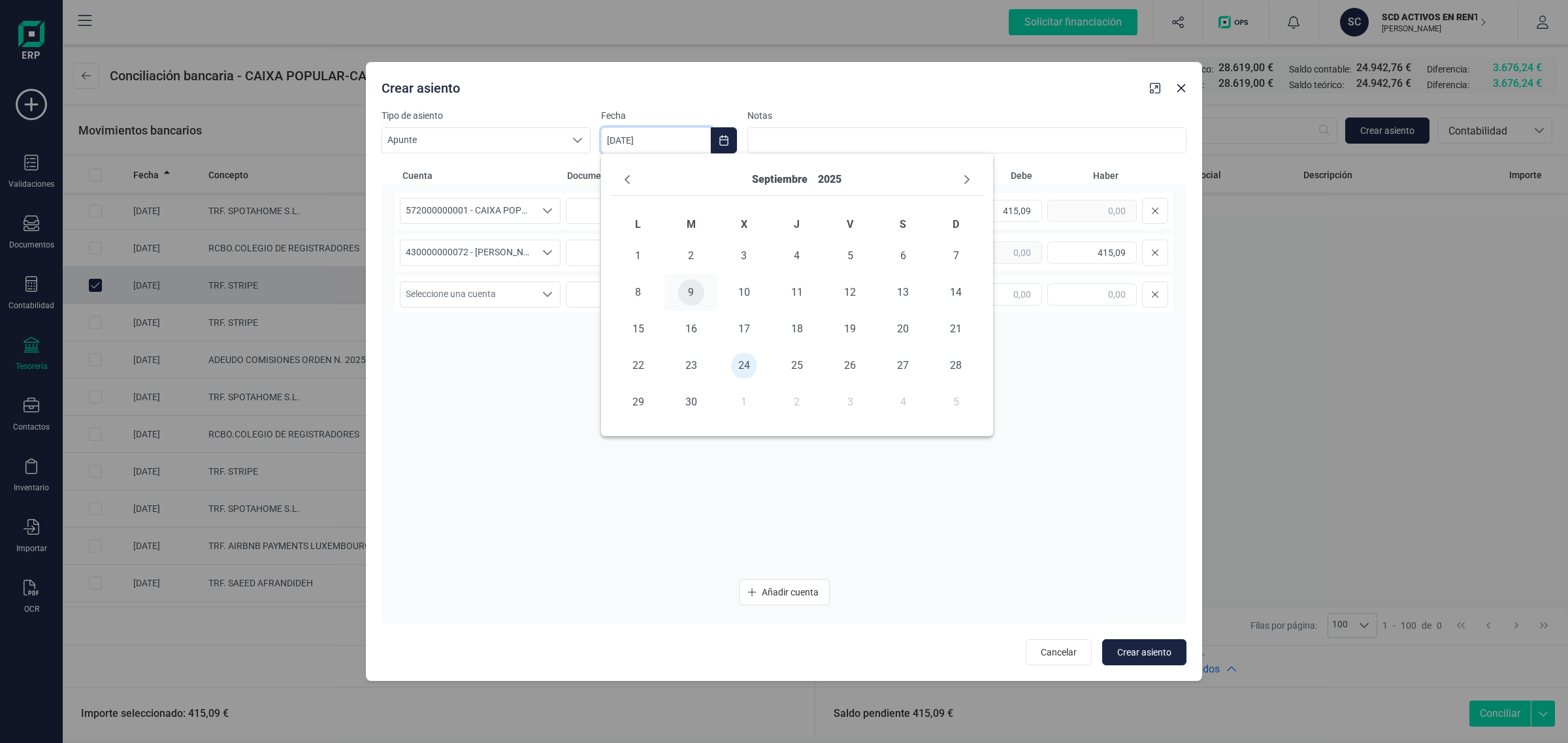
click at [700, 290] on span "9" at bounding box center [691, 293] width 26 height 26
type input "[DATE]"
click at [1130, 648] on span "Crear asiento" at bounding box center [1145, 652] width 54 height 13
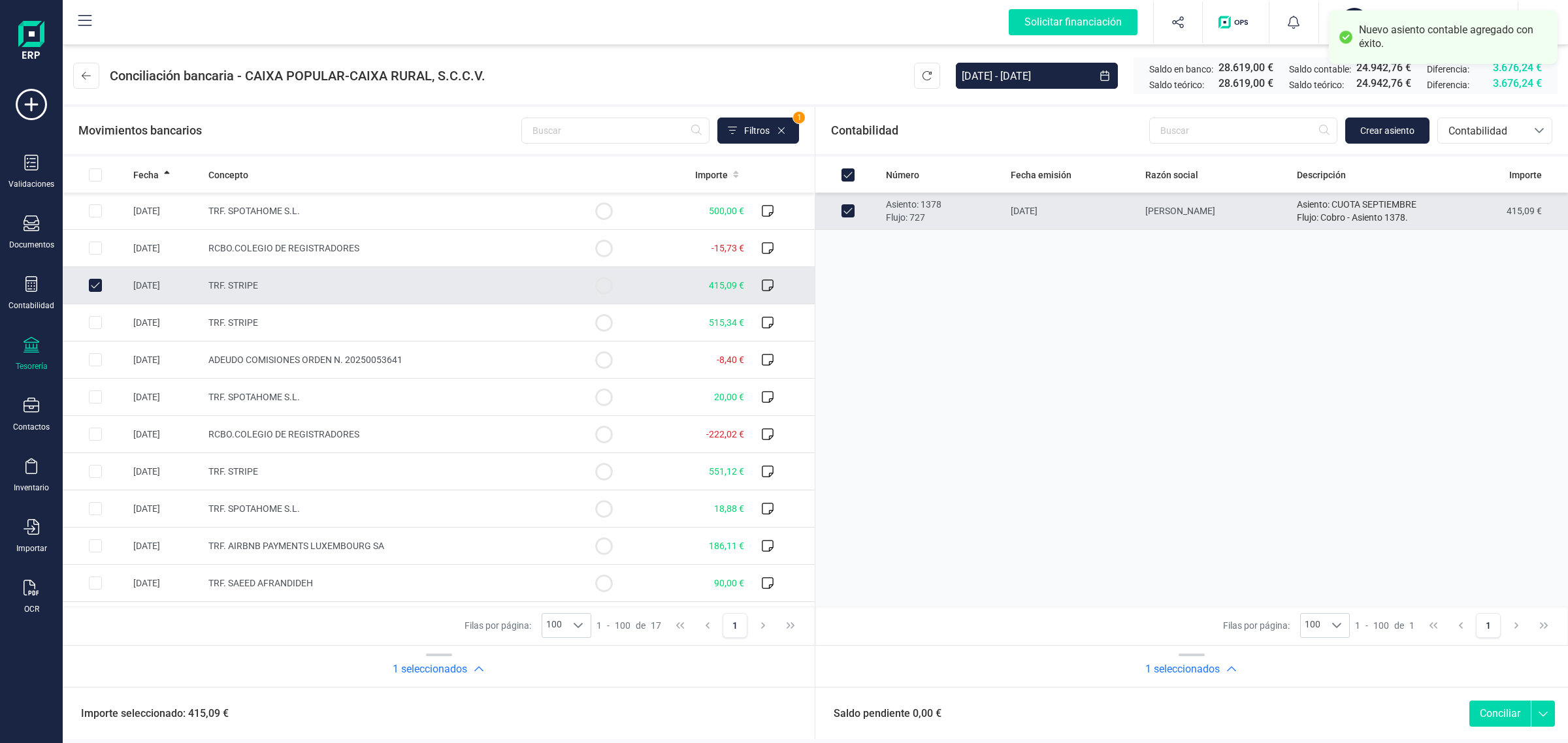
click at [1496, 707] on button "Conciliar" at bounding box center [1500, 714] width 61 height 26
checkbox input "false"
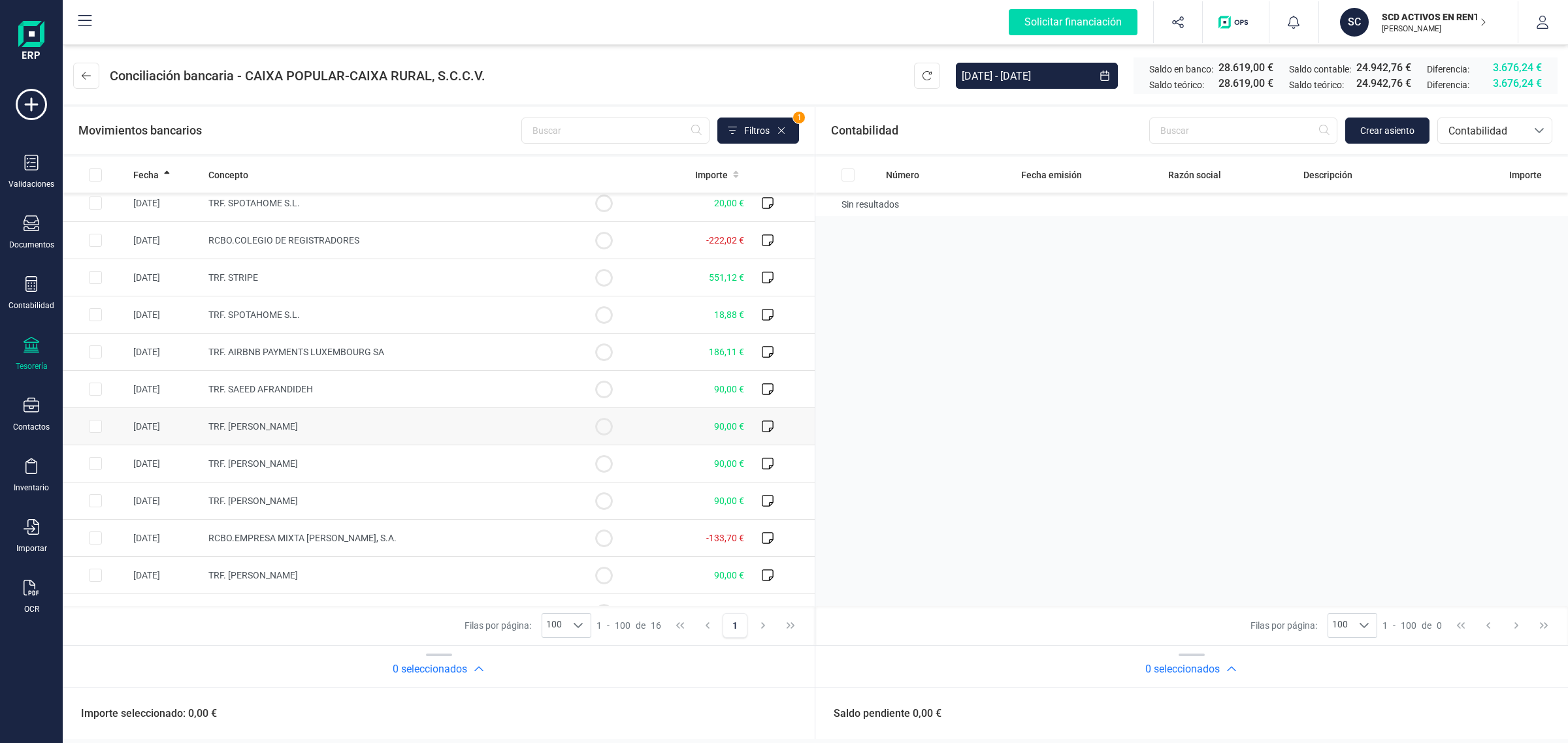
scroll to position [184, 0]
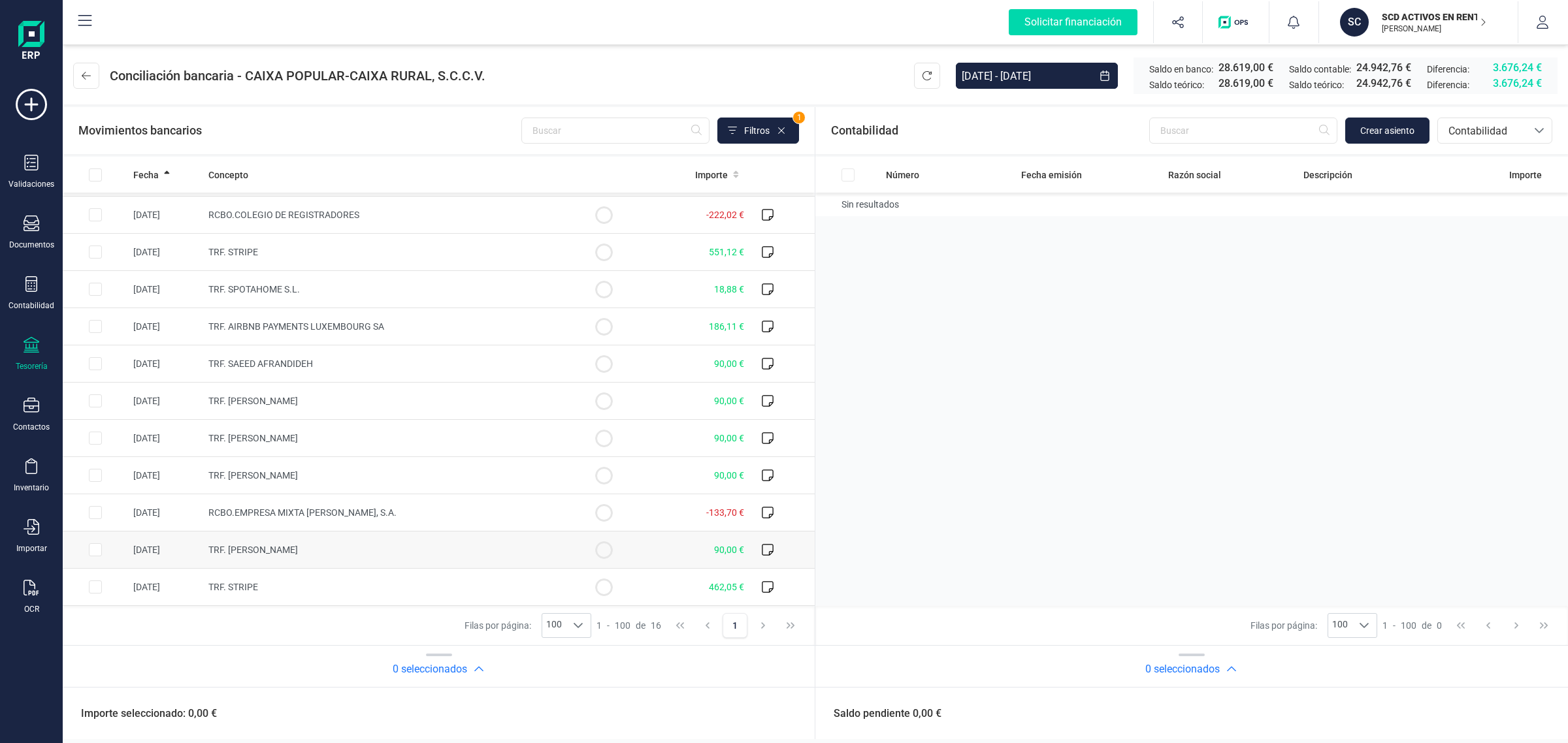
click at [230, 552] on span "TRF. SANTIAGO CALLIGARI" at bounding box center [253, 549] width 89 height 11
checkbox input "true"
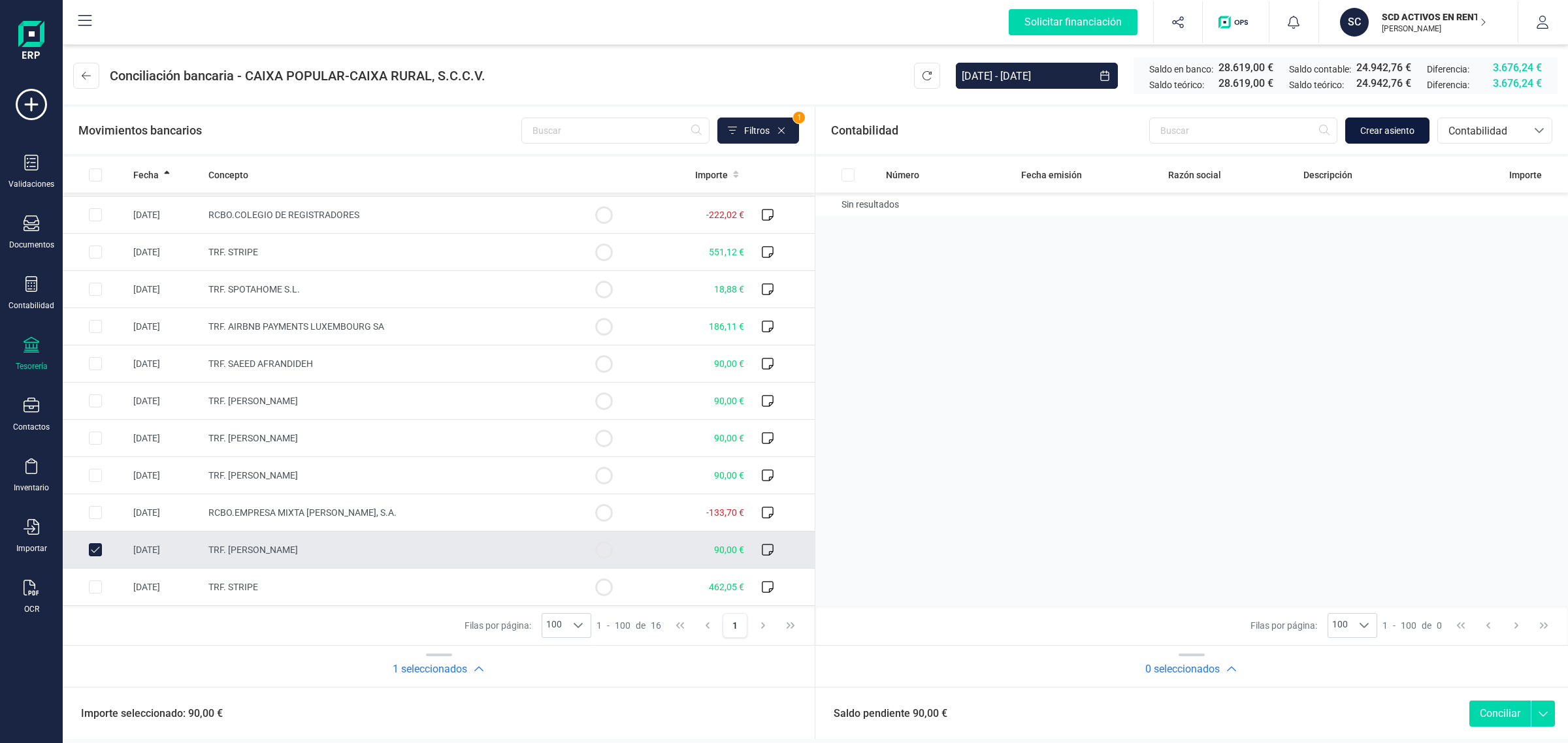
click at [1397, 126] on span "Crear asiento" at bounding box center [1388, 130] width 54 height 13
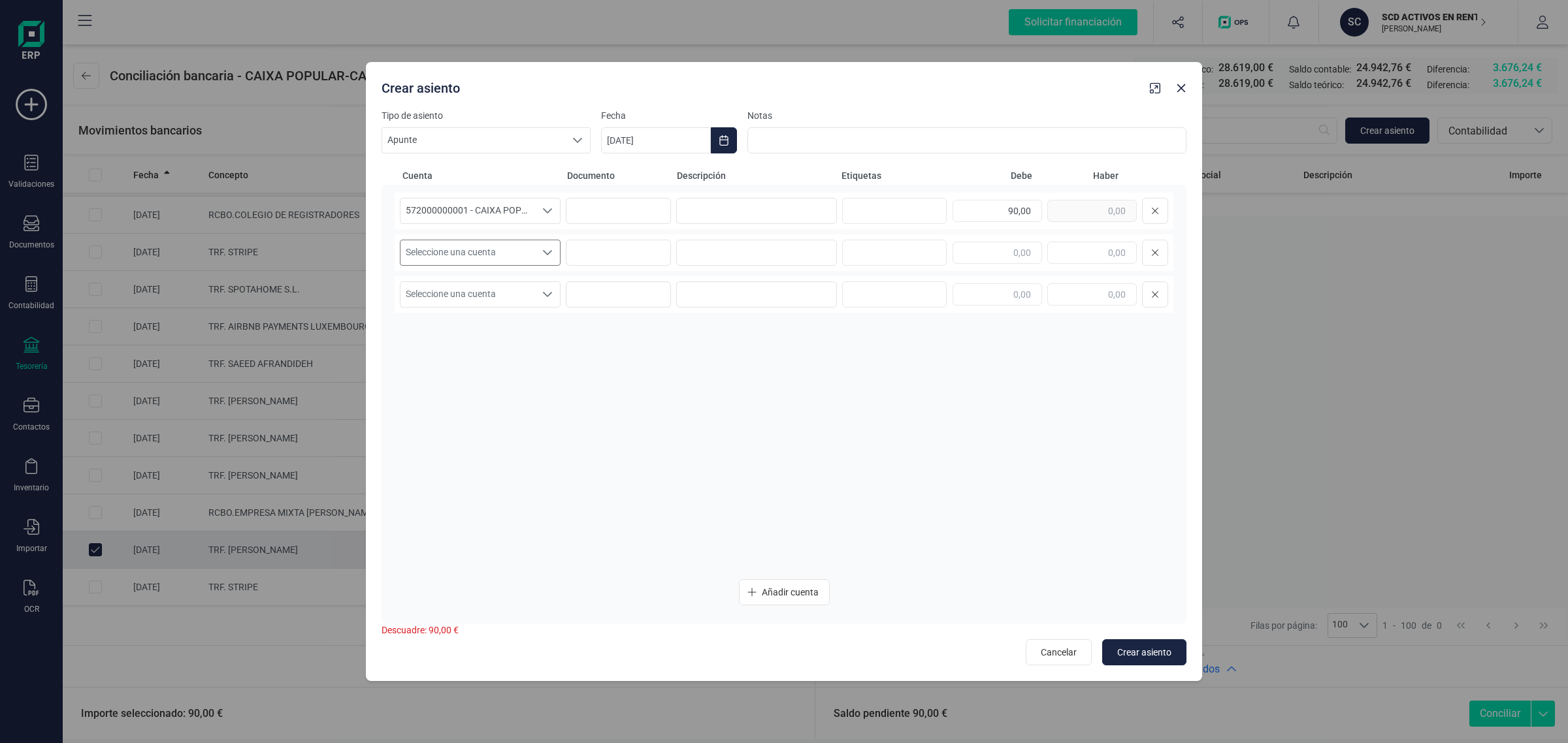
click at [476, 252] on span "Seleccione una cuenta" at bounding box center [468, 253] width 134 height 25
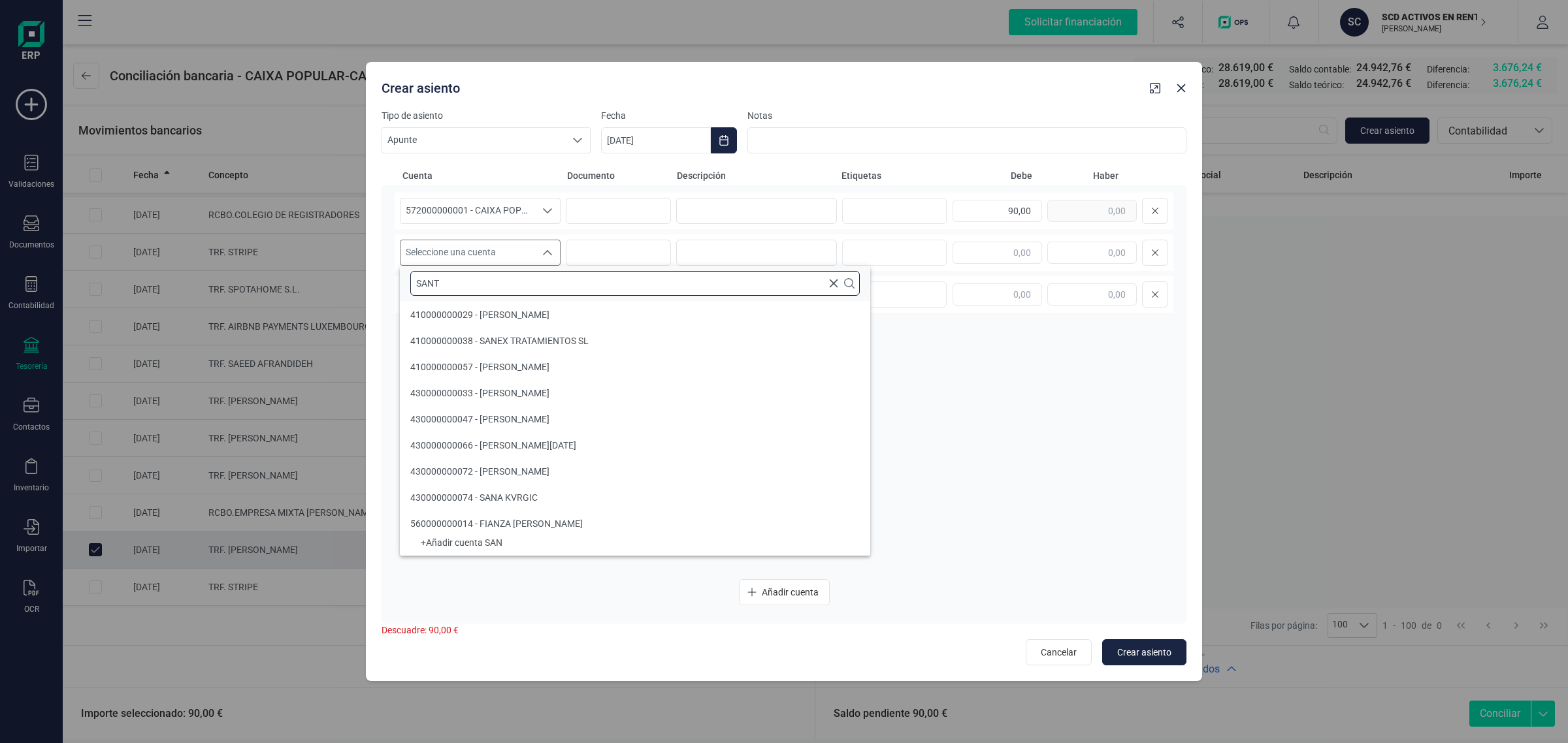
scroll to position [0, 0]
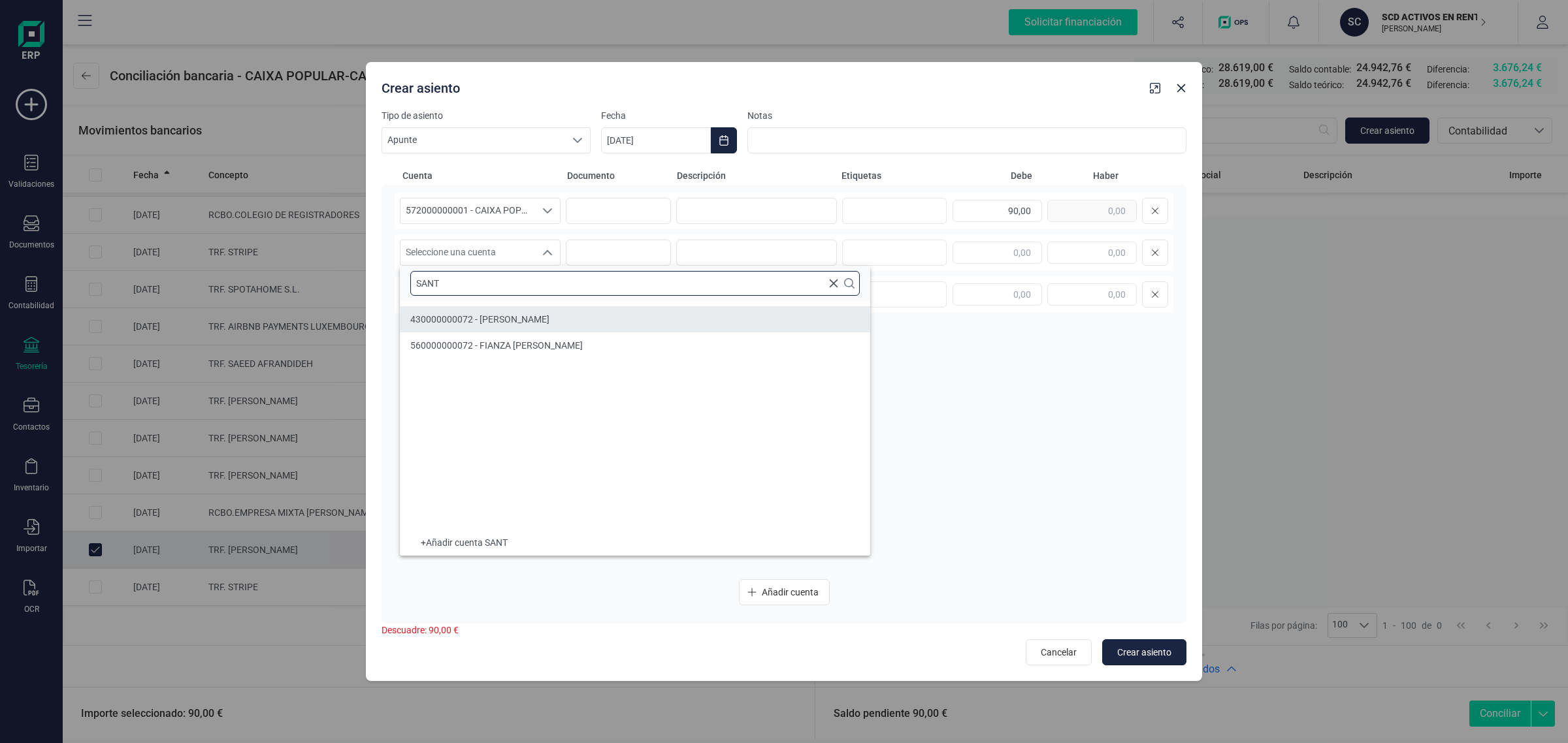
type input "SANT"
click at [492, 315] on span "430000000072 - SANTIAGO CALLIGARI" at bounding box center [480, 319] width 139 height 11
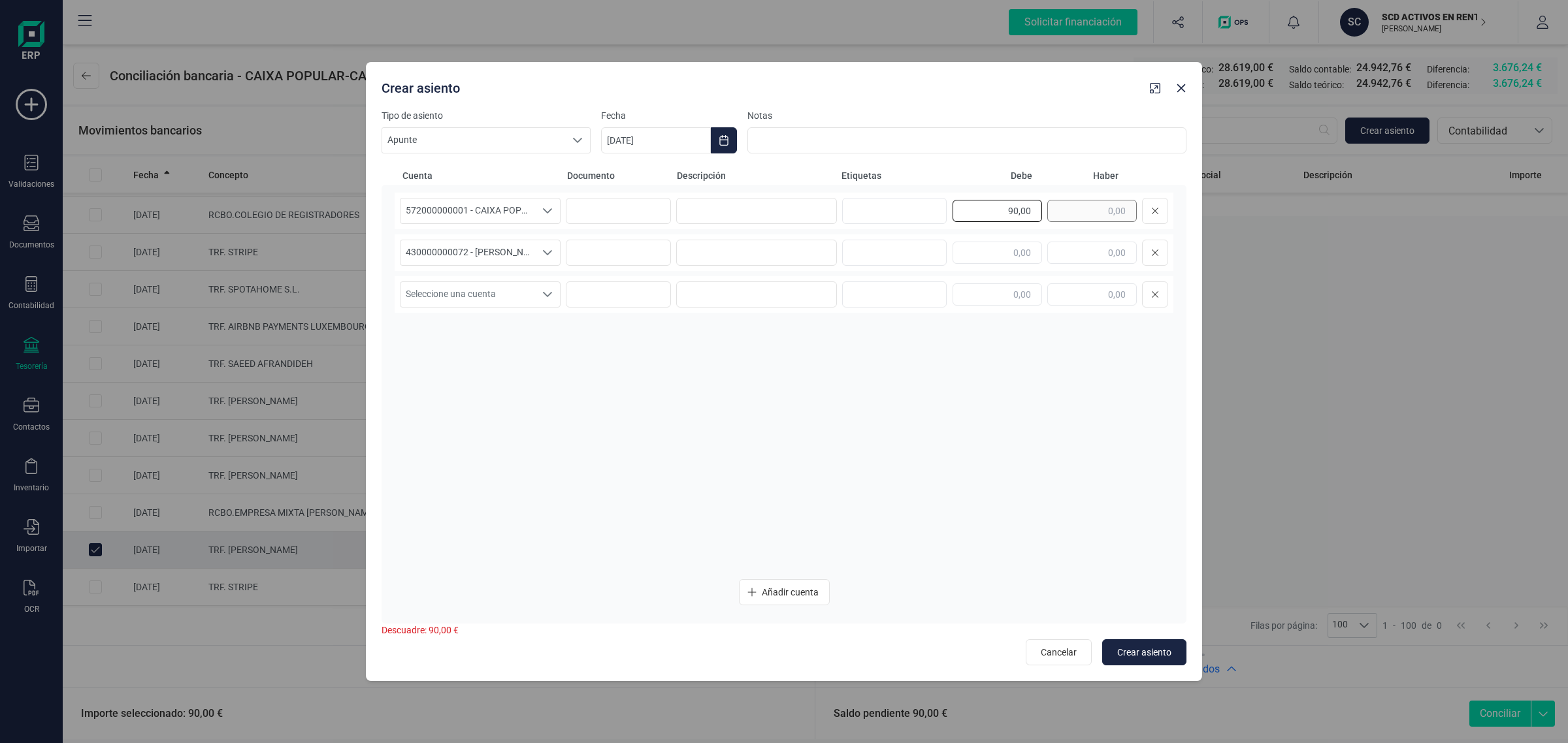
click at [1072, 219] on div "90,00" at bounding box center [1060, 211] width 216 height 26
click at [1086, 246] on input "text" at bounding box center [1092, 253] width 89 height 22
paste input "90,00"
type input "90,00"
click at [737, 207] on input at bounding box center [756, 211] width 160 height 26
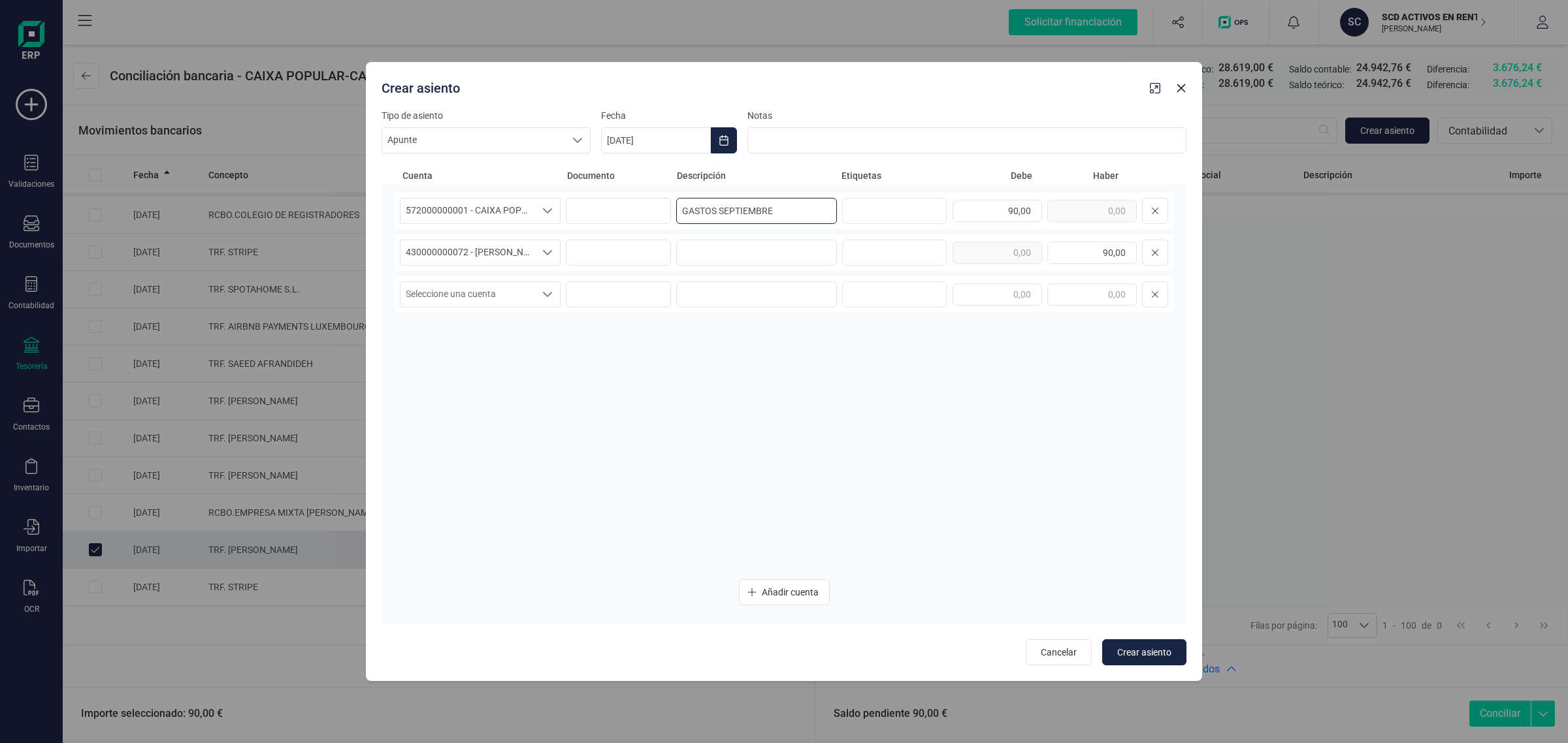
drag, startPoint x: 775, startPoint y: 206, endPoint x: 675, endPoint y: 214, distance: 100.3
click at [678, 214] on input "GASTOS SEPTIEMBRE" at bounding box center [756, 211] width 160 height 26
type input "GASTOS SEPTIEMBRE"
click at [697, 245] on input at bounding box center [756, 253] width 160 height 26
paste input "GASTOS SEPTIEMBRE"
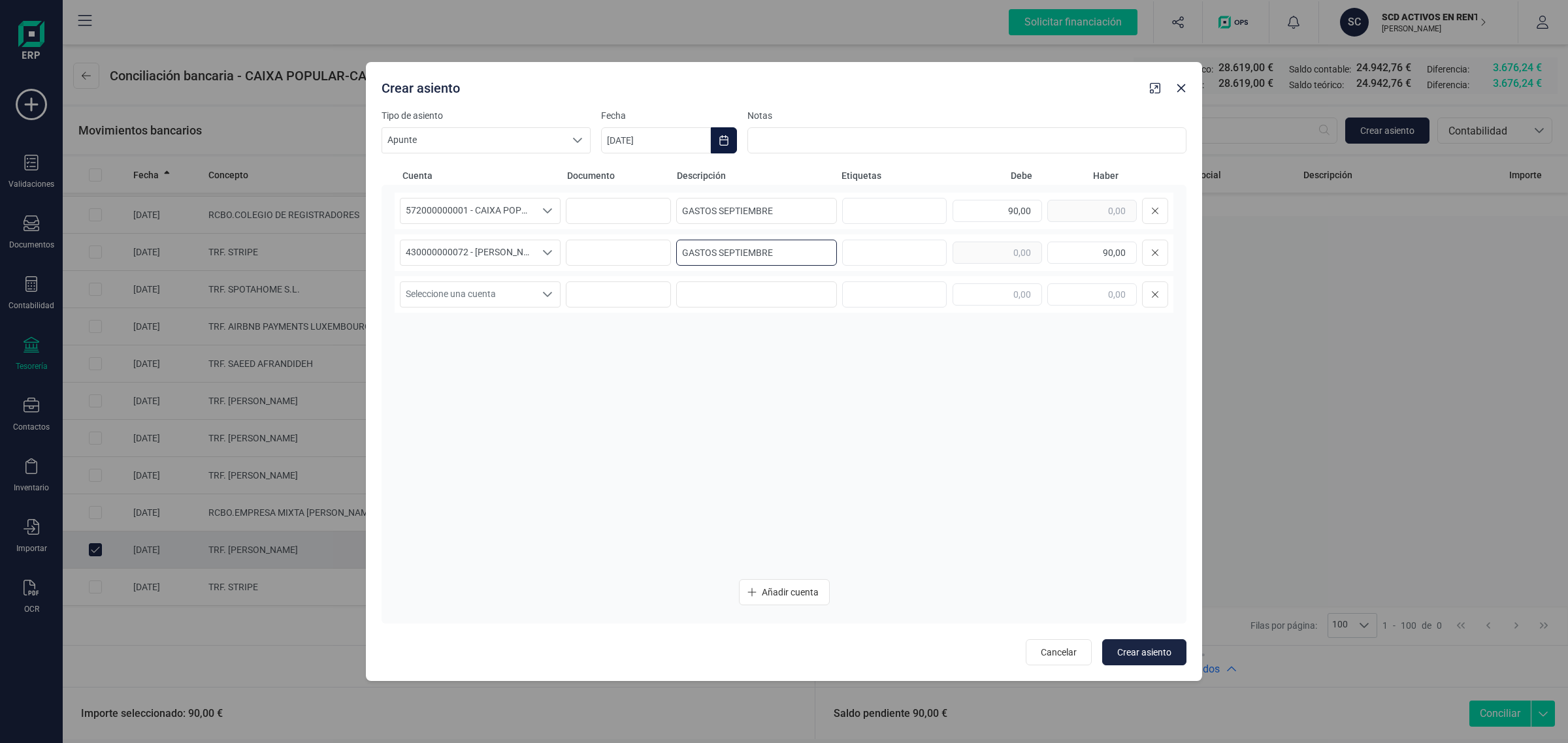
type input "GASTOS SEPTIEMBRE"
click at [720, 147] on button "Choose Date" at bounding box center [724, 140] width 26 height 26
click at [798, 324] on span "18" at bounding box center [797, 329] width 26 height 26
click at [1154, 651] on span "Crear asiento" at bounding box center [1145, 652] width 54 height 13
type input "[DATE]"
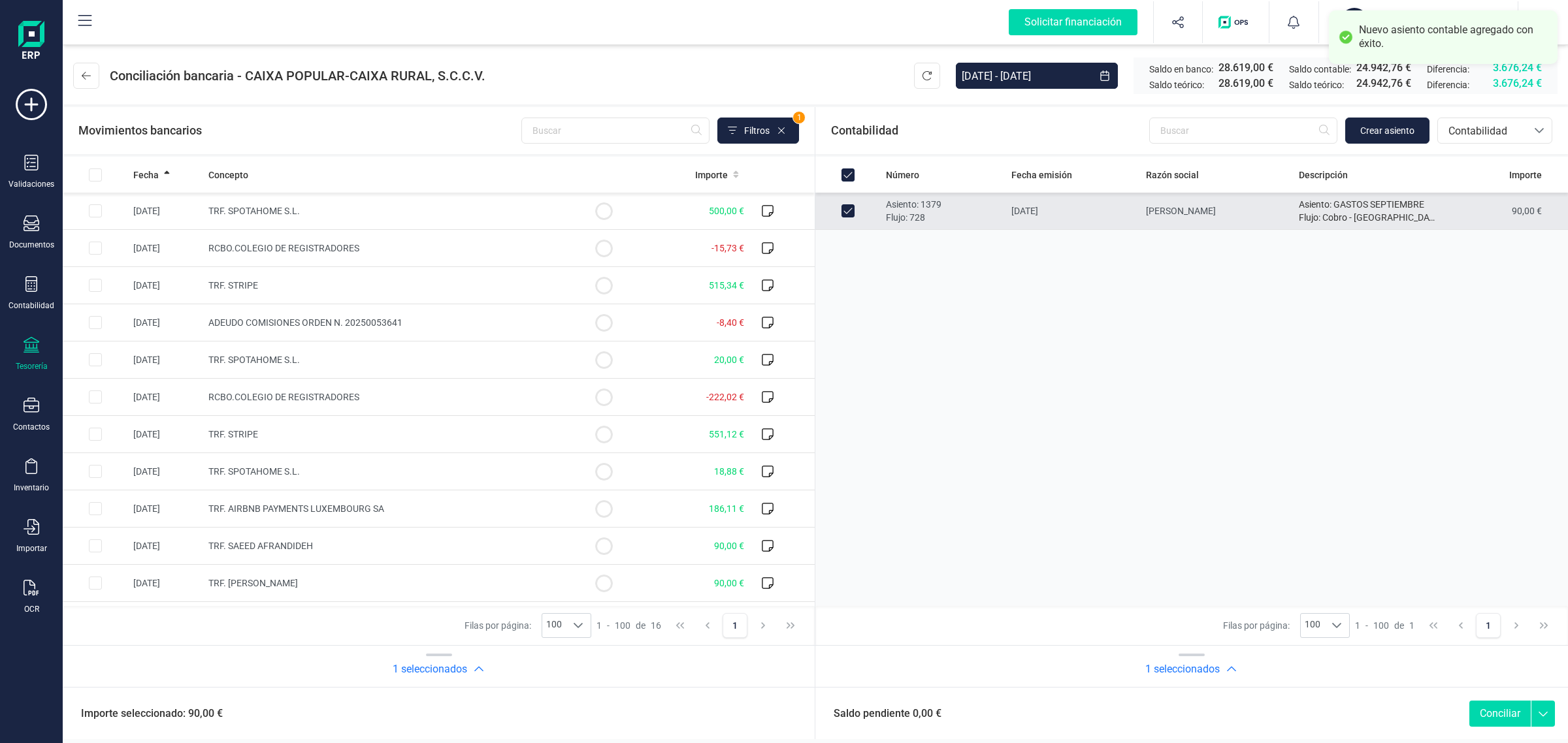
click at [1508, 720] on button "Conciliar" at bounding box center [1500, 714] width 61 height 26
checkbox input "false"
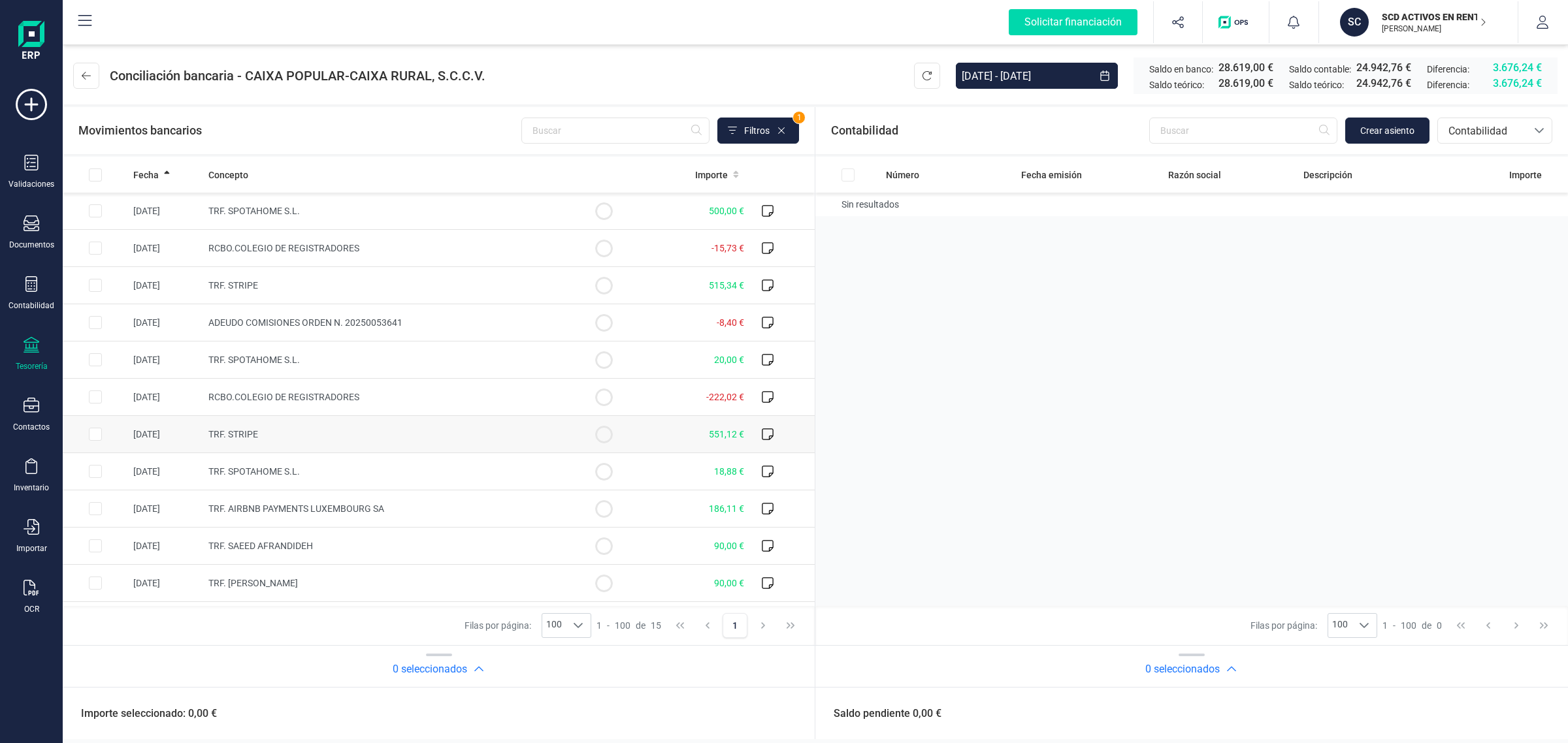
click at [288, 433] on td "TRF. STRIPE" at bounding box center [387, 435] width 368 height 37
checkbox input "true"
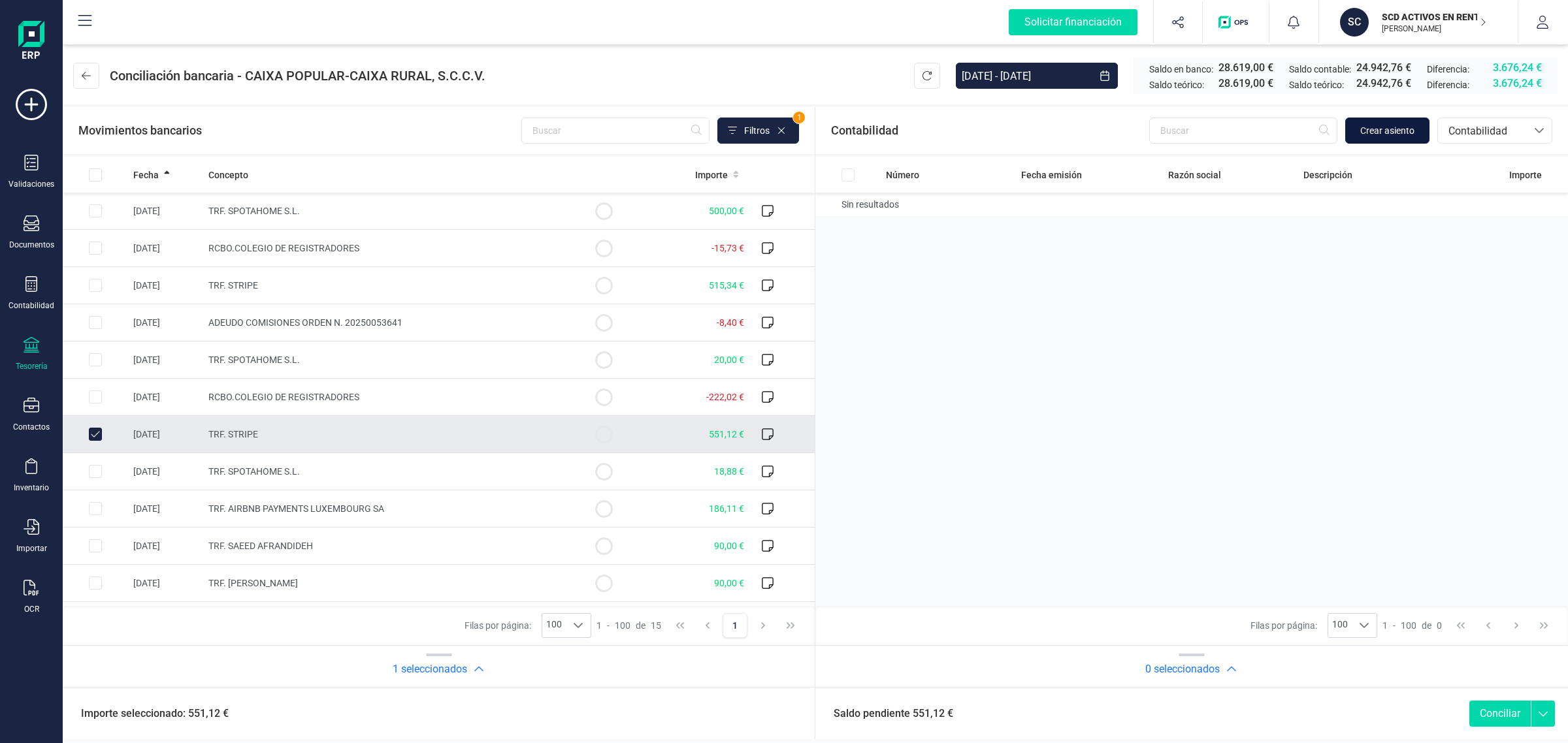
click at [1387, 128] on span "Crear asiento" at bounding box center [1388, 130] width 54 height 13
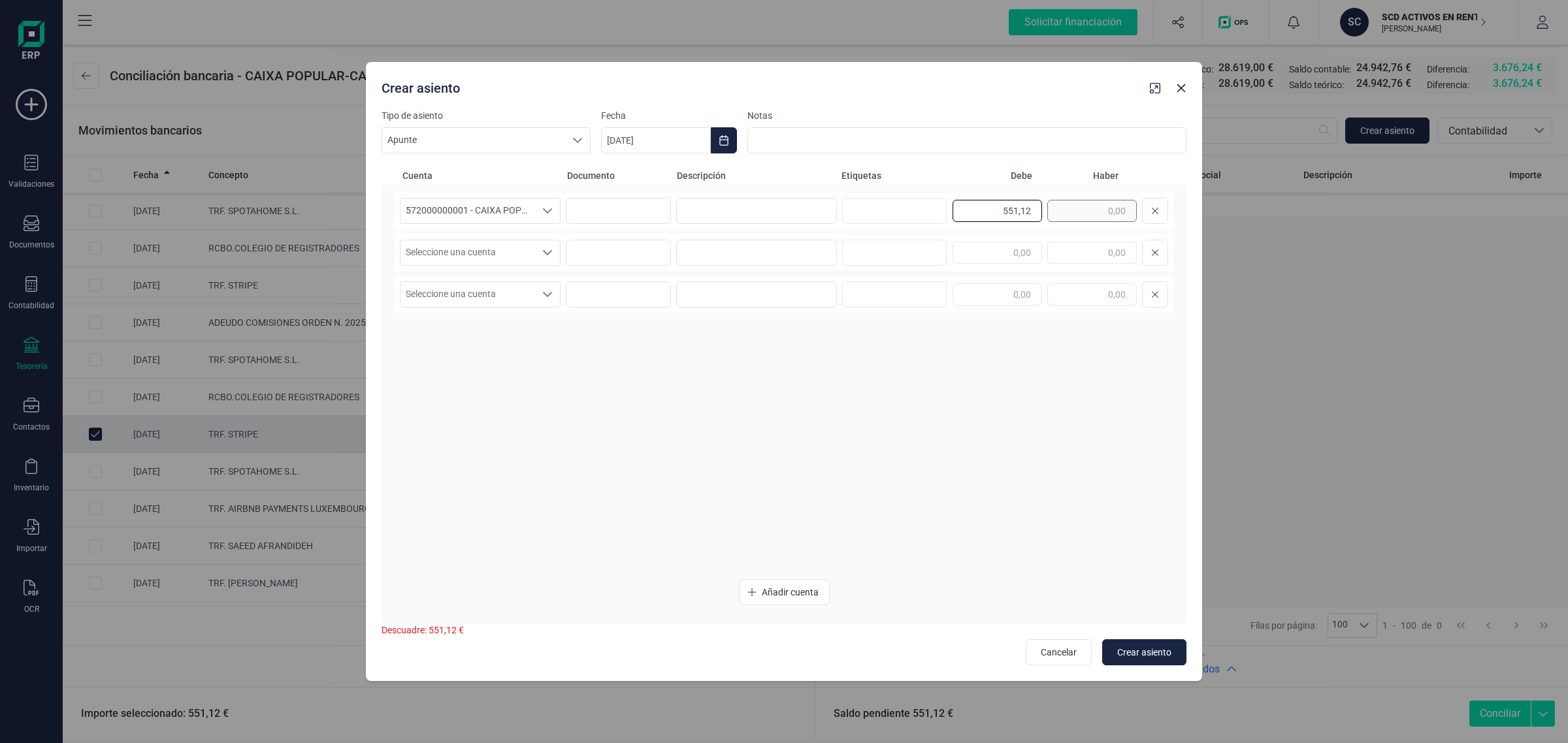
click at [1053, 216] on div "551,12" at bounding box center [1060, 211] width 216 height 26
click at [1084, 257] on input "text" at bounding box center [1092, 253] width 89 height 22
paste input "551,12"
type input "551,12"
click at [481, 252] on span "Seleccione una cuenta" at bounding box center [468, 253] width 134 height 25
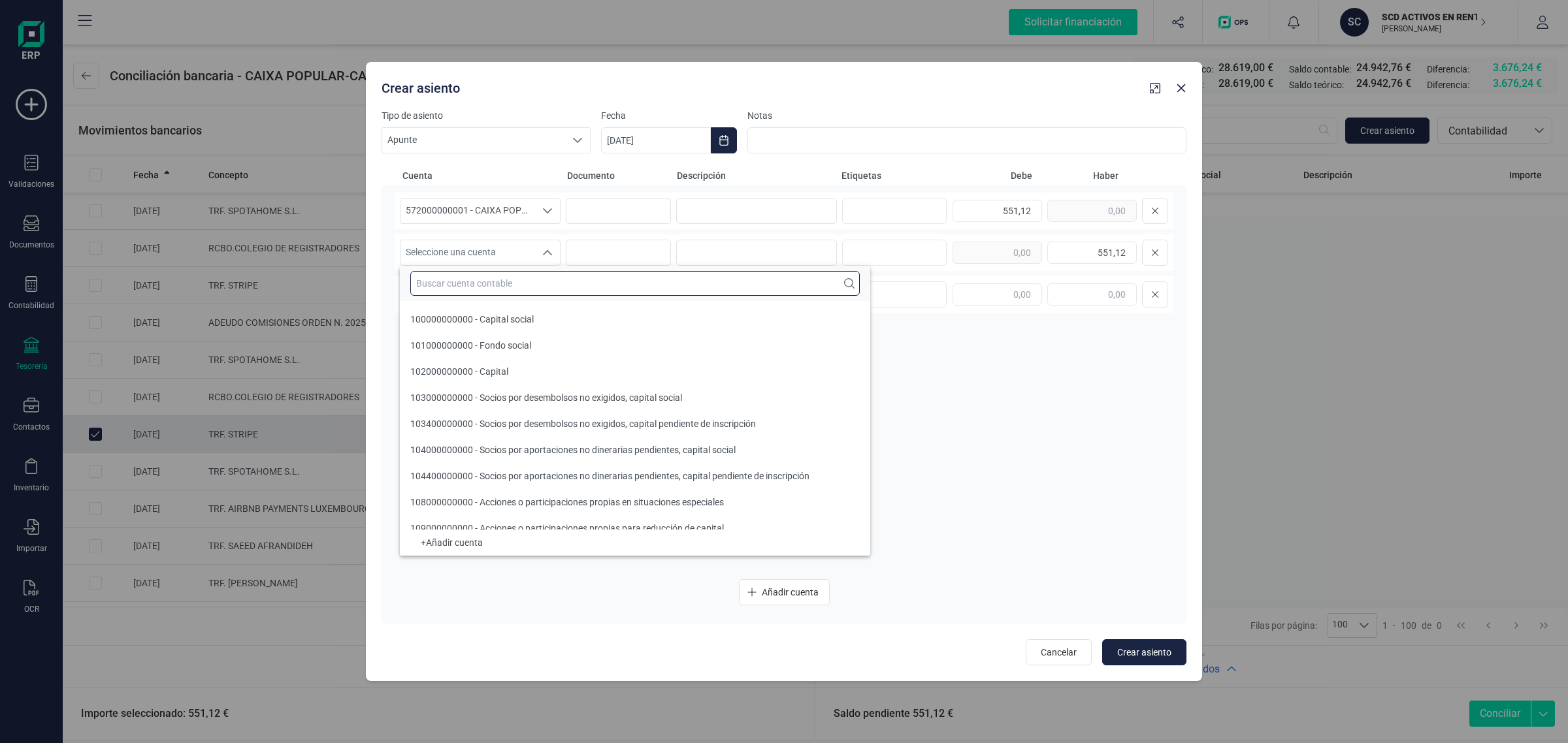
click at [436, 282] on input "text" at bounding box center [635, 284] width 449 height 25
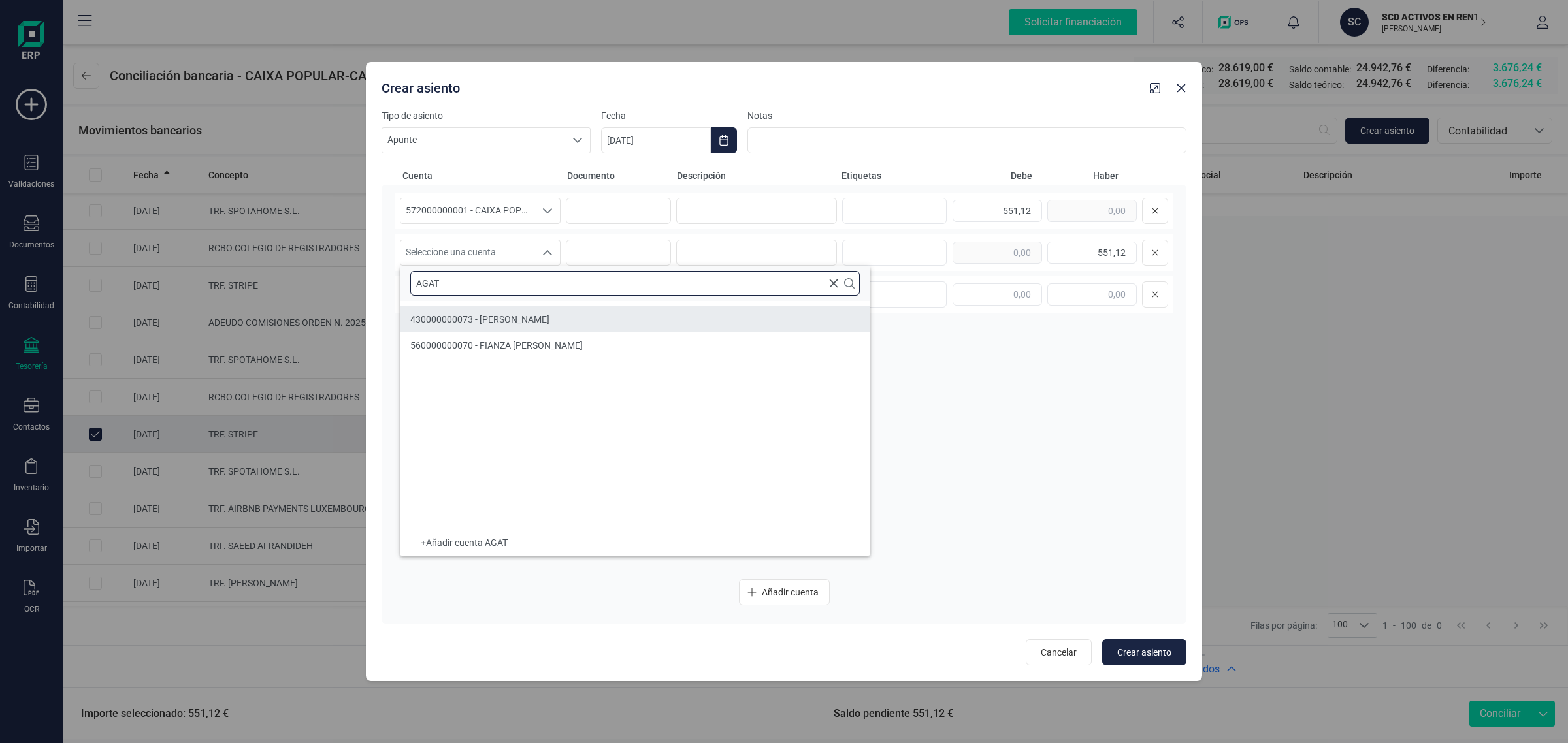
type input "AGAT"
click at [546, 308] on li "430000000073 - AGATA GONIA" at bounding box center [635, 319] width 471 height 26
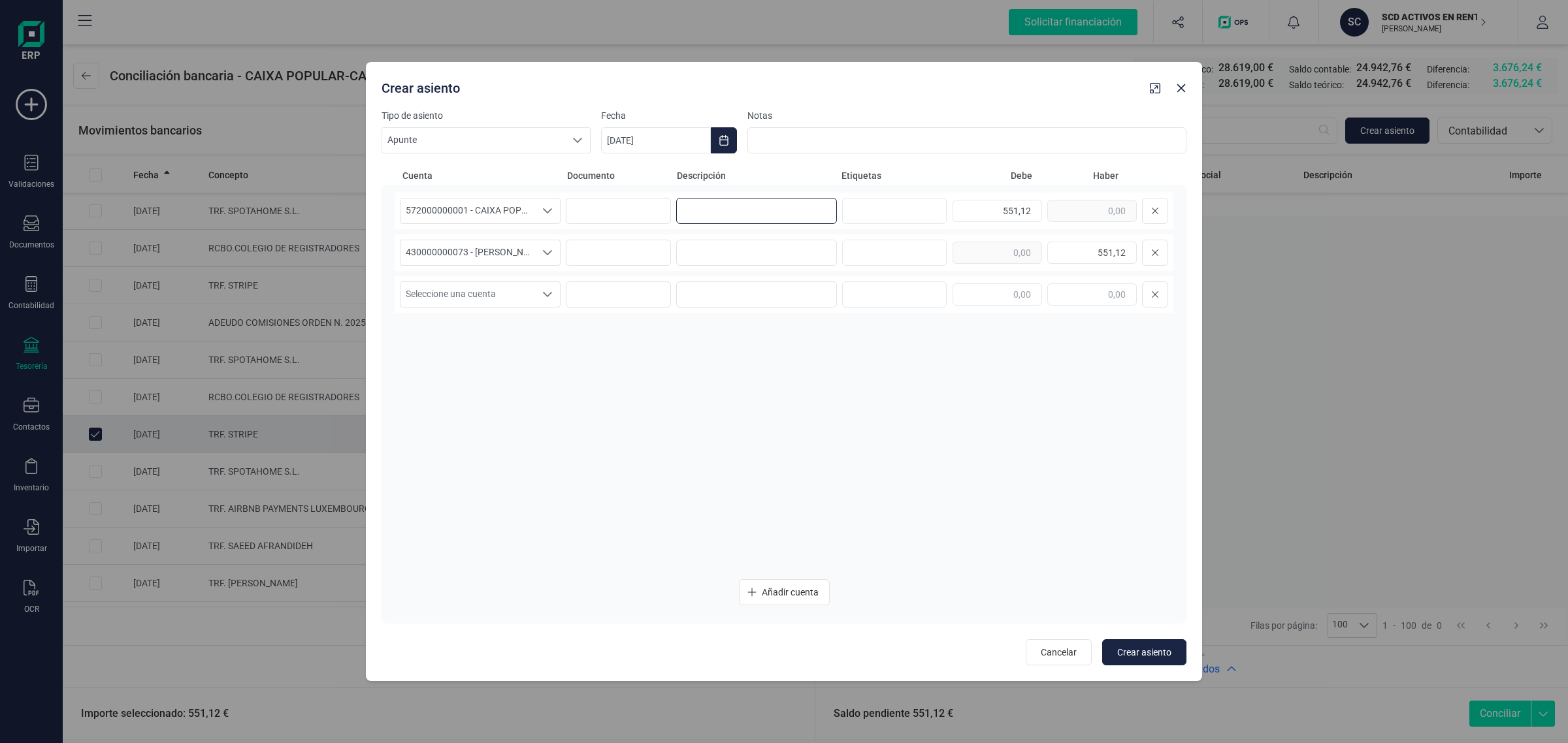
click at [735, 210] on input at bounding box center [756, 211] width 160 height 26
drag, startPoint x: 783, startPoint y: 210, endPoint x: 663, endPoint y: 217, distance: 120.2
click at [663, 217] on div "572000000001 - CAIXA POPULAR-CAIXA RURAL, S.C.C.V. 572000000001 - CAIXA POPULAR…" at bounding box center [784, 211] width 779 height 37
type input "CUOTA SEPTIEMBRE"
click at [731, 252] on input at bounding box center [756, 253] width 160 height 26
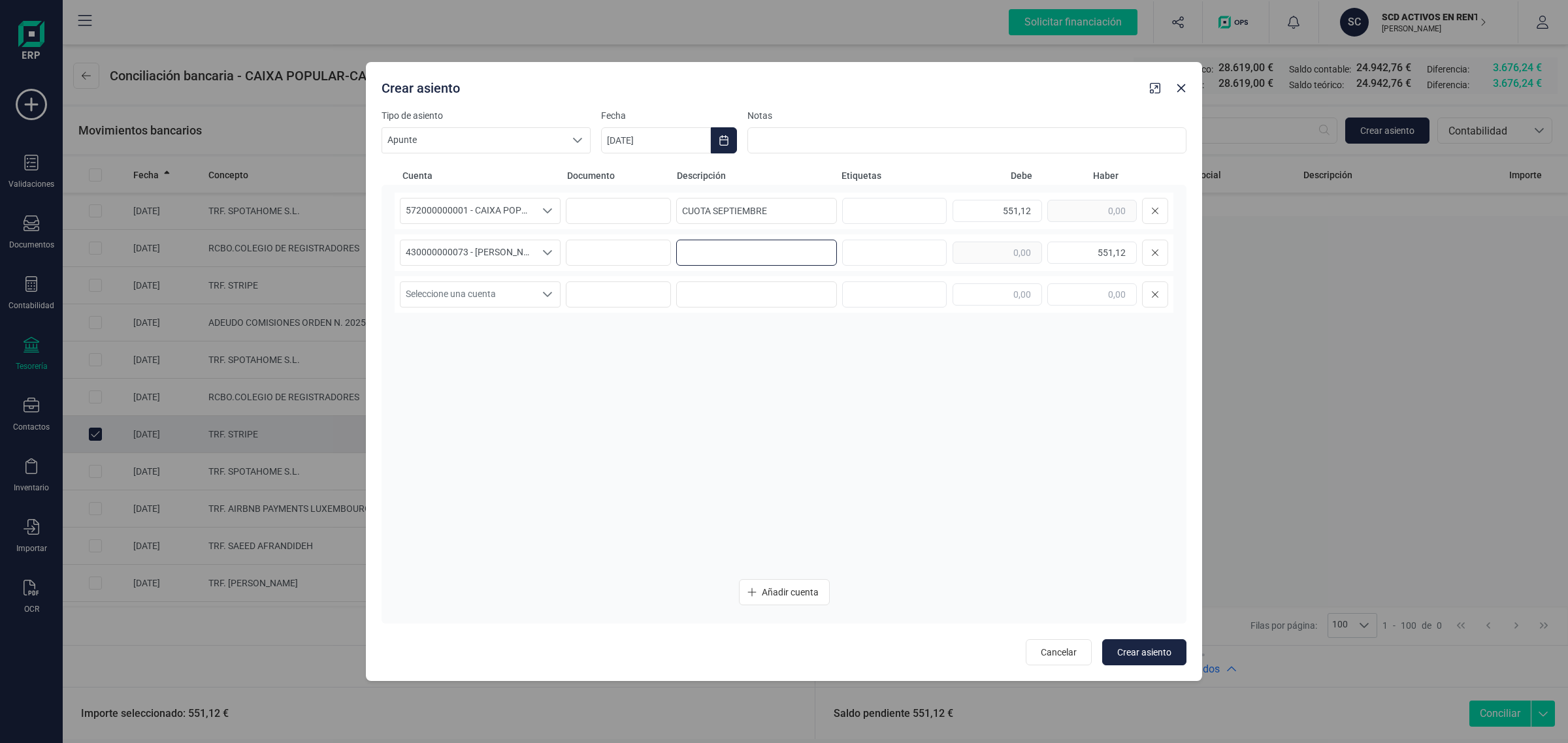
paste input "CUOTA SEPTIEMBRE"
type input "CUOTA SEPTIEMBRE"
click at [726, 140] on icon "Choose Date" at bounding box center [724, 140] width 11 height 11
click at [800, 288] on span "11" at bounding box center [797, 293] width 26 height 26
click at [1154, 648] on span "Crear asiento" at bounding box center [1145, 652] width 54 height 13
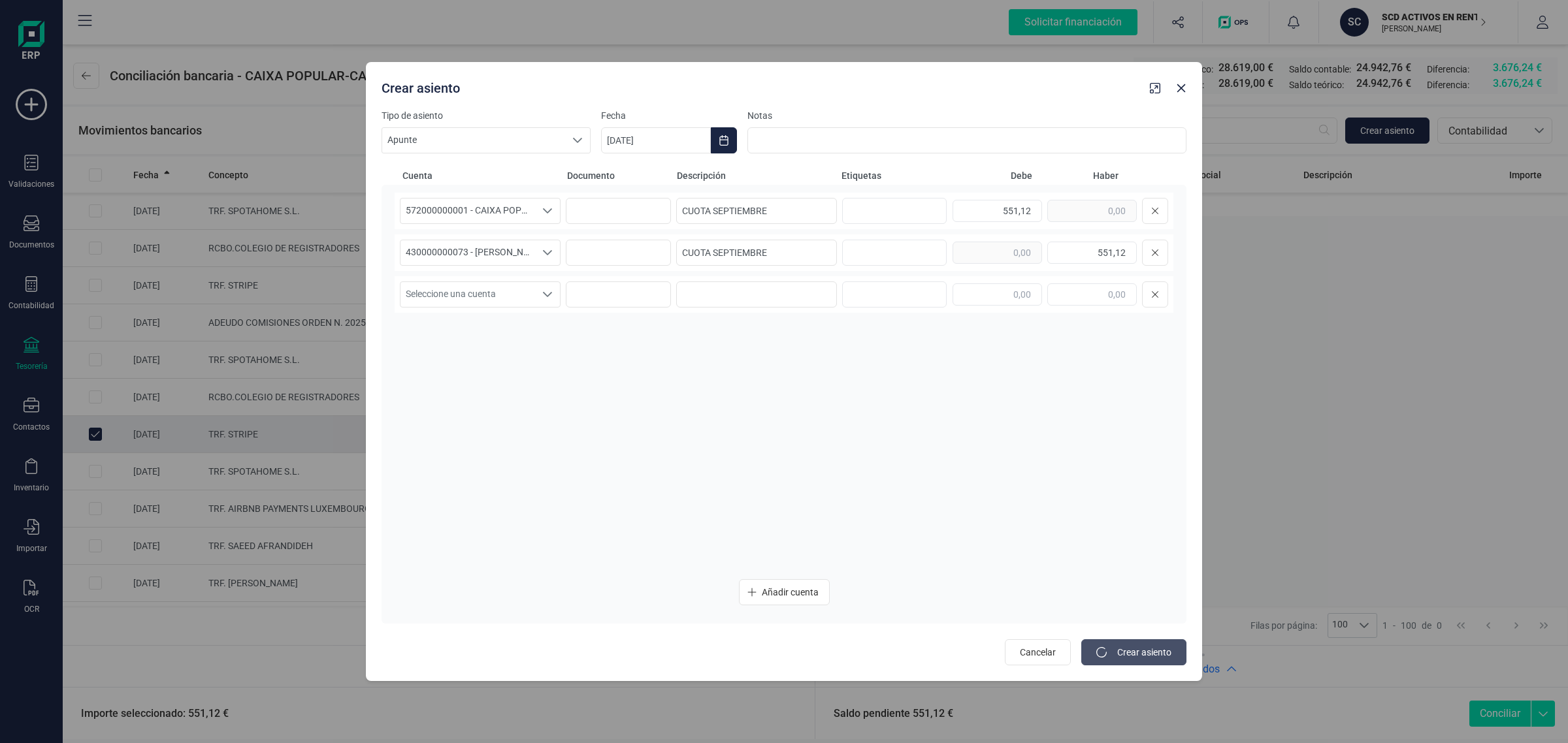
type input "[DATE]"
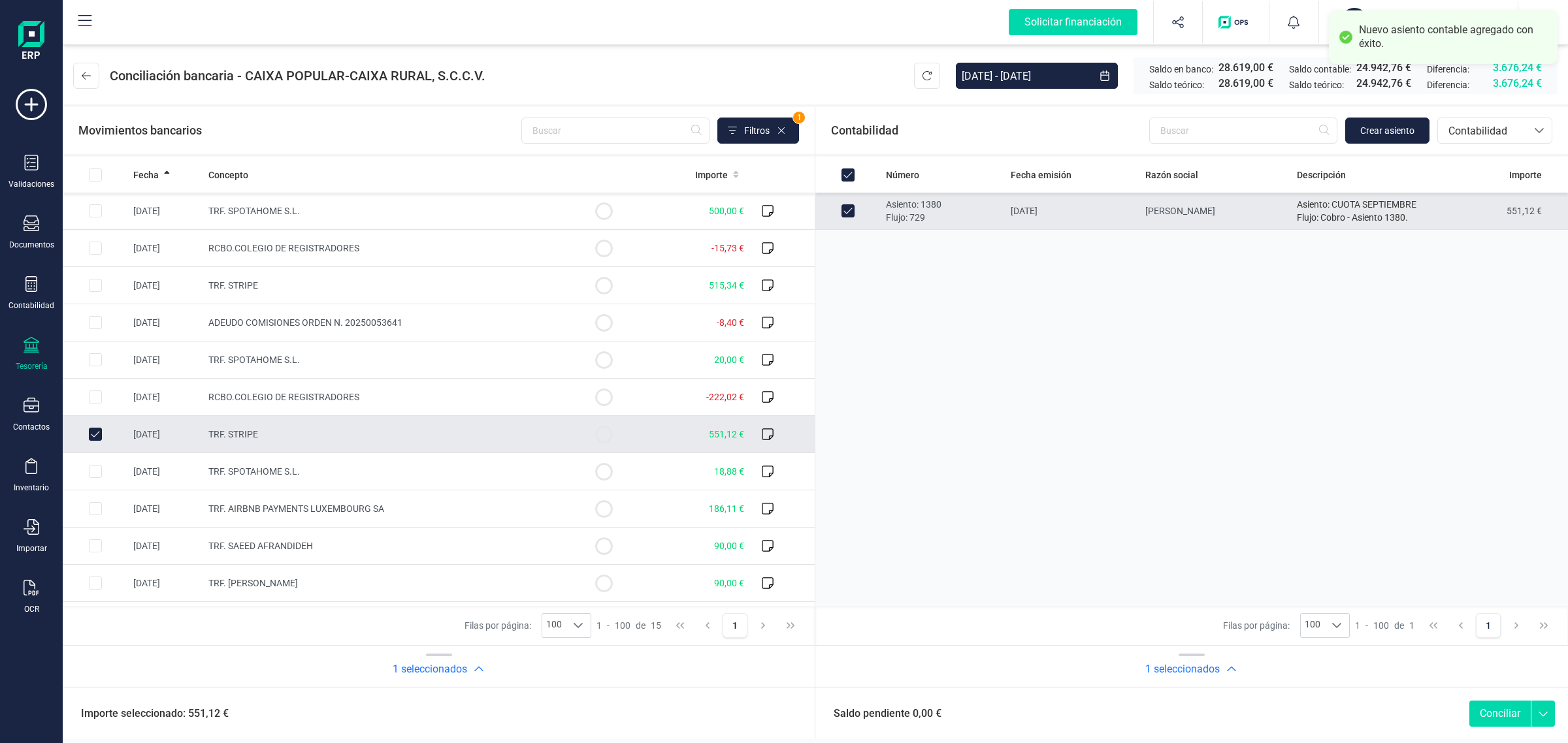
click at [1498, 708] on button "Conciliar" at bounding box center [1500, 714] width 61 height 26
checkbox input "false"
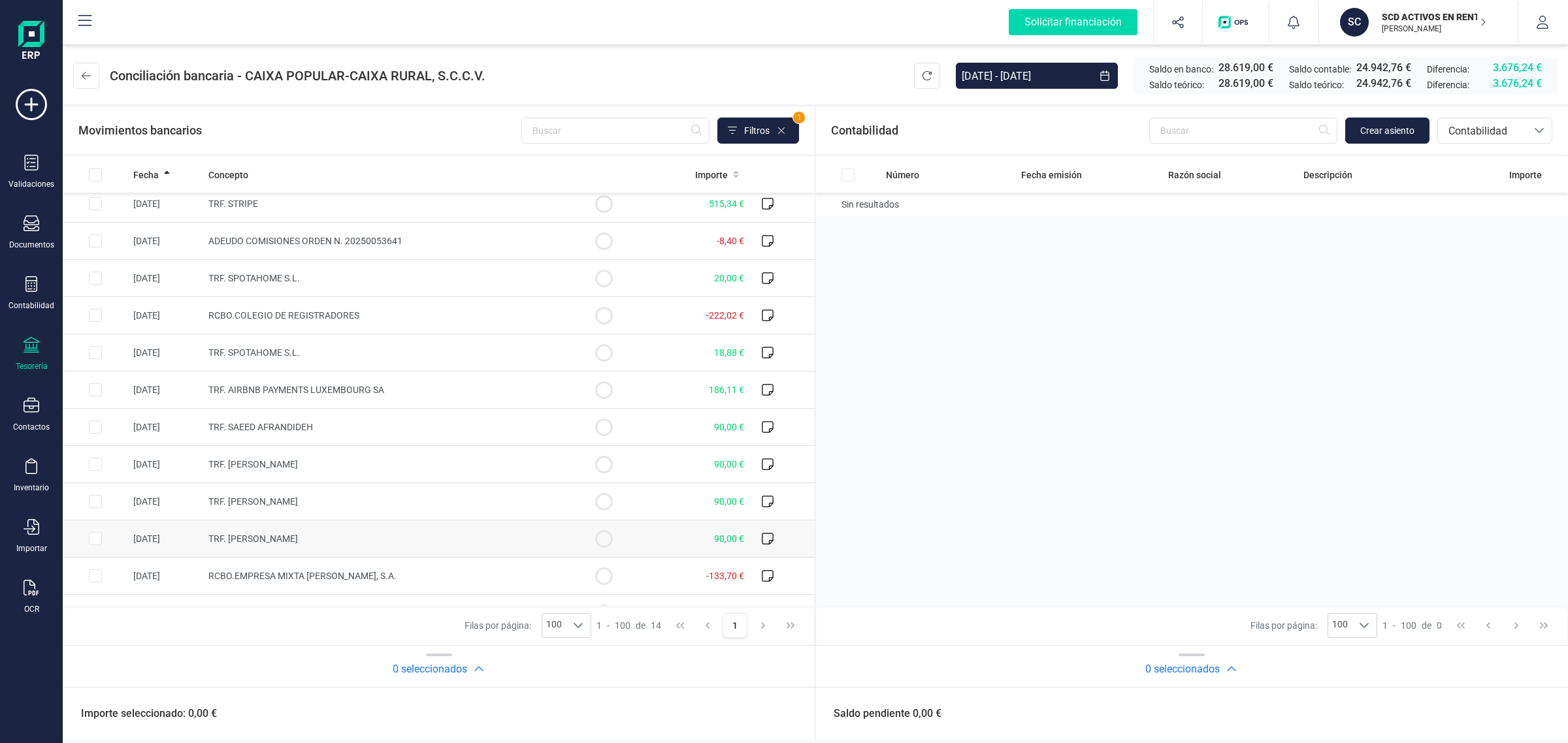
scroll to position [109, 0]
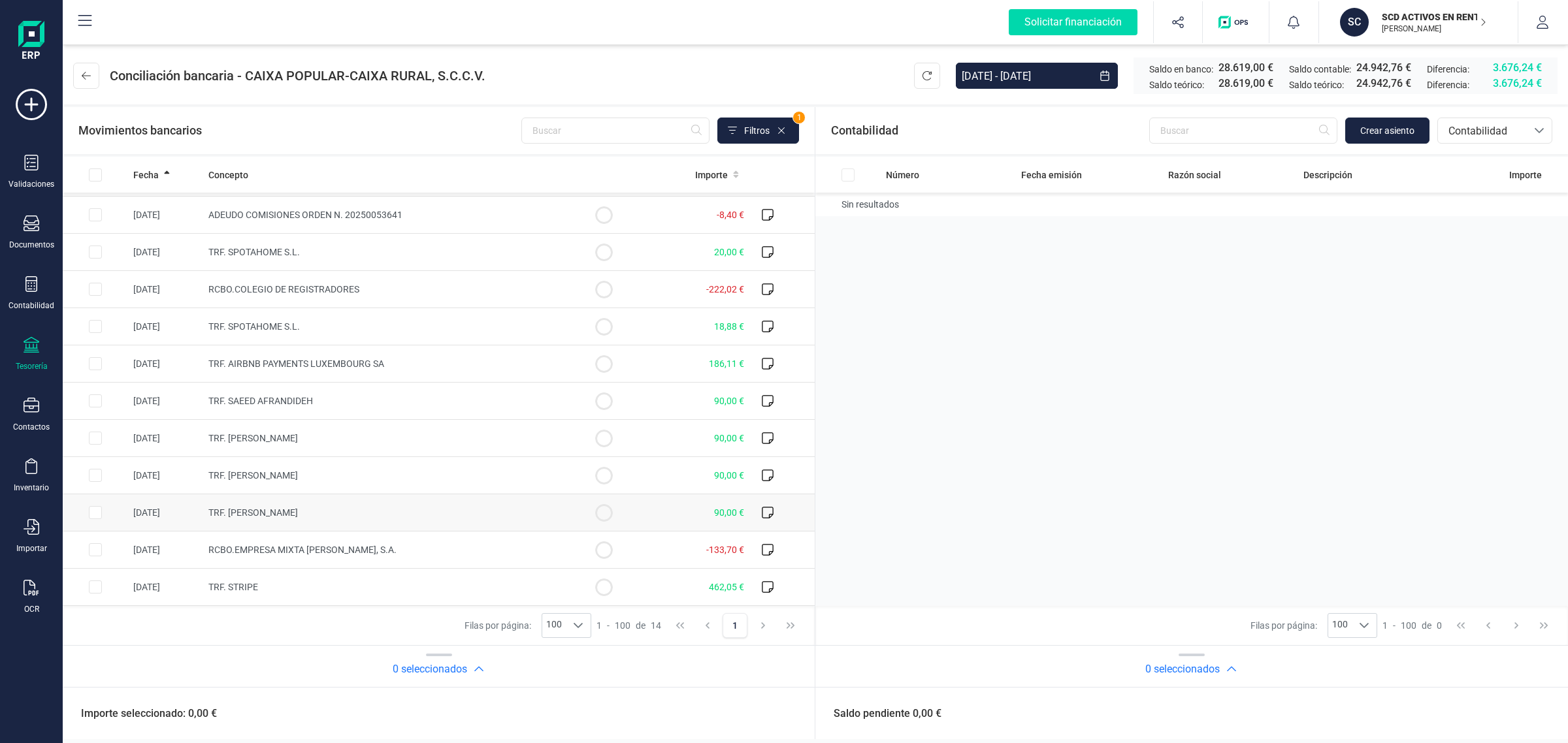
click at [330, 504] on td "TRF. GONIA AGATA" at bounding box center [387, 513] width 368 height 37
checkbox input "true"
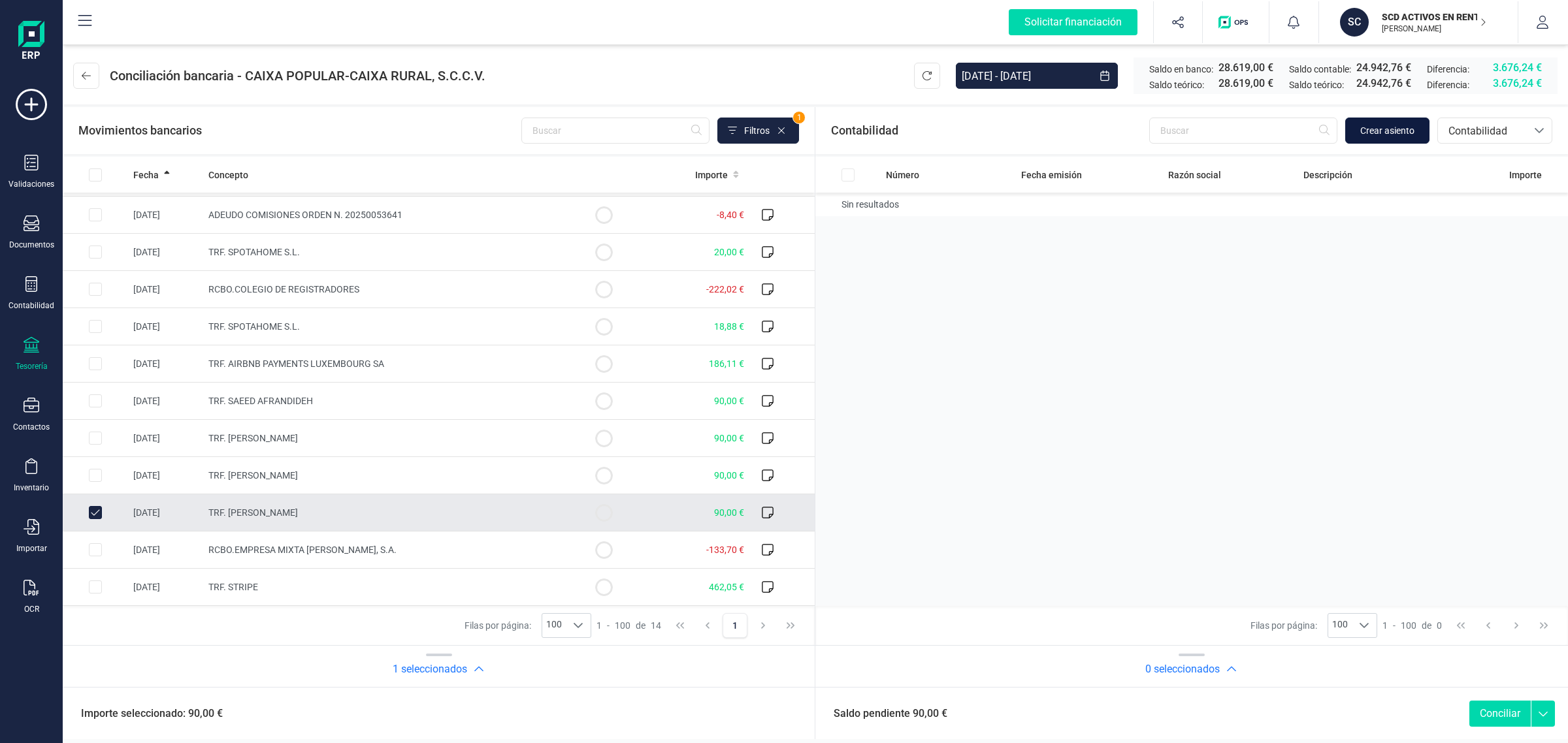
click at [1380, 136] on span "Crear asiento" at bounding box center [1388, 130] width 54 height 13
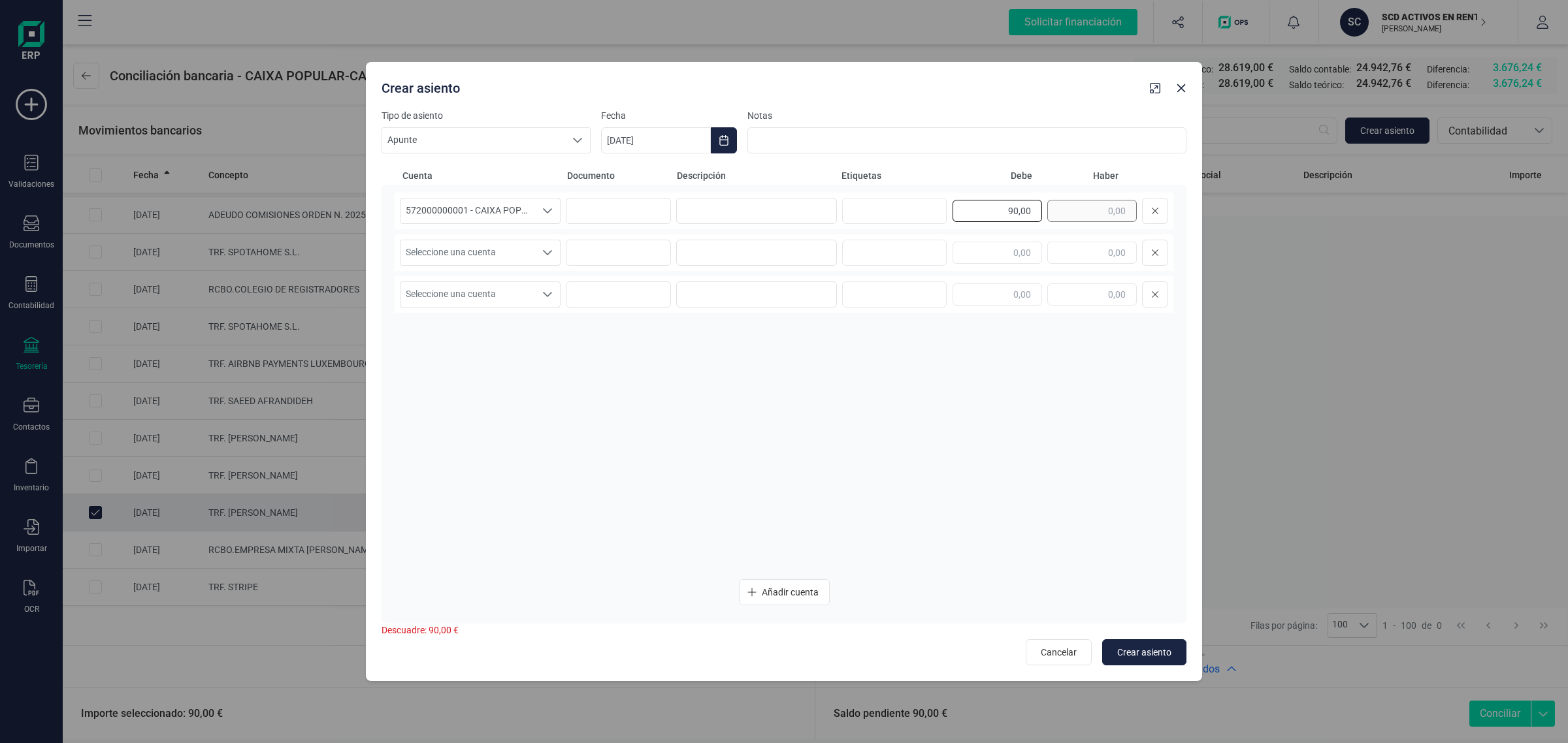
click at [1052, 213] on div "90,00" at bounding box center [1060, 211] width 216 height 26
click at [1072, 264] on input "text" at bounding box center [1092, 253] width 89 height 22
paste input "90,00"
type input "90,00"
click at [503, 247] on span "Seleccione una cuenta" at bounding box center [468, 253] width 134 height 25
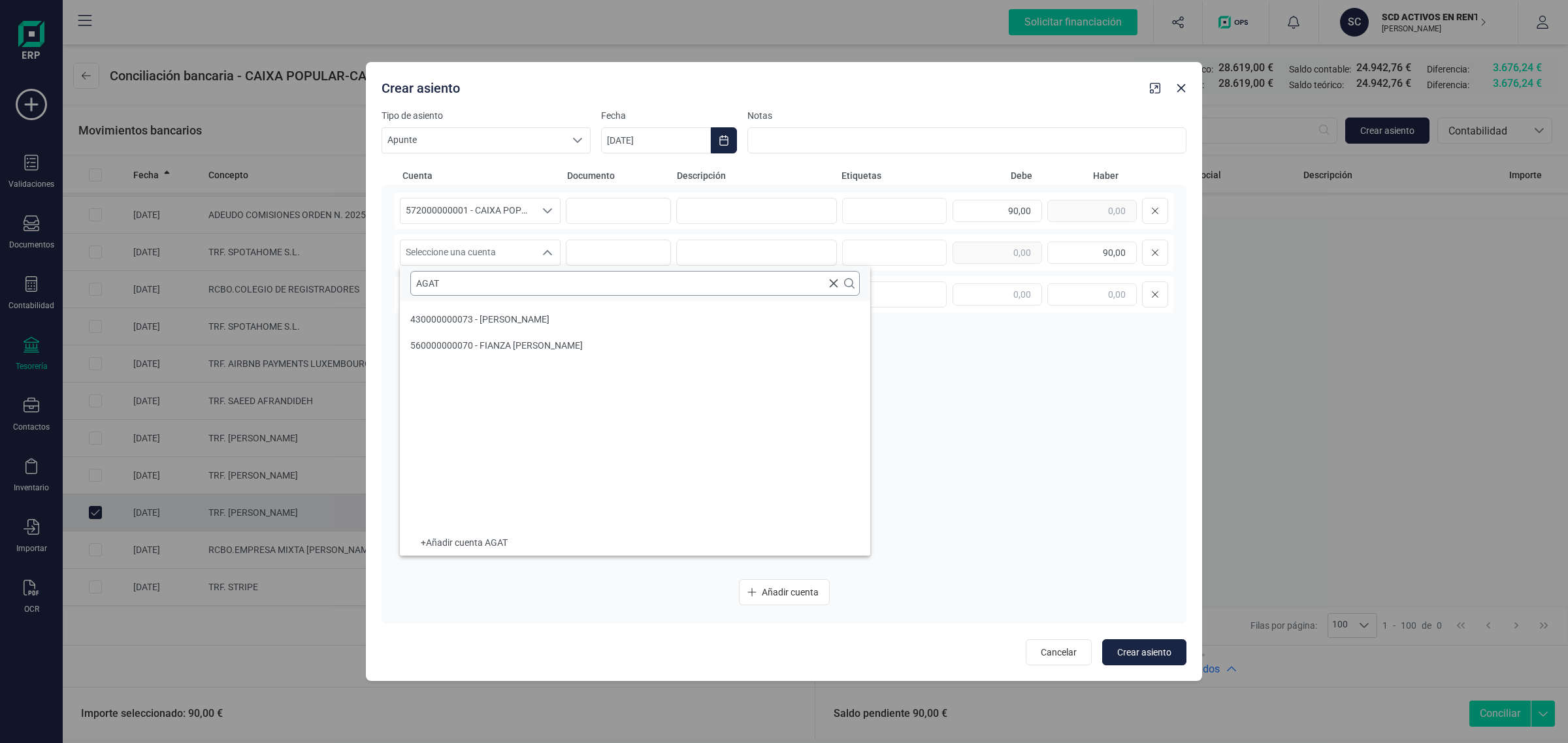
scroll to position [0, 0]
type input "AGAT"
click at [514, 311] on li "430000000073 - AGATA GONIA" at bounding box center [635, 319] width 471 height 26
click at [703, 214] on input at bounding box center [756, 211] width 160 height 26
drag, startPoint x: 791, startPoint y: 196, endPoint x: 682, endPoint y: 214, distance: 110.5
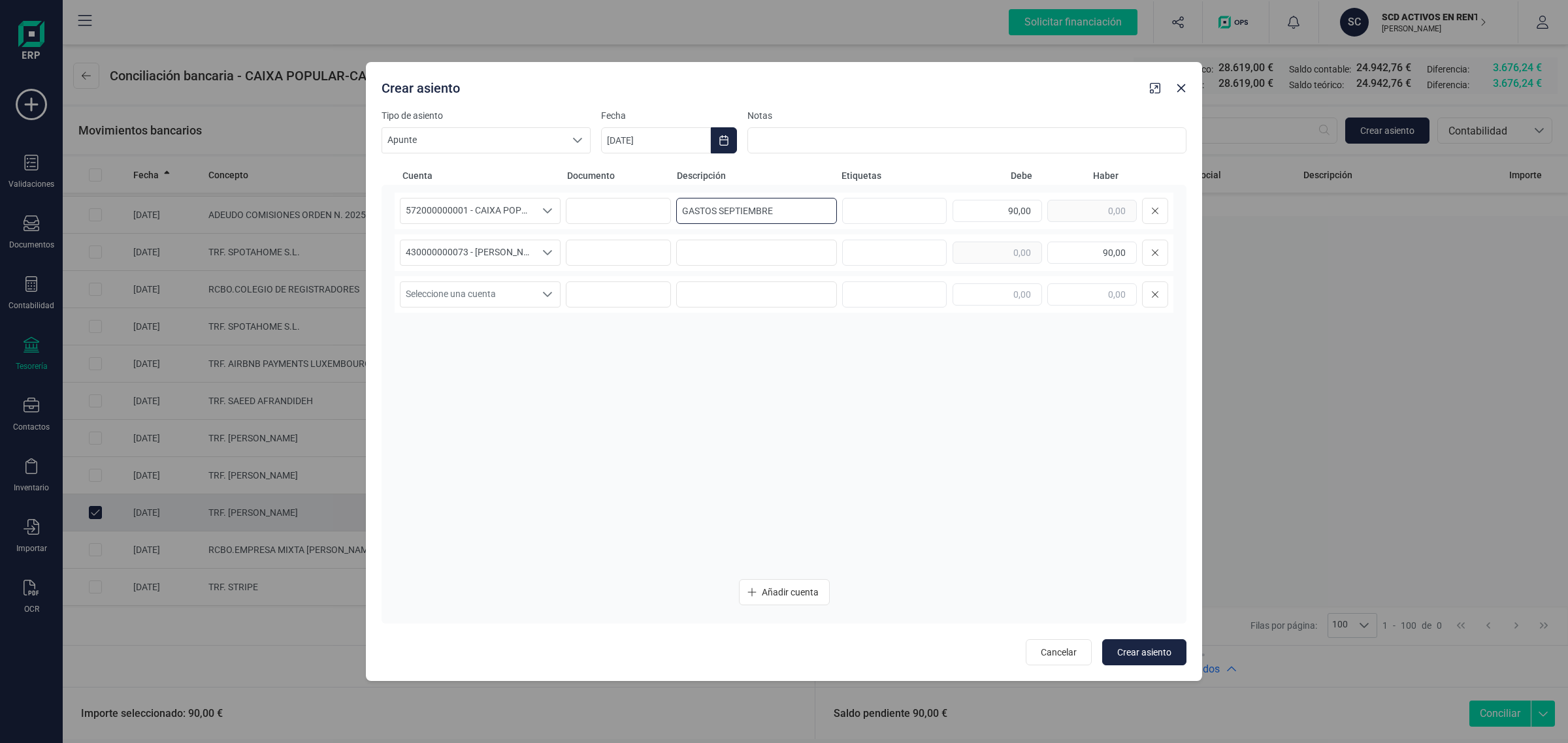
click at [682, 214] on input "GASTOS SEPTIEMBRE" at bounding box center [756, 211] width 160 height 26
type input "GASTOS SEPTIEMBRE"
click at [713, 240] on input at bounding box center [756, 253] width 160 height 26
paste input "GASTOS SEPTIEMBRE"
type input "GASTOS SEPTIEMBRE"
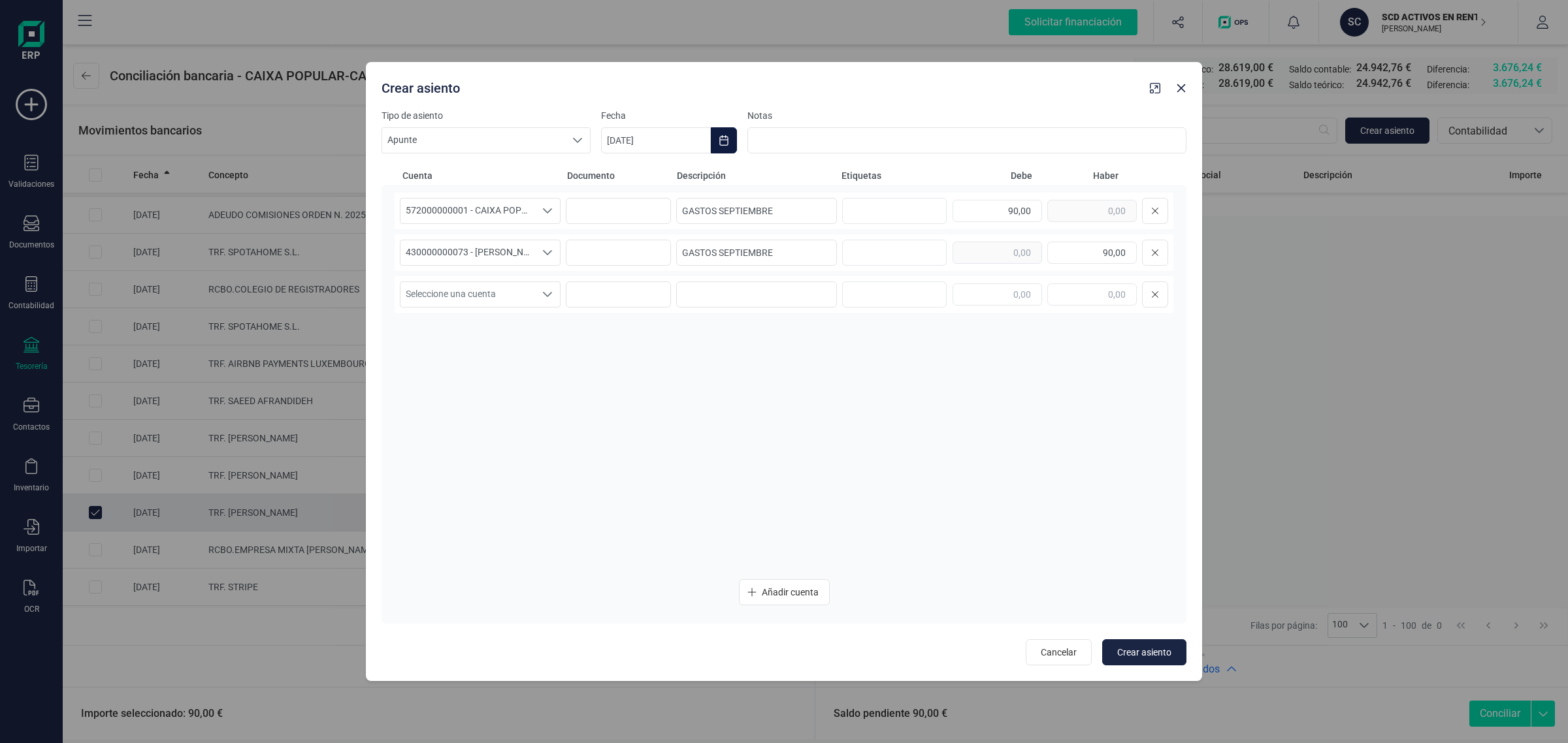
click at [720, 138] on icon "Choose Date" at bounding box center [724, 140] width 11 height 11
click at [685, 329] on span "16" at bounding box center [691, 329] width 26 height 26
click at [1118, 640] on button "Crear asiento" at bounding box center [1144, 653] width 85 height 26
type input "[DATE]"
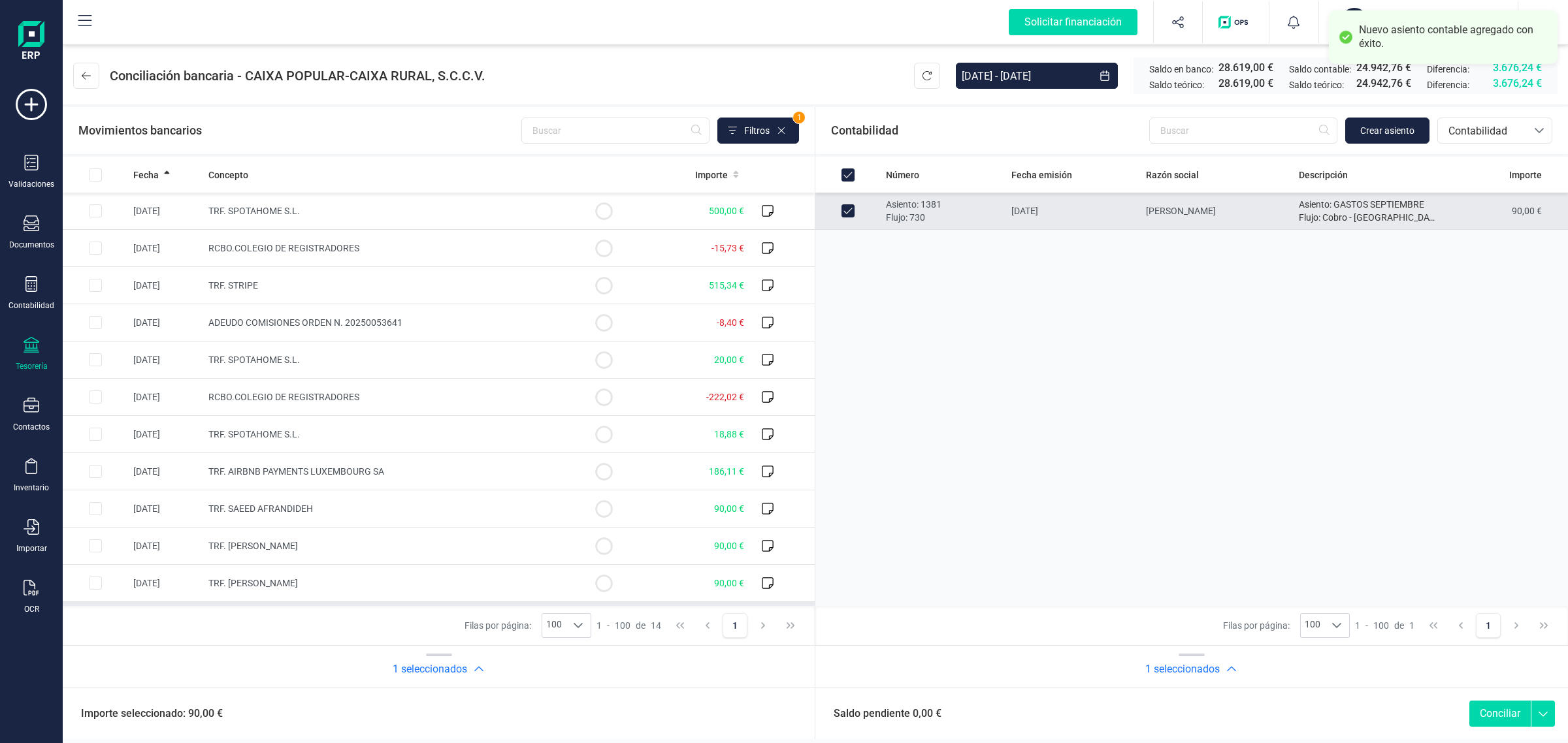
click at [1479, 703] on button "Conciliar" at bounding box center [1500, 714] width 61 height 26
checkbox input "false"
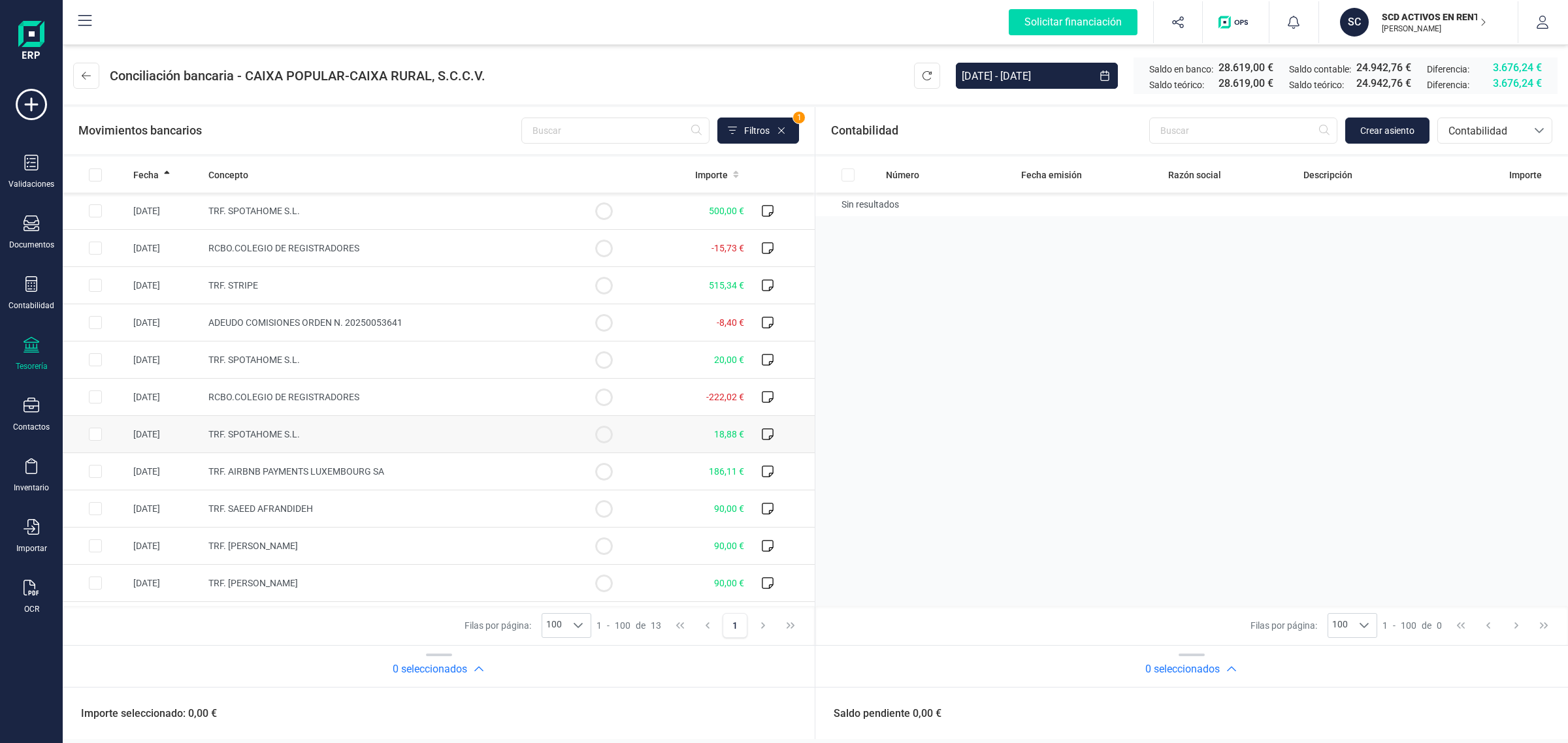
click at [303, 442] on td "TRF. SPOTAHOME S.L." at bounding box center [387, 435] width 368 height 37
checkbox input "true"
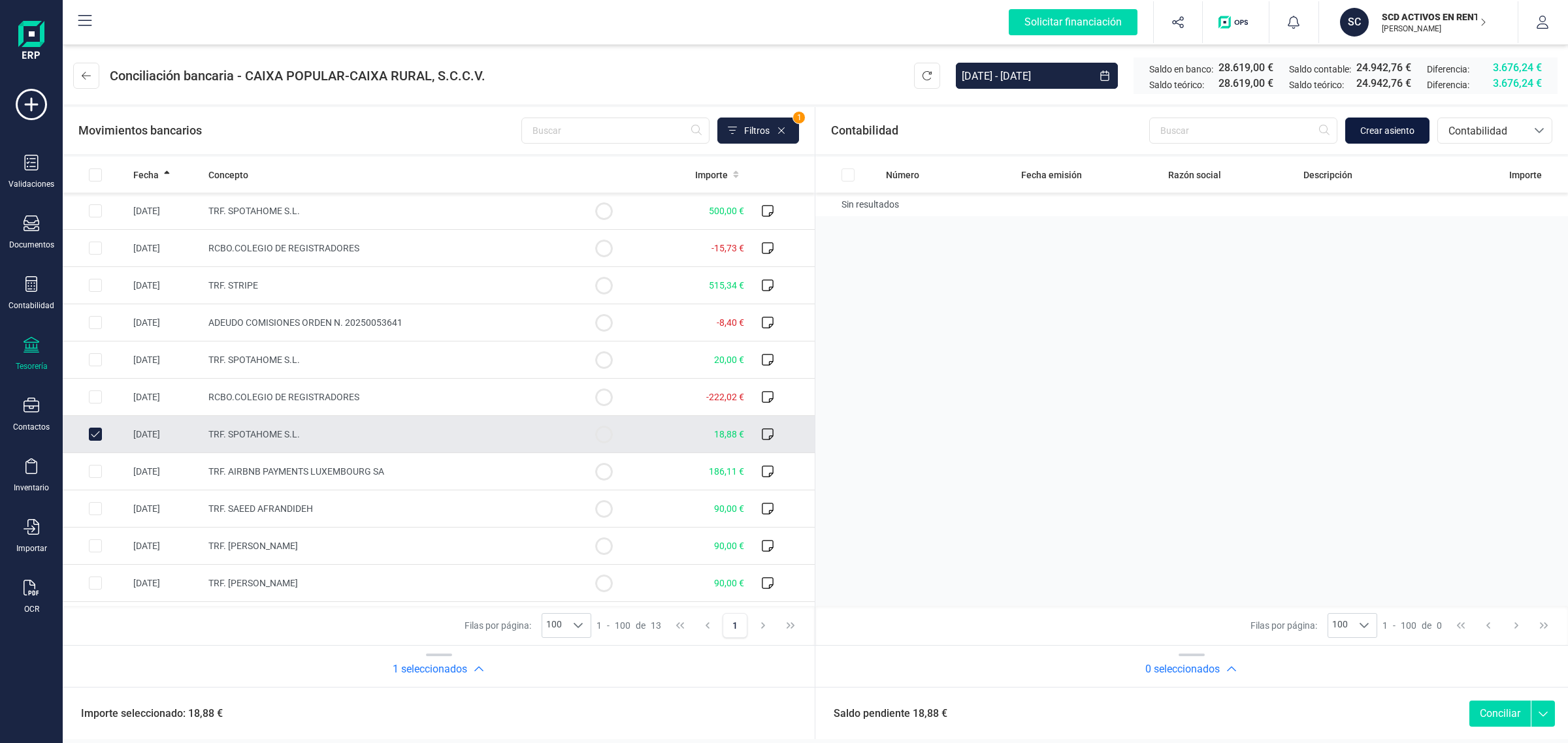
click at [1367, 131] on span "Crear asiento" at bounding box center [1388, 130] width 54 height 13
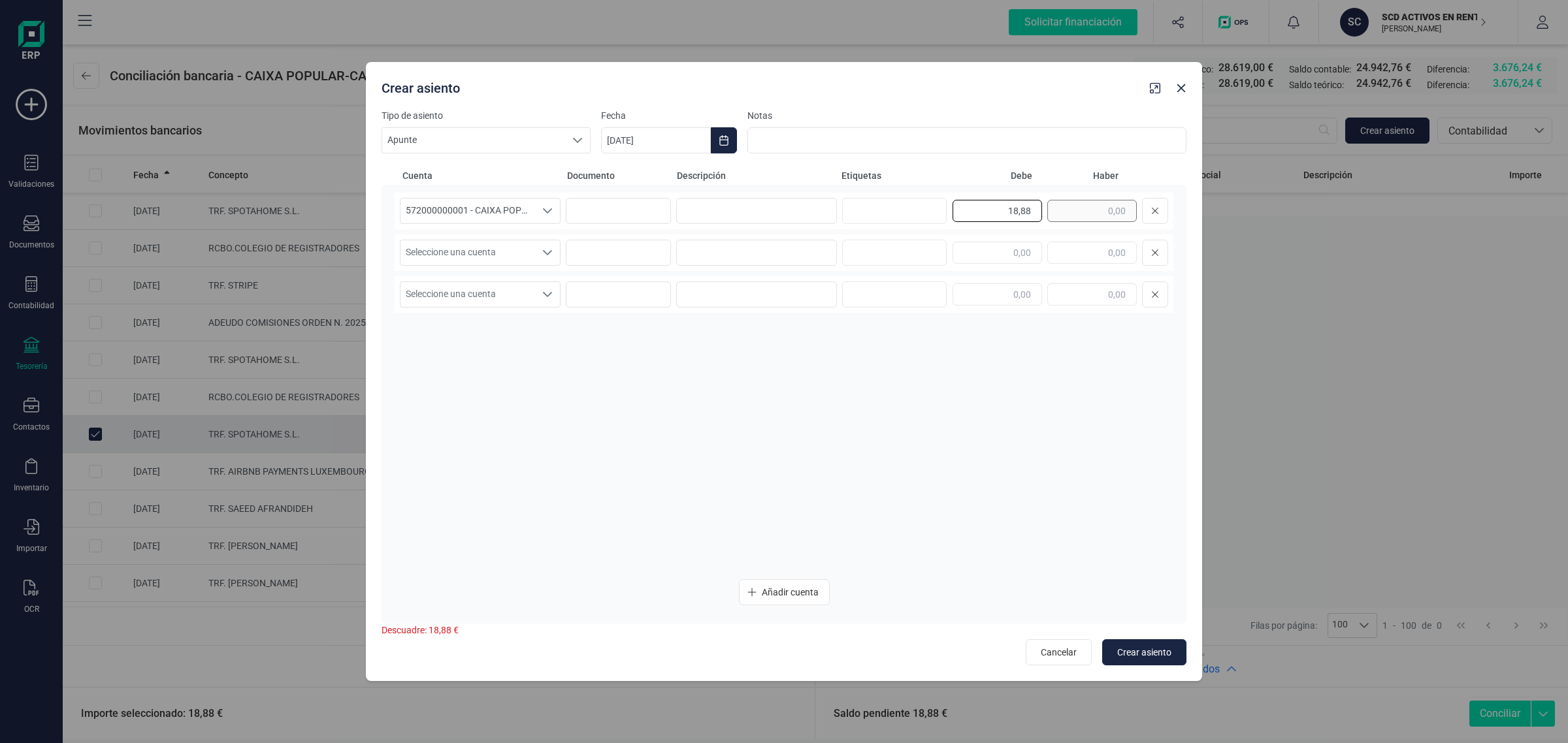
click at [1064, 208] on div "18,88" at bounding box center [1060, 211] width 216 height 26
click at [1094, 252] on input "text" at bounding box center [1092, 253] width 89 height 22
paste input "18,88"
type input "18,88"
drag, startPoint x: 522, startPoint y: 249, endPoint x: 500, endPoint y: 264, distance: 26.6
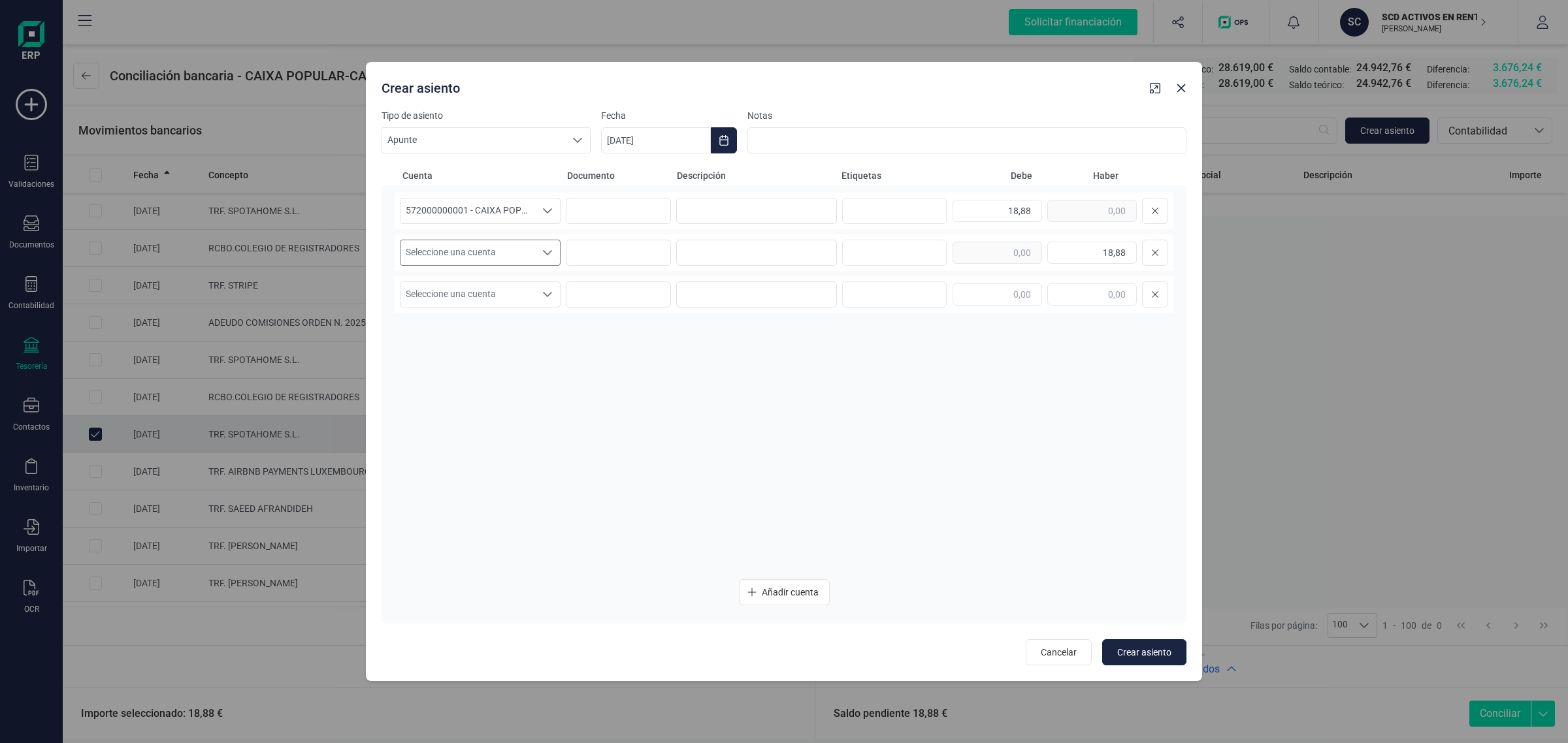
click at [522, 249] on span "Seleccione una cuenta" at bounding box center [468, 253] width 134 height 25
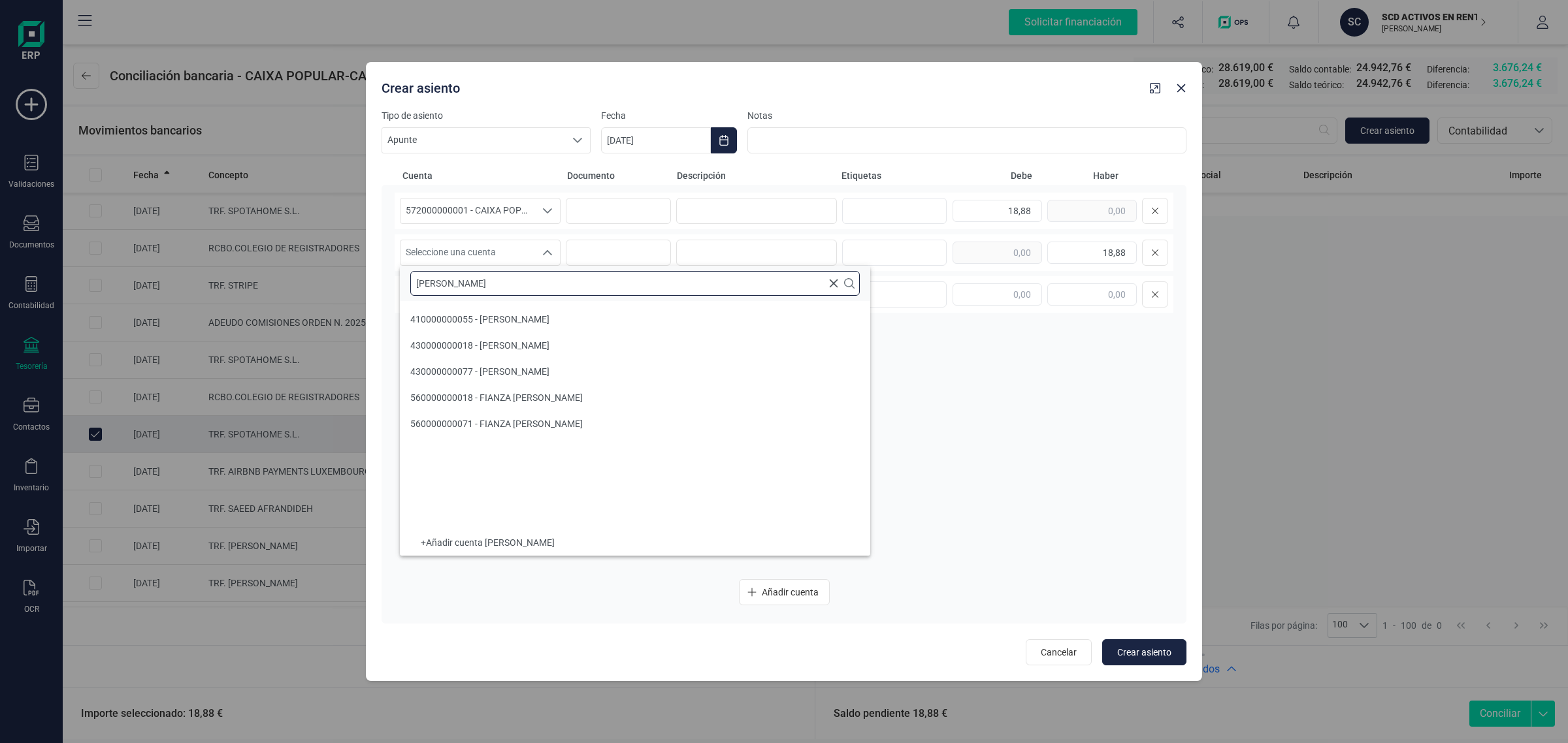
type input "AMY"
click at [520, 373] on span "430000000077 - AMY BARRETT" at bounding box center [480, 372] width 139 height 11
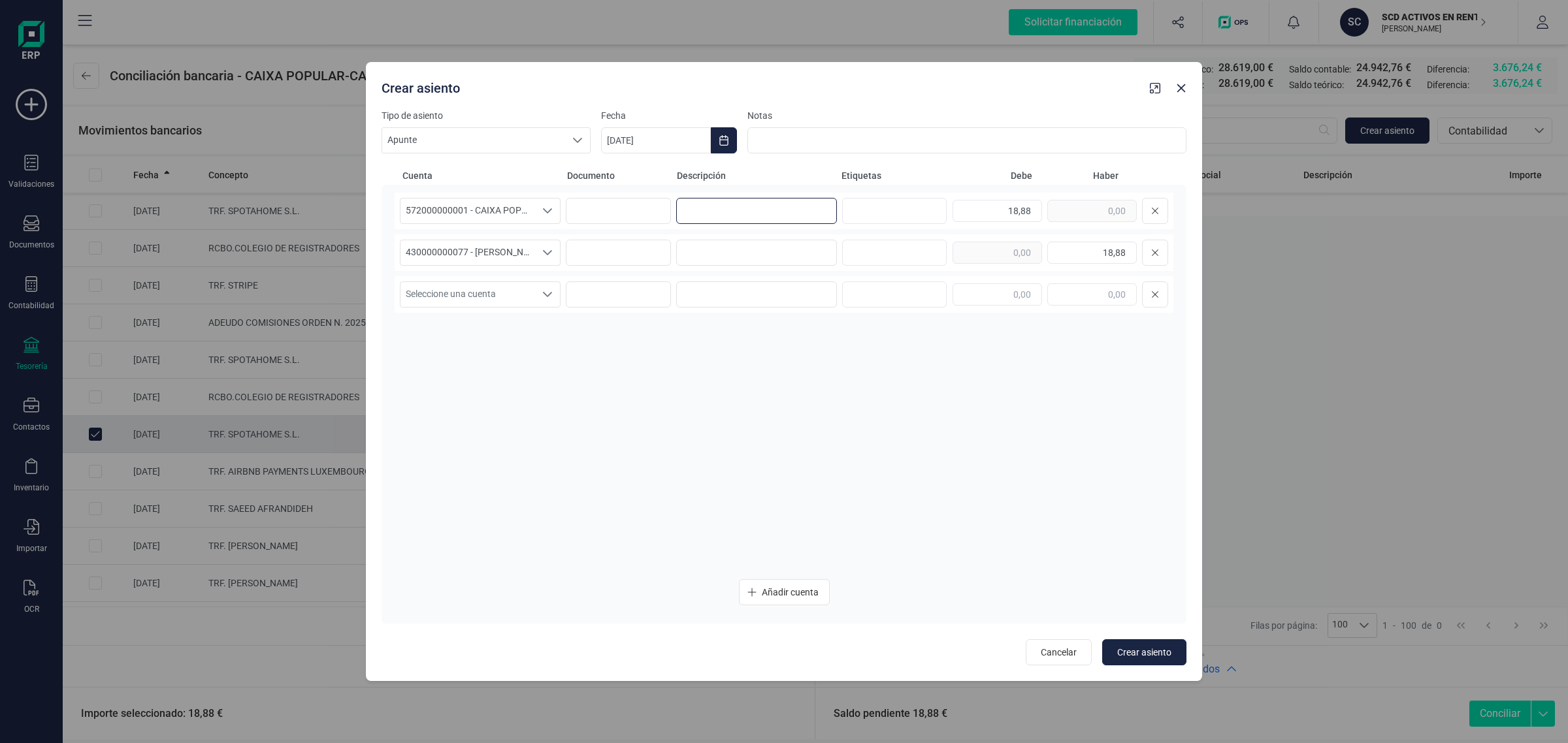
click at [747, 214] on input at bounding box center [756, 211] width 160 height 26
drag, startPoint x: 768, startPoint y: 210, endPoint x: 664, endPoint y: 226, distance: 105.2
click at [664, 226] on div "572000000001 - CAIXA POPULAR-CAIXA RURAL, S.C.C.V. 572000000001 - CAIXA POPULAR…" at bounding box center [784, 211] width 779 height 37
type input "SEPTIEMBRE"
click at [726, 256] on input at bounding box center [756, 253] width 160 height 26
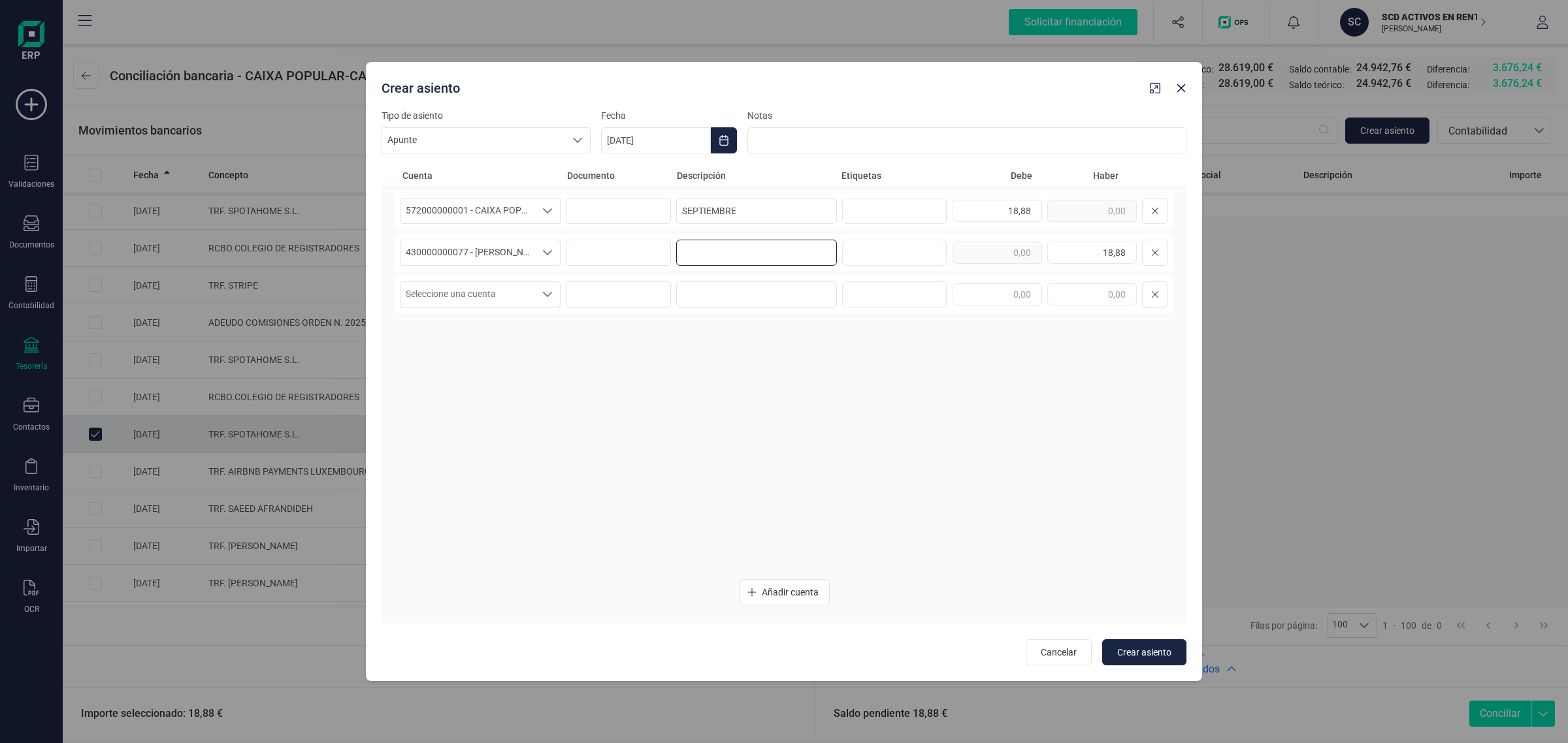
paste input "SEPTIEMBRE"
type input "SEPTIEMBRE"
click at [724, 145] on icon "Choose Date" at bounding box center [724, 140] width 9 height 11
click at [850, 289] on span "12" at bounding box center [850, 293] width 26 height 26
click at [1152, 652] on span "Crear asiento" at bounding box center [1145, 652] width 54 height 13
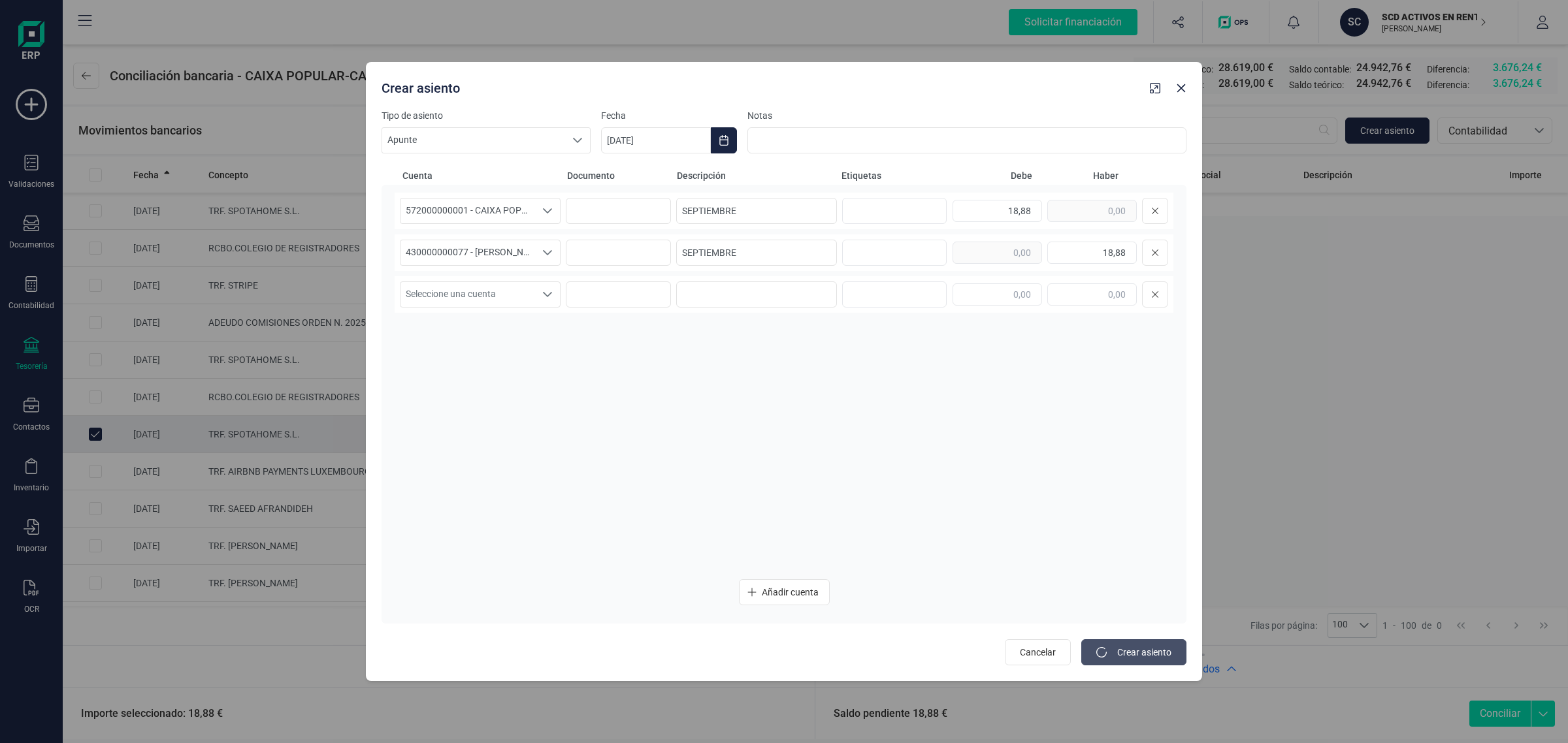
type input "[DATE]"
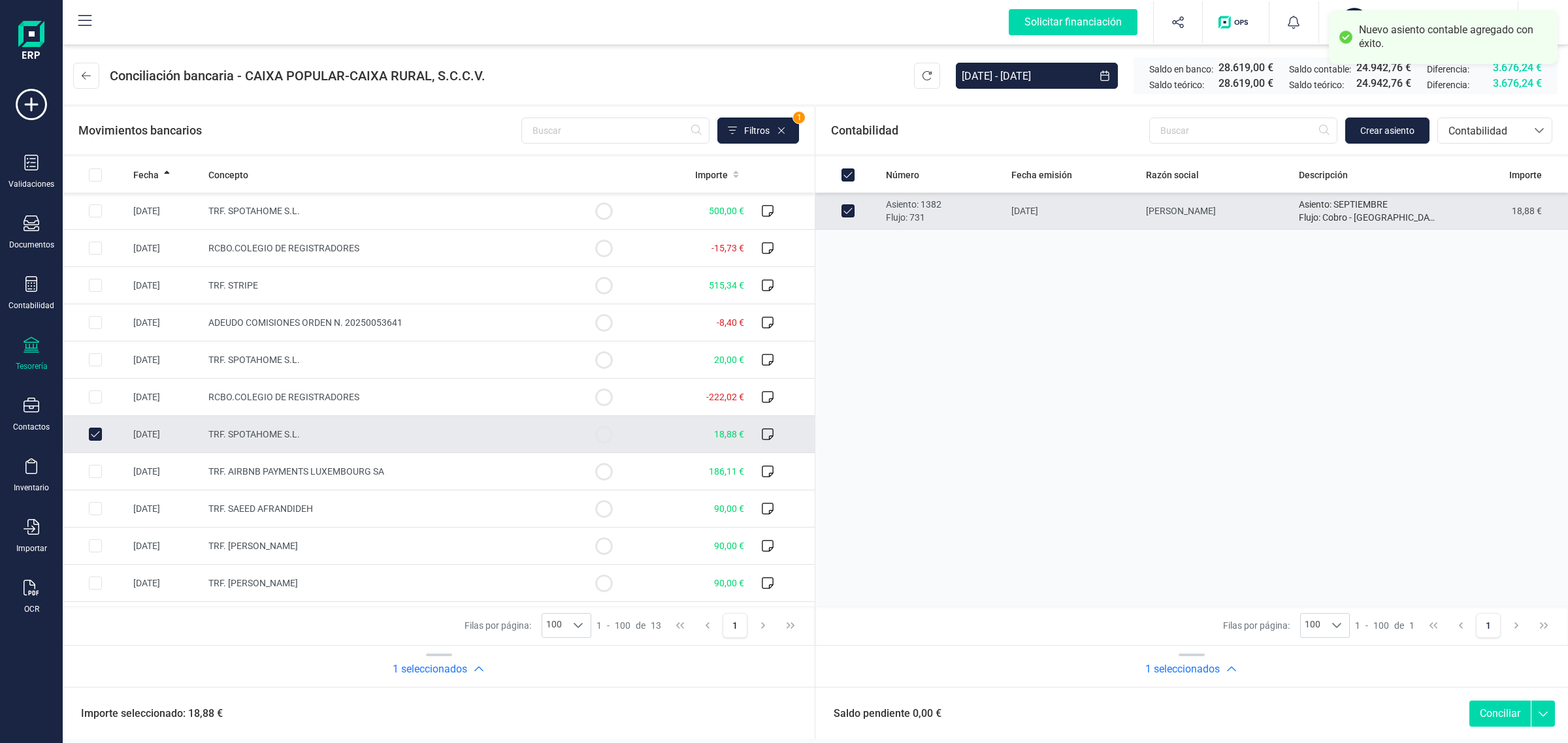
click at [1503, 714] on button "Conciliar" at bounding box center [1500, 714] width 61 height 26
checkbox input "false"
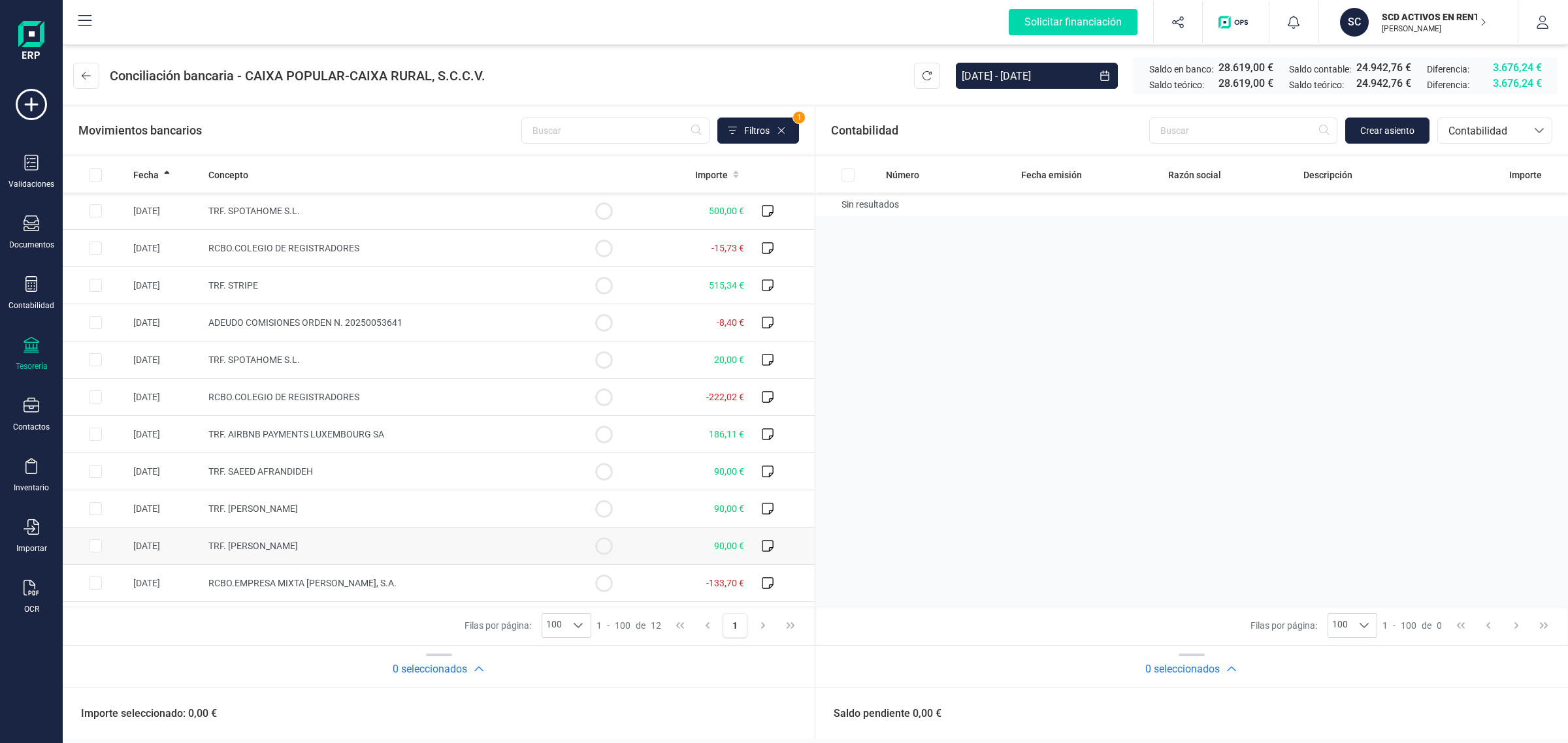
click at [283, 548] on span "TRF. AMY BARRETT" at bounding box center [253, 546] width 89 height 11
checkbox input "true"
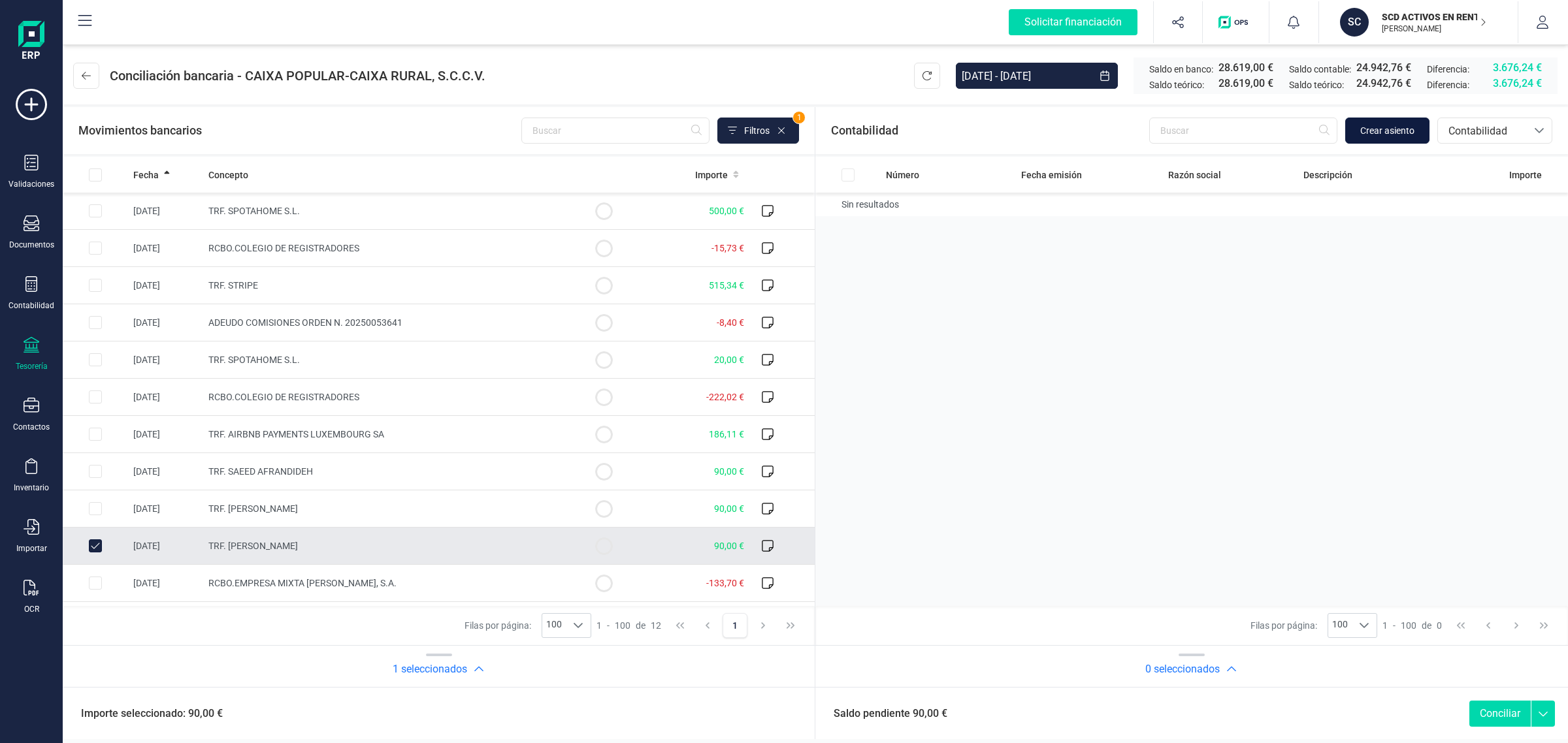
click at [1377, 130] on span "Crear asiento" at bounding box center [1388, 130] width 54 height 13
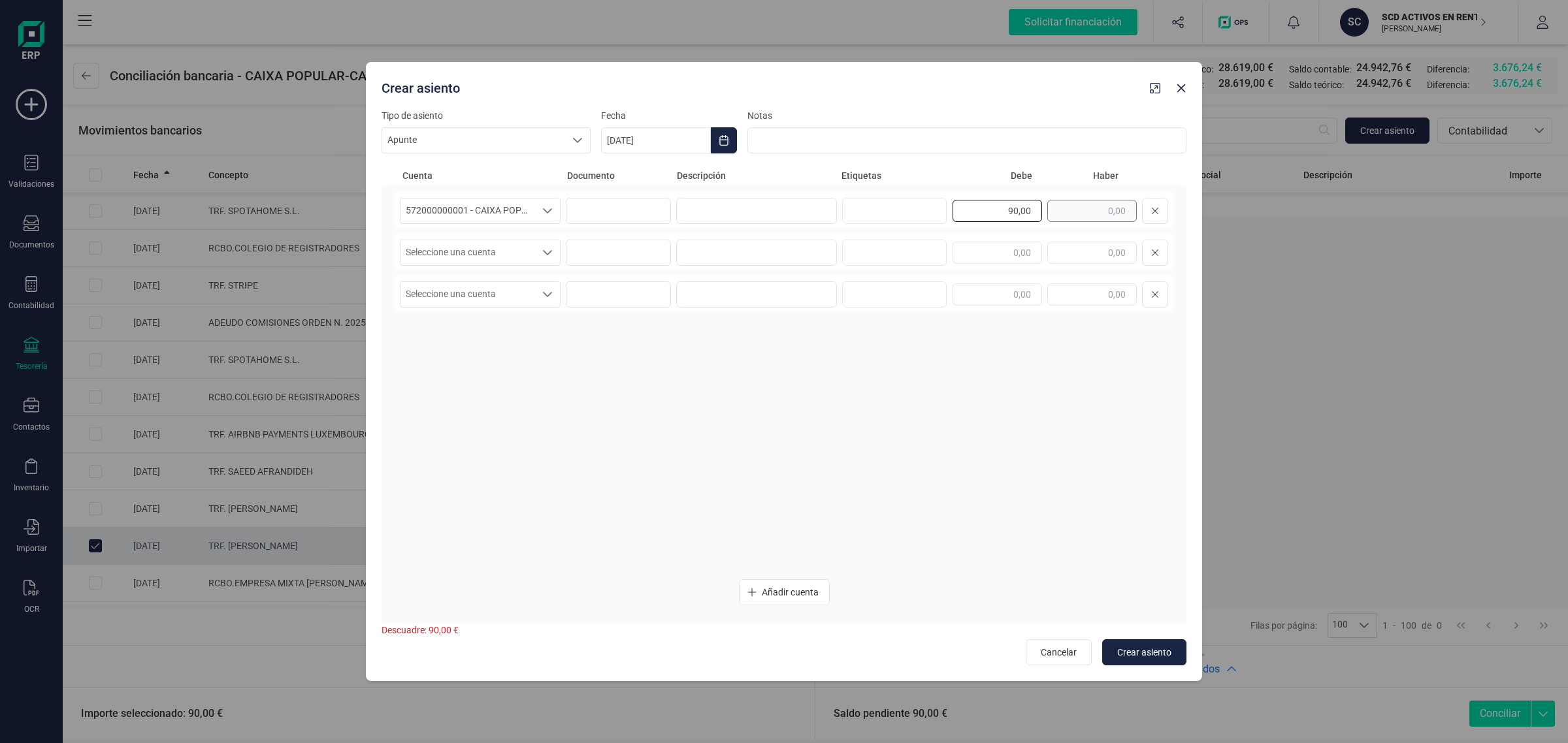
click at [1086, 214] on div "90,00" at bounding box center [1060, 211] width 216 height 26
click at [1085, 248] on input "text" at bounding box center [1092, 253] width 89 height 22
paste input "90,00"
type input "90,00"
click at [526, 254] on span "Seleccione una cuenta" at bounding box center [468, 253] width 134 height 25
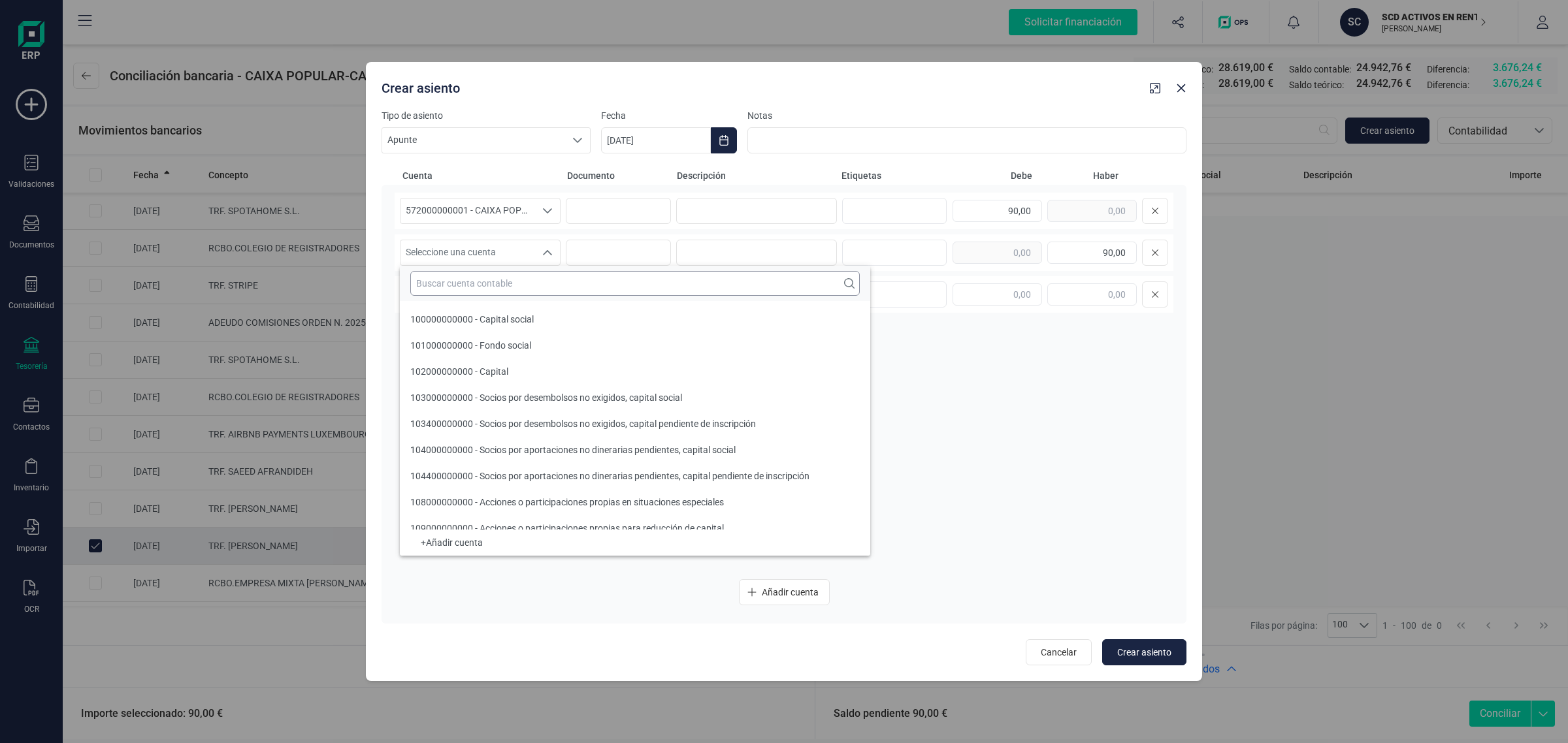
click at [479, 290] on input "text" at bounding box center [635, 284] width 449 height 25
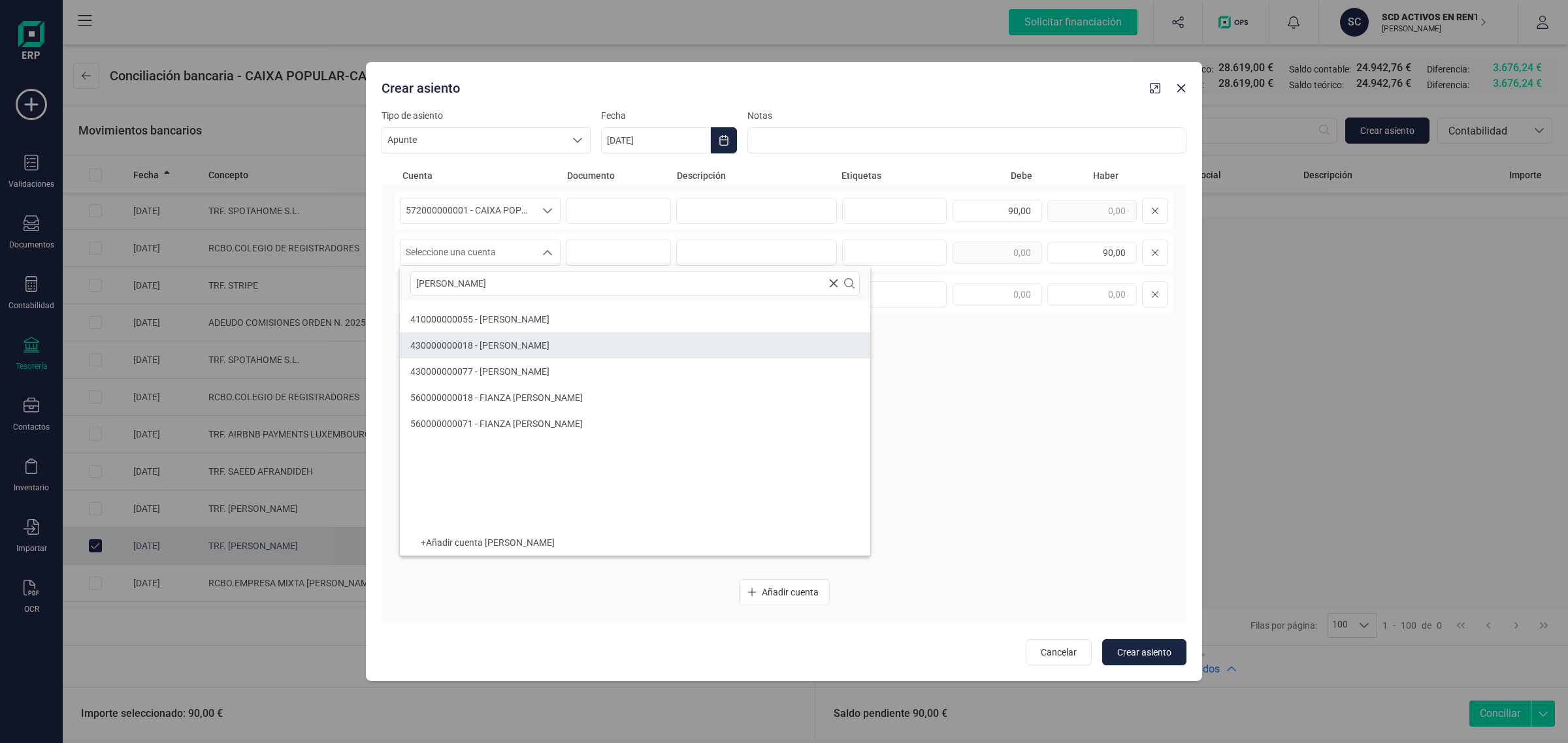
type input "AMY"
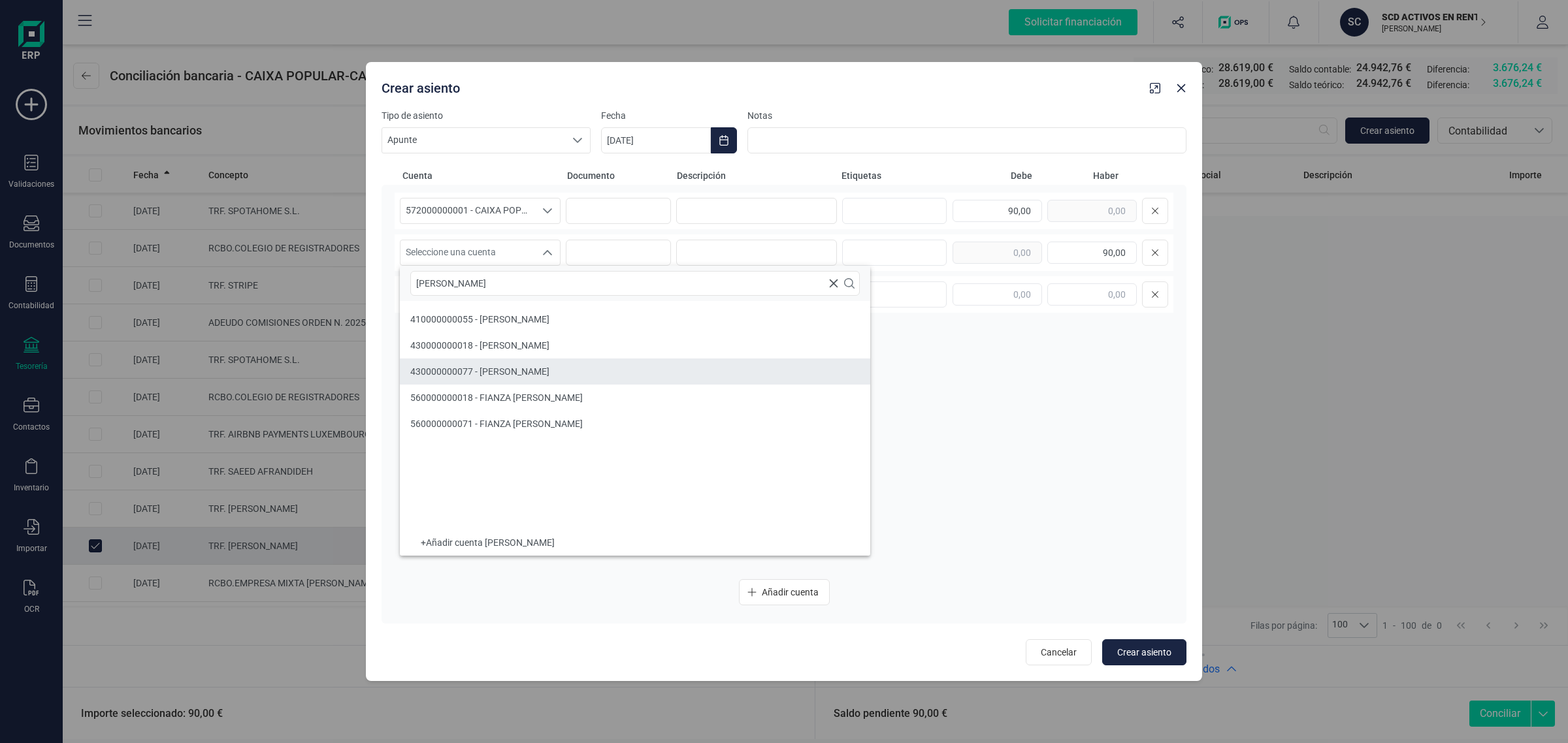
click at [505, 370] on span "430000000077 - AMY BARRETT" at bounding box center [480, 372] width 139 height 11
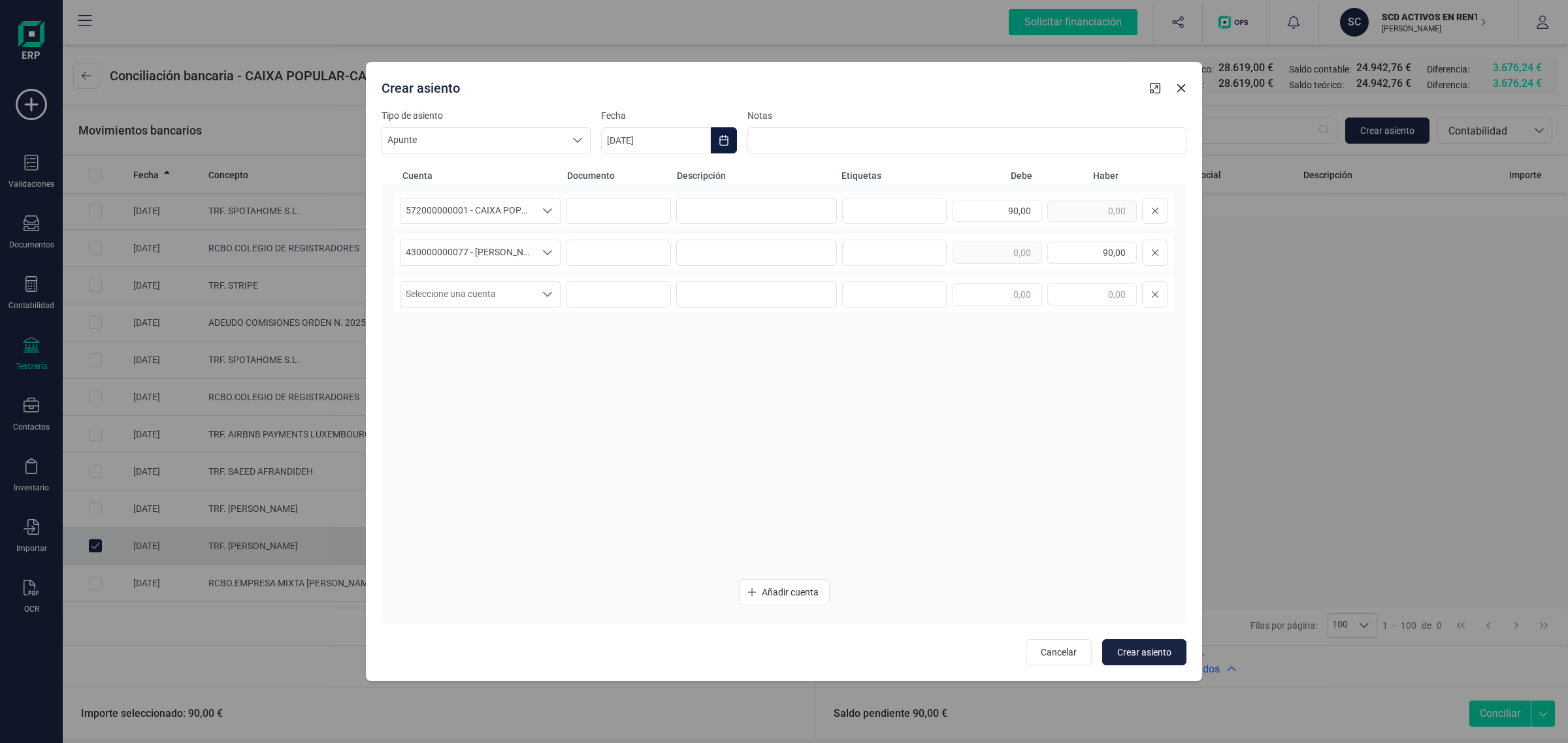
click at [727, 137] on icon "Choose Date" at bounding box center [724, 140] width 11 height 11
click at [629, 327] on span "15" at bounding box center [638, 329] width 26 height 26
type input "15/09/2025"
click at [731, 224] on div "572000000001 - CAIXA POPULAR-CAIXA RURAL, S.C.C.V. 572000000001 - CAIXA POPULAR…" at bounding box center [784, 211] width 779 height 37
click at [729, 216] on input at bounding box center [756, 211] width 160 height 26
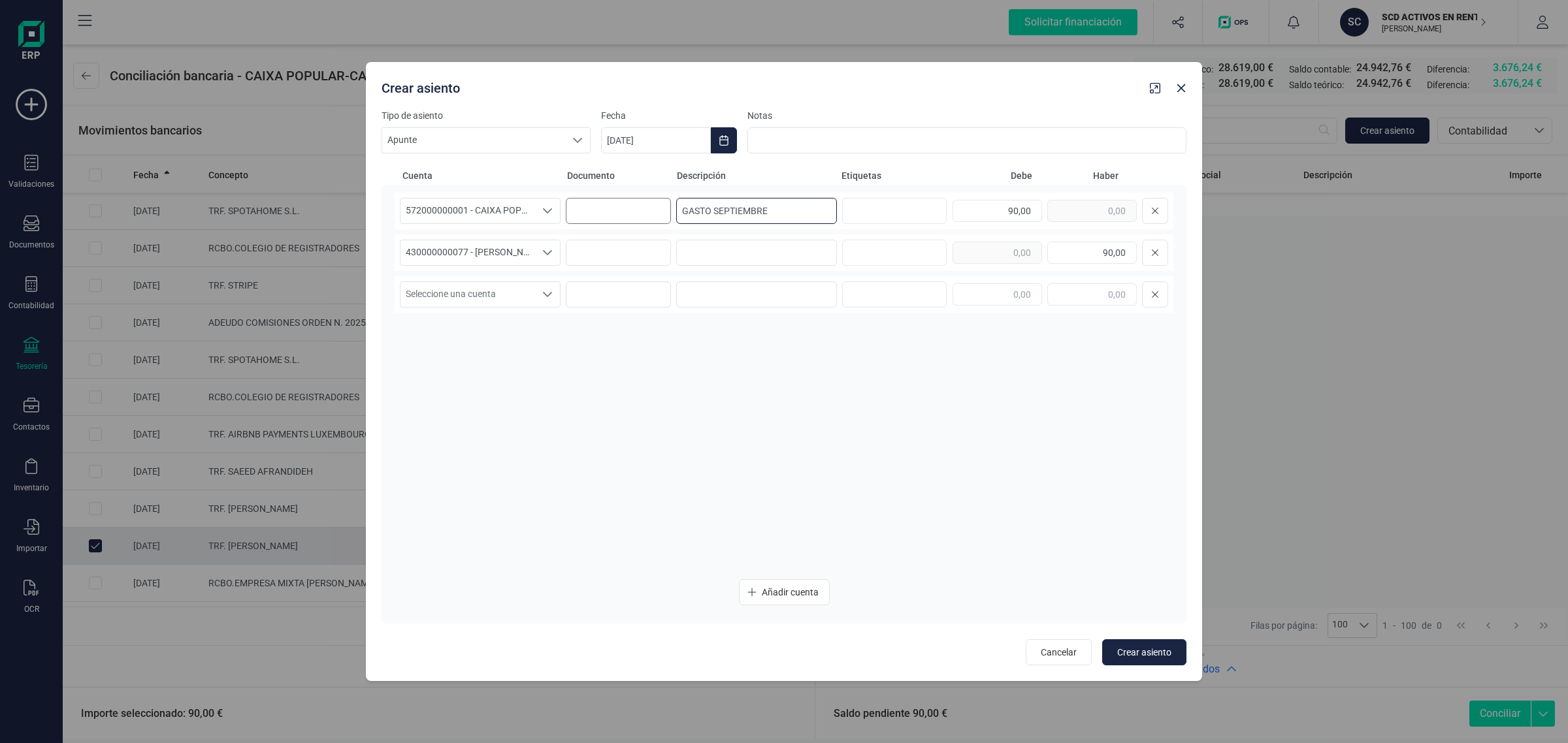
drag, startPoint x: 769, startPoint y: 204, endPoint x: 667, endPoint y: 206, distance: 102.0
click at [667, 206] on div "572000000001 - CAIXA POPULAR-CAIXA RURAL, S.C.C.V. 572000000001 - CAIXA POPULAR…" at bounding box center [784, 211] width 779 height 37
type input "GASTO SEPTIEMBRE"
click at [747, 257] on input at bounding box center [756, 253] width 160 height 26
paste input "GASTO SEPTIEMBRE"
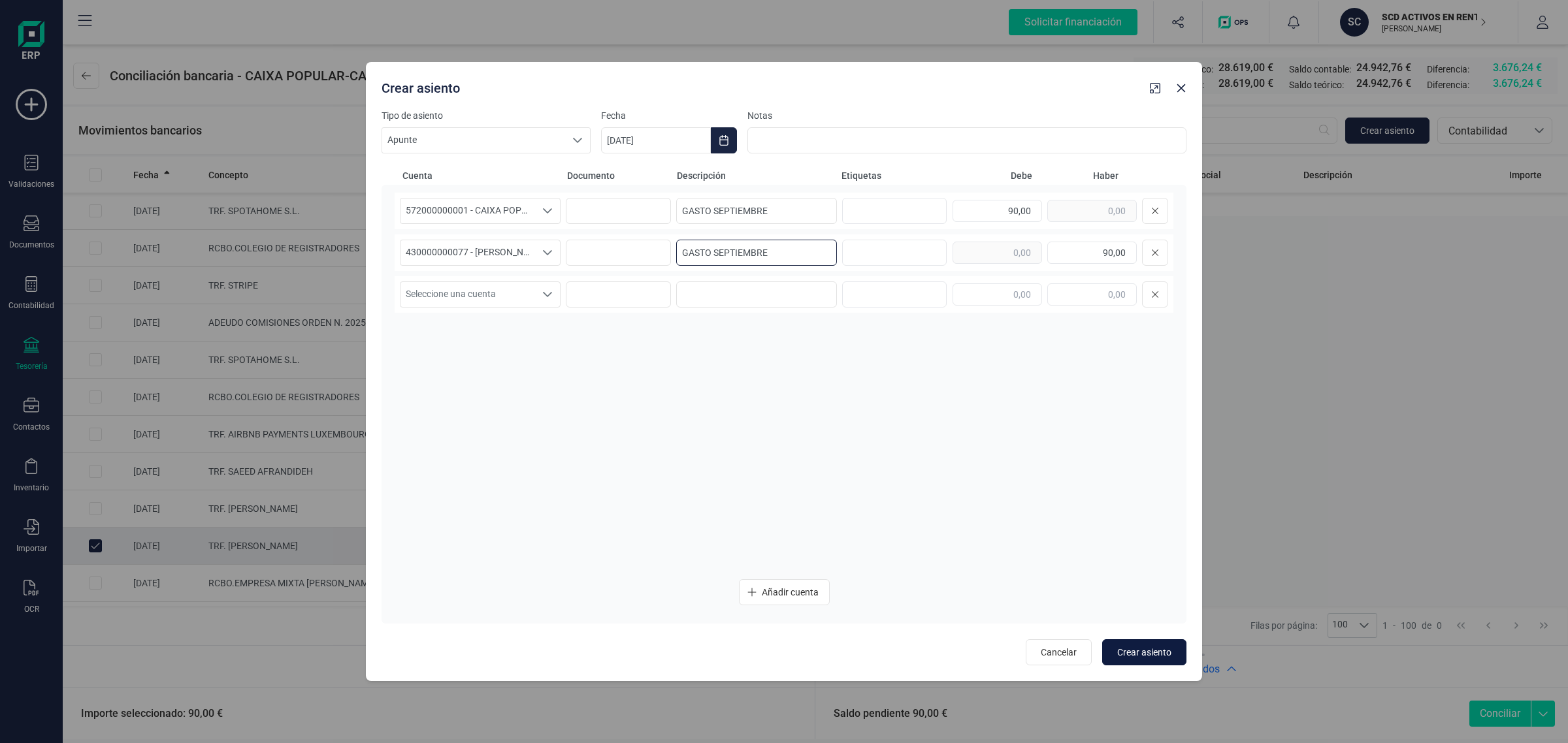
type input "GASTO SEPTIEMBRE"
click at [1147, 646] on span "Crear asiento" at bounding box center [1145, 652] width 54 height 13
type input "[DATE]"
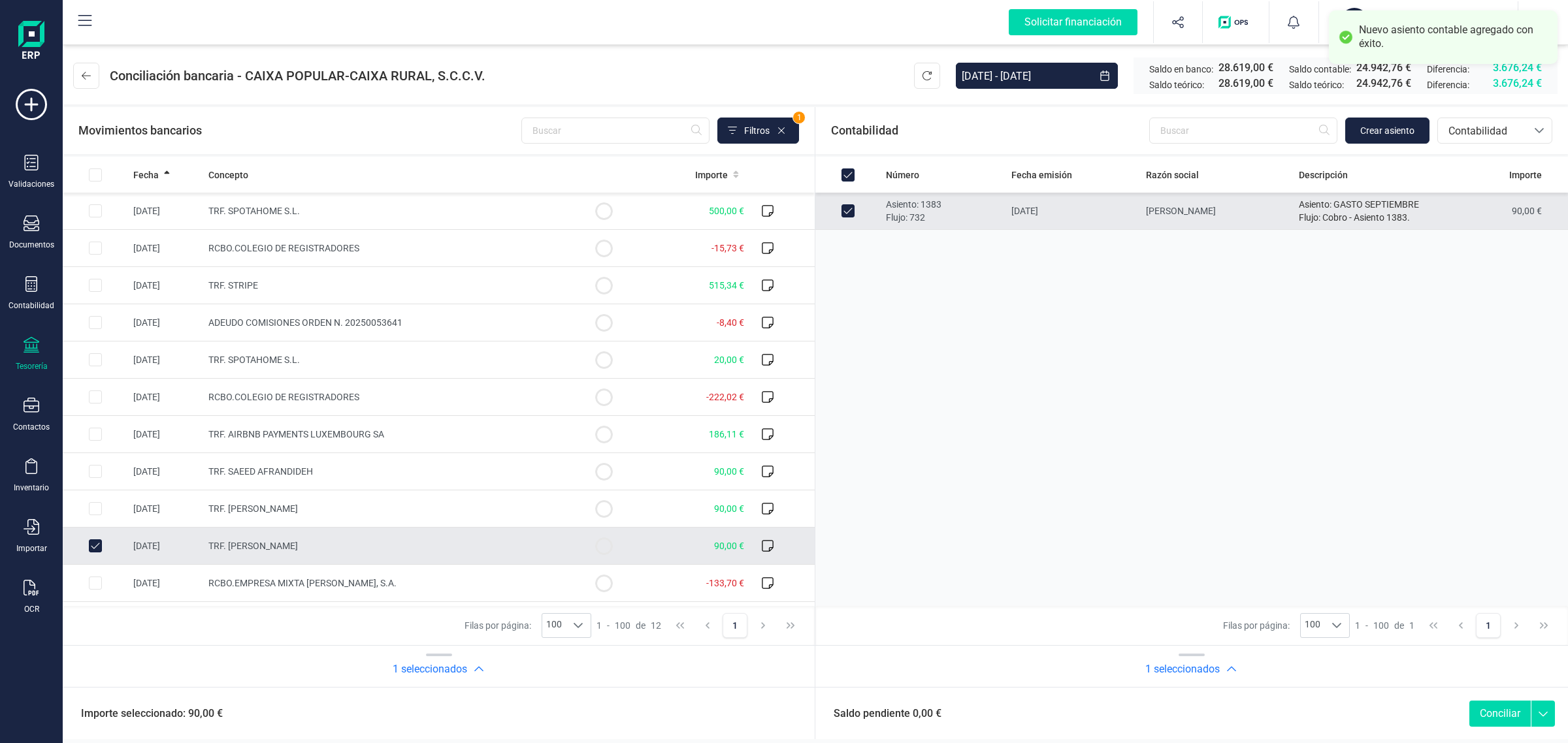
click at [1490, 720] on button "Conciliar" at bounding box center [1500, 714] width 61 height 26
checkbox input "false"
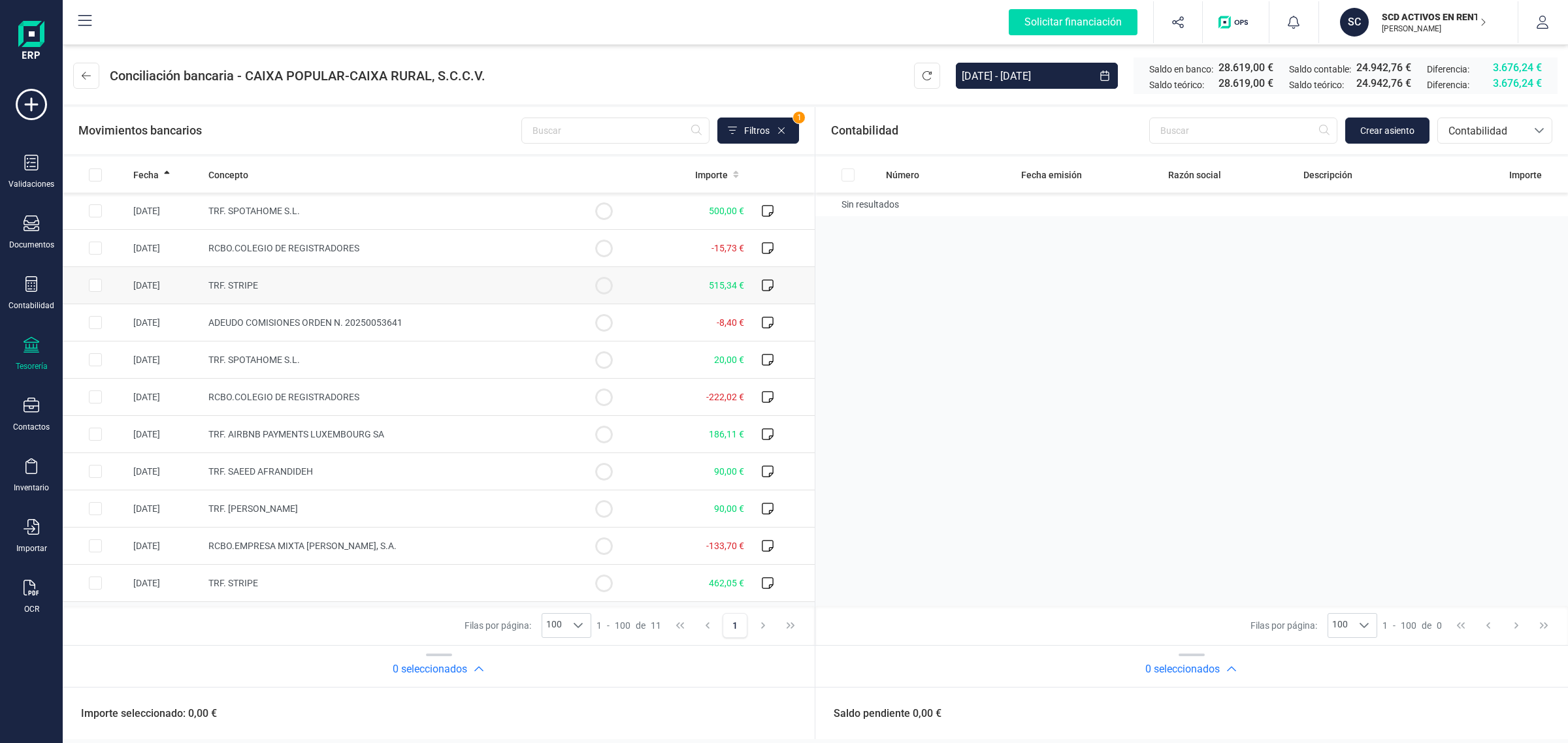
click at [393, 282] on td "TRF. STRIPE" at bounding box center [387, 286] width 368 height 37
checkbox input "true"
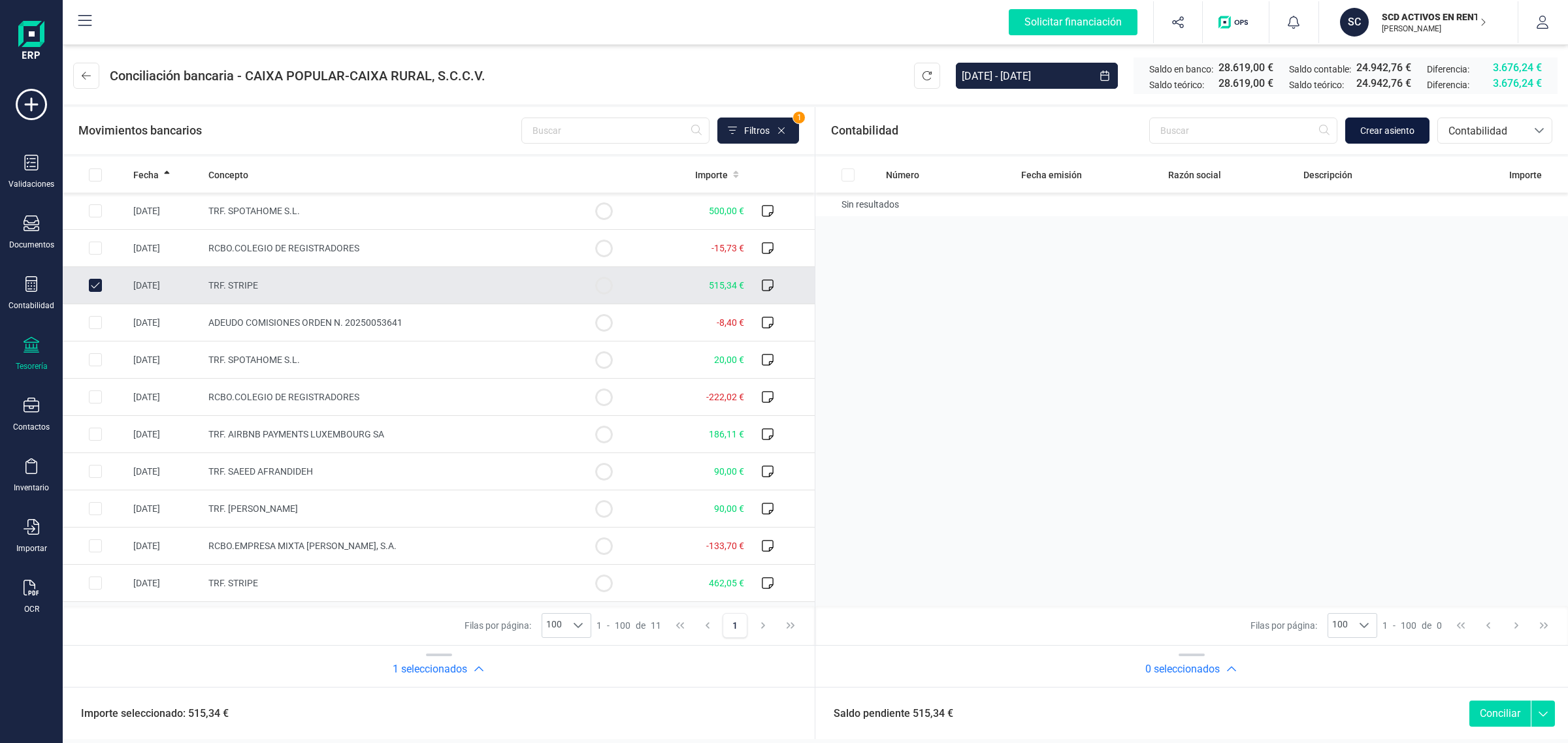
click at [1382, 125] on span "Crear asiento" at bounding box center [1388, 130] width 54 height 13
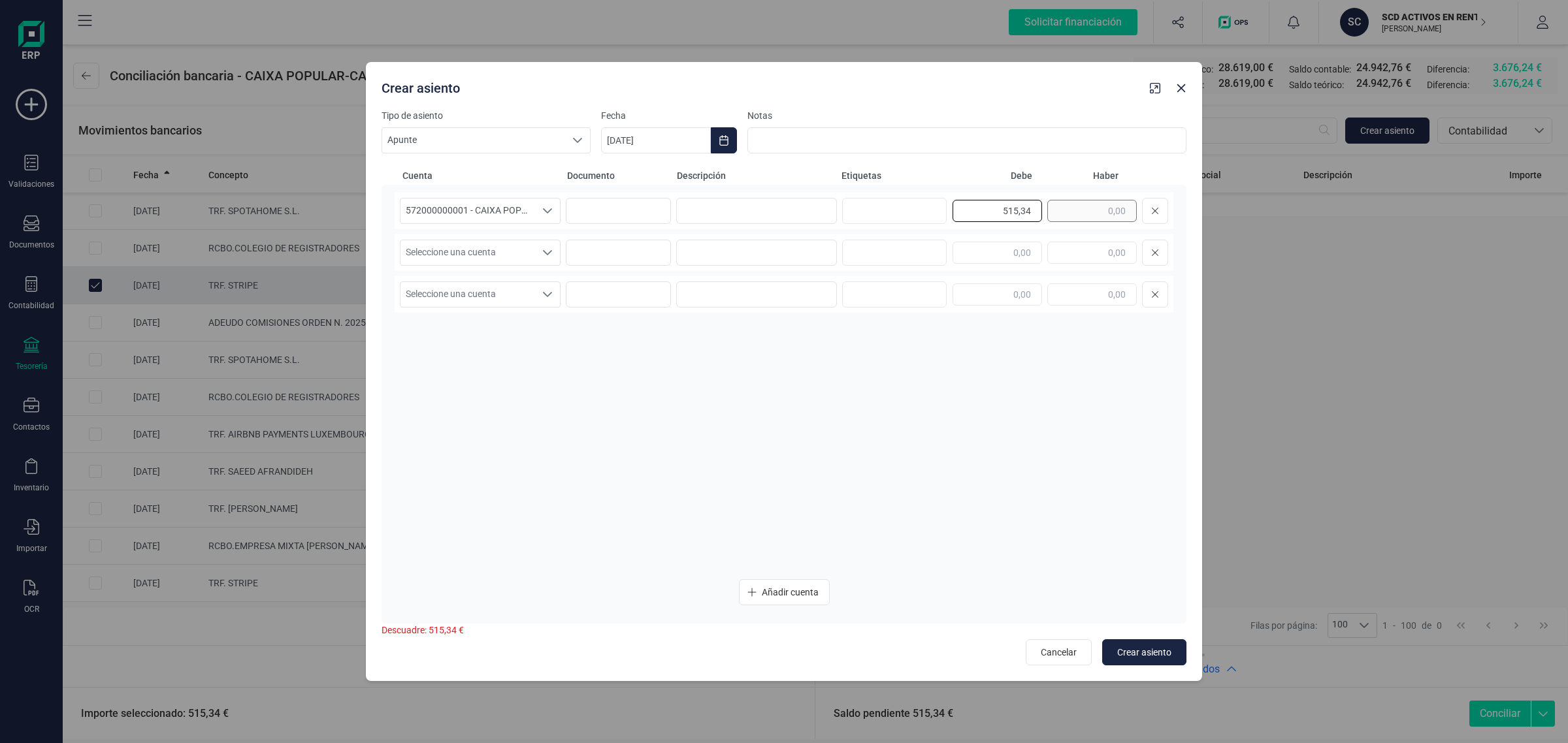
click at [1051, 209] on div "515,34" at bounding box center [1060, 211] width 216 height 26
click at [1074, 240] on div at bounding box center [1060, 253] width 216 height 26
click at [1080, 246] on input "text" at bounding box center [1092, 253] width 89 height 22
paste input "515,34"
type input "515,34"
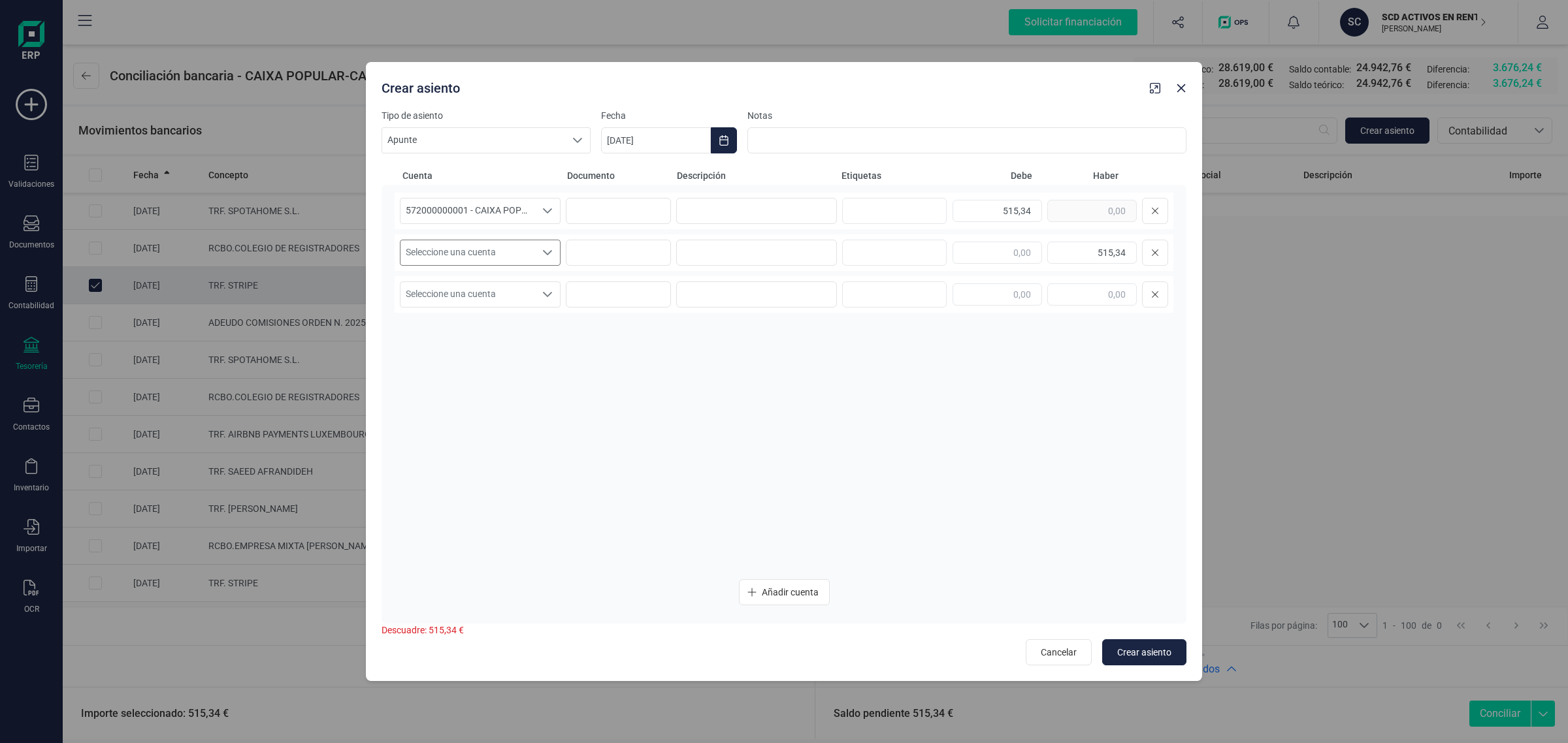
click at [484, 242] on span "Seleccione una cuenta" at bounding box center [468, 253] width 134 height 25
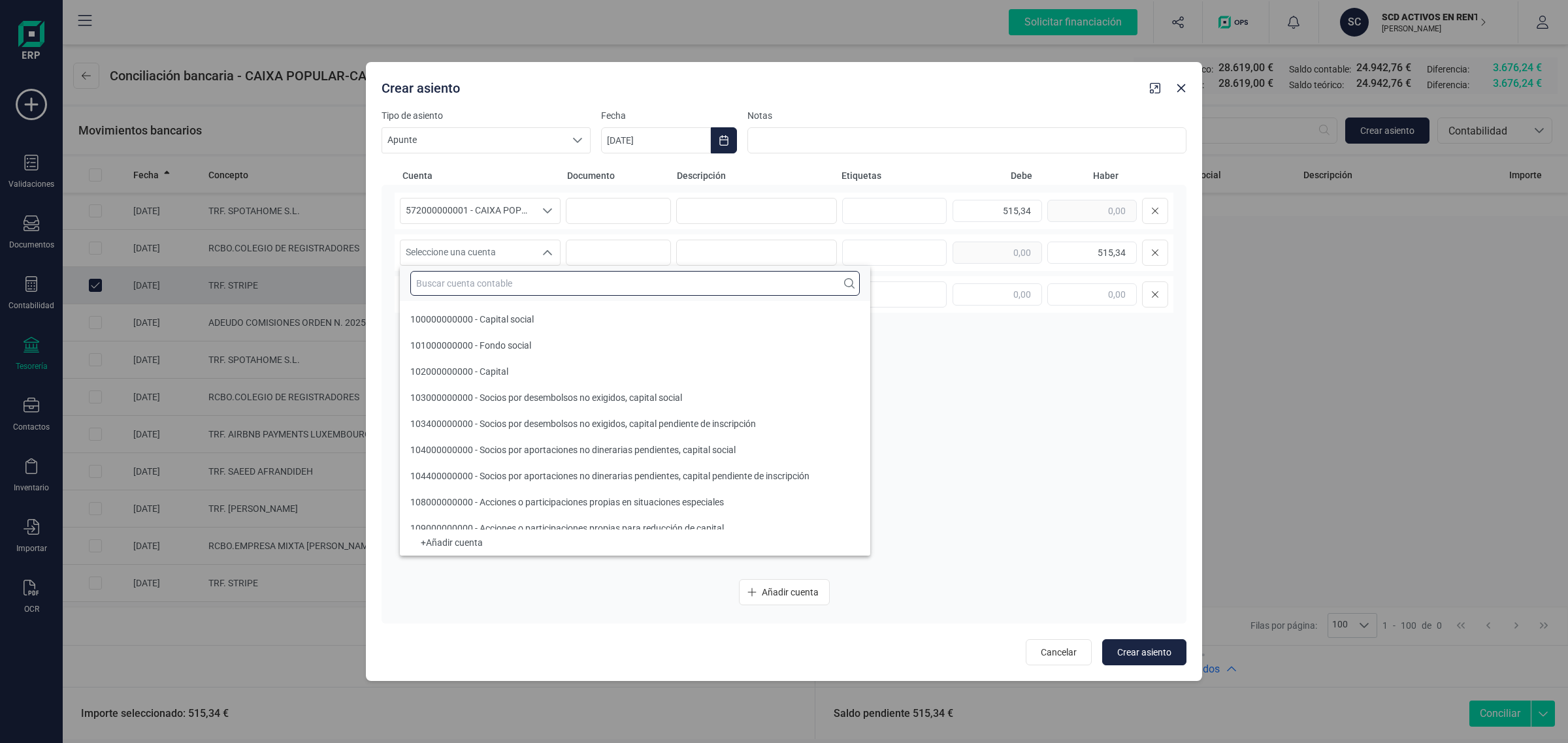
click at [435, 286] on input "text" at bounding box center [635, 284] width 449 height 25
click at [519, 278] on input "text" at bounding box center [635, 284] width 449 height 25
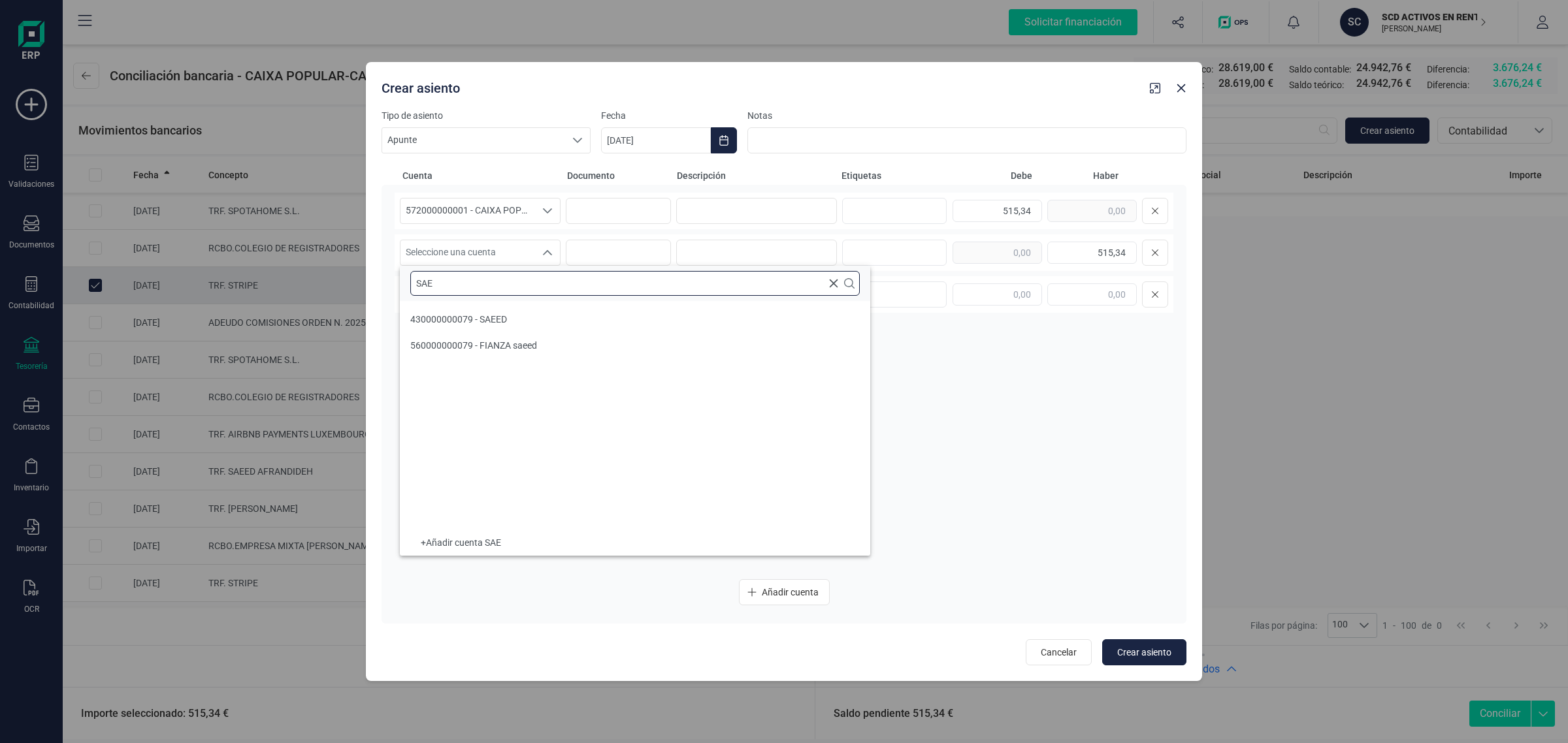
type input "SAE"
click at [518, 320] on li "430000000079 - SAEED" at bounding box center [635, 319] width 471 height 26
click at [695, 216] on input at bounding box center [756, 211] width 160 height 26
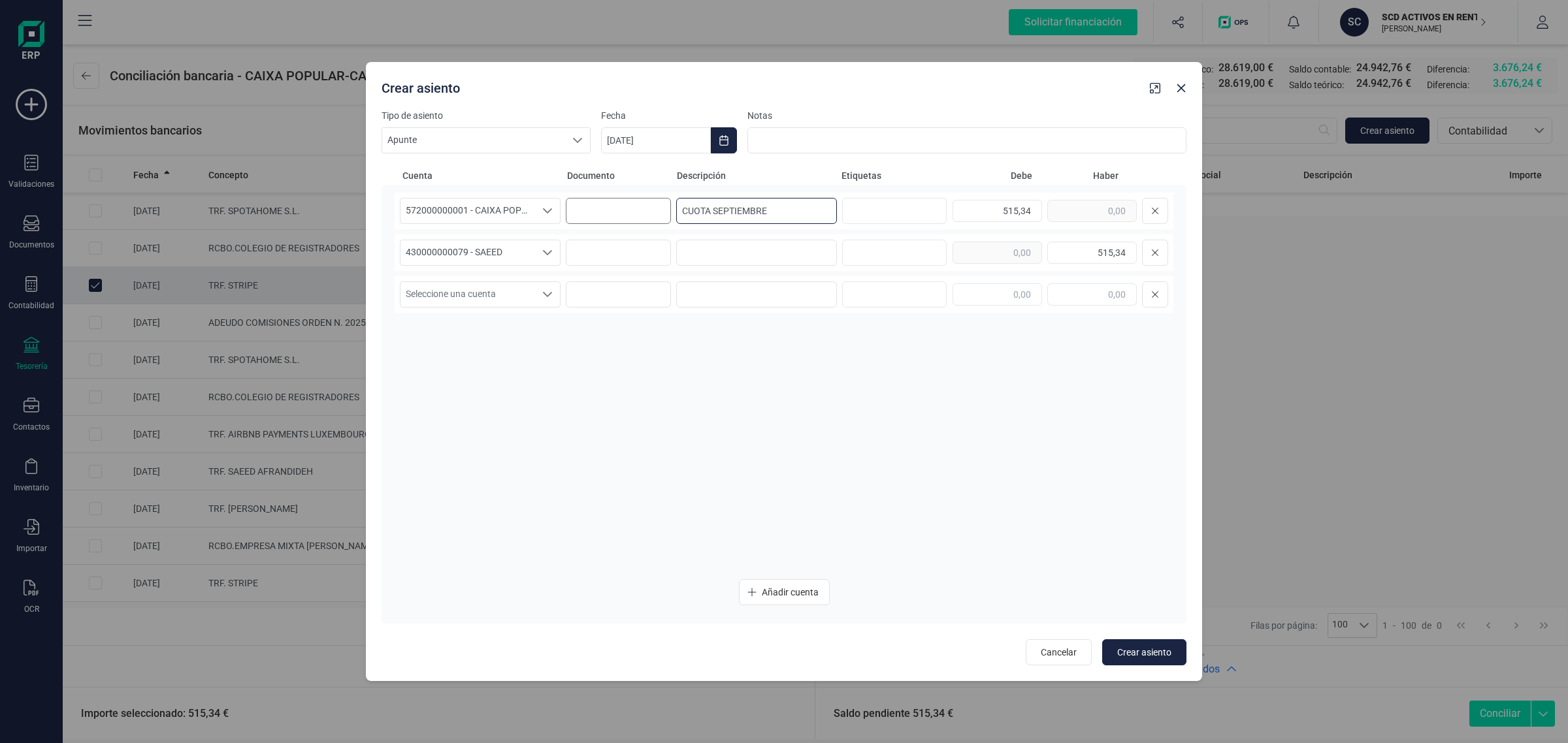
drag, startPoint x: 802, startPoint y: 210, endPoint x: 668, endPoint y: 211, distance: 134.0
click at [668, 211] on div "572000000001 - CAIXA POPULAR-CAIXA RURAL, S.C.C.V. 572000000001 - CAIXA POPULAR…" at bounding box center [784, 211] width 779 height 37
type input "CUOTA SEPTIEMBRE"
click at [694, 244] on input at bounding box center [756, 253] width 160 height 26
paste input "CUOTA SEPTIEMBRE"
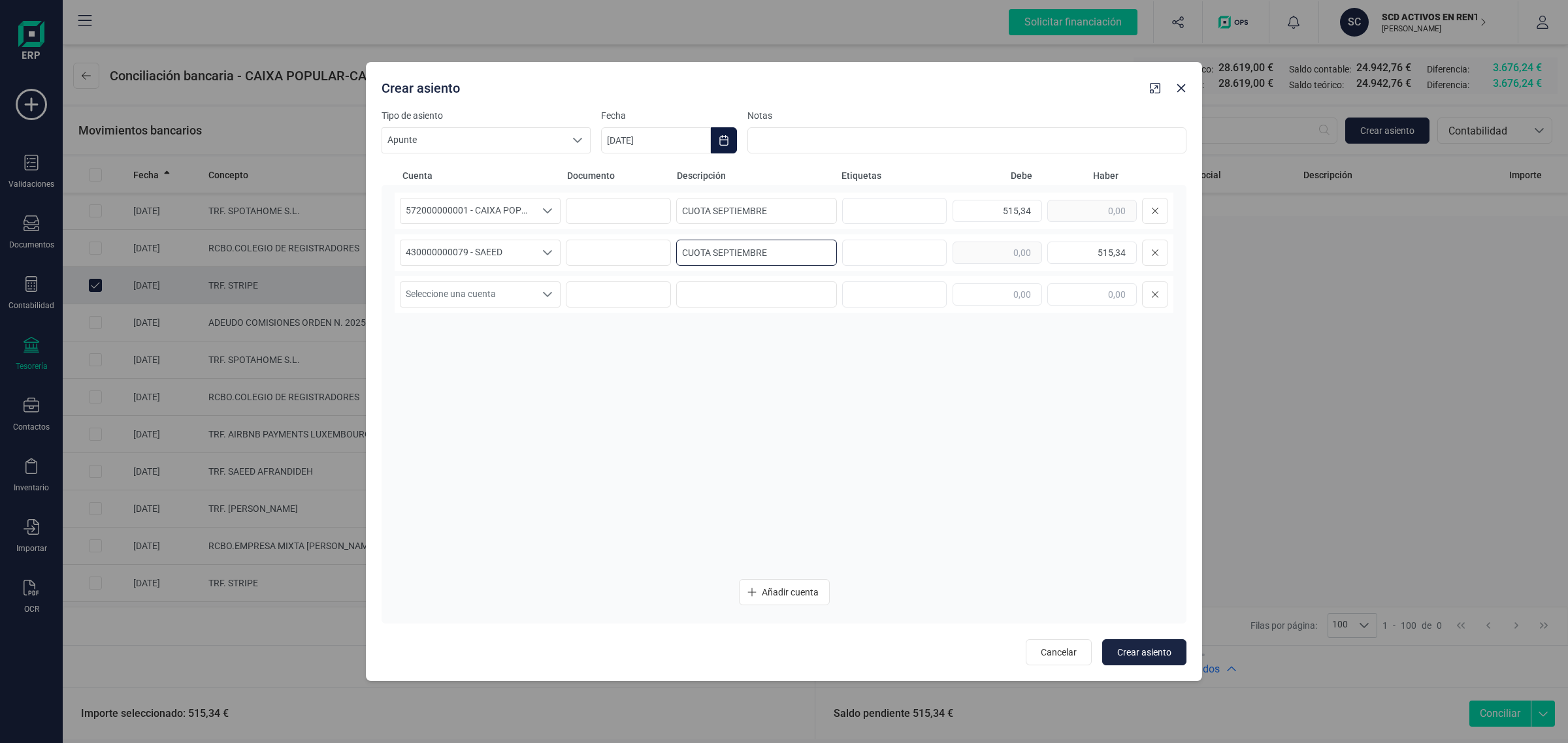
type input "CUOTA SEPTIEMBRE"
click at [720, 139] on icon "Choose Date" at bounding box center [724, 140] width 11 height 11
click at [694, 286] on span "9" at bounding box center [691, 293] width 26 height 26
click at [1158, 646] on span "Crear asiento" at bounding box center [1145, 652] width 54 height 13
type input "[DATE]"
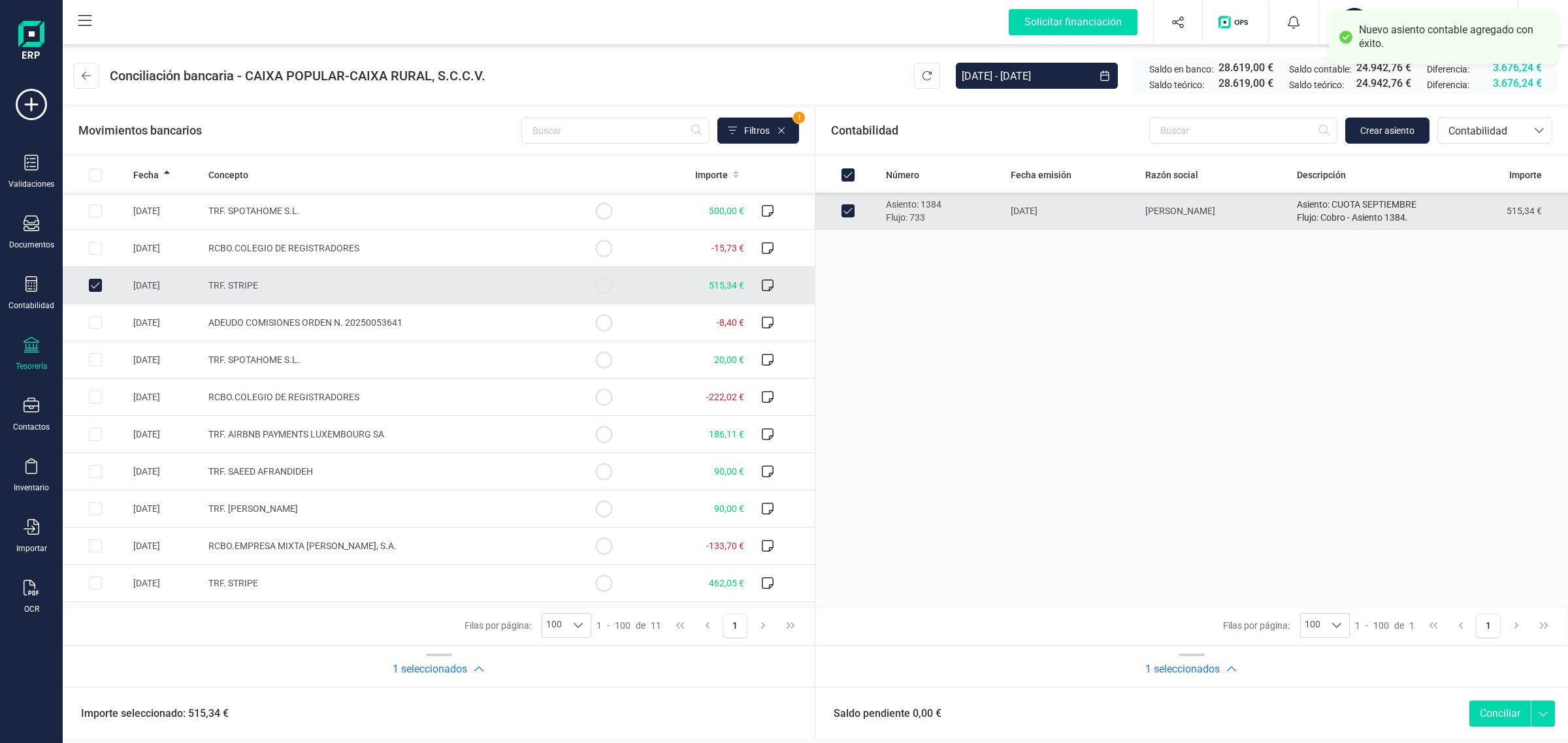
click at [1481, 712] on button "Conciliar" at bounding box center [1500, 714] width 61 height 26
checkbox input "false"
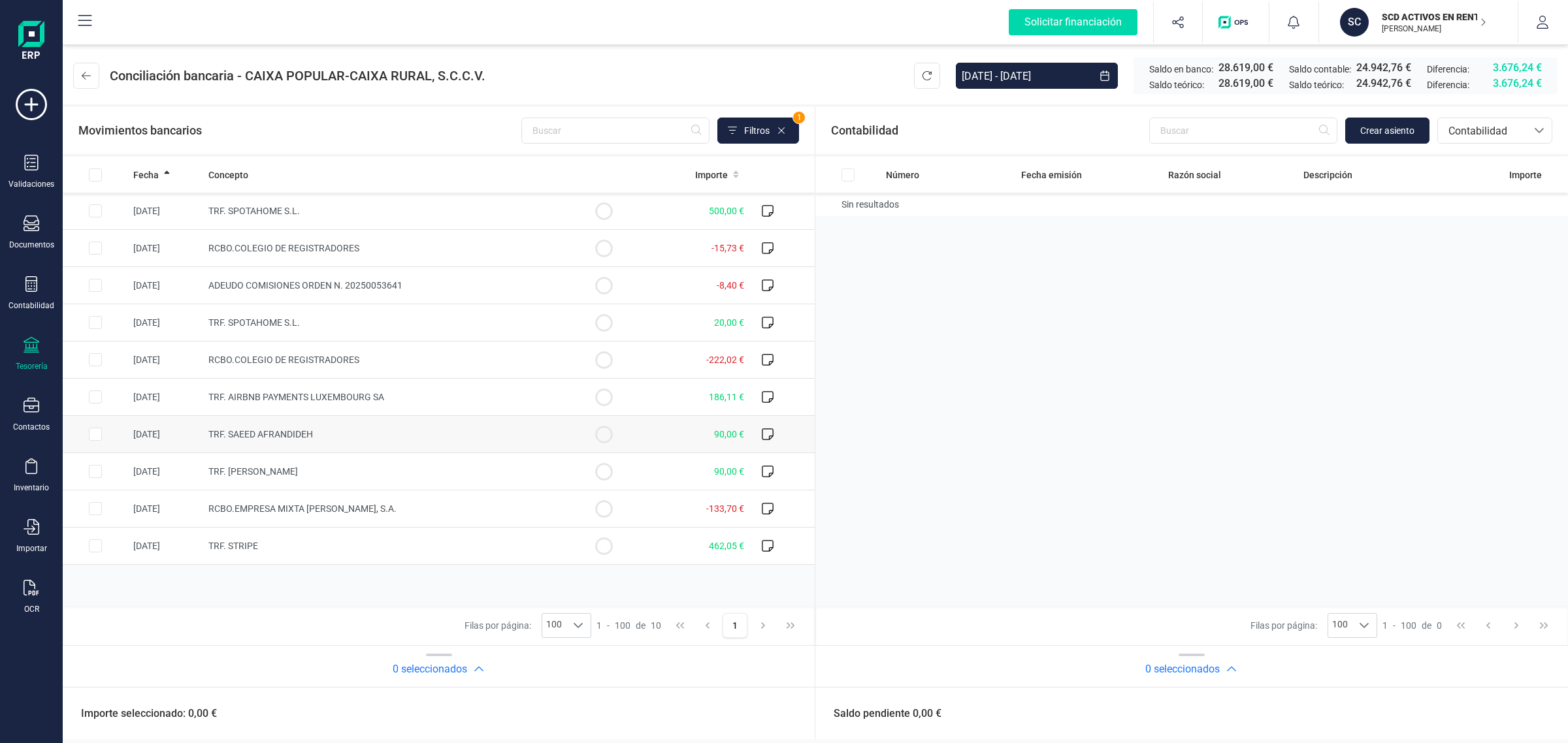
click at [471, 437] on td "TRF. SAEED AFRANDIDEH" at bounding box center [387, 435] width 368 height 37
checkbox input "true"
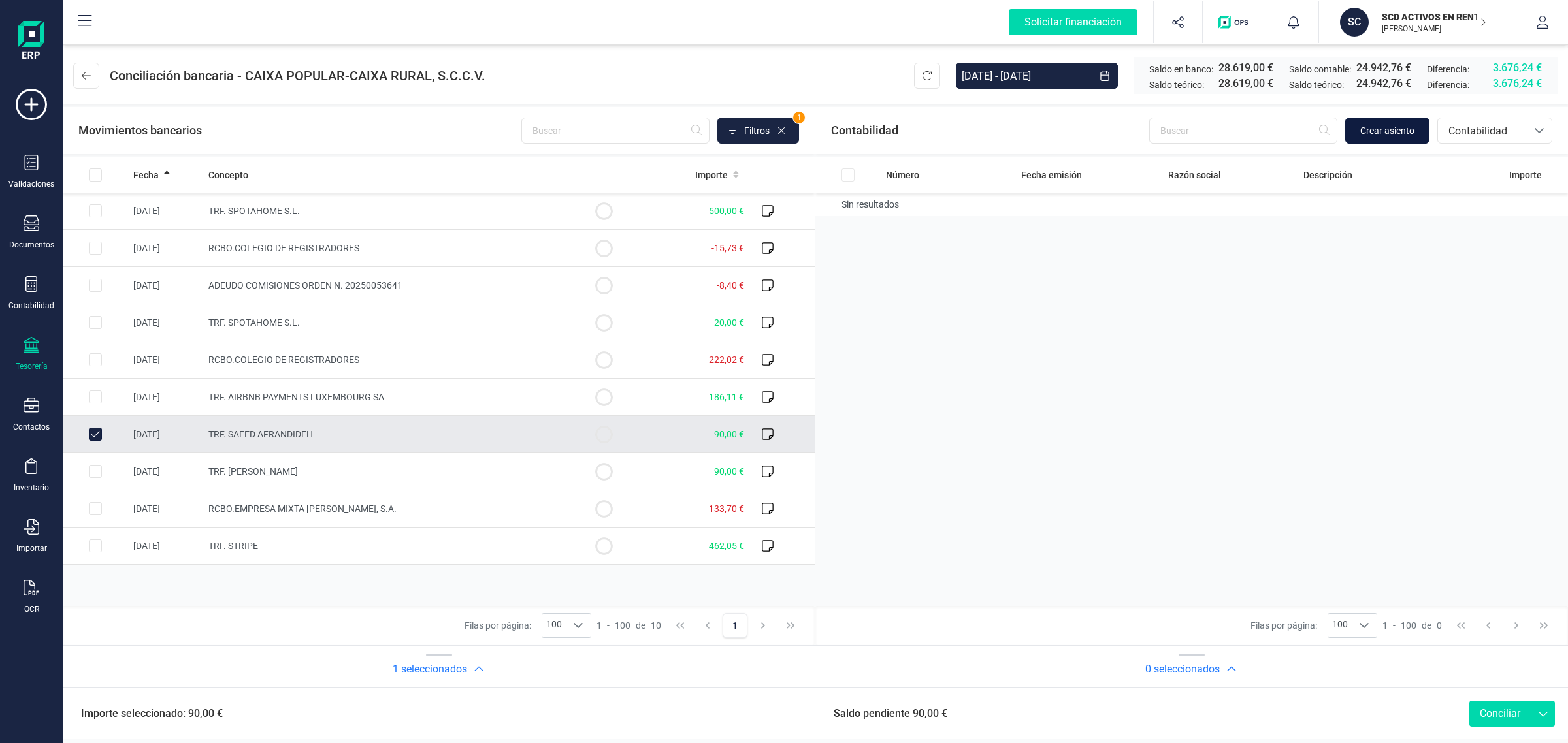
click at [1372, 134] on span "Crear asiento" at bounding box center [1388, 130] width 54 height 13
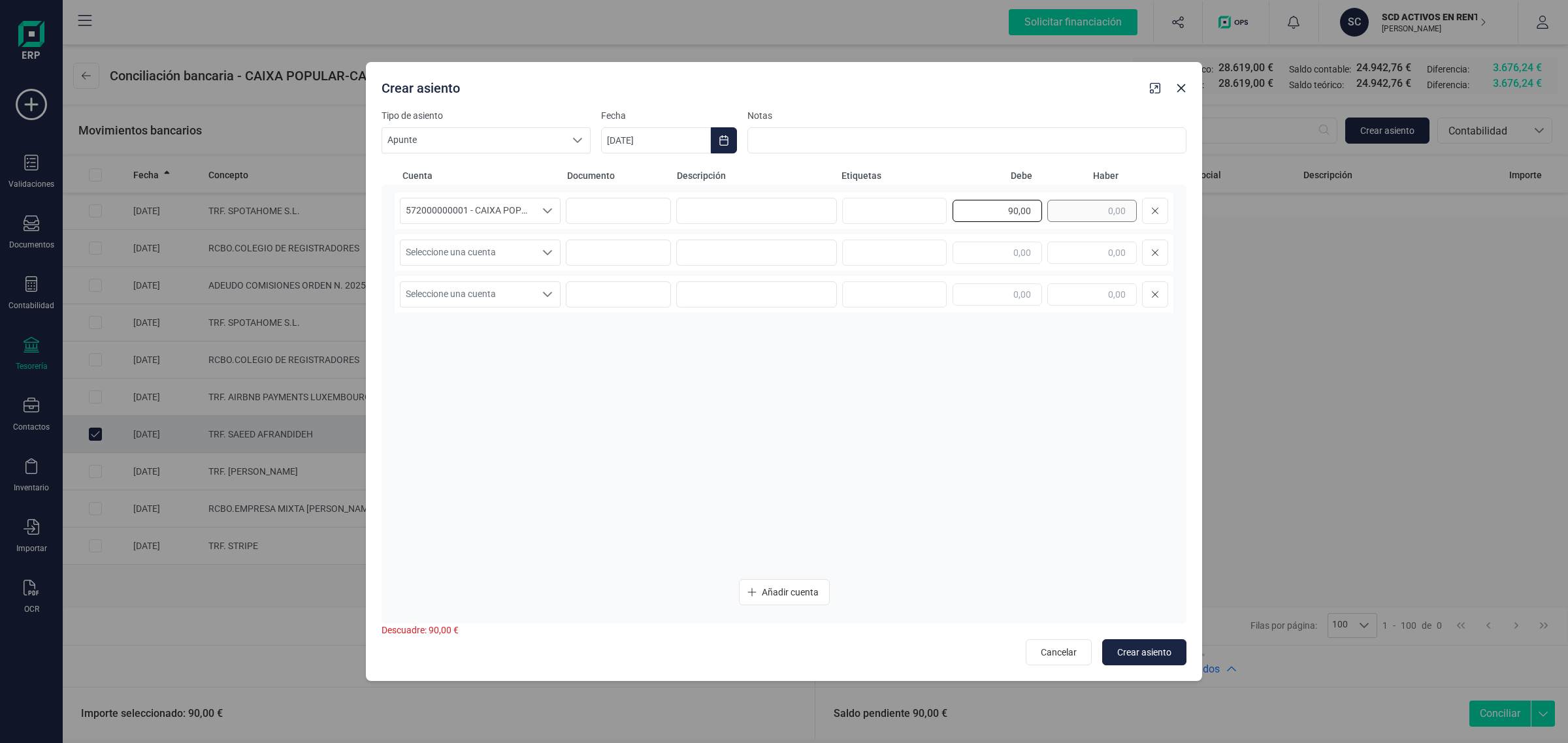
click at [1051, 218] on div "90,00" at bounding box center [1060, 211] width 216 height 26
click at [1076, 250] on input "text" at bounding box center [1092, 253] width 89 height 22
paste input "90,00"
type input "90,00"
click at [765, 210] on input at bounding box center [756, 211] width 160 height 26
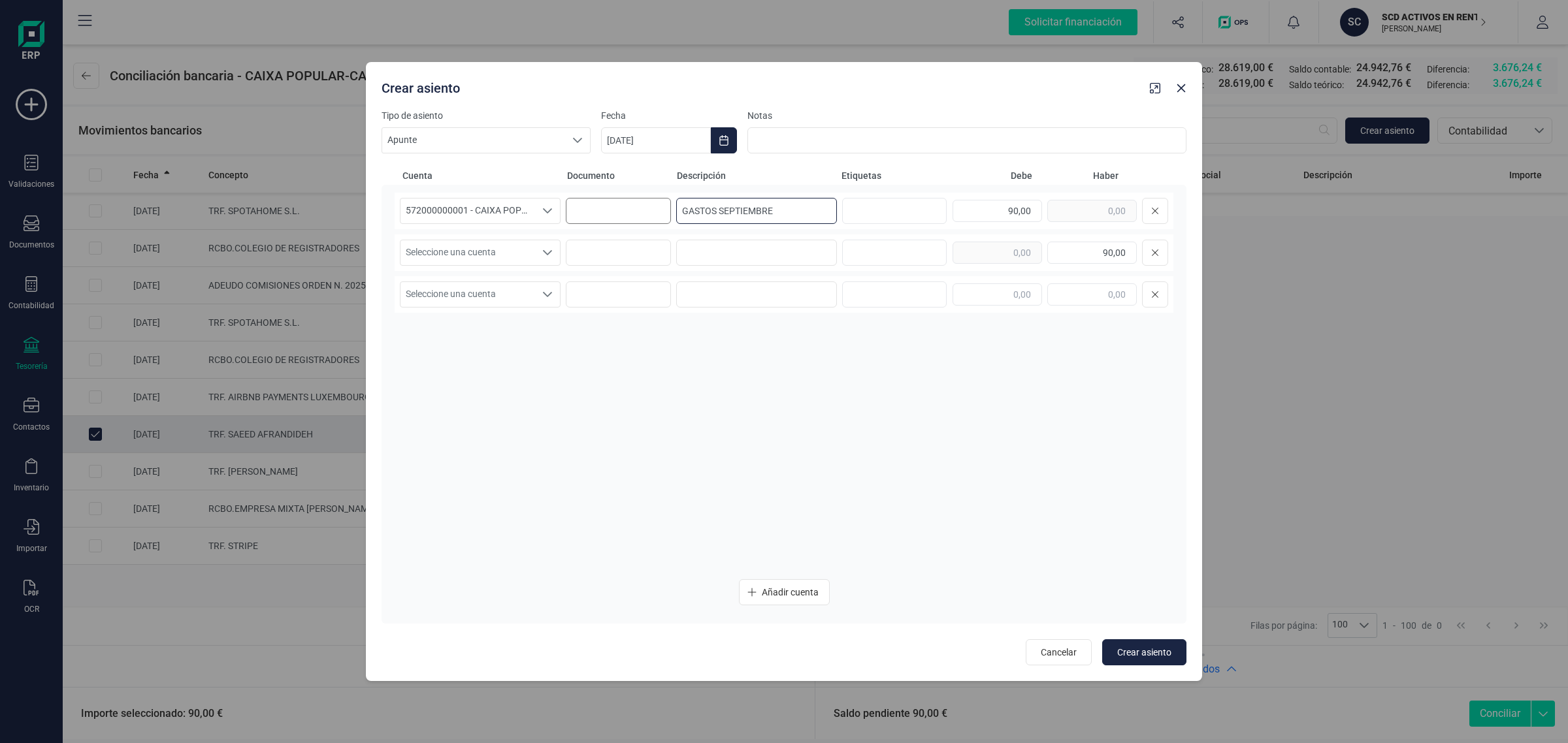
drag, startPoint x: 789, startPoint y: 199, endPoint x: 658, endPoint y: 214, distance: 131.9
click at [658, 214] on div "572000000001 - CAIXA POPULAR-CAIXA RURAL, S.C.C.V. 572000000001 - CAIXA POPULAR…" at bounding box center [784, 211] width 779 height 37
type input "GASTOS SEPTIEMBRE"
click at [720, 249] on input at bounding box center [756, 253] width 160 height 26
paste input "GASTOS SEPTIEMBRE"
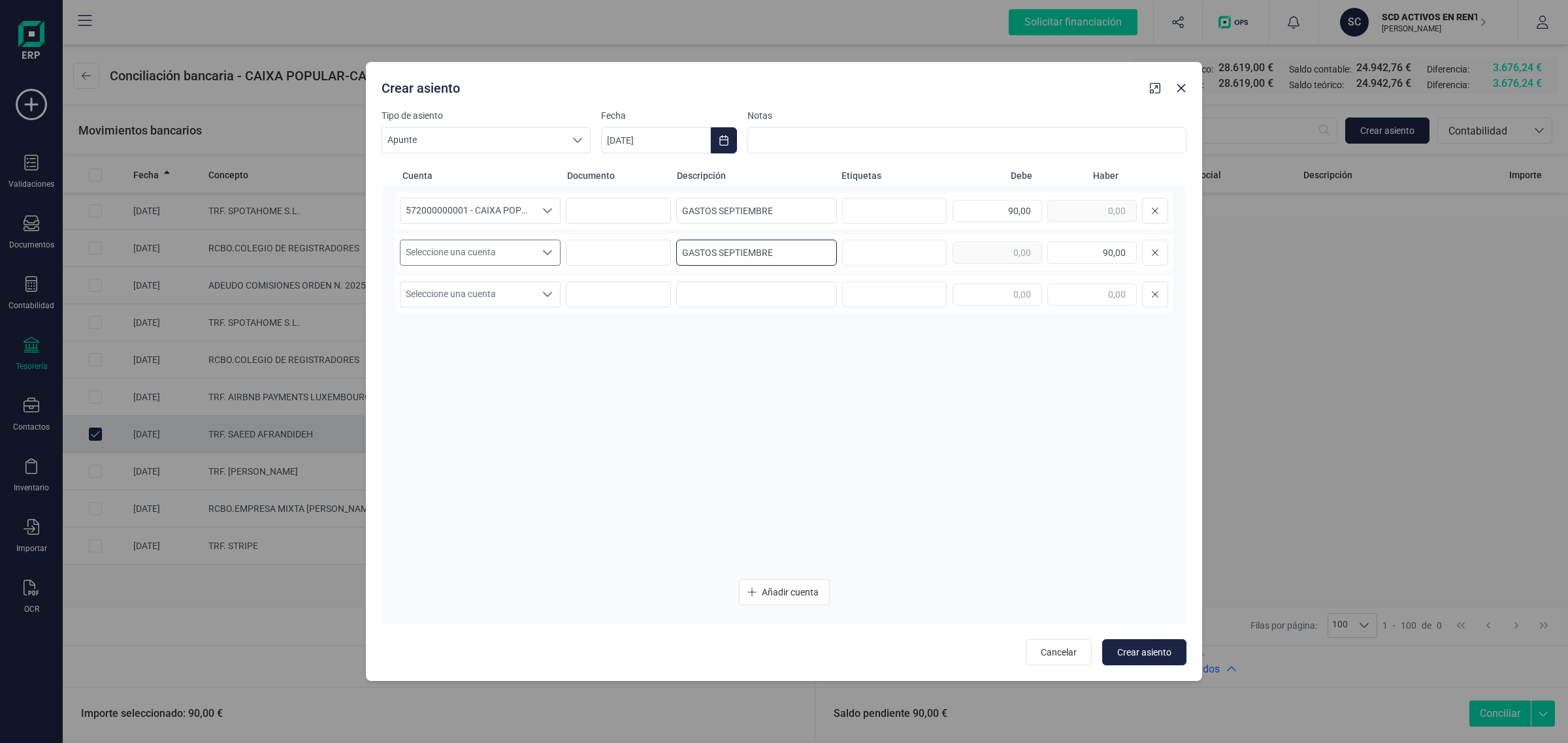
type input "GASTOS SEPTIEMBRE"
click at [445, 246] on span "Seleccione una cuenta" at bounding box center [468, 253] width 134 height 25
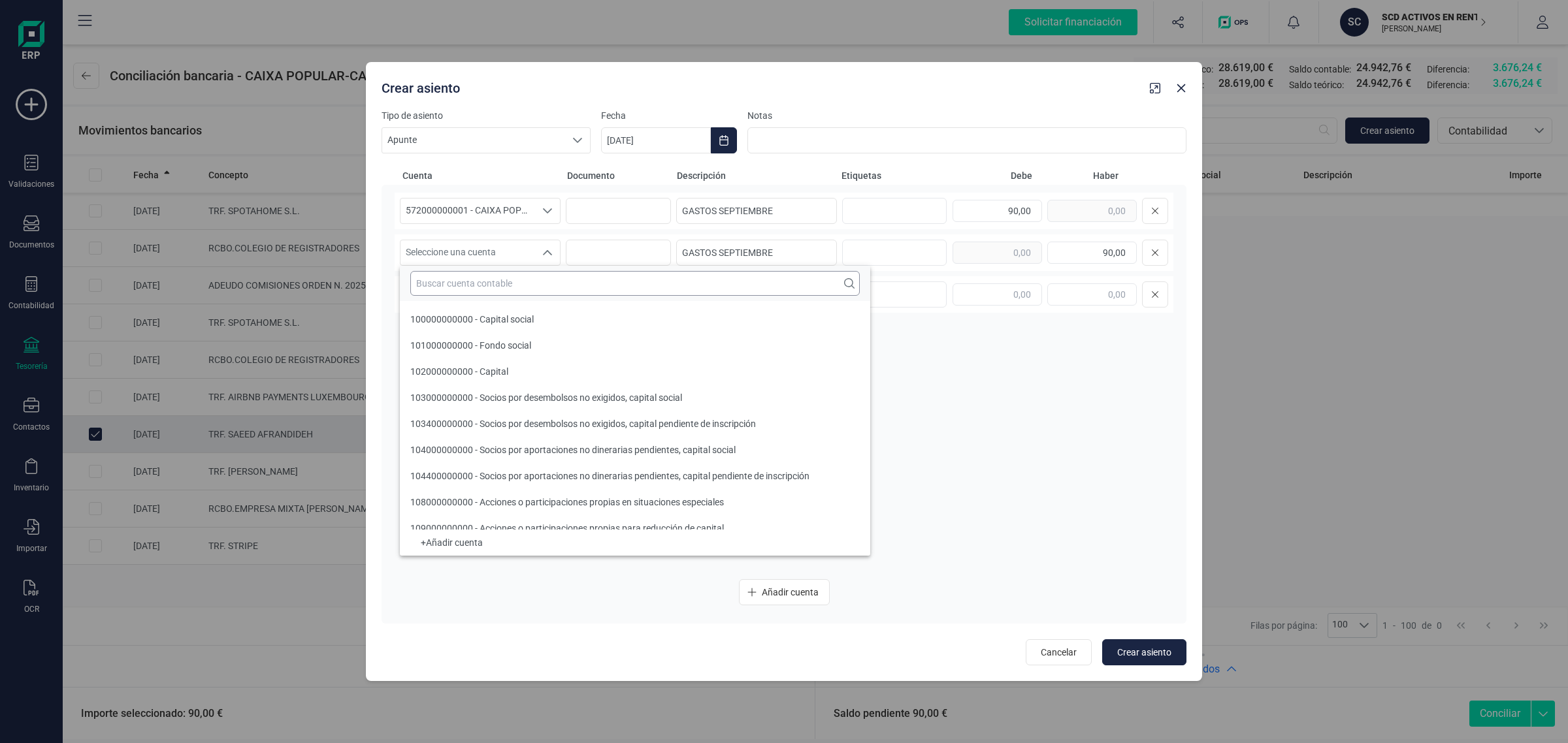
click at [431, 282] on input "text" at bounding box center [635, 284] width 449 height 25
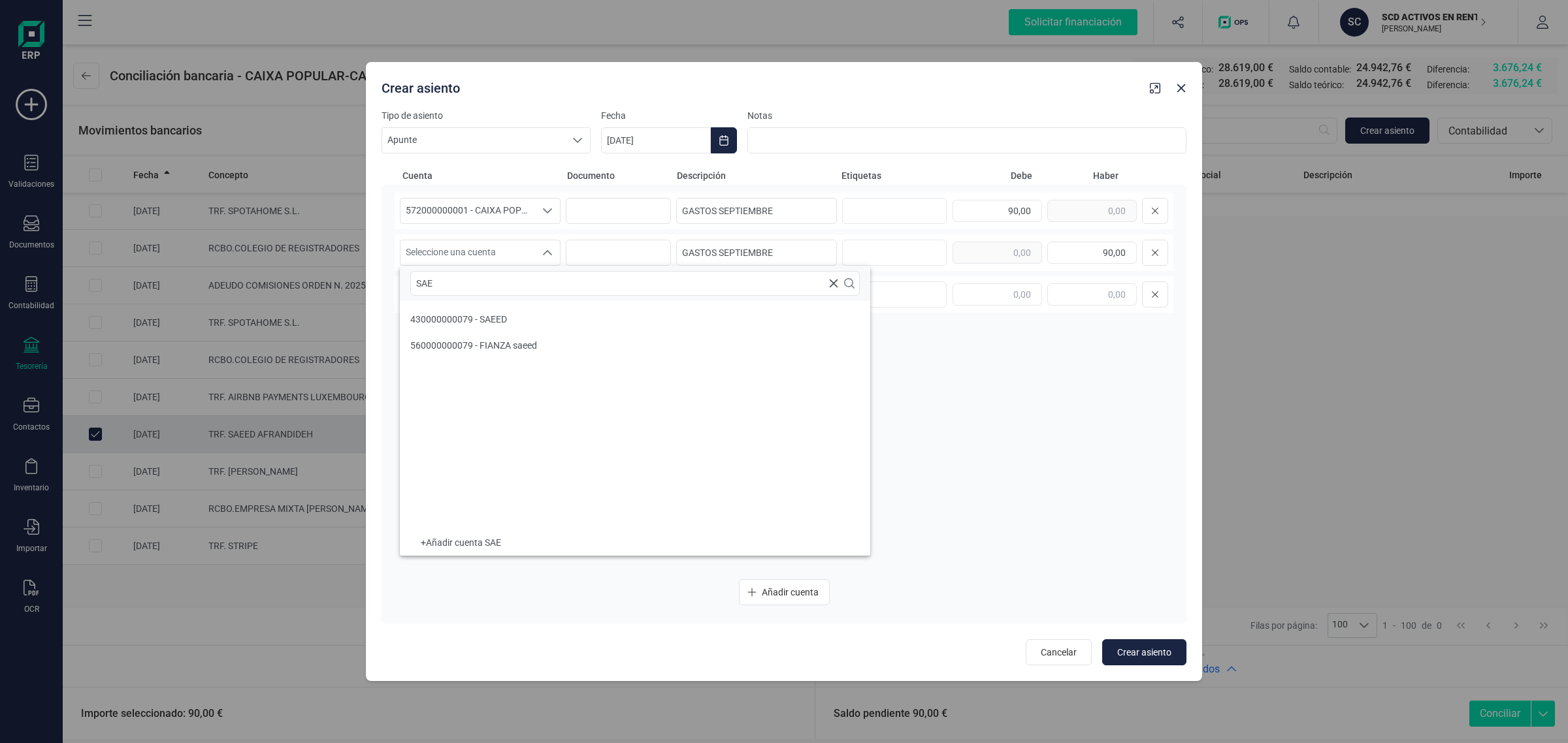
type input "SAE"
click at [467, 317] on span "430000000079 - SAEED" at bounding box center [458, 319] width 96 height 11
click at [723, 137] on icon "Choose Date" at bounding box center [724, 140] width 11 height 11
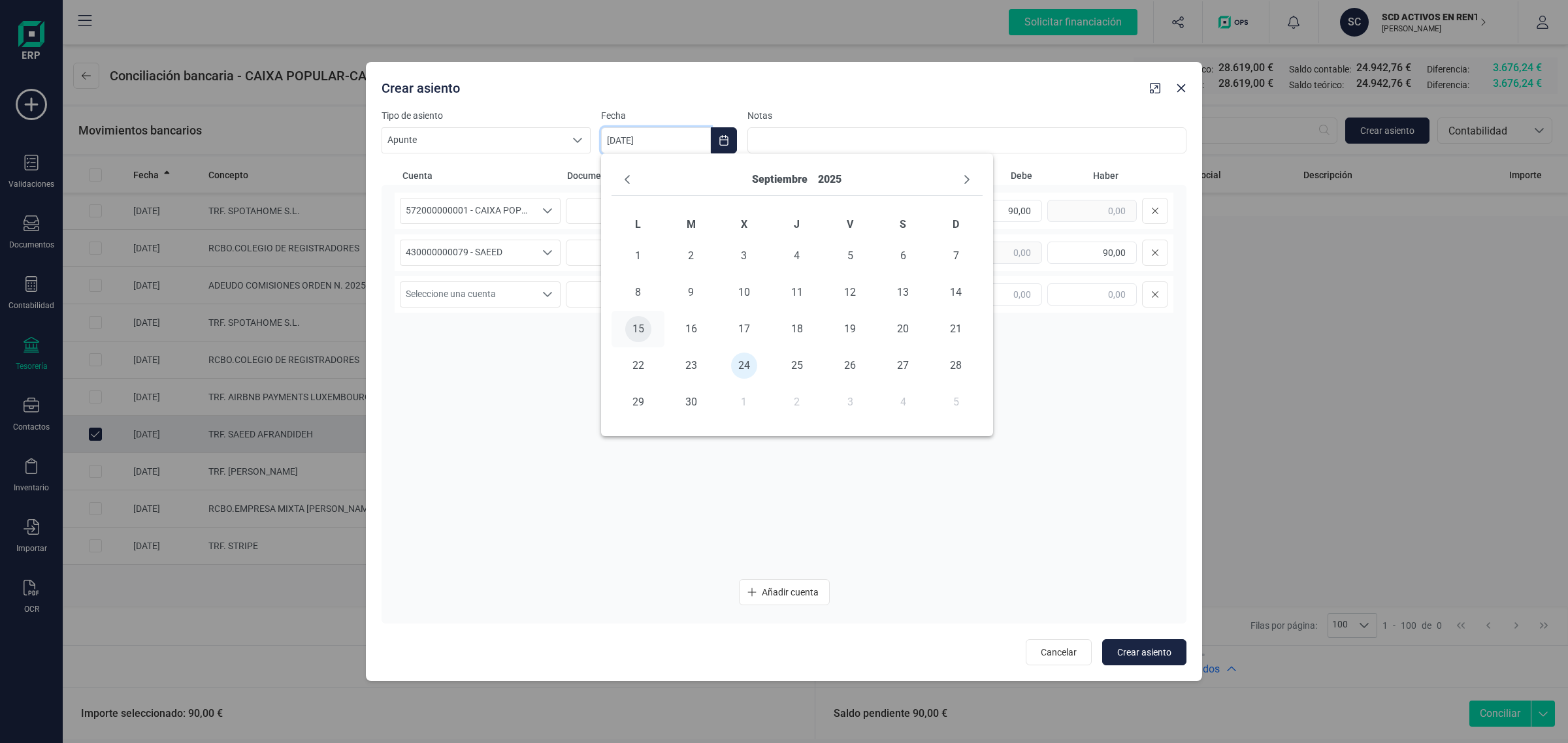
click at [637, 322] on span "15" at bounding box center [638, 329] width 26 height 26
click at [1144, 652] on span "Crear asiento" at bounding box center [1145, 652] width 54 height 13
type input "[DATE]"
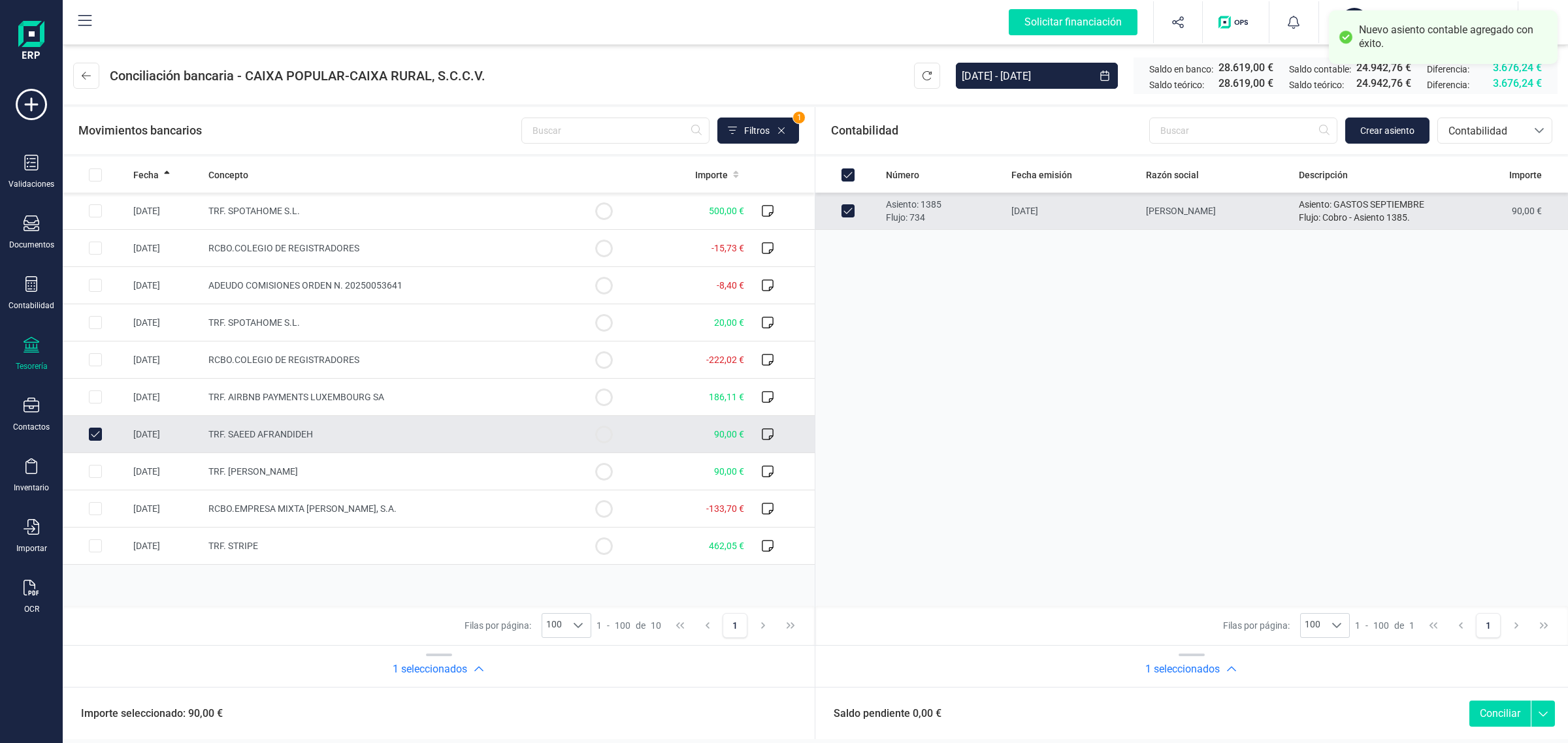
click at [1490, 718] on button "Conciliar" at bounding box center [1500, 714] width 61 height 26
checkbox input "false"
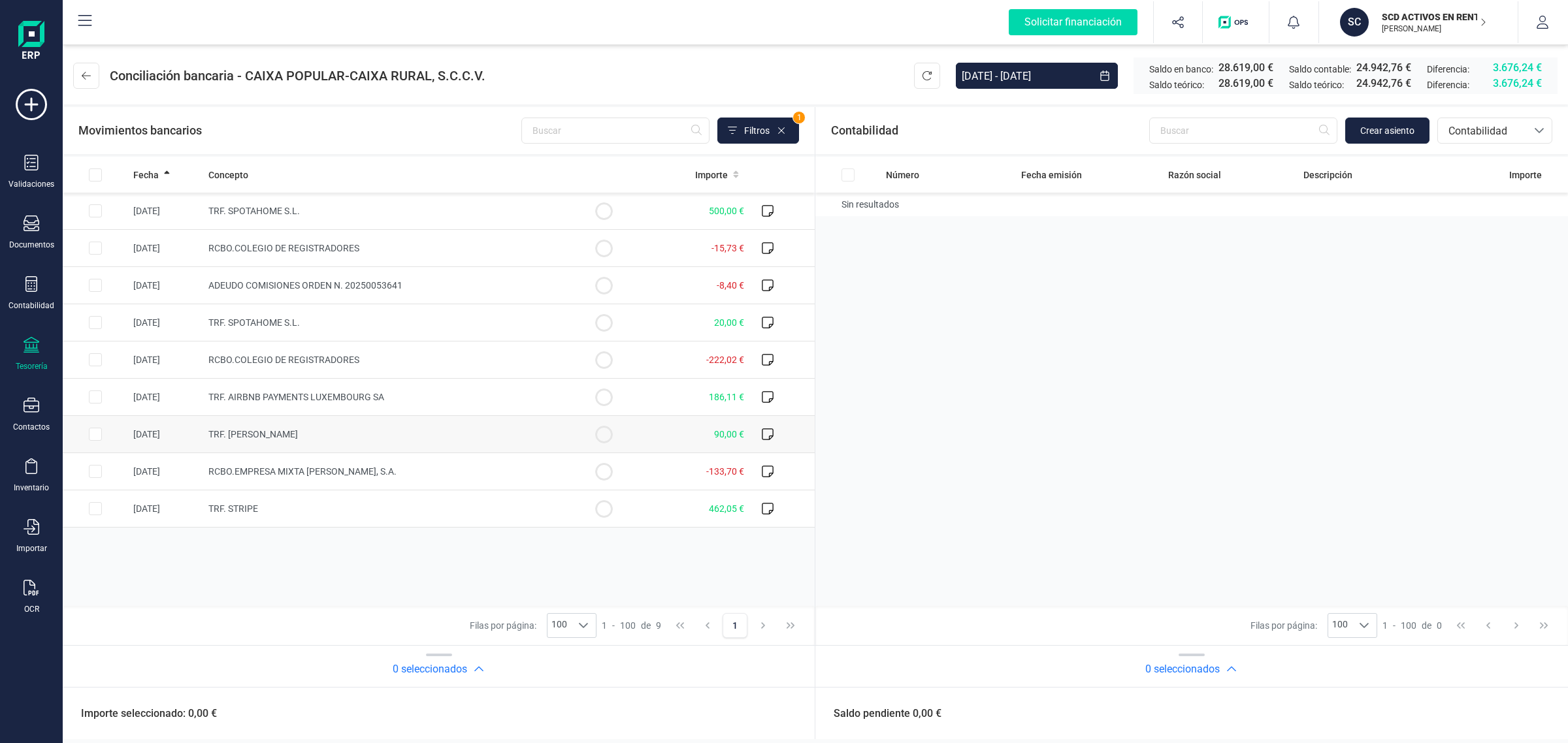
click at [415, 429] on td "TRF. CAMPBELL DAVID MCDIARMID" at bounding box center [387, 435] width 368 height 37
checkbox input "true"
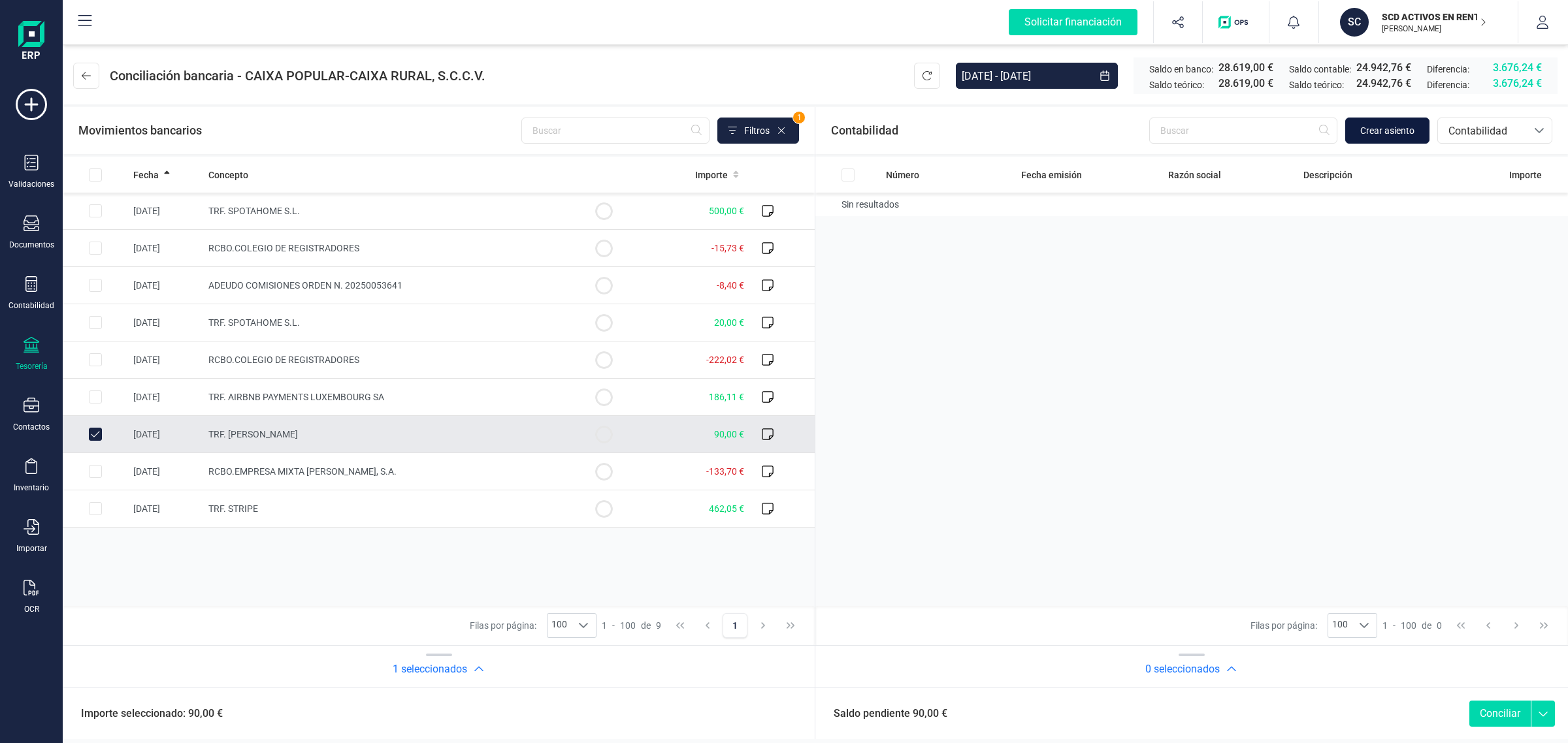
click at [1397, 131] on span "Crear asiento" at bounding box center [1388, 130] width 54 height 13
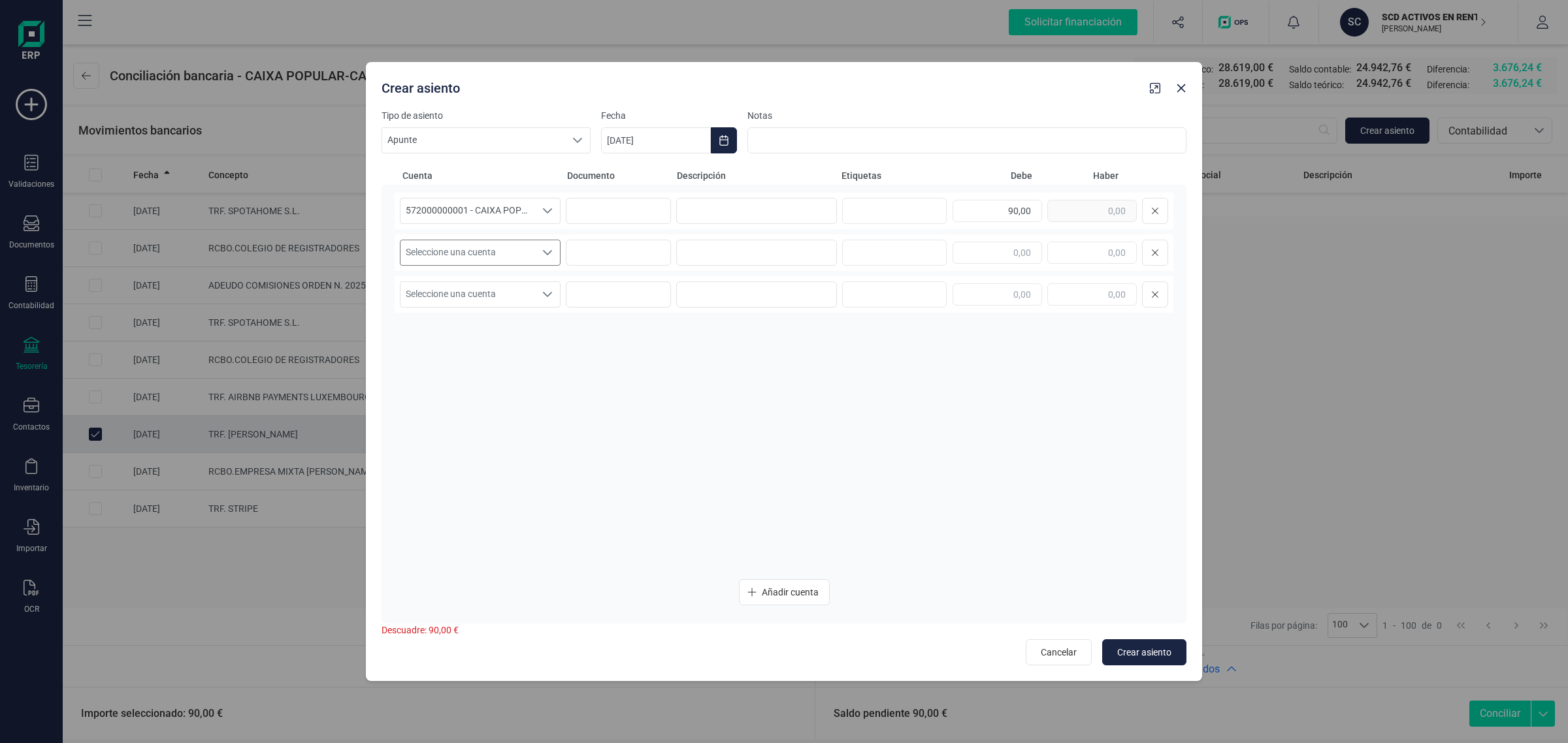
click at [457, 246] on span "Seleccione una cuenta" at bounding box center [468, 253] width 134 height 25
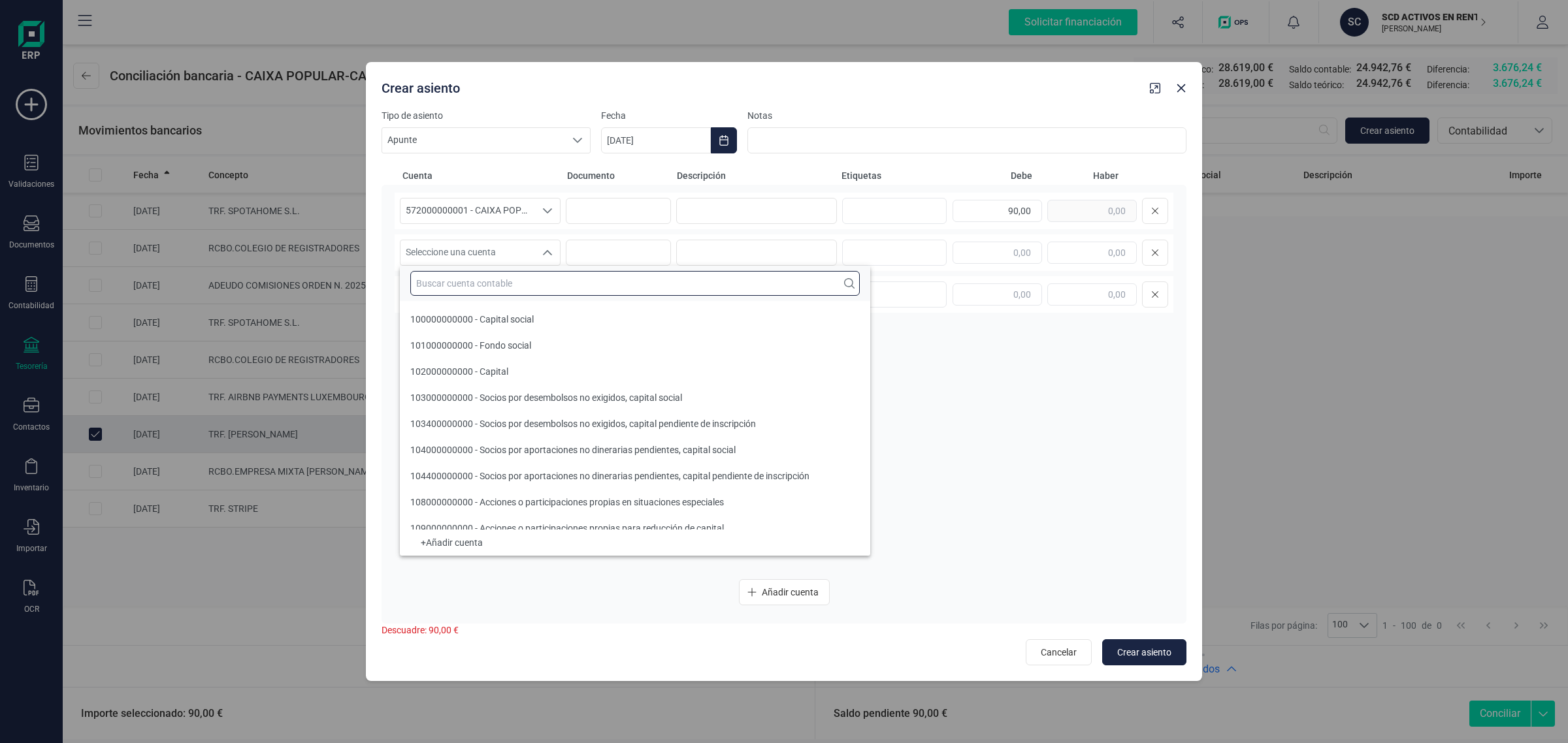
click at [422, 284] on input "text" at bounding box center [635, 284] width 449 height 25
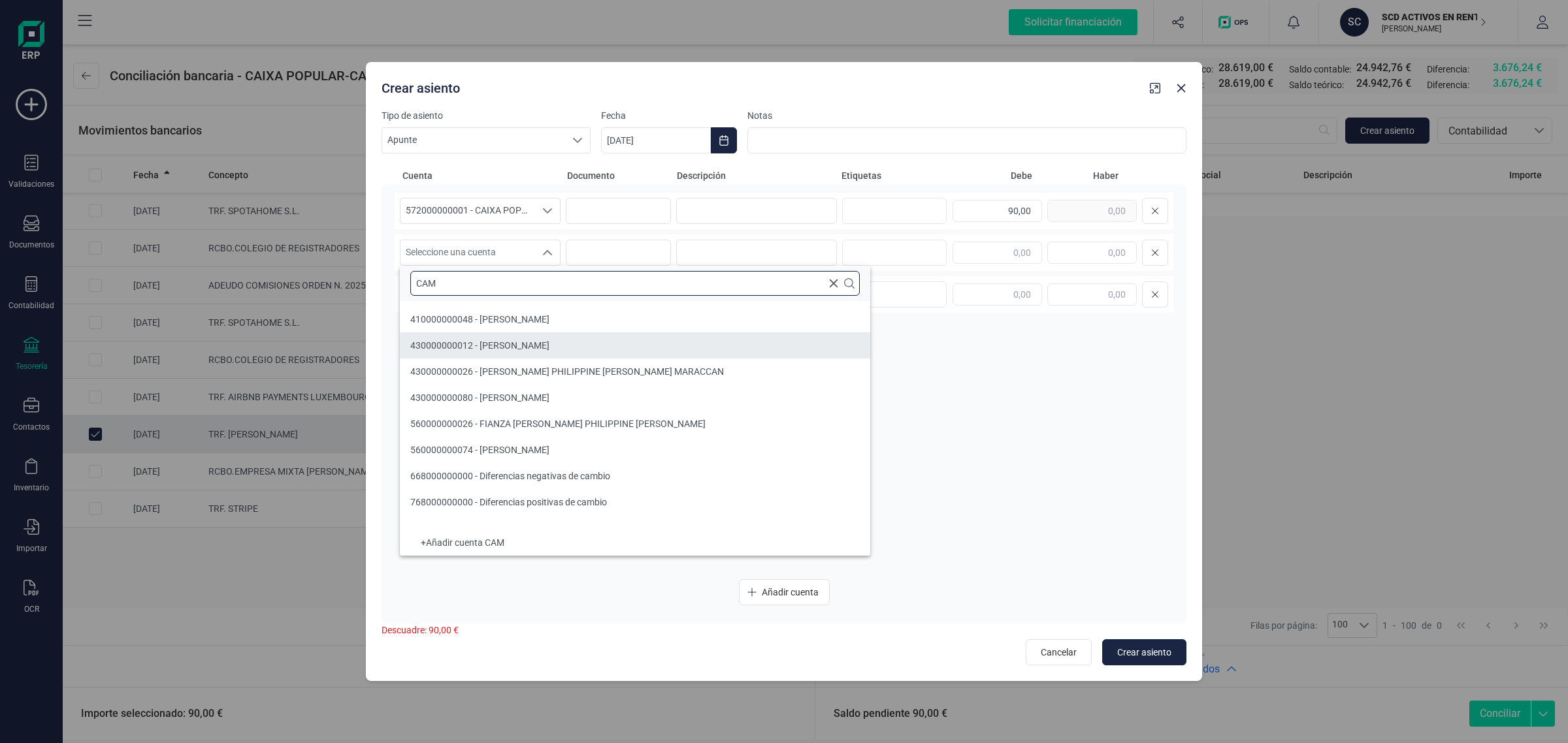
type input "CAM"
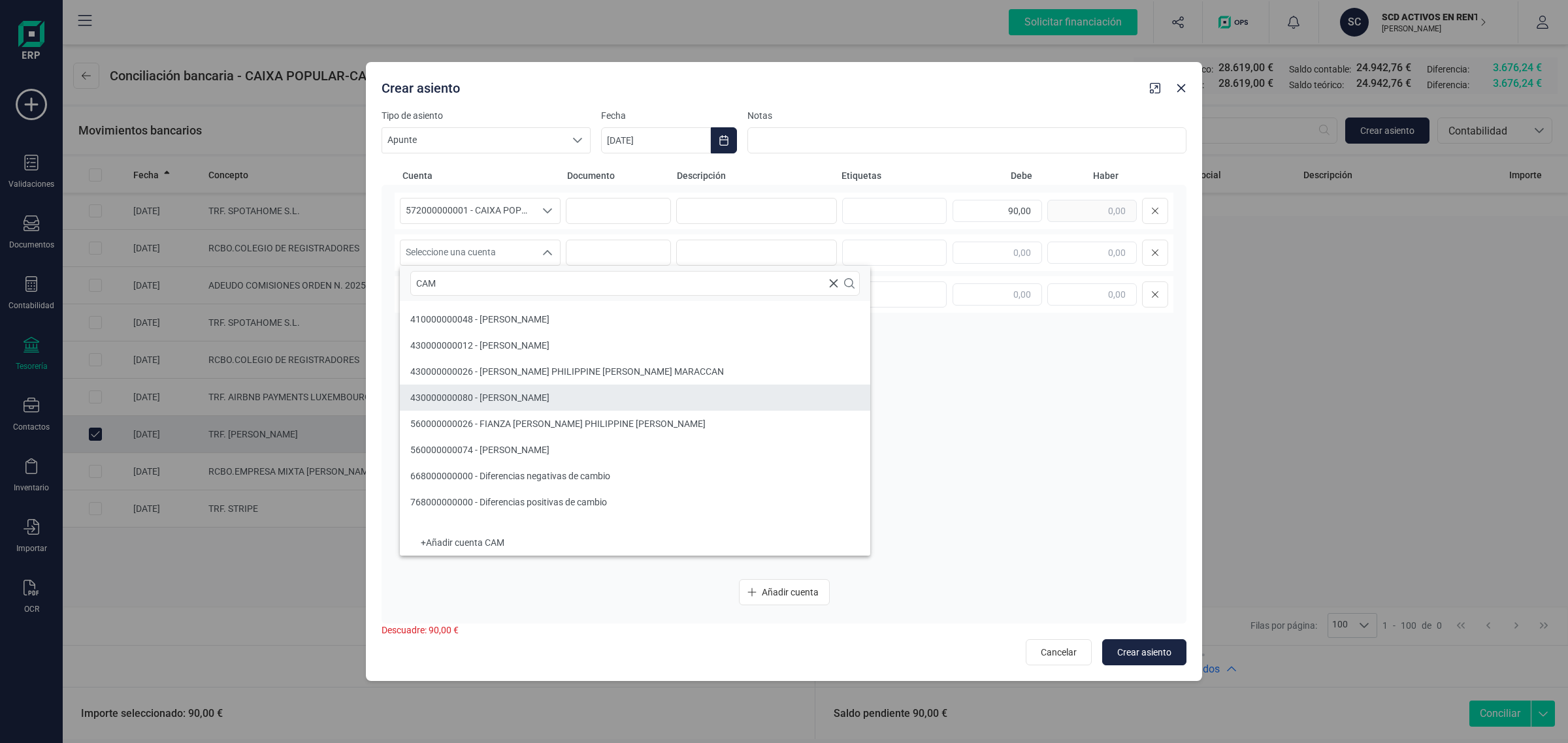
click at [485, 393] on span "430000000080 - CAMPBELL MCDIARMID" at bounding box center [480, 398] width 139 height 11
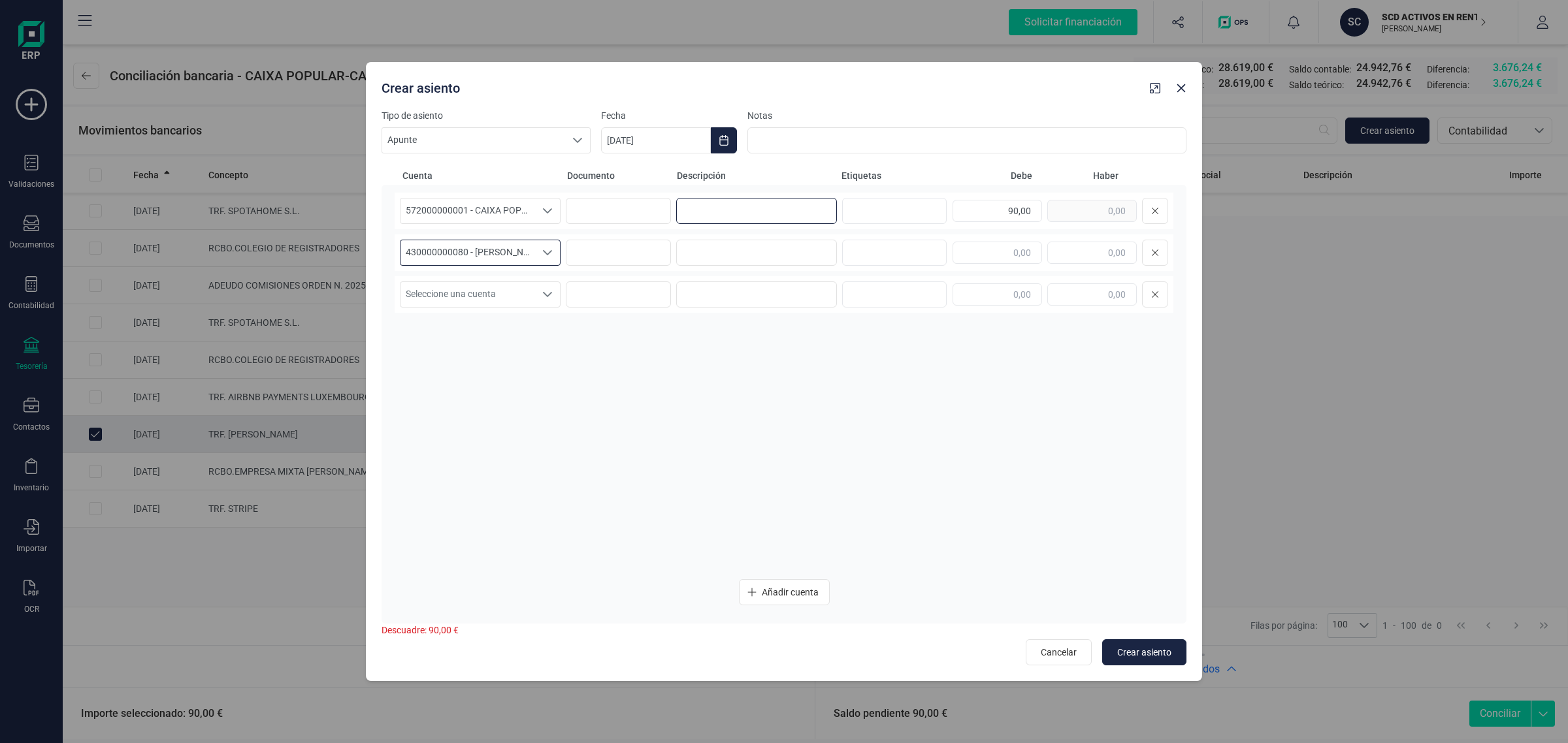
click at [749, 216] on input at bounding box center [756, 211] width 160 height 26
click at [695, 214] on input "GATOS SEPTIEMBRE" at bounding box center [756, 211] width 160 height 26
drag, startPoint x: 799, startPoint y: 214, endPoint x: 658, endPoint y: 220, distance: 141.1
click at [658, 220] on div "572000000001 - CAIXA POPULAR-CAIXA RURAL, S.C.C.V. 572000000001 - CAIXA POPULAR…" at bounding box center [784, 211] width 779 height 37
type input "GASTOS SEPTIEMBRE"
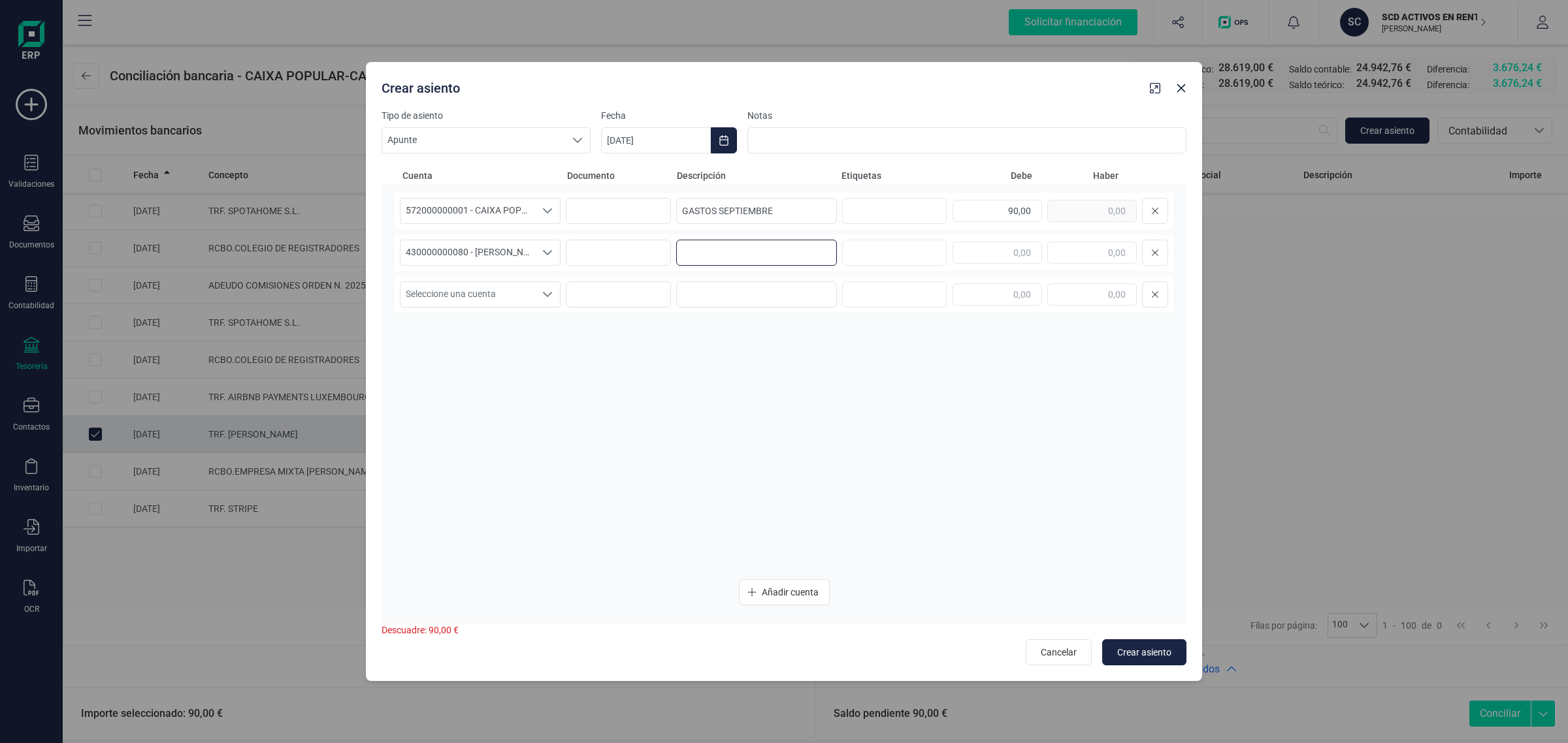
click at [733, 252] on input at bounding box center [756, 253] width 160 height 26
paste input "GASTOS SEPTIEMBRE"
type input "GASTOS SEPTIEMBRE"
click at [1070, 207] on div "90,00" at bounding box center [1060, 211] width 216 height 26
click at [1101, 249] on input "text" at bounding box center [1092, 253] width 89 height 22
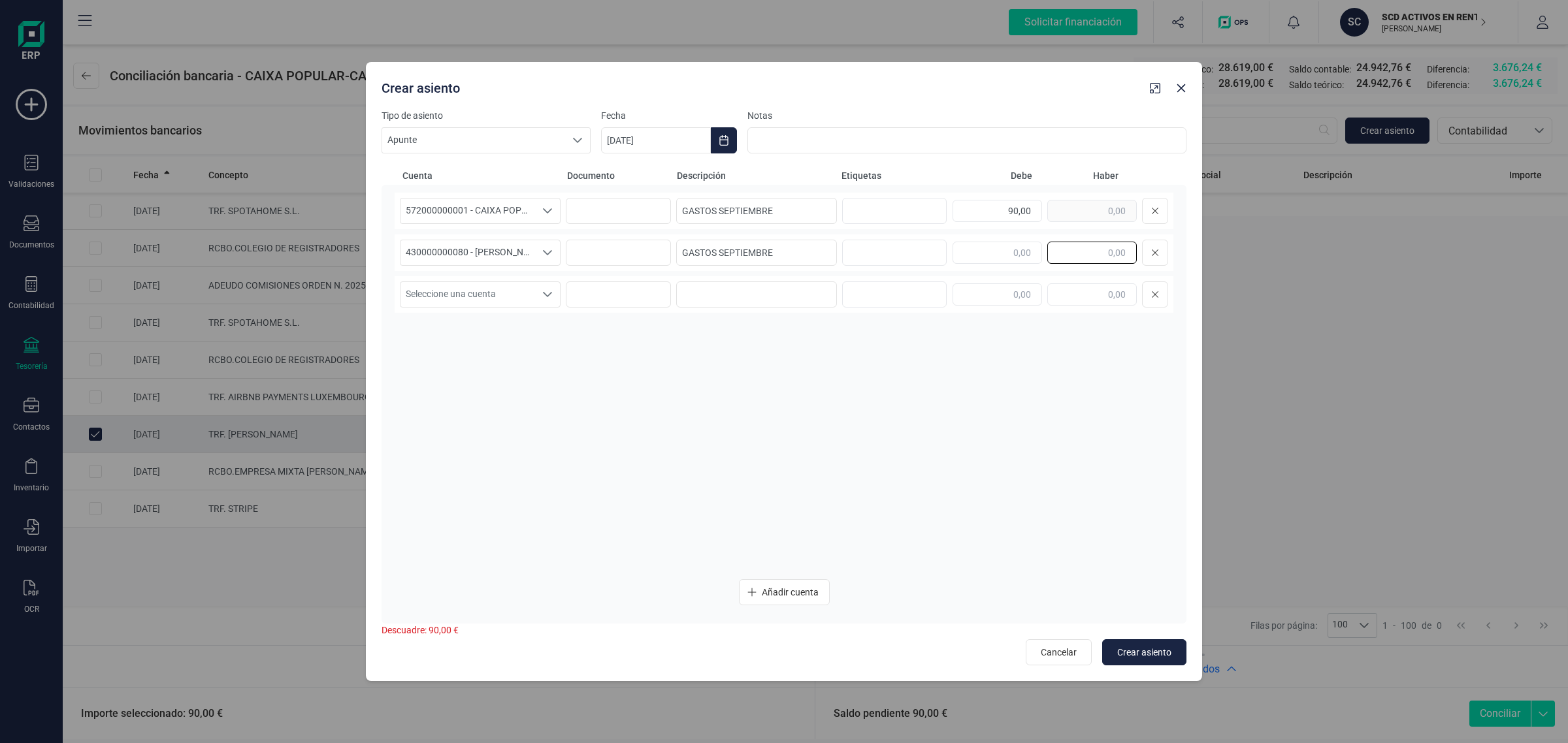
paste input "90,00"
type input "90,00"
click at [729, 140] on icon "Choose Date" at bounding box center [724, 140] width 11 height 11
click at [642, 327] on span "15" at bounding box center [638, 329] width 26 height 26
click at [1145, 644] on button "Crear asiento" at bounding box center [1144, 653] width 85 height 26
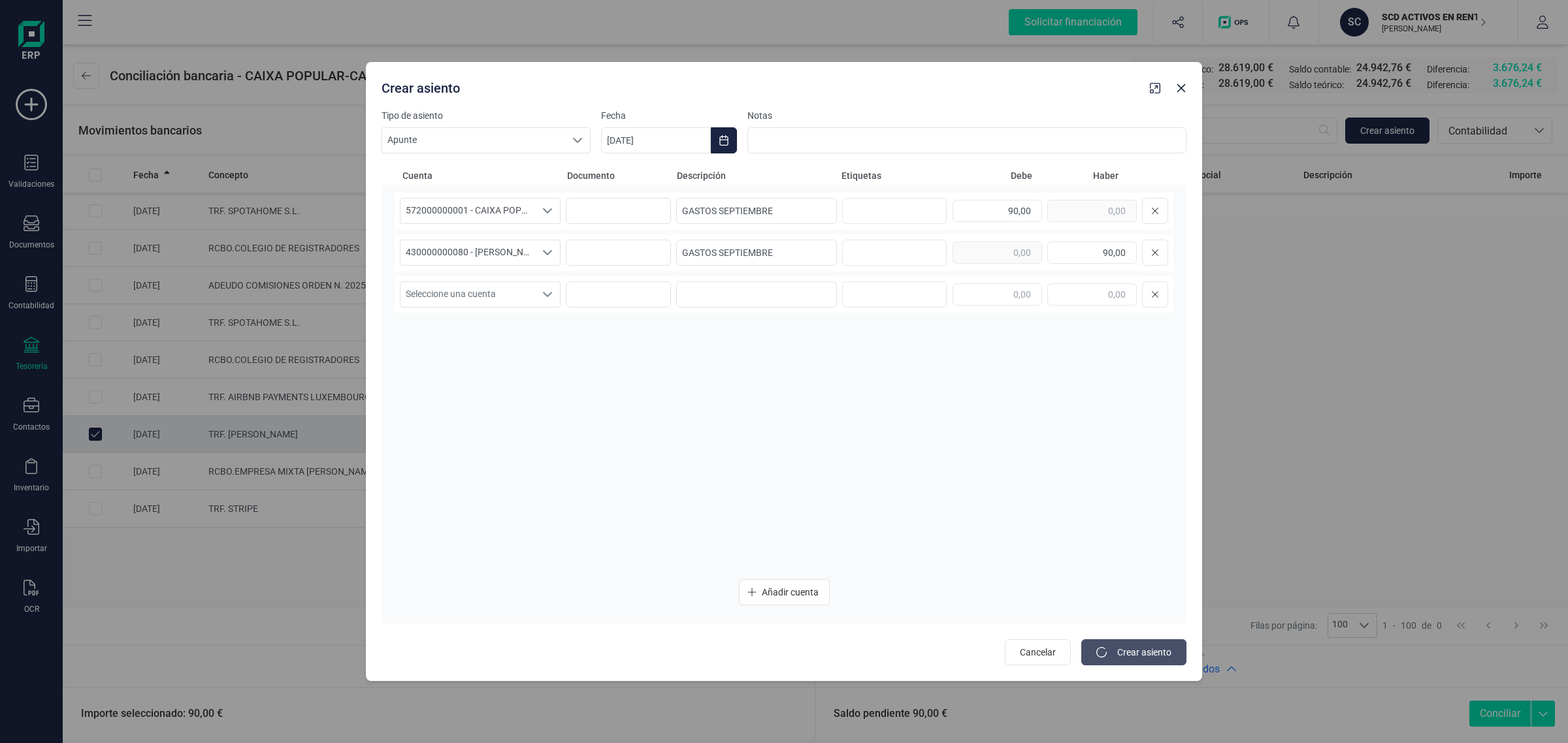
type input "[DATE]"
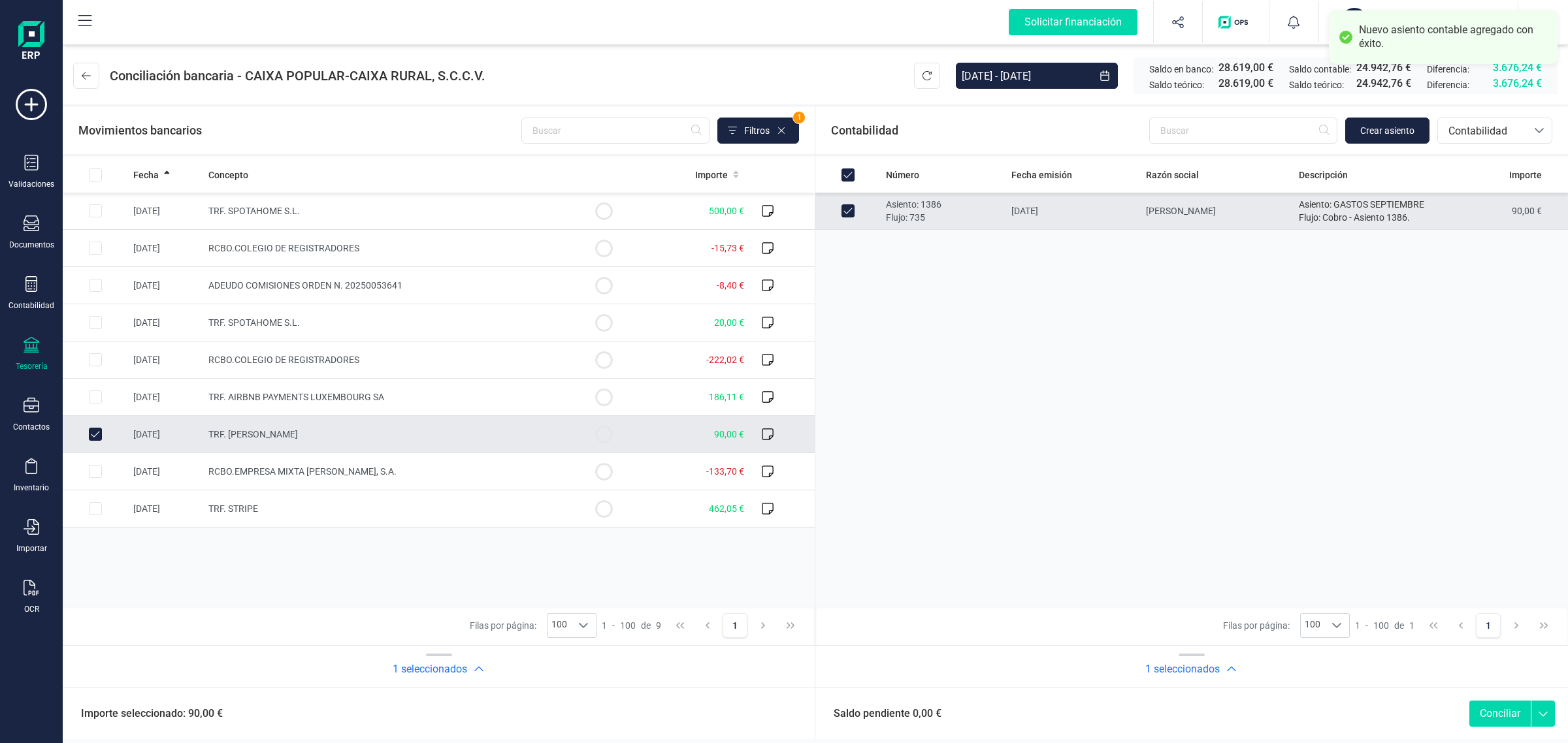
click at [1504, 713] on button "Conciliar" at bounding box center [1500, 714] width 61 height 26
checkbox input "false"
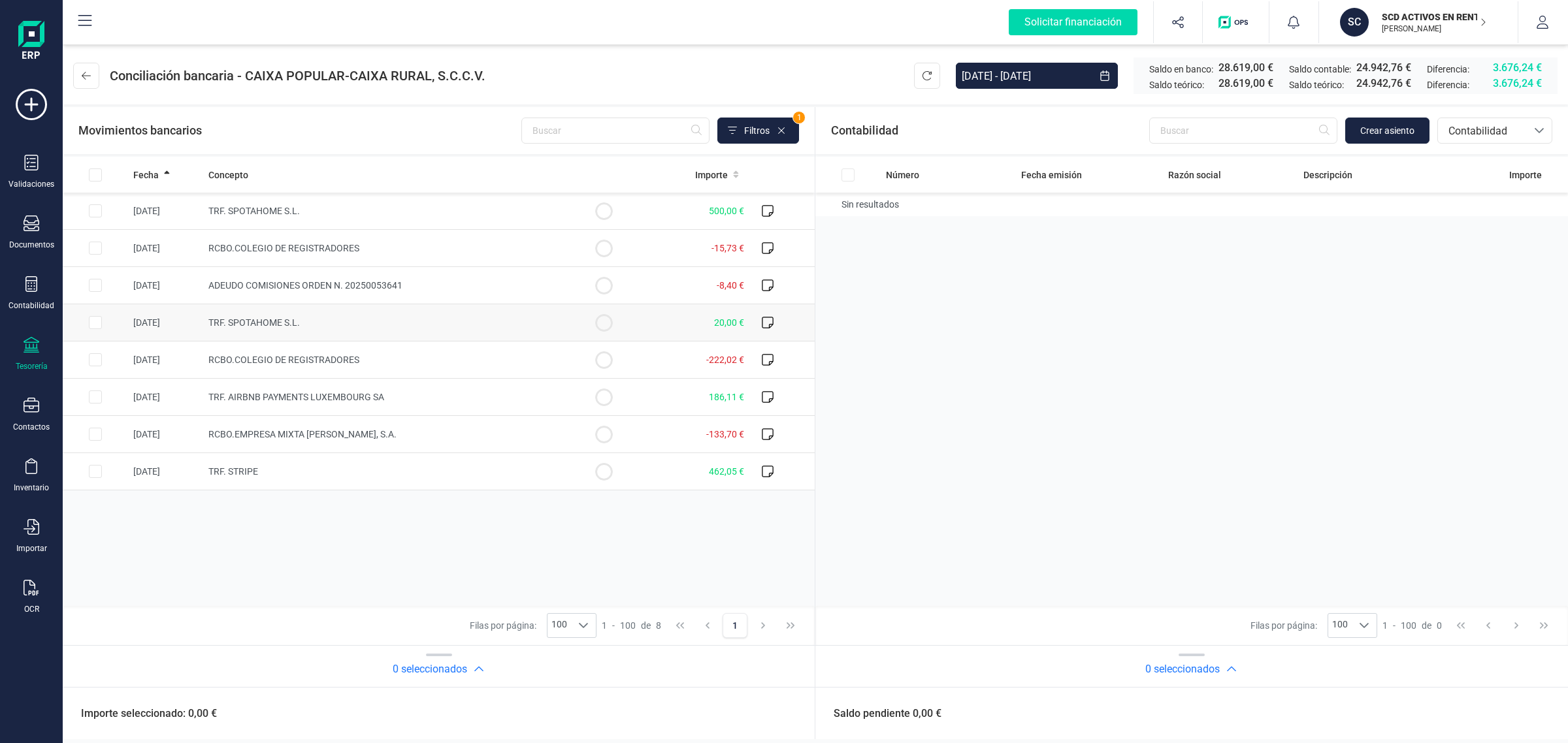
click at [665, 319] on td "20,00 €" at bounding box center [693, 323] width 113 height 37
checkbox input "true"
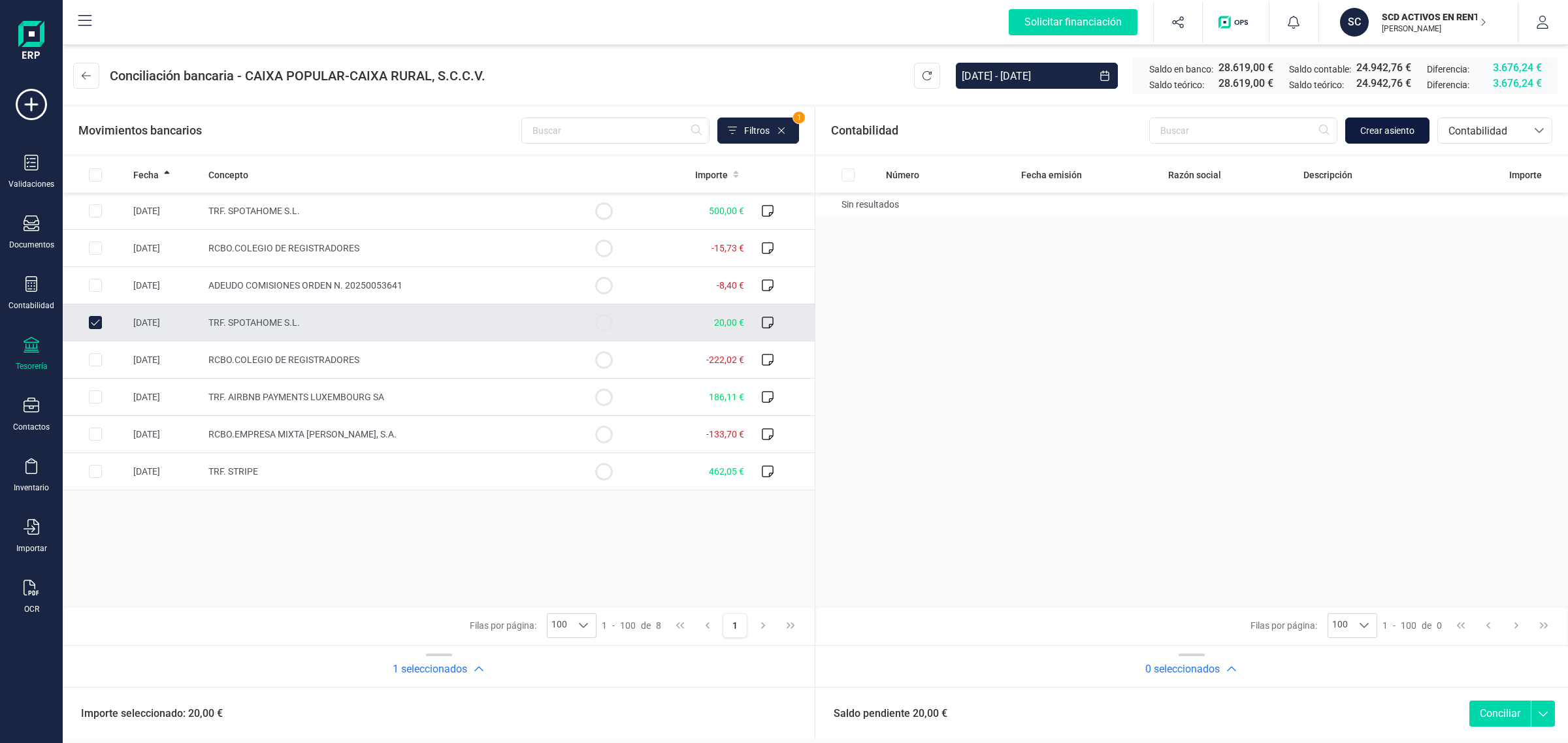
click at [1361, 128] on span "Crear asiento" at bounding box center [1388, 130] width 54 height 13
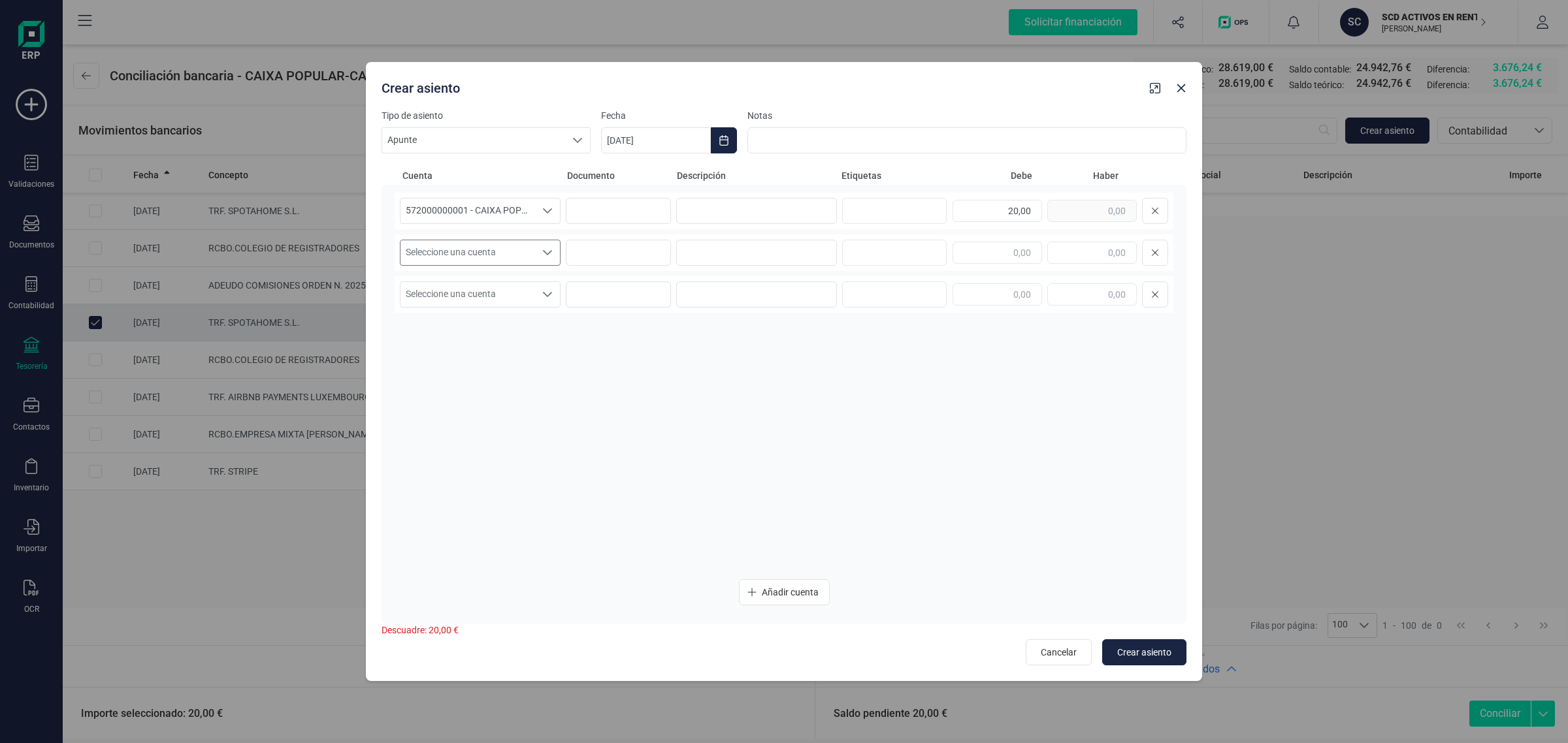
click at [507, 249] on span "Seleccione una cuenta" at bounding box center [468, 253] width 134 height 25
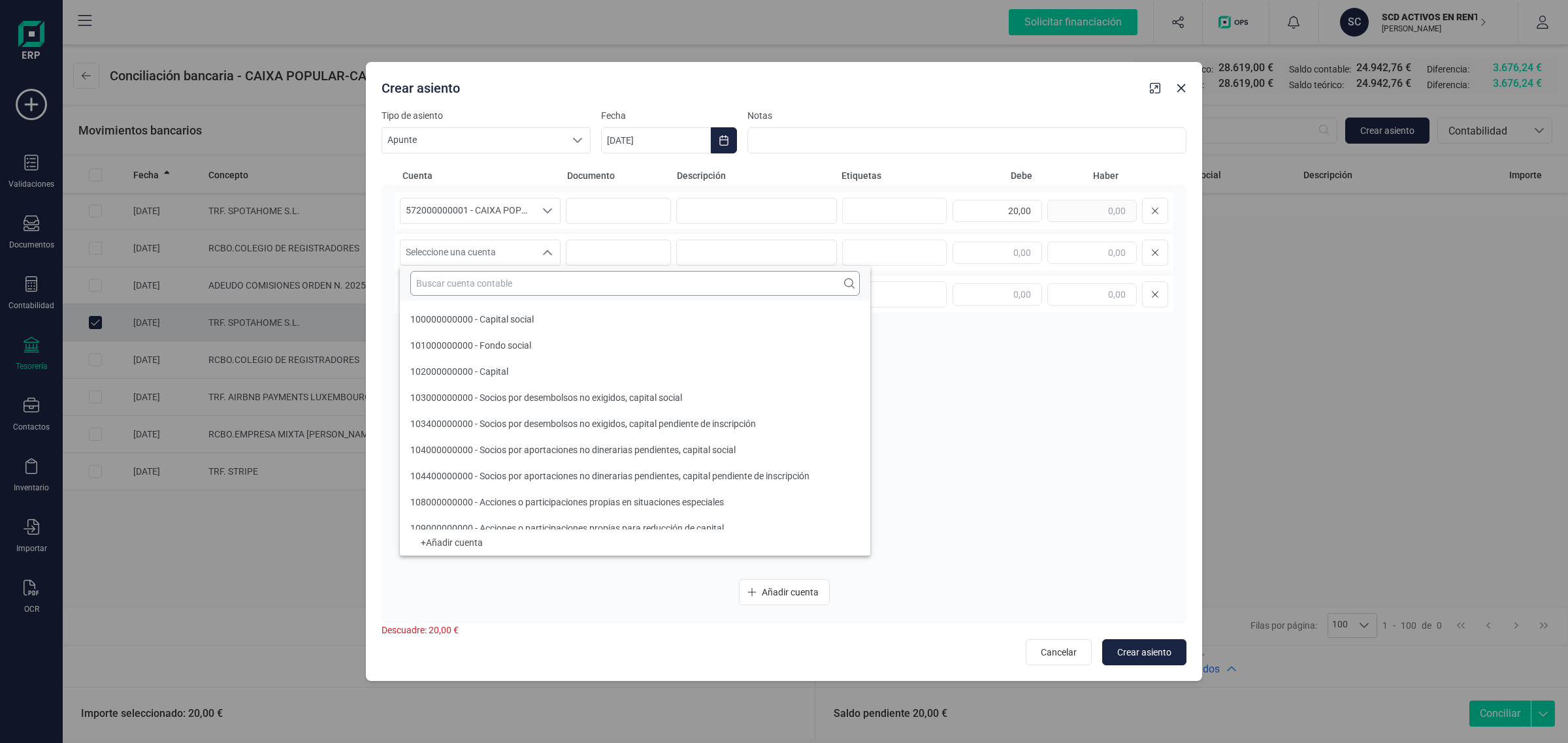
click at [453, 285] on input "text" at bounding box center [635, 284] width 449 height 25
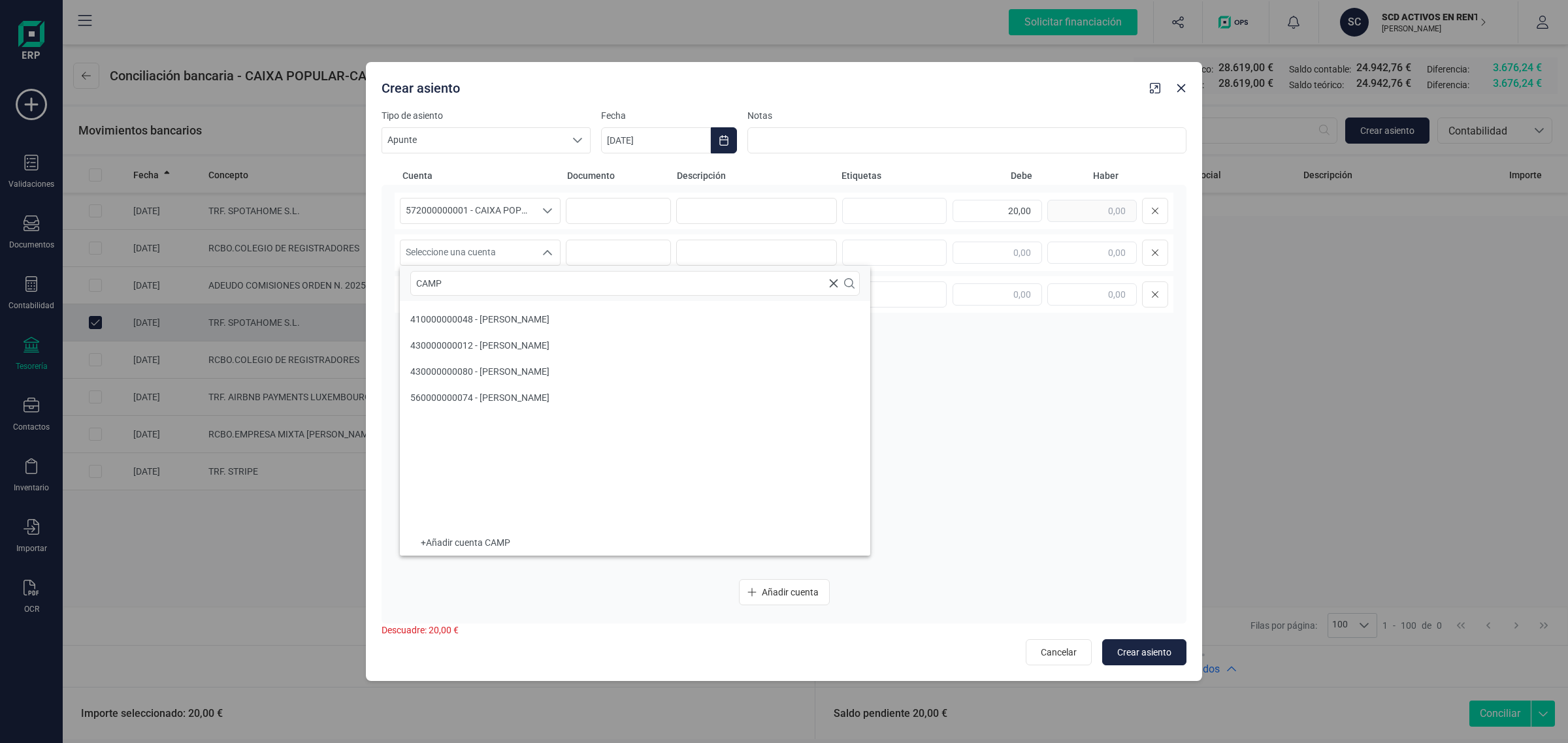
type input "CAMP"
click at [499, 361] on li "430000000080 - CAMPBELL MCDIARMID" at bounding box center [635, 372] width 471 height 26
click at [728, 193] on div "572000000001 - CAIXA POPULAR-CAIXA RURAL, S.C.C.V. 572000000001 - CAIXA POPULAR…" at bounding box center [784, 211] width 779 height 37
click at [721, 217] on input at bounding box center [756, 211] width 160 height 26
drag, startPoint x: 792, startPoint y: 216, endPoint x: 650, endPoint y: 221, distance: 142.1
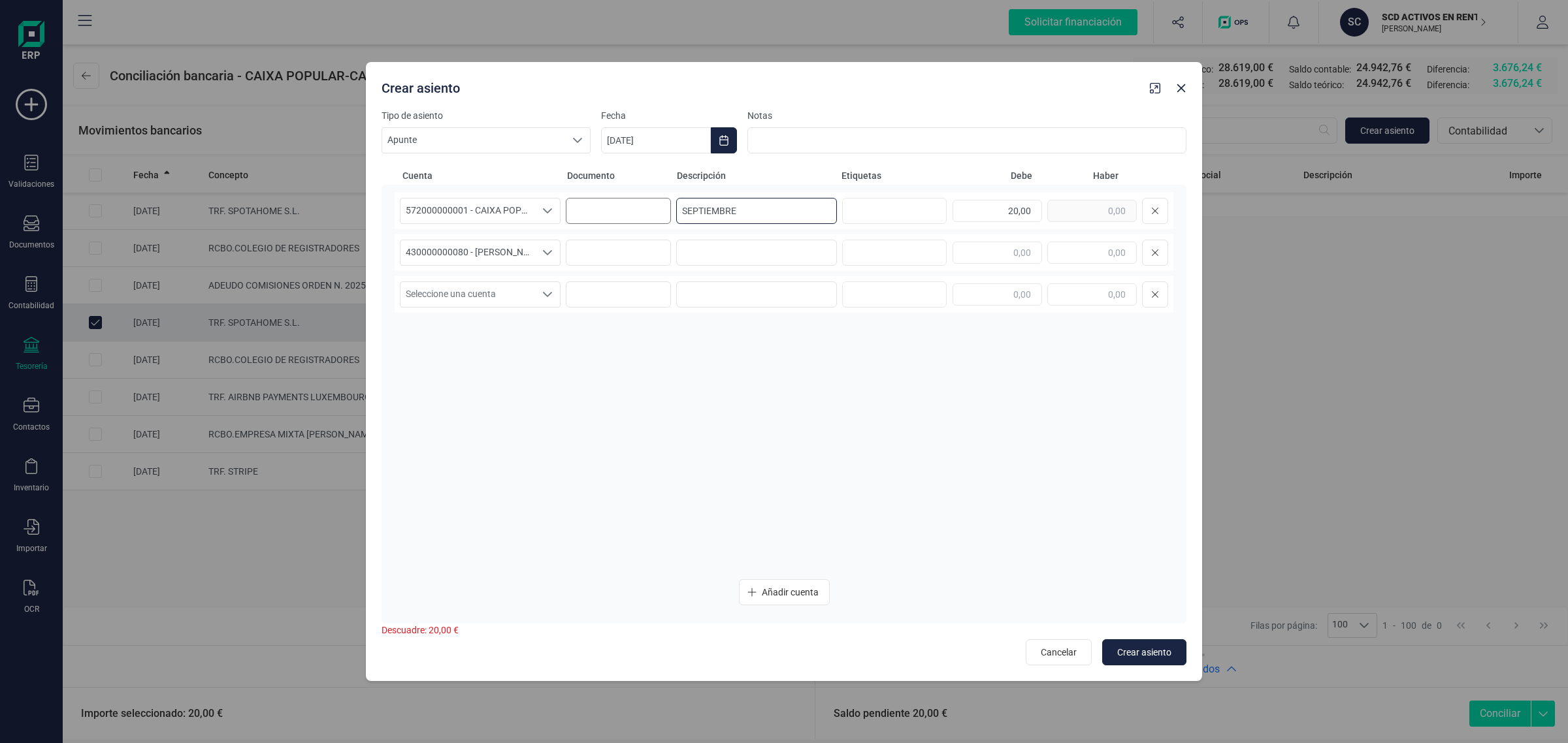
click at [650, 221] on div "572000000001 - CAIXA POPULAR-CAIXA RURAL, S.C.C.V. 572000000001 - CAIXA POPULAR…" at bounding box center [784, 211] width 779 height 37
type input "SEPTIEMBRE"
click at [710, 248] on input at bounding box center [756, 253] width 160 height 26
paste input "SEPTIEMBRE"
type input "SEPTIEMBRE"
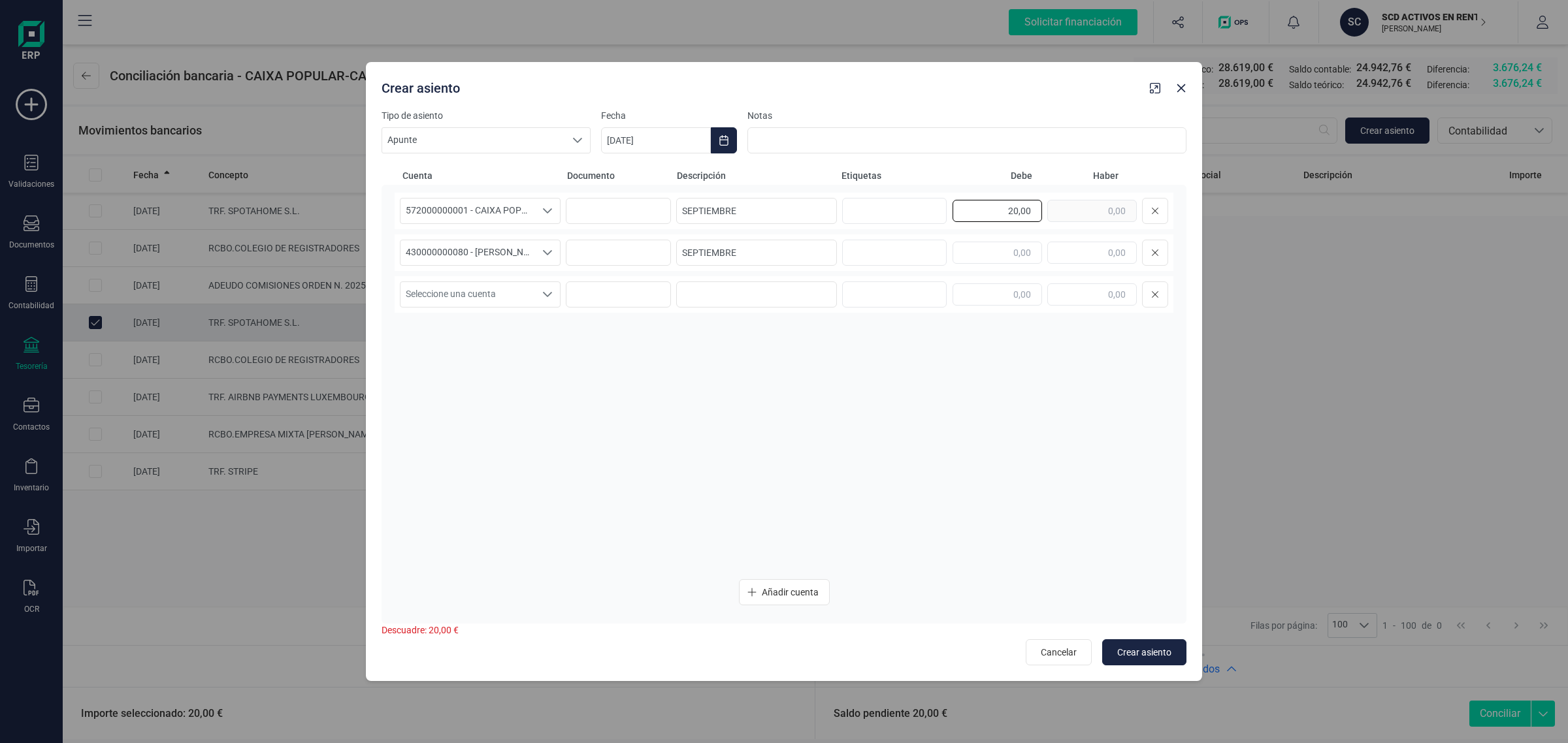
drag, startPoint x: 997, startPoint y: 214, endPoint x: 1096, endPoint y: 224, distance: 99.5
click at [1096, 224] on div "20,00" at bounding box center [1060, 211] width 216 height 26
click at [1088, 256] on input "text" at bounding box center [1092, 253] width 89 height 22
paste input "20,00"
type input "20,00"
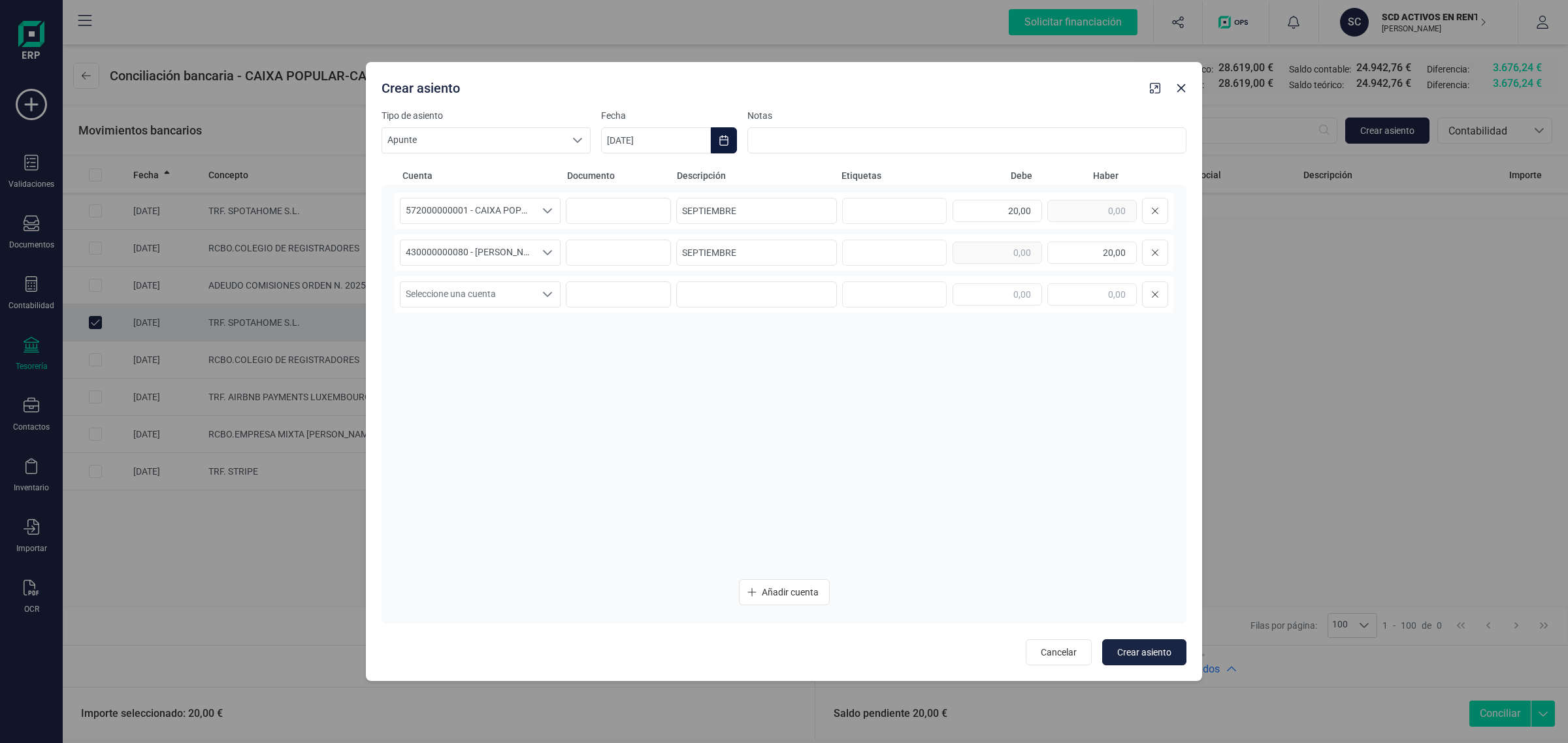
click at [726, 142] on icon "Choose Date" at bounding box center [724, 140] width 11 height 11
click at [753, 291] on span "10" at bounding box center [744, 293] width 26 height 26
click at [1156, 657] on span "Crear asiento" at bounding box center [1145, 652] width 54 height 13
type input "[DATE]"
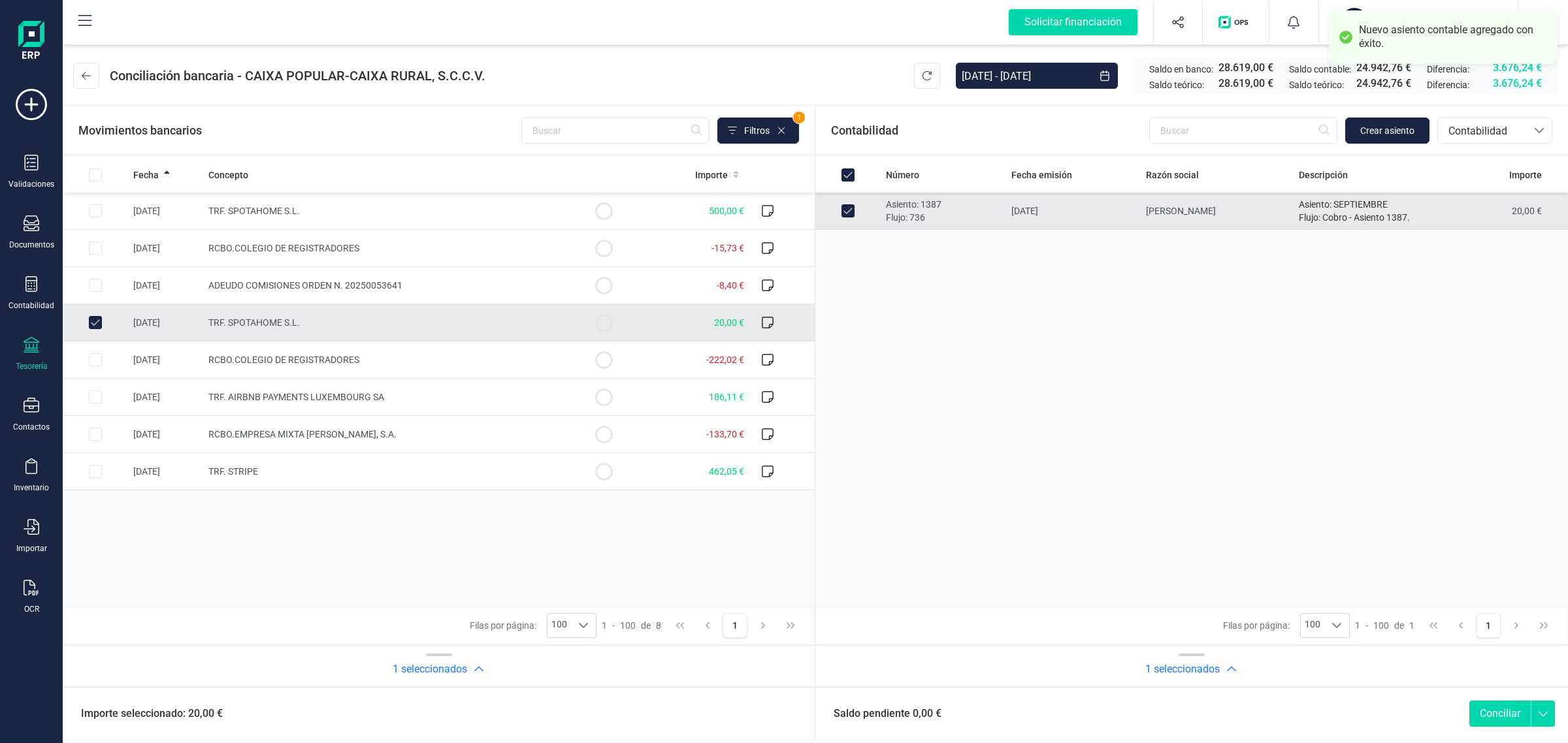
click at [1494, 713] on button "Conciliar" at bounding box center [1500, 714] width 61 height 26
checkbox input "false"
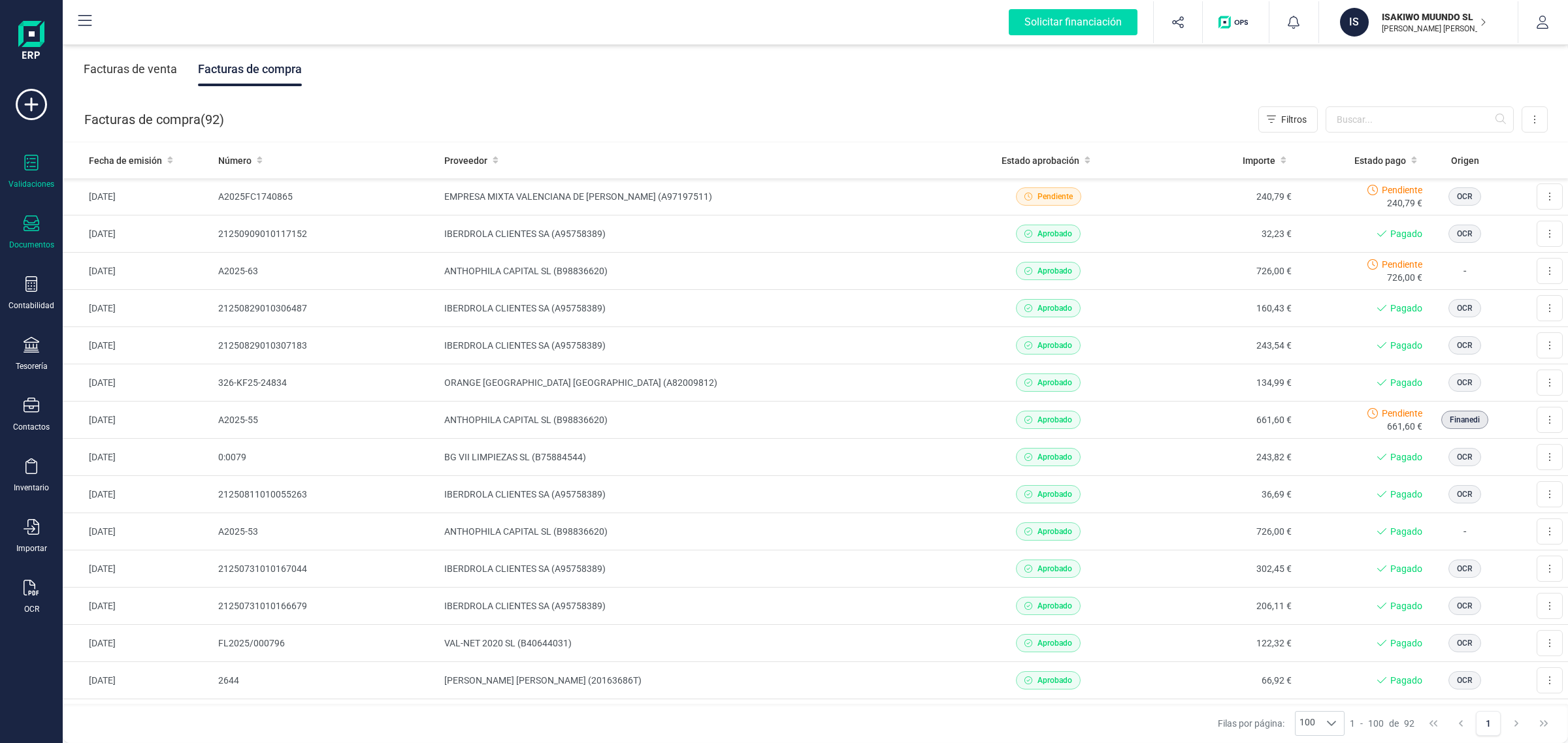
click at [27, 173] on div "Validaciones" at bounding box center [31, 172] width 53 height 35
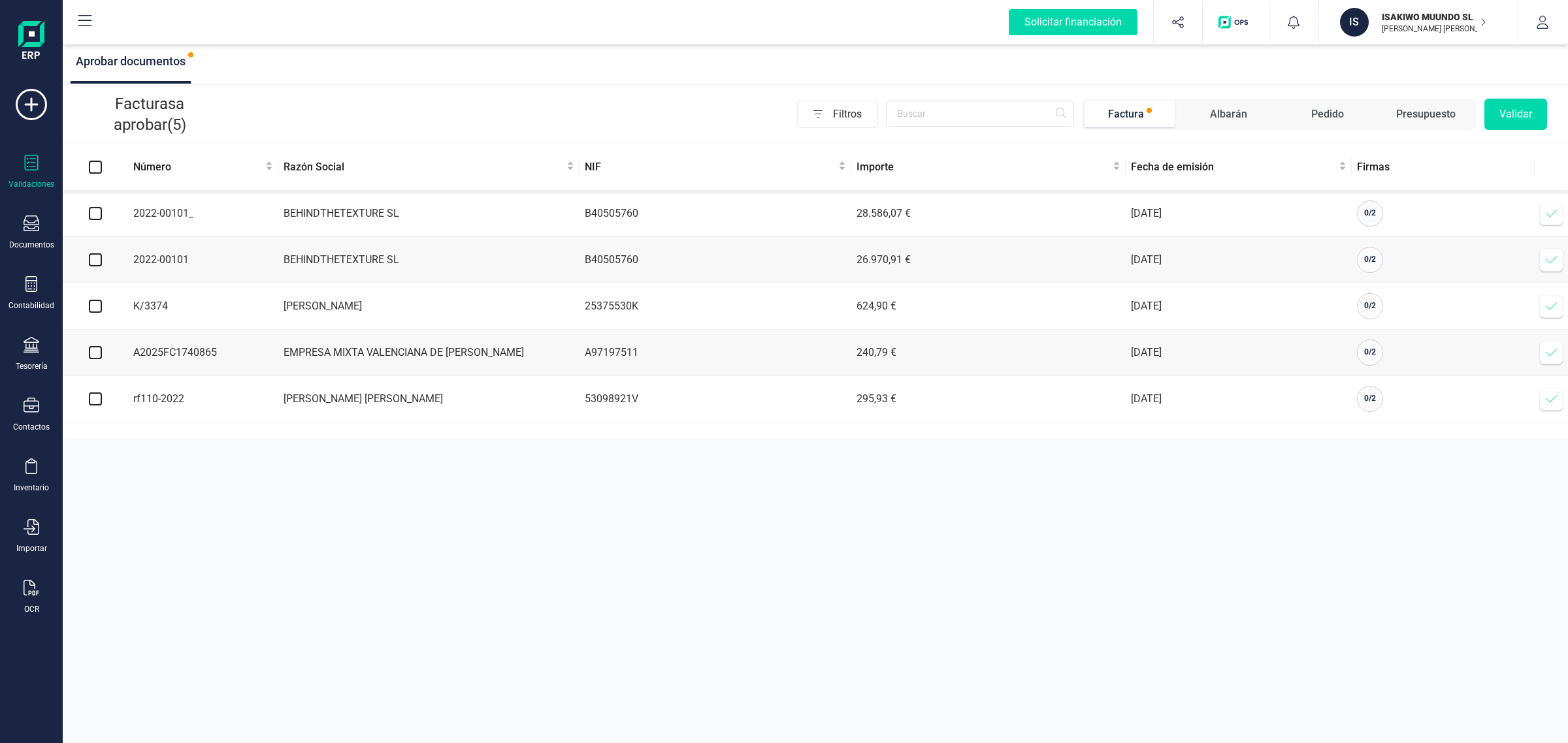
click at [1553, 353] on icon at bounding box center [1551, 352] width 13 height 13
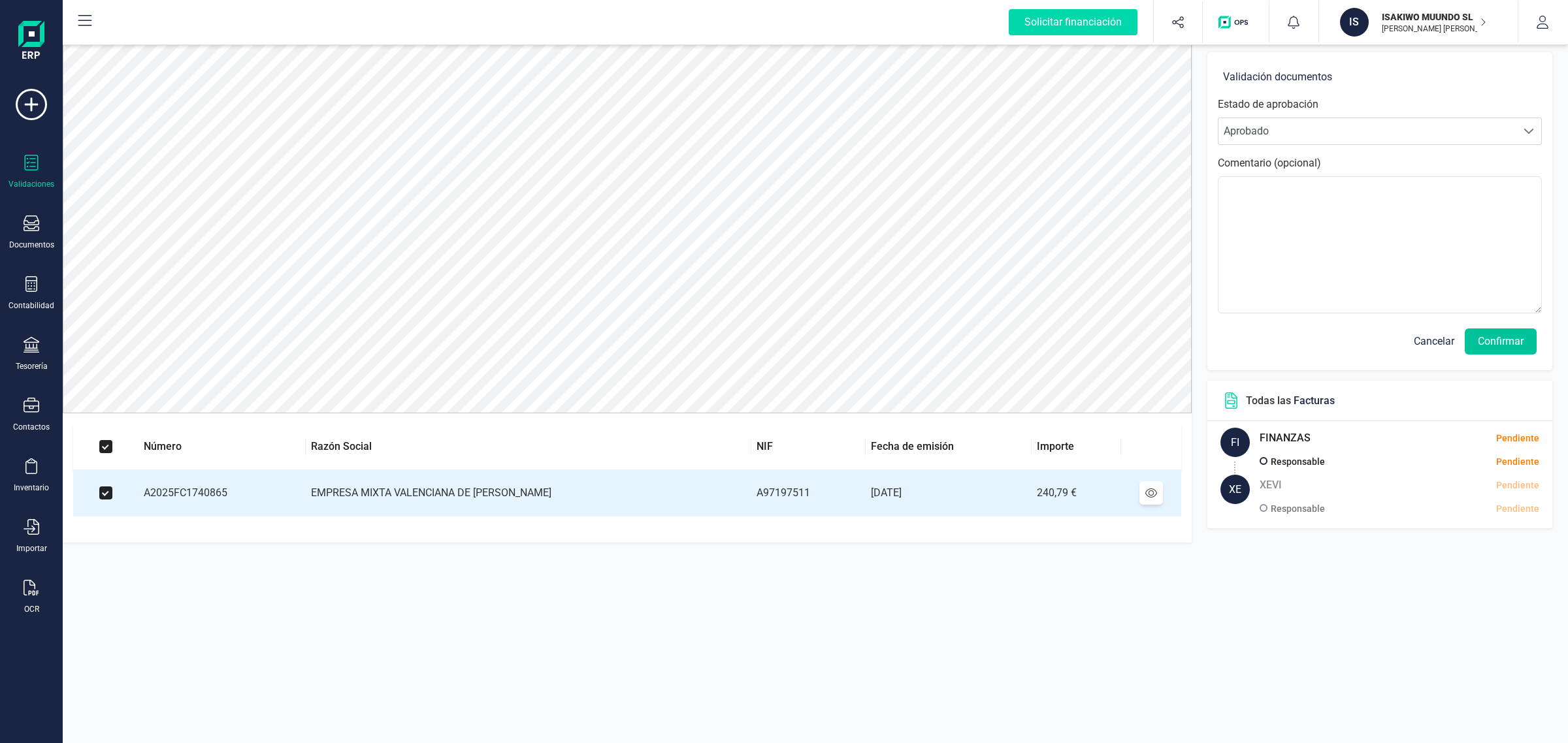
click at [1513, 341] on button "Confirmar" at bounding box center [1501, 341] width 72 height 26
click at [1505, 337] on button "Confirmar" at bounding box center [1501, 341] width 72 height 26
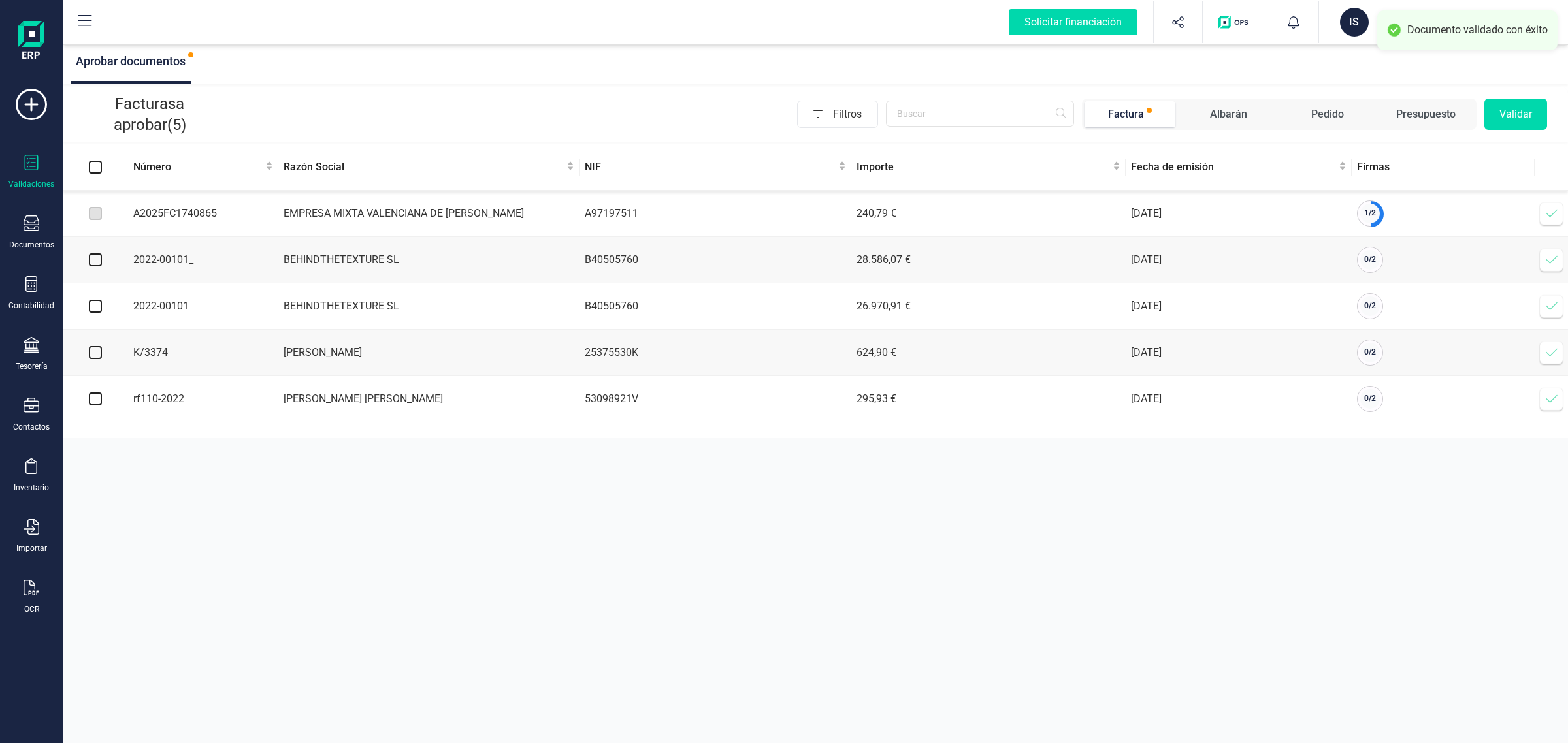
click at [1550, 209] on icon at bounding box center [1551, 213] width 13 height 13
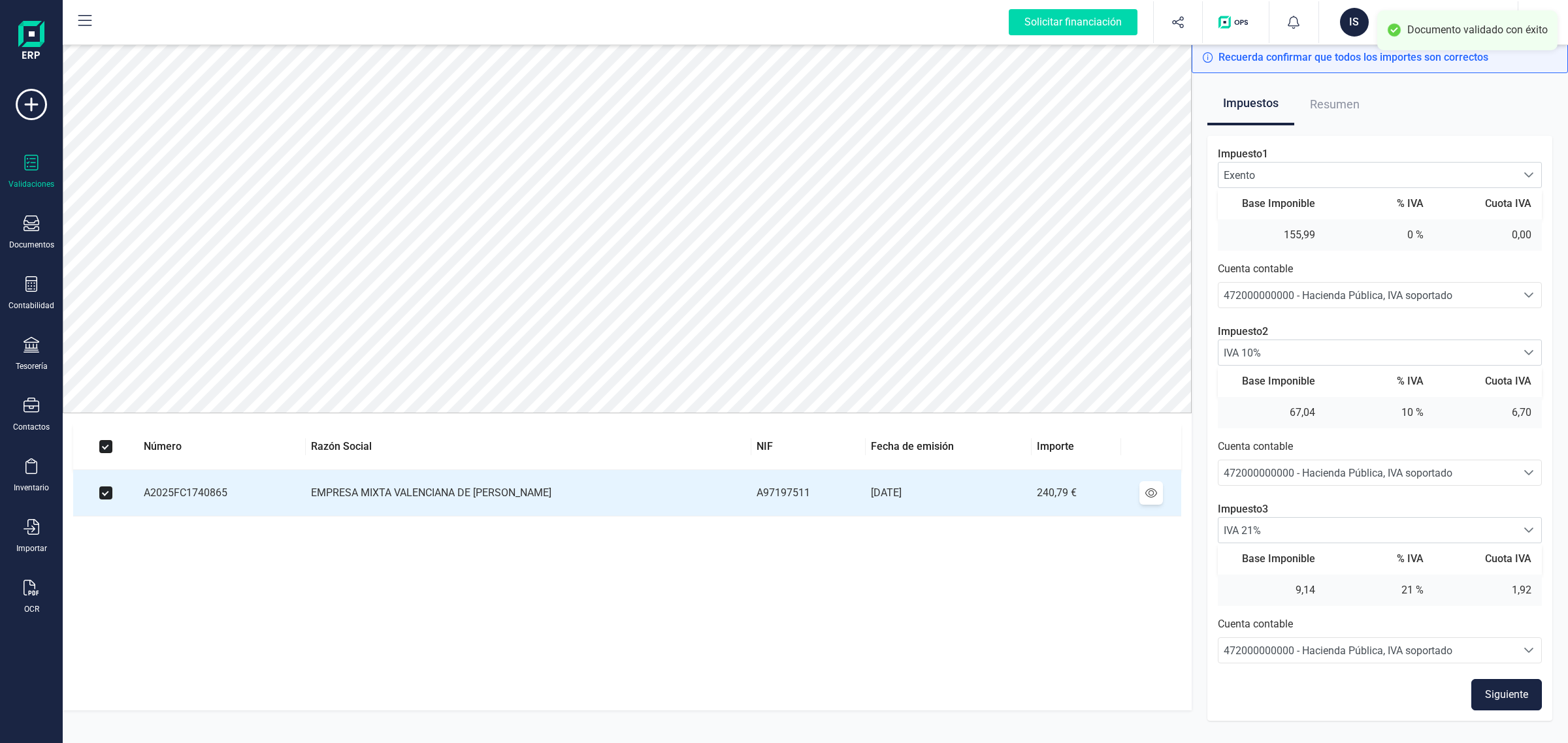
click at [1491, 690] on button "Siguiente" at bounding box center [1507, 695] width 71 height 31
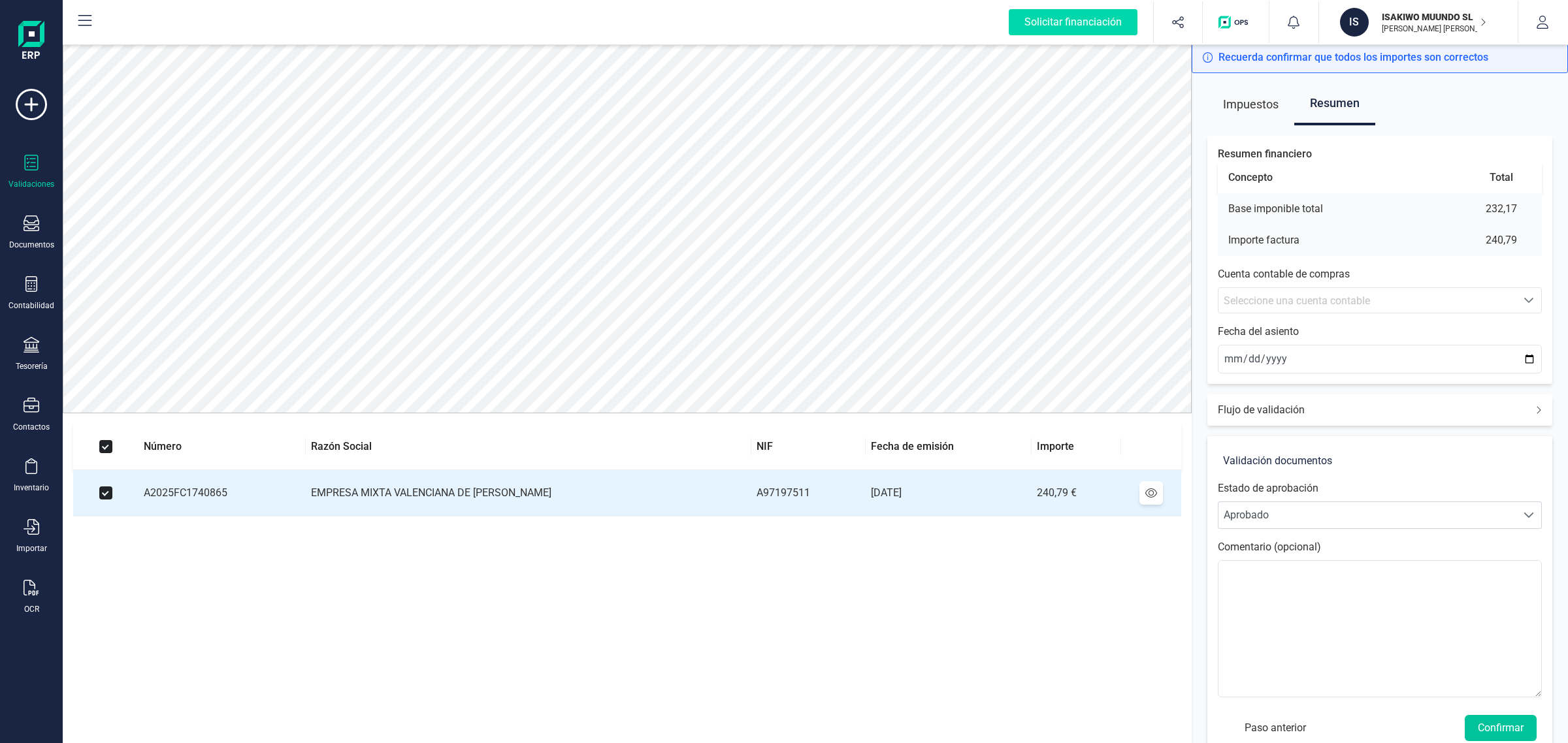
click at [1515, 725] on button "Confirmar" at bounding box center [1501, 728] width 72 height 26
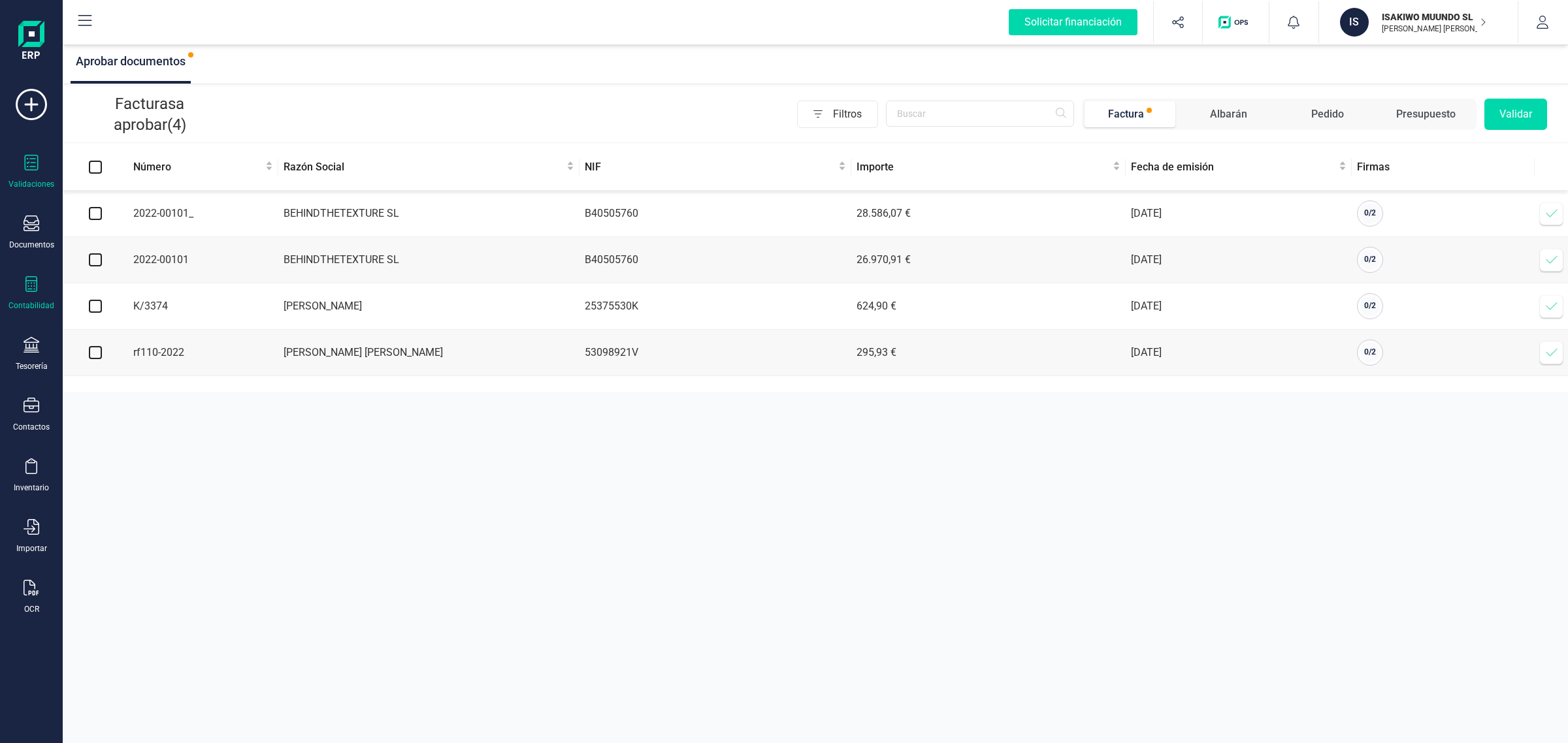
click at [31, 292] on div at bounding box center [31, 285] width 16 height 18
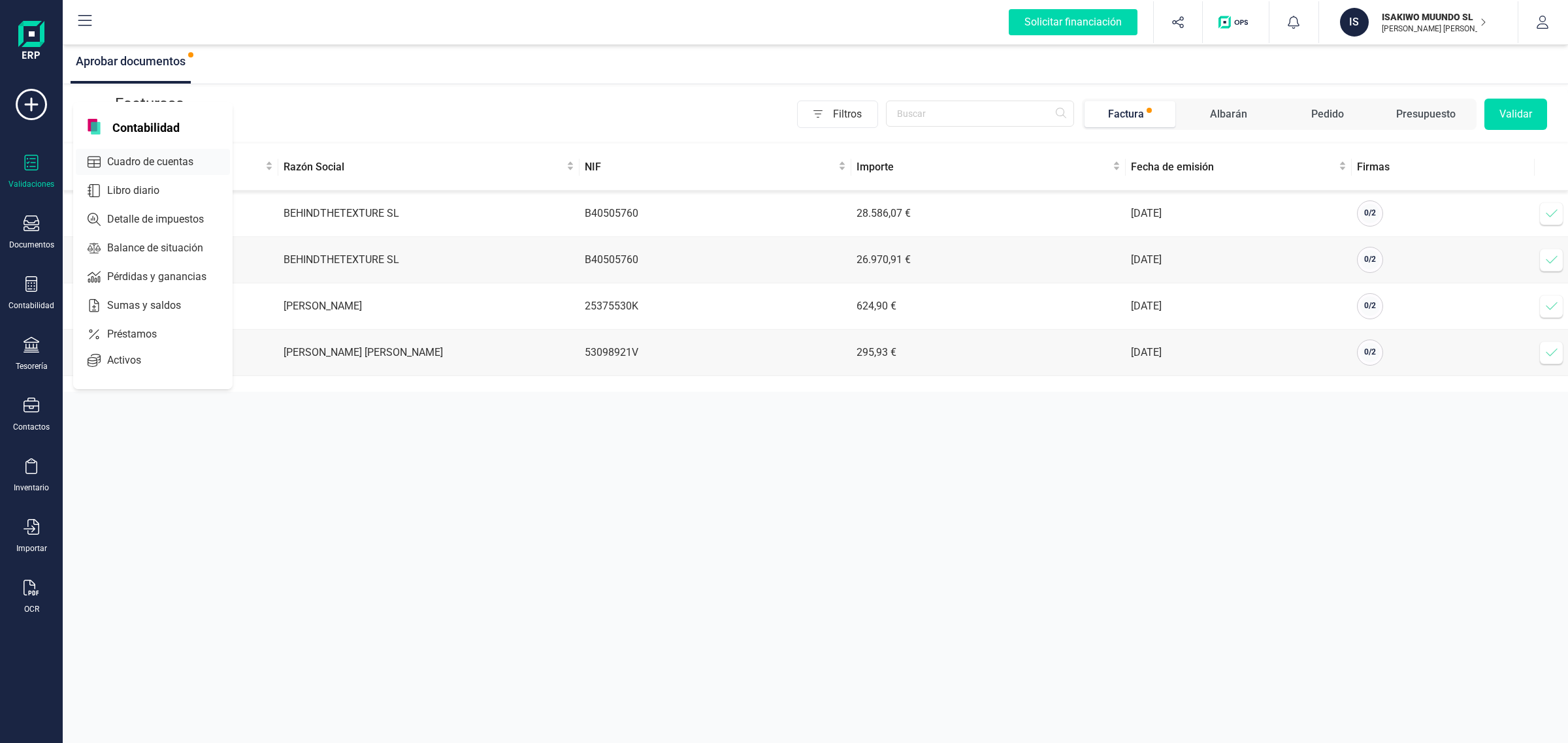
click at [115, 159] on span "Cuadro de cuentas" at bounding box center [160, 162] width 115 height 16
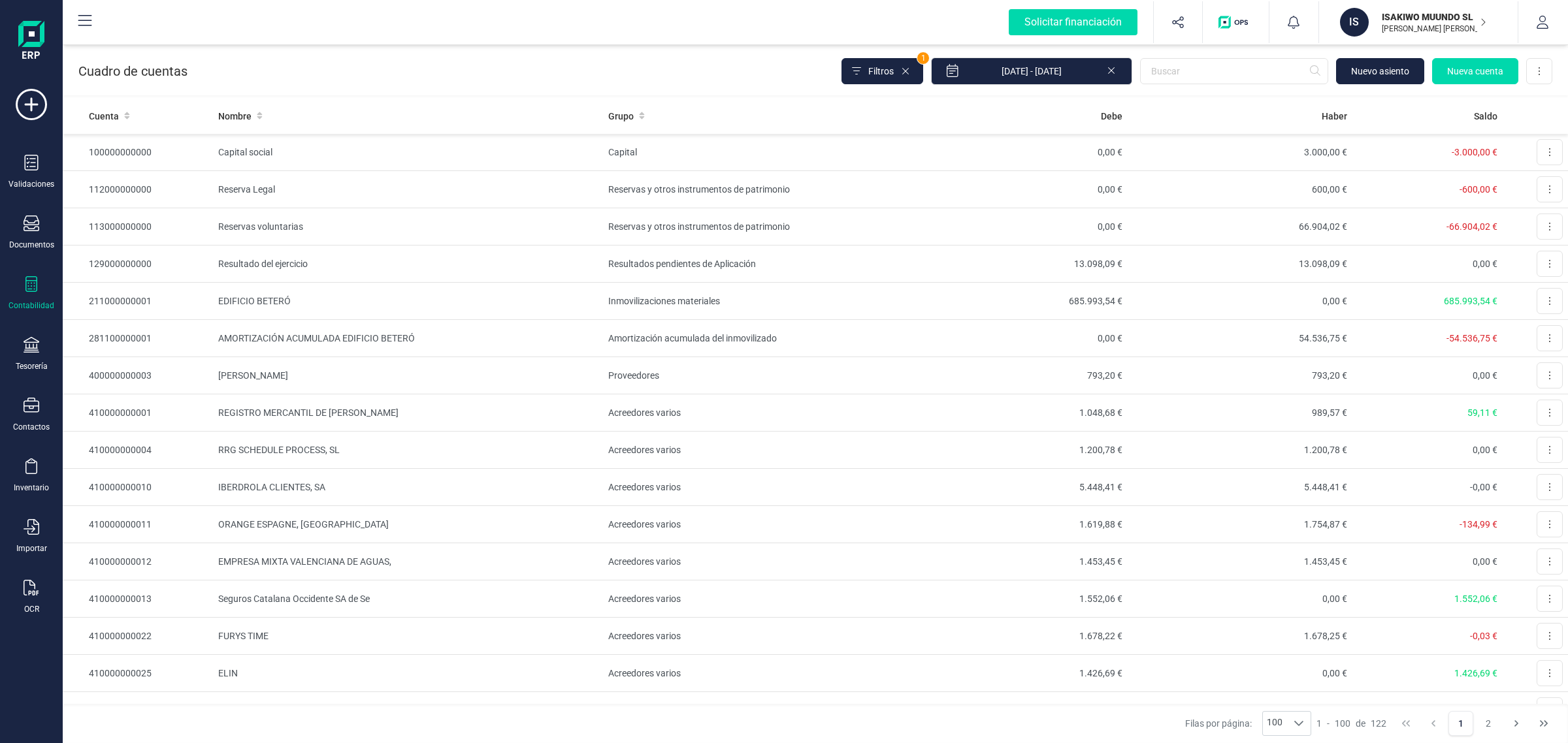
click at [46, 357] on div "Tesorería" at bounding box center [31, 355] width 53 height 35
click at [136, 211] on div "Cuentas bancarias" at bounding box center [161, 223] width 172 height 26
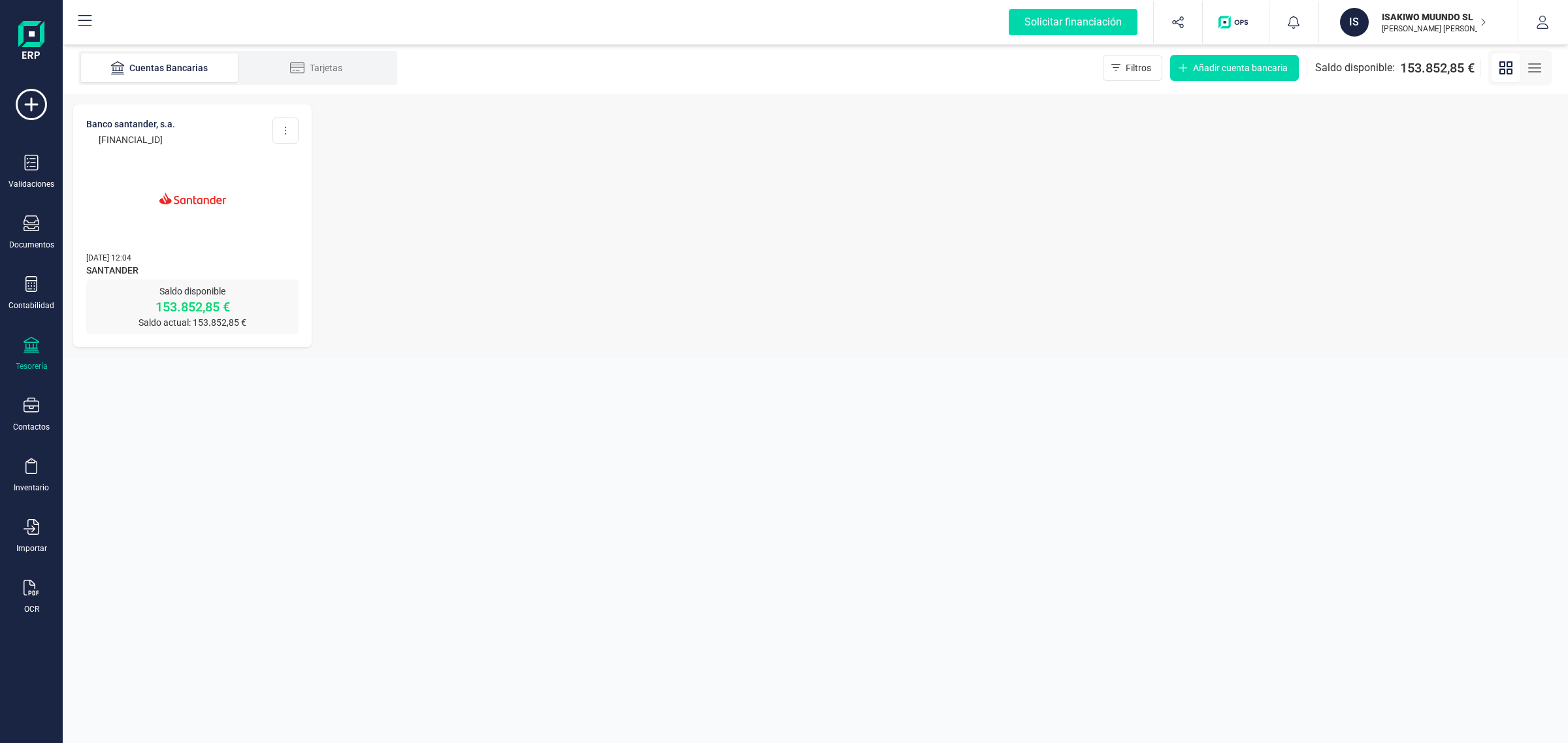
click at [206, 239] on img at bounding box center [193, 198] width 110 height 110
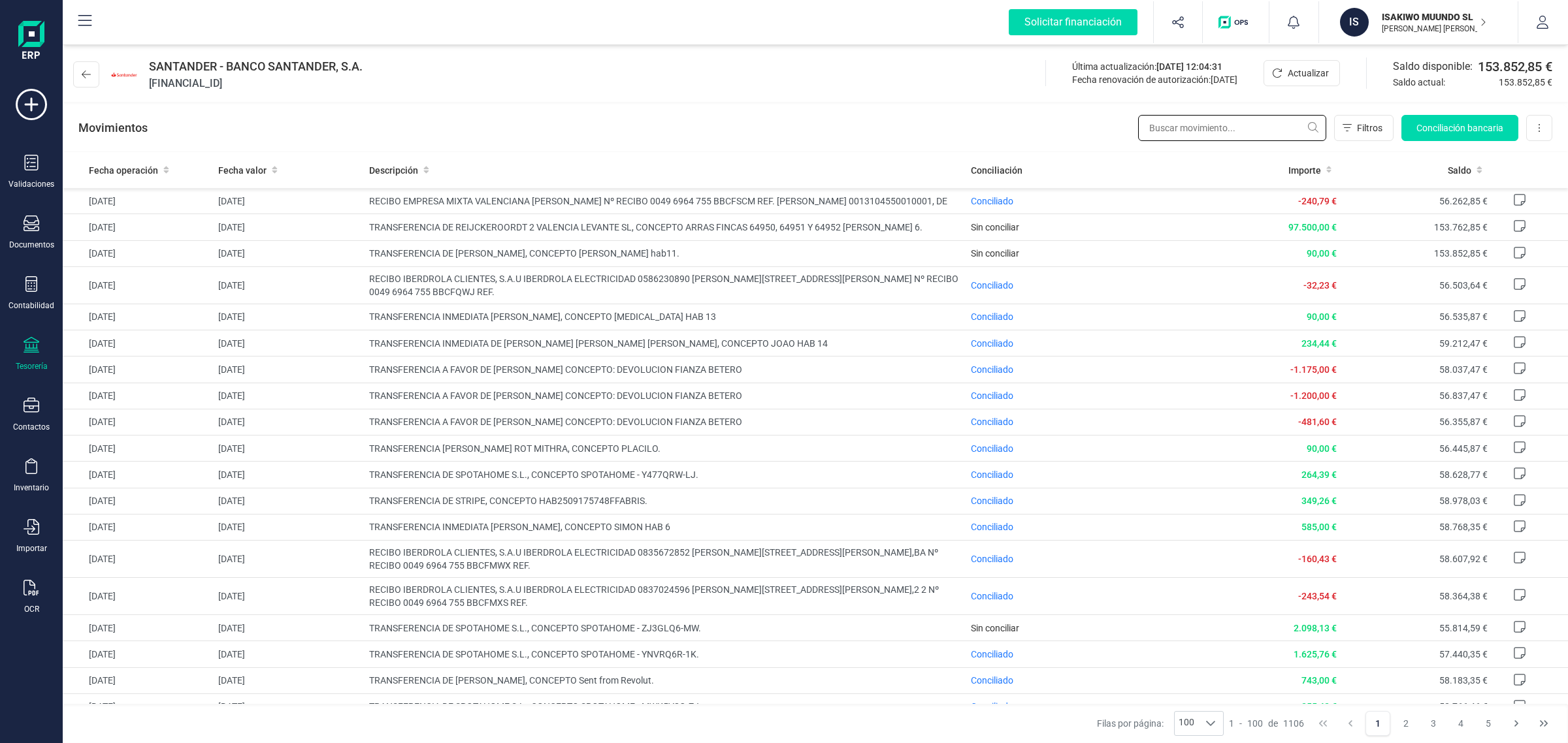
click at [1188, 120] on input "text" at bounding box center [1231, 127] width 188 height 26
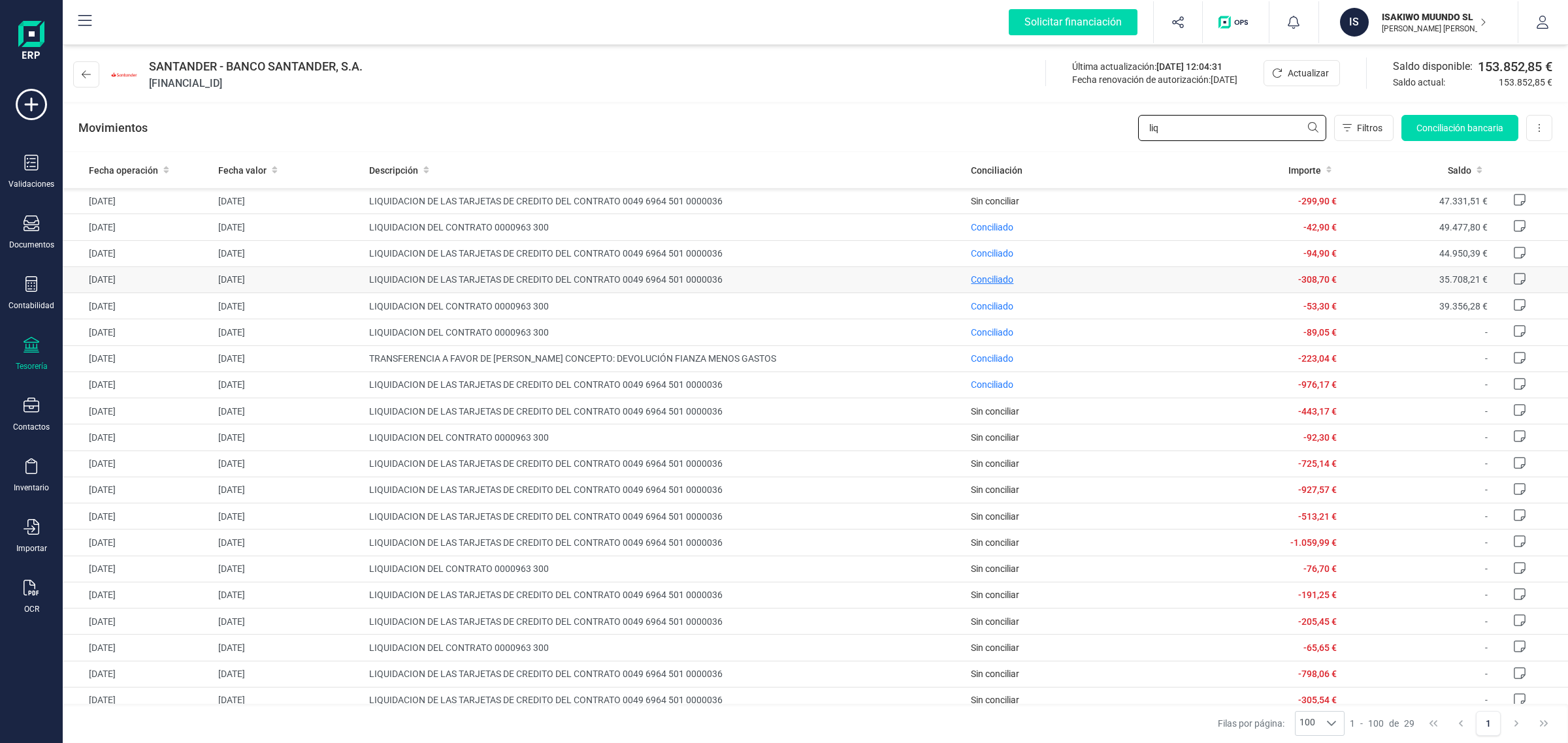
type input "liq"
click at [983, 284] on span "Conciliado" at bounding box center [992, 279] width 43 height 11
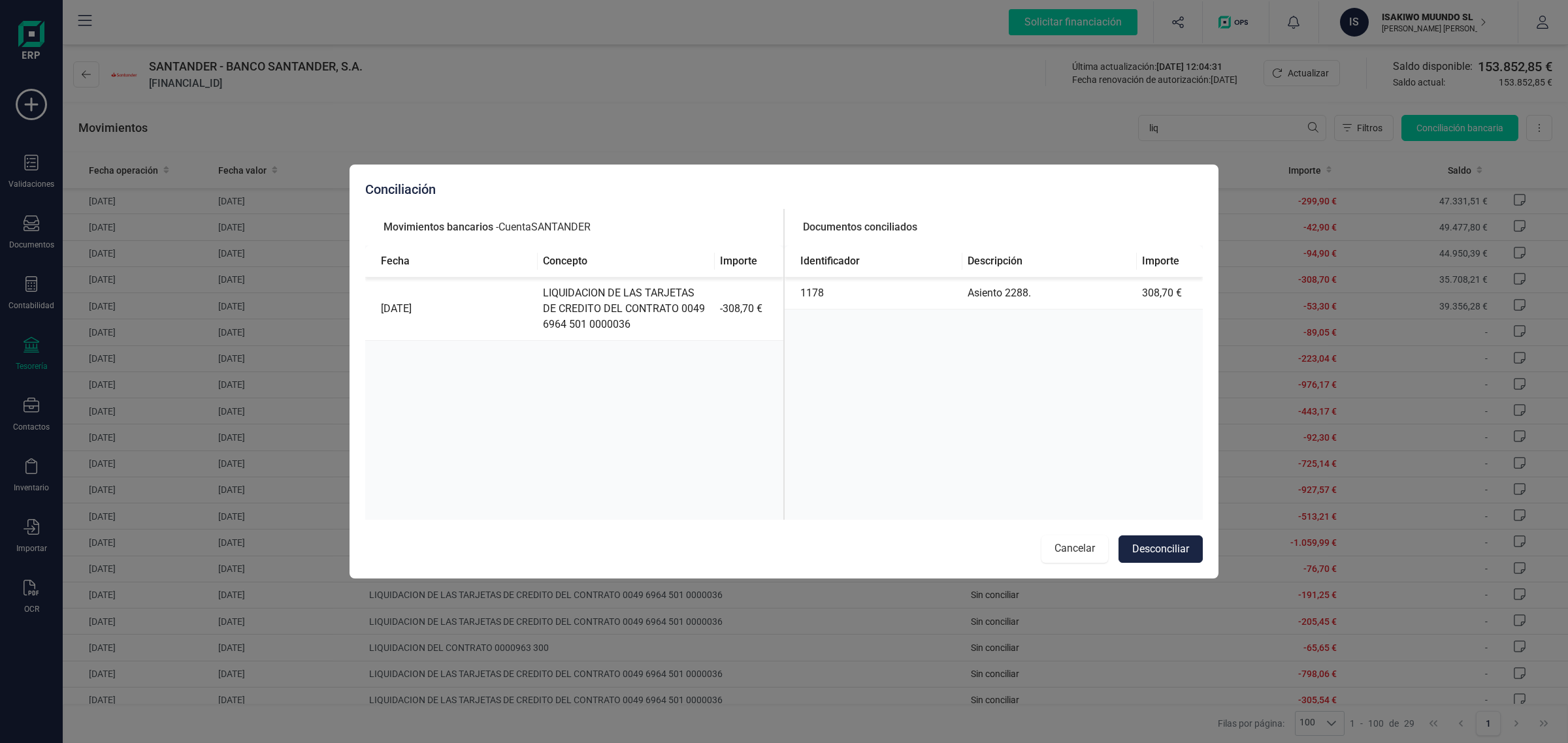
click at [1072, 548] on button "Cancelar" at bounding box center [1075, 549] width 67 height 27
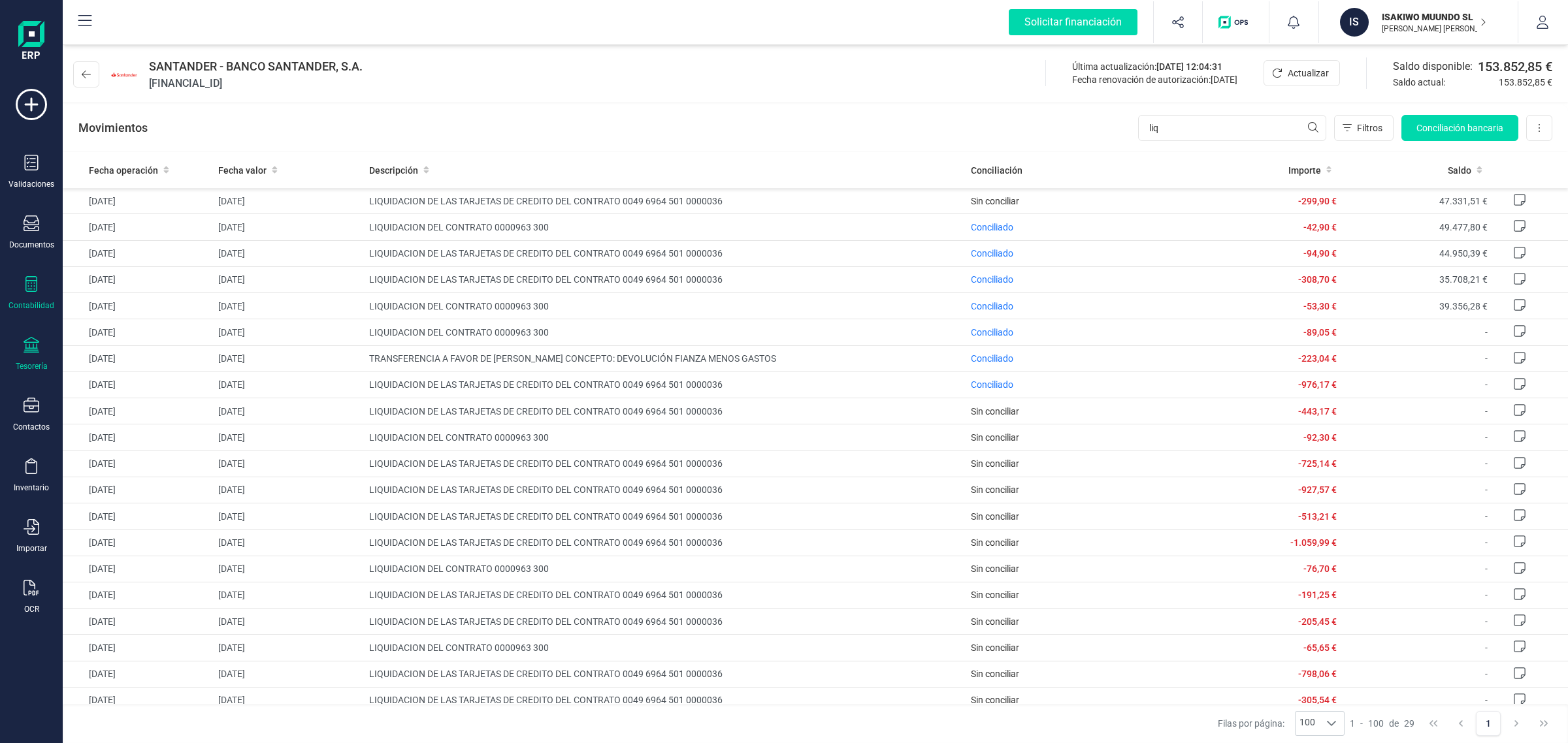
click at [31, 283] on icon at bounding box center [31, 284] width 16 height 16
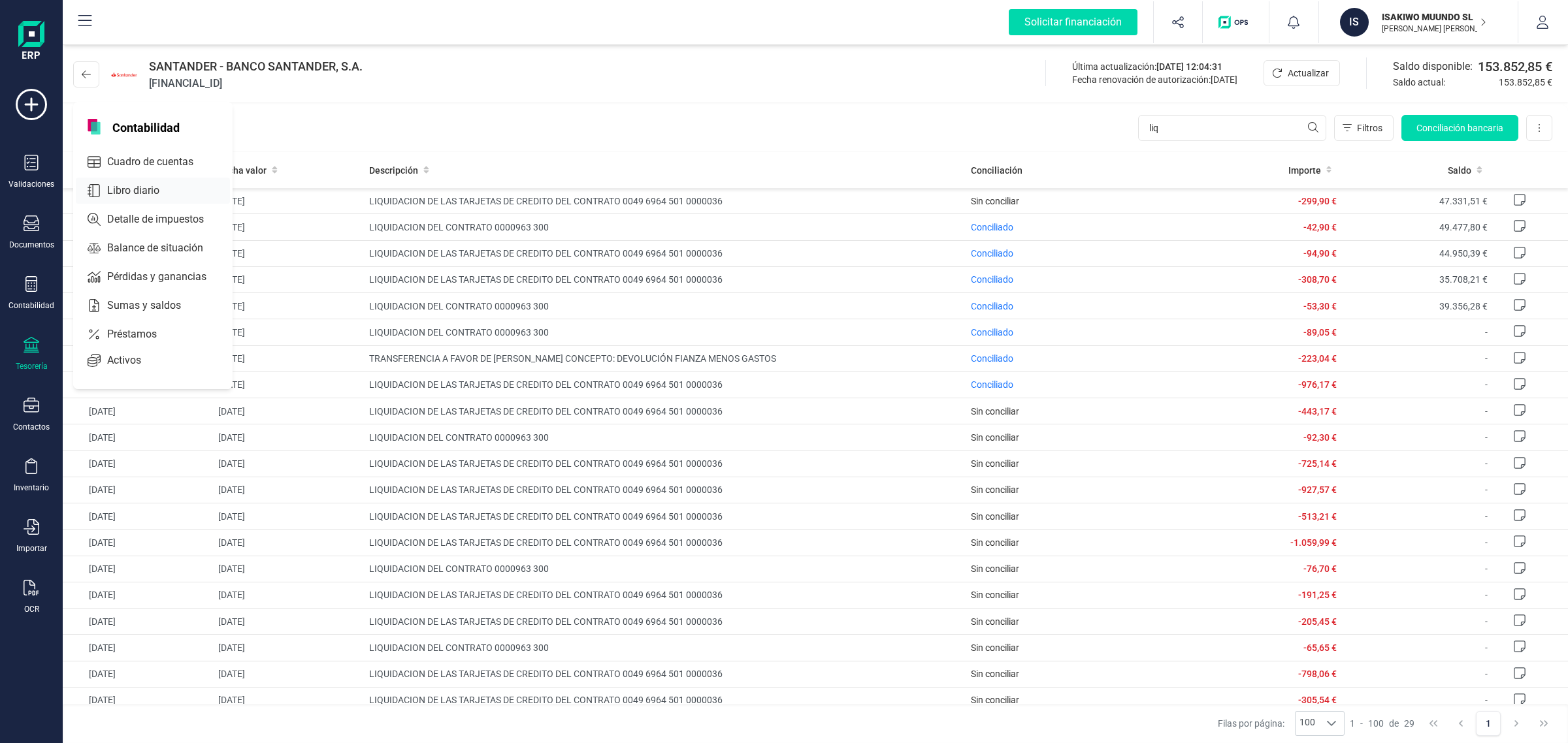
click at [100, 194] on icon at bounding box center [93, 190] width 13 height 13
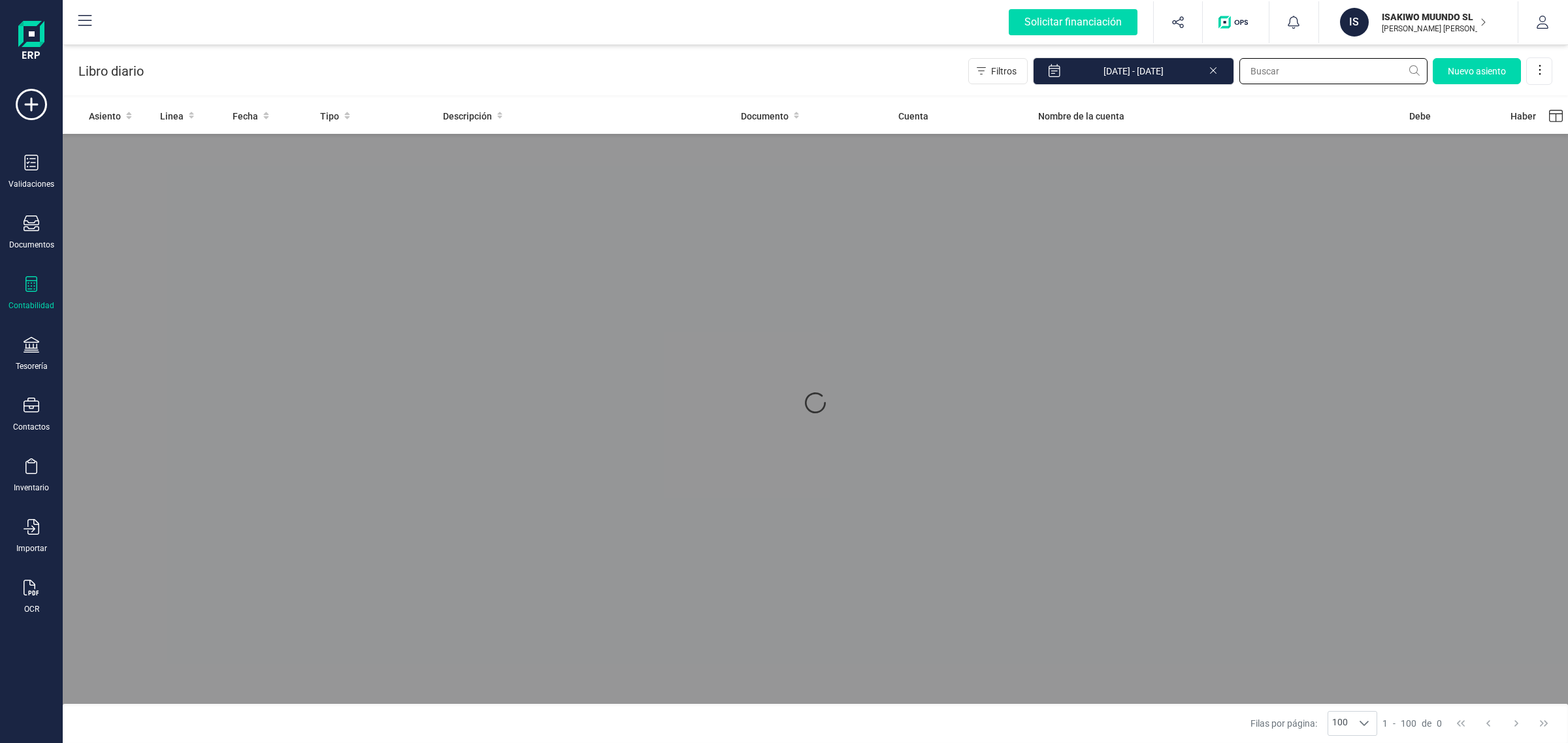
click at [1286, 73] on input "text" at bounding box center [1333, 71] width 188 height 26
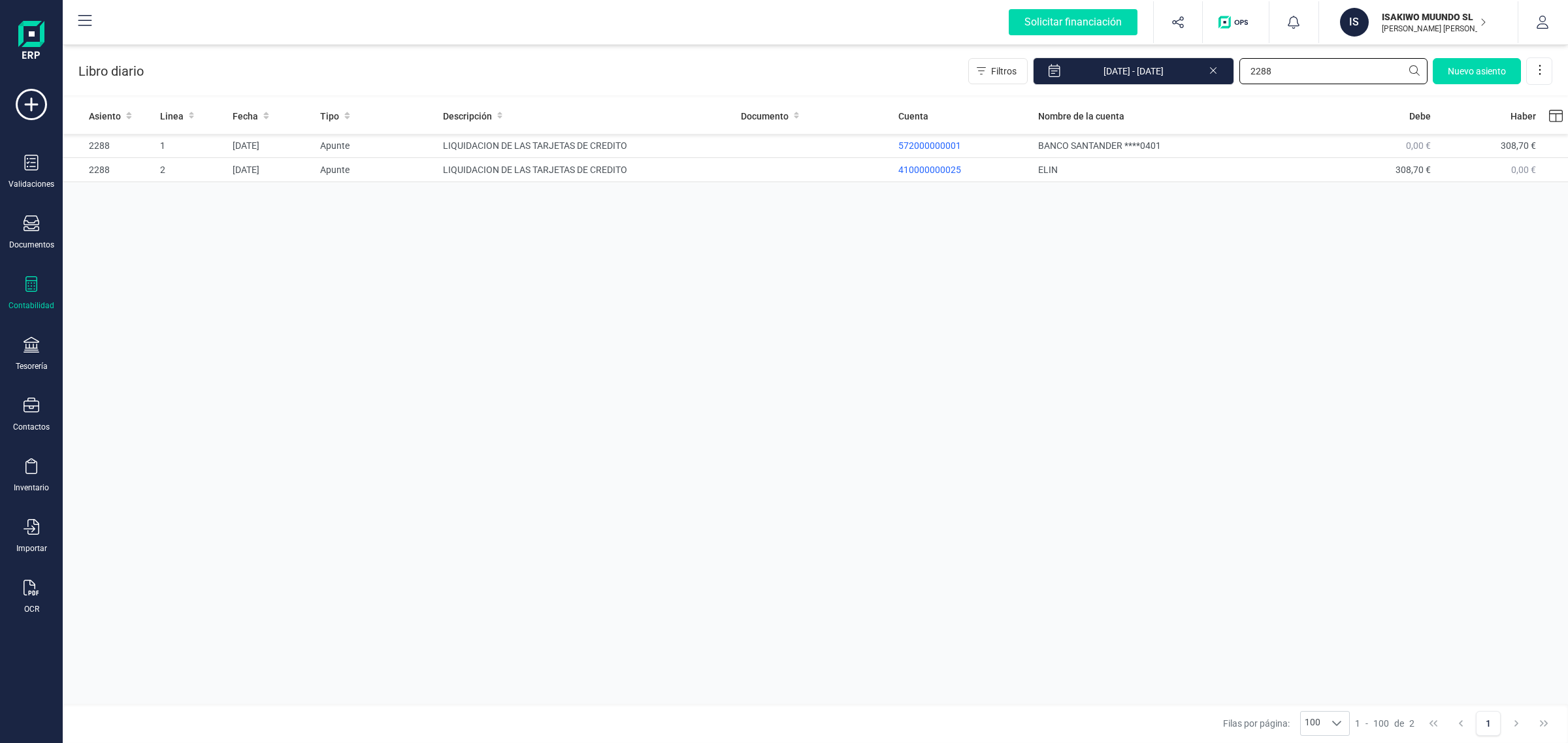
type input "2288"
click at [1291, 62] on input "2288" at bounding box center [1333, 71] width 188 height 26
click at [21, 292] on div "Contabilidad" at bounding box center [31, 294] width 53 height 35
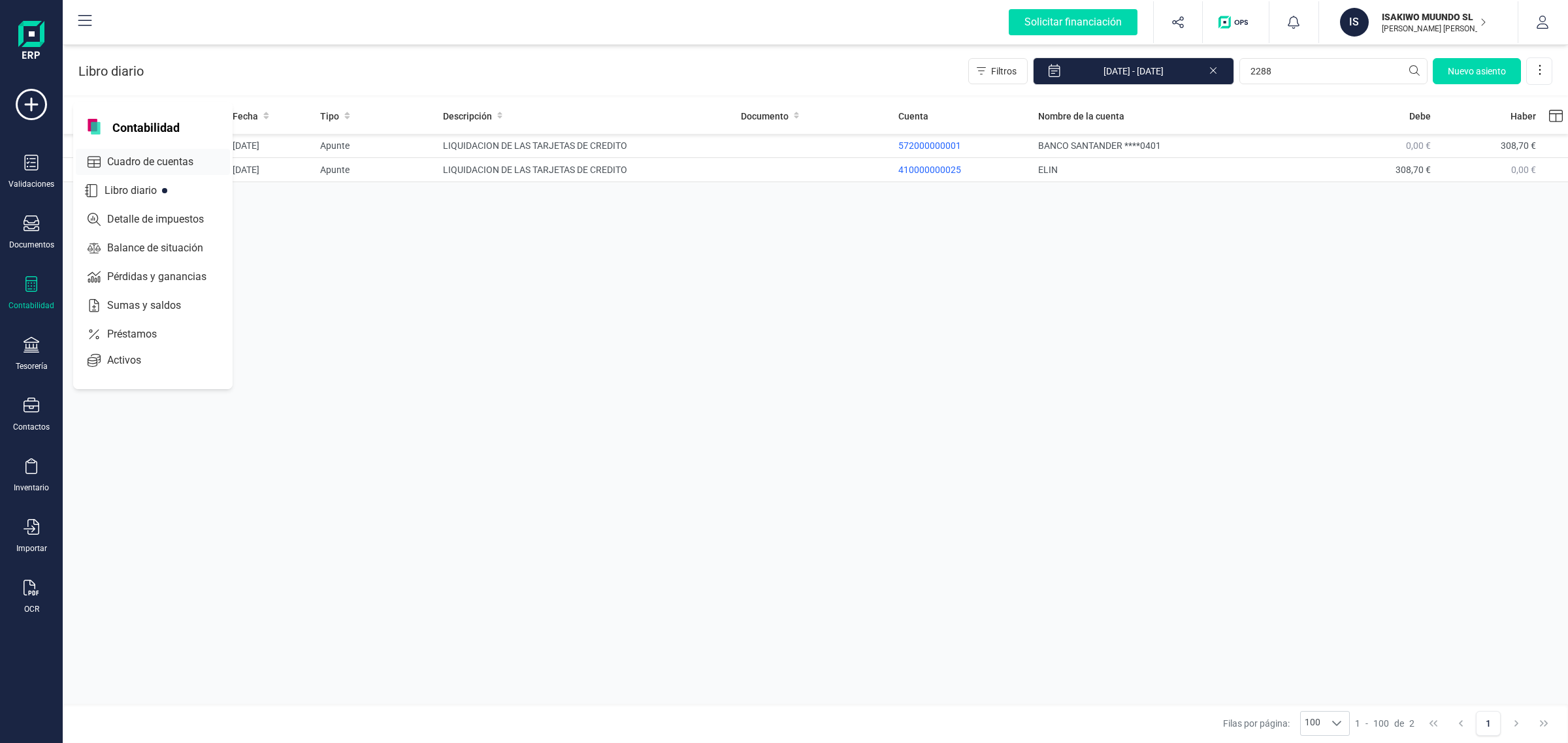
click at [136, 155] on span "Cuadro de cuentas" at bounding box center [160, 162] width 115 height 16
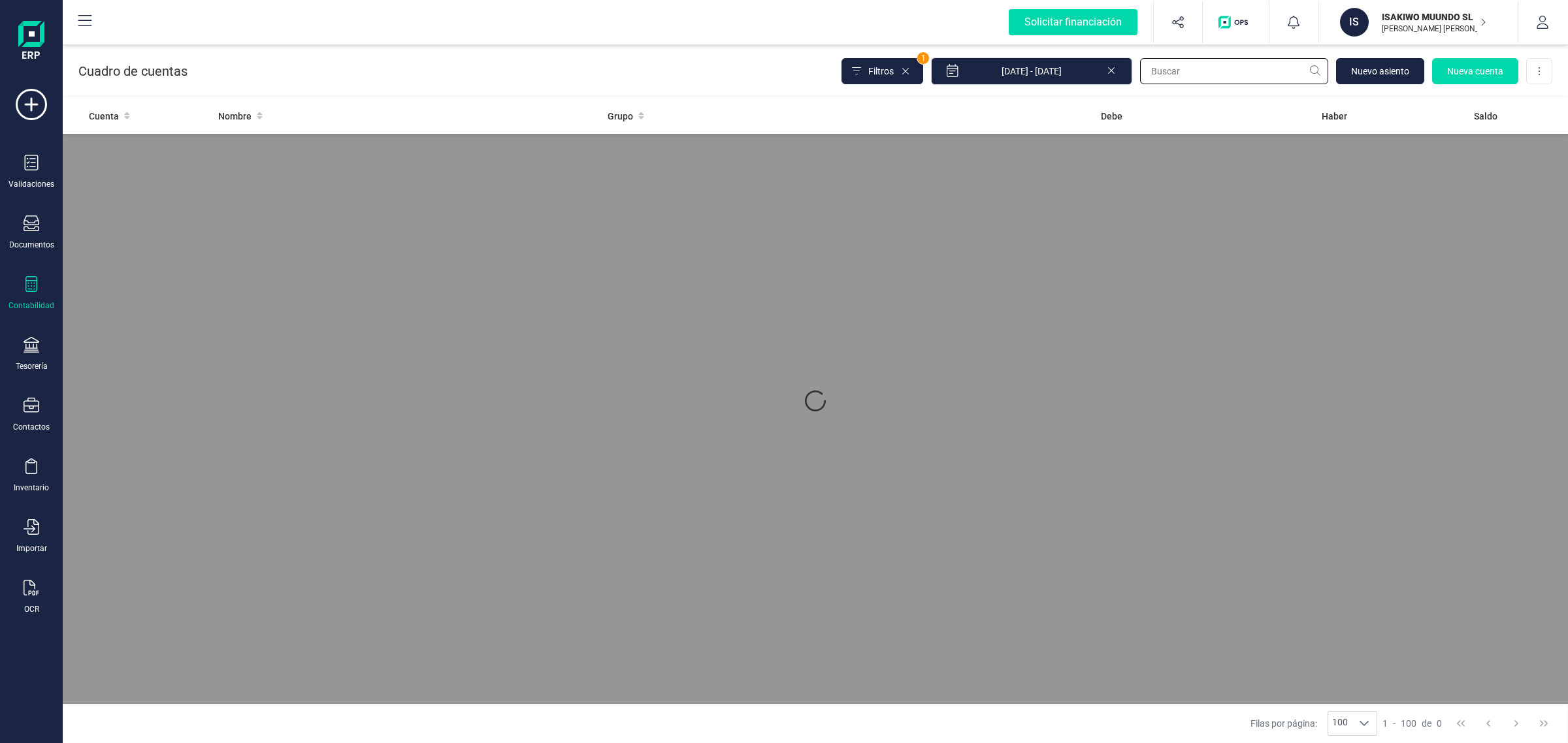
click at [1206, 71] on input "text" at bounding box center [1233, 71] width 188 height 26
type input "G"
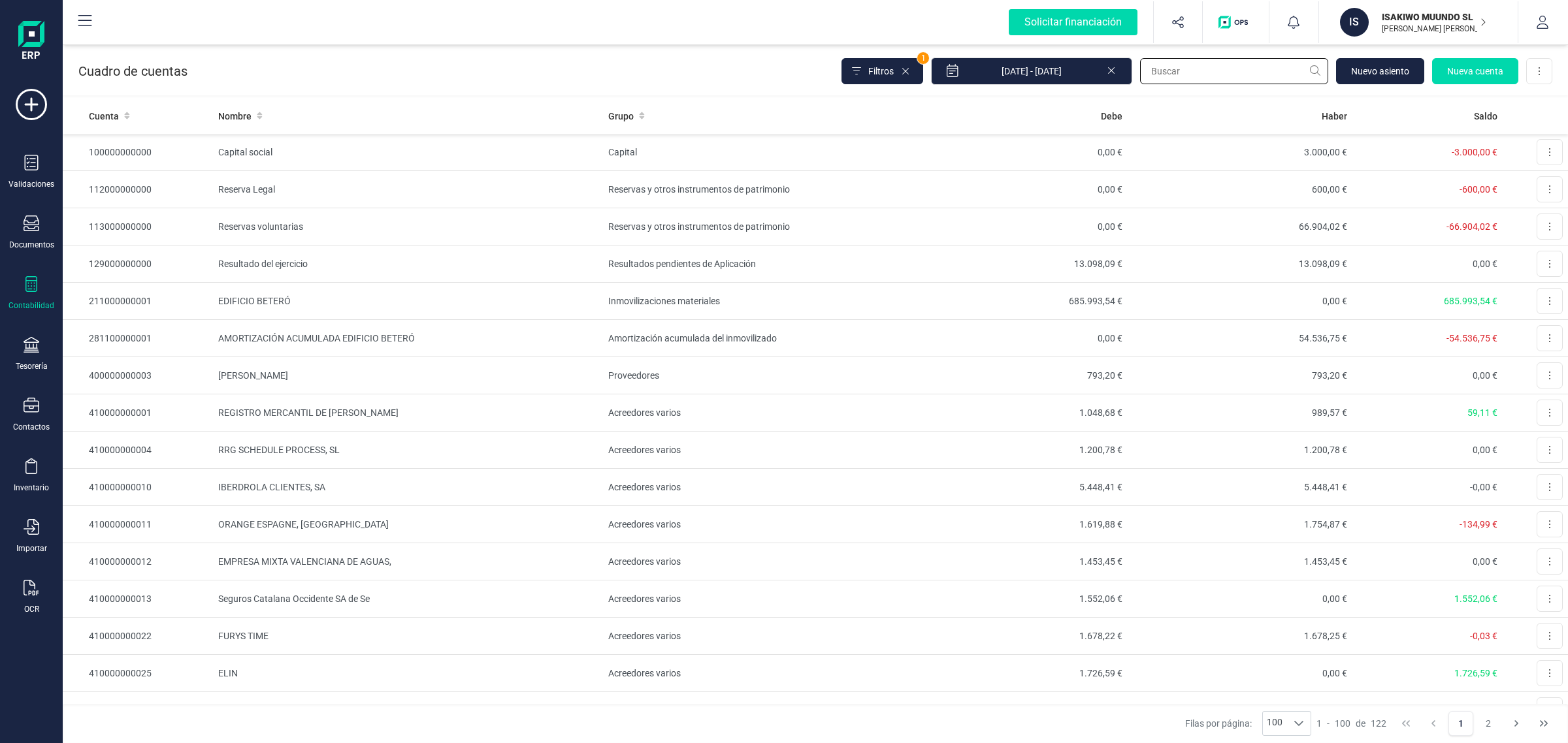
click at [1197, 73] on input "text" at bounding box center [1233, 71] width 188 height 26
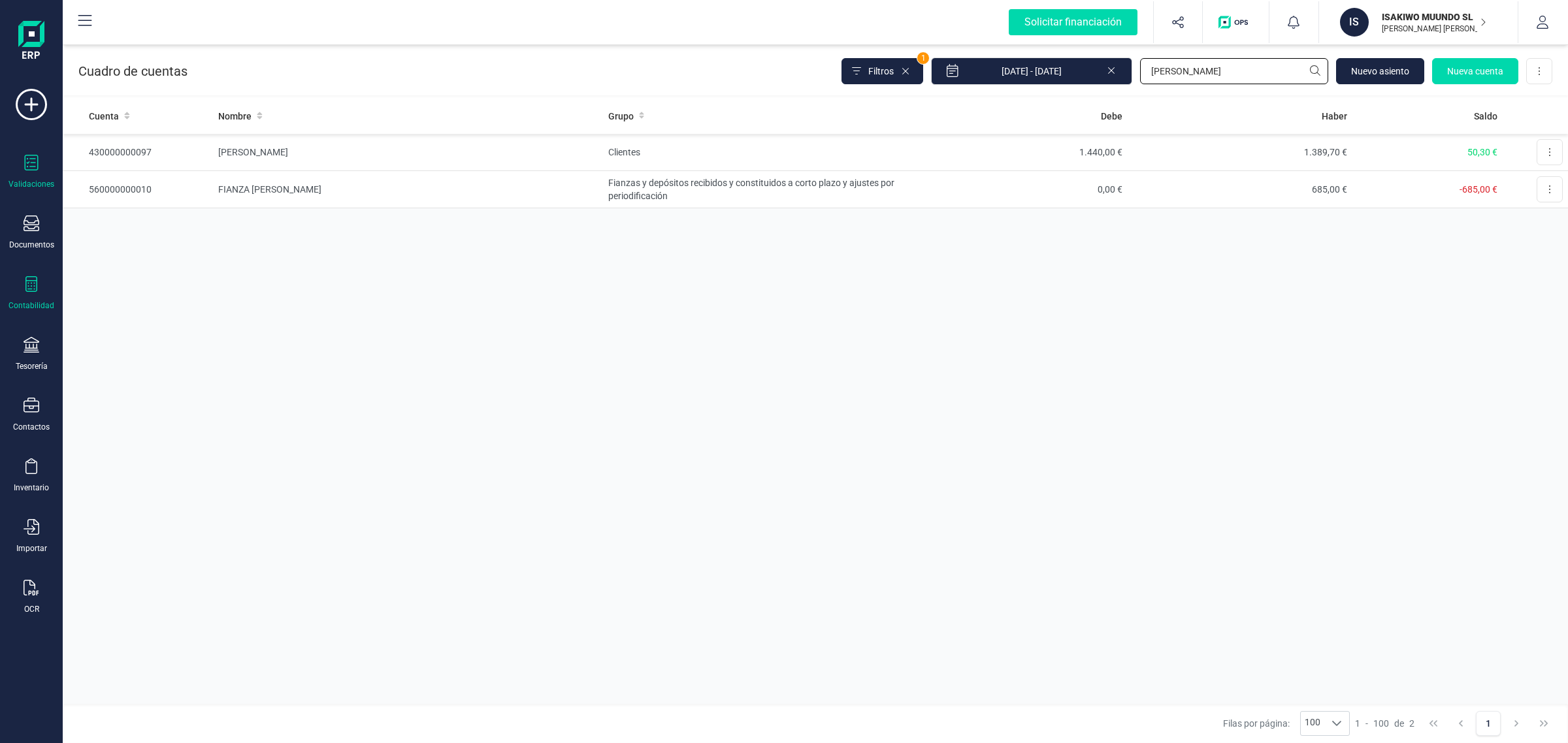
type input "[PERSON_NAME]"
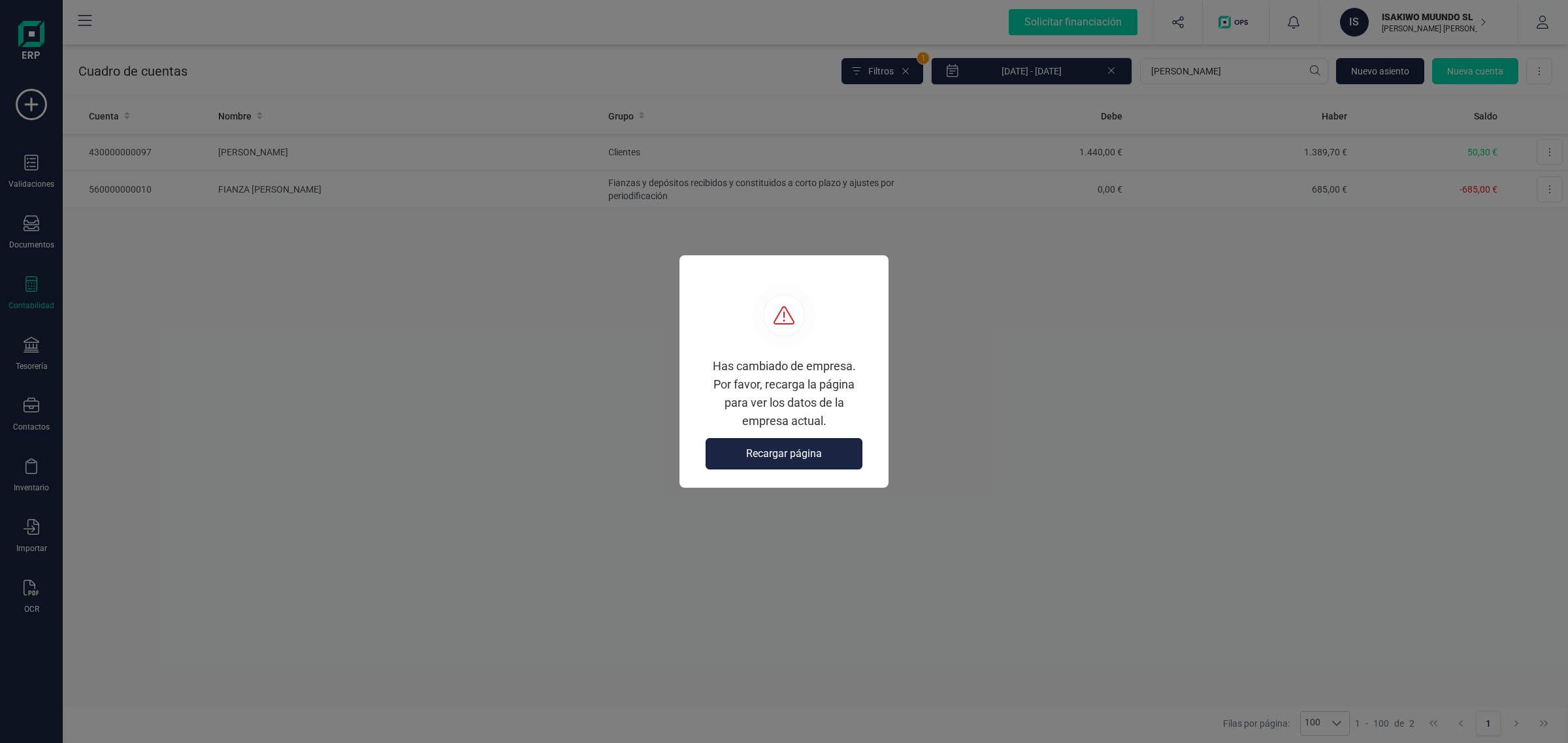
click at [824, 456] on button "Recargar página" at bounding box center [784, 454] width 157 height 31
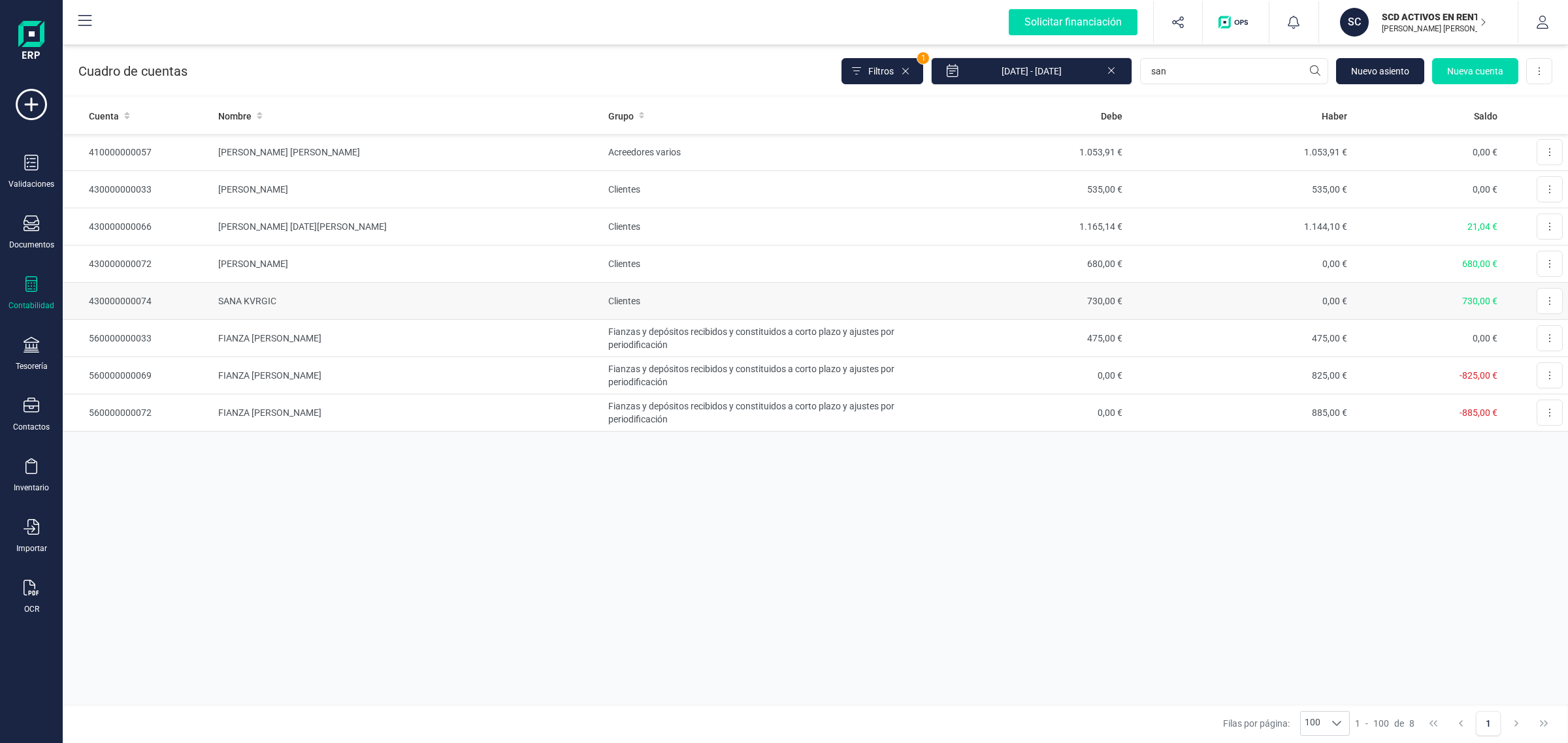
type input "san"
click at [389, 294] on td "SANA KVRGIC" at bounding box center [408, 301] width 390 height 37
